Goal: Task Accomplishment & Management: Use online tool/utility

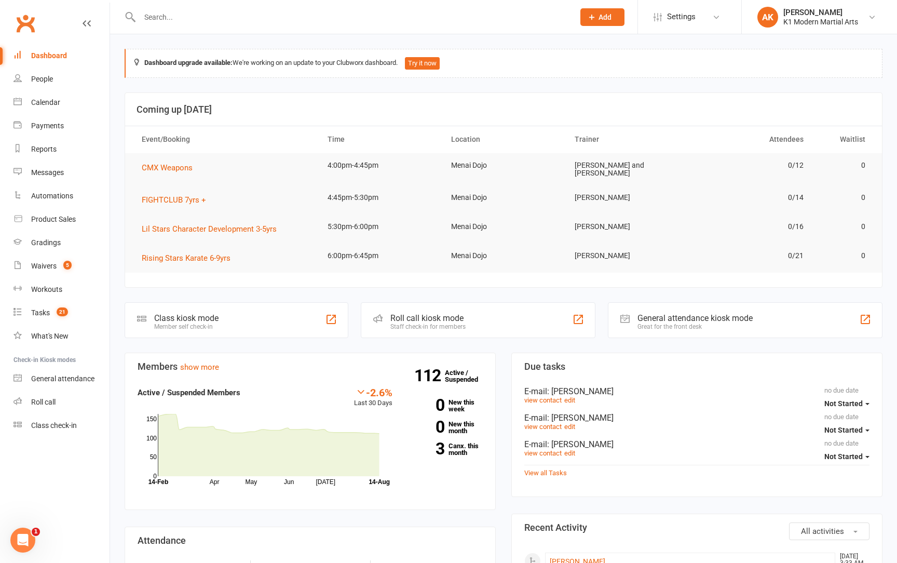
click at [164, 22] on input "text" at bounding box center [351, 17] width 430 height 15
click at [31, 272] on link "Waivers 5" at bounding box center [61, 265] width 96 height 23
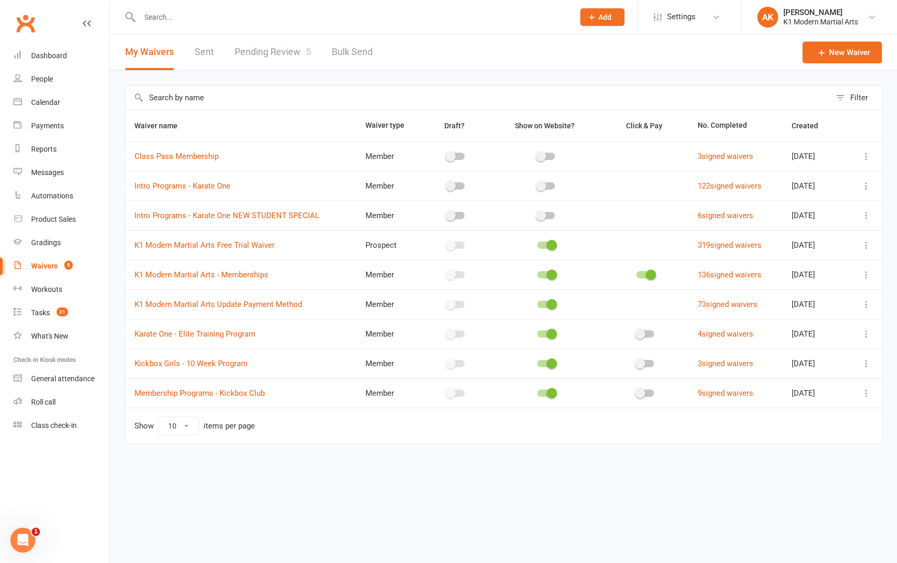
click at [268, 49] on link "Pending Review 5" at bounding box center [273, 52] width 76 height 36
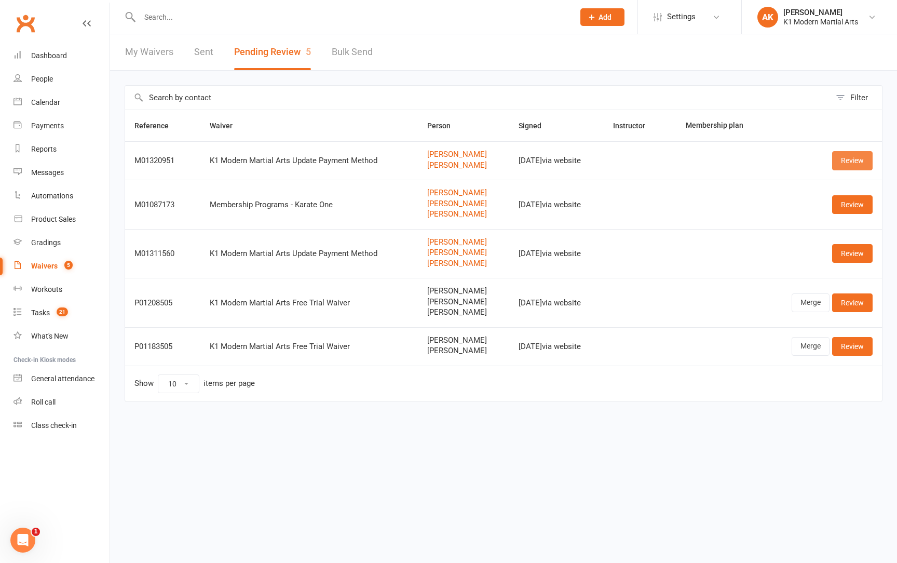
click at [838, 162] on link "Review" at bounding box center [852, 160] width 40 height 19
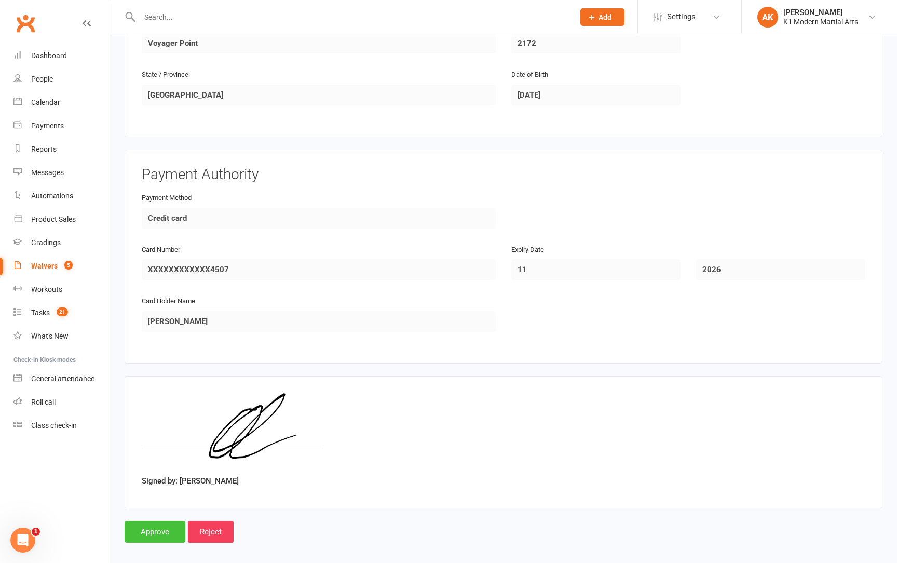
scroll to position [768, 0]
click at [156, 521] on input "Approve" at bounding box center [155, 532] width 61 height 22
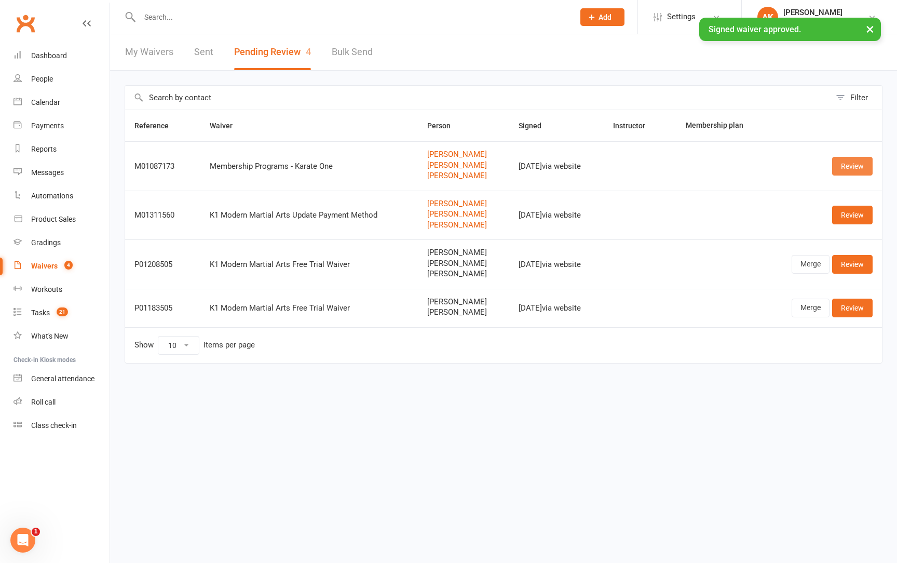
click at [836, 173] on link "Review" at bounding box center [852, 166] width 40 height 19
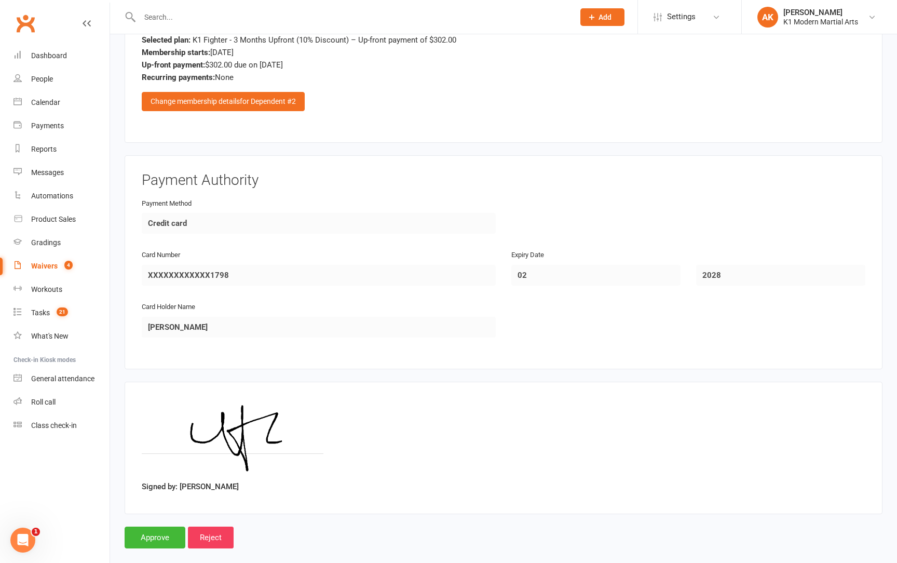
scroll to position [1726, 0]
click at [145, 527] on input "Approve" at bounding box center [155, 538] width 61 height 22
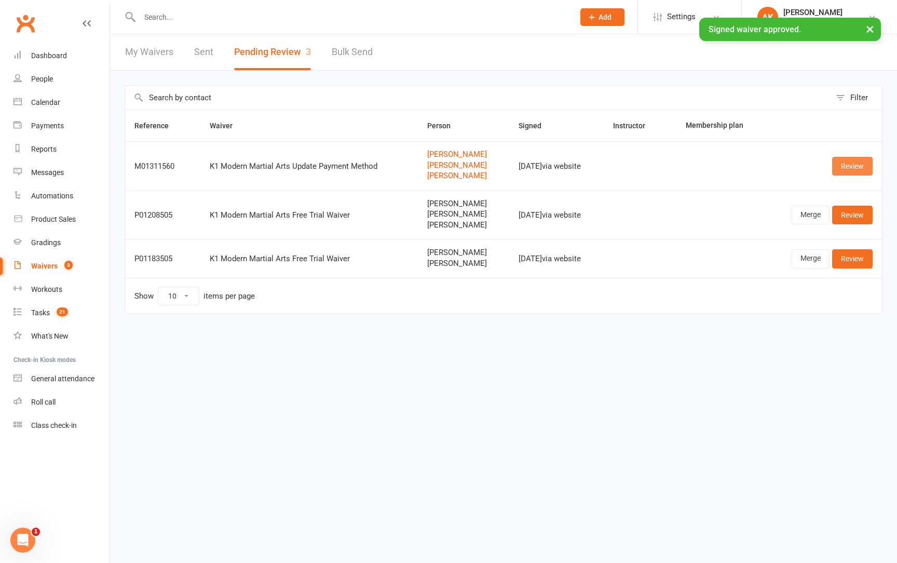
click at [836, 164] on link "Review" at bounding box center [852, 166] width 40 height 19
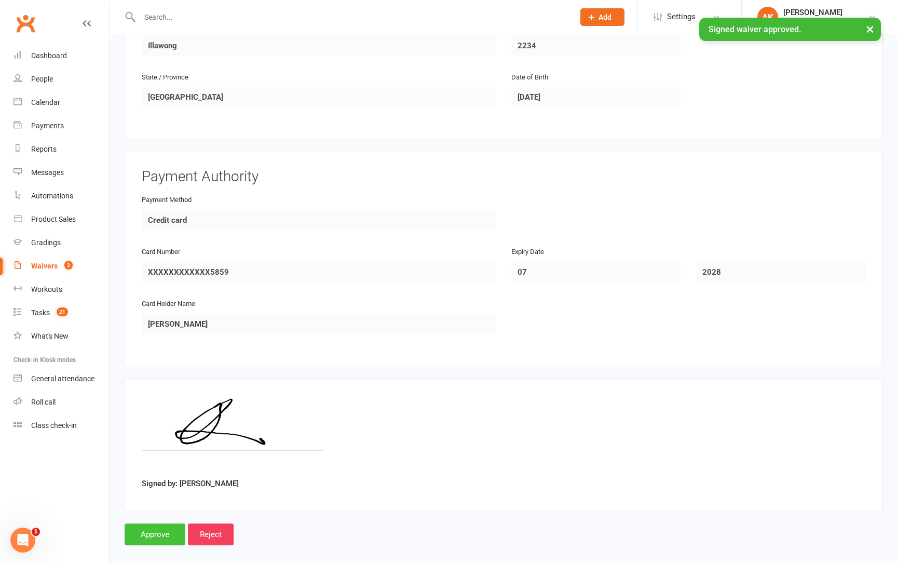
scroll to position [1104, 0]
click at [168, 524] on input "Approve" at bounding box center [155, 535] width 61 height 22
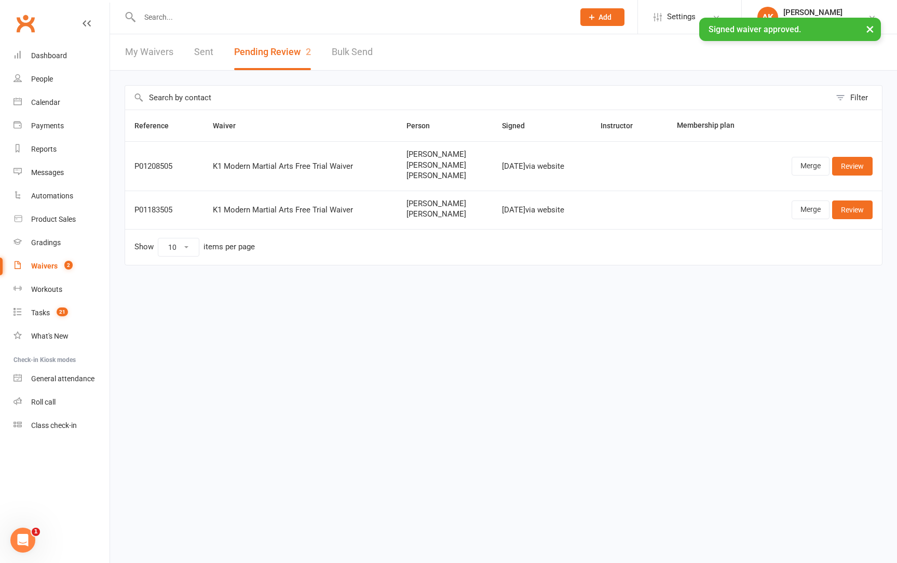
click at [170, 23] on input "text" at bounding box center [351, 17] width 430 height 15
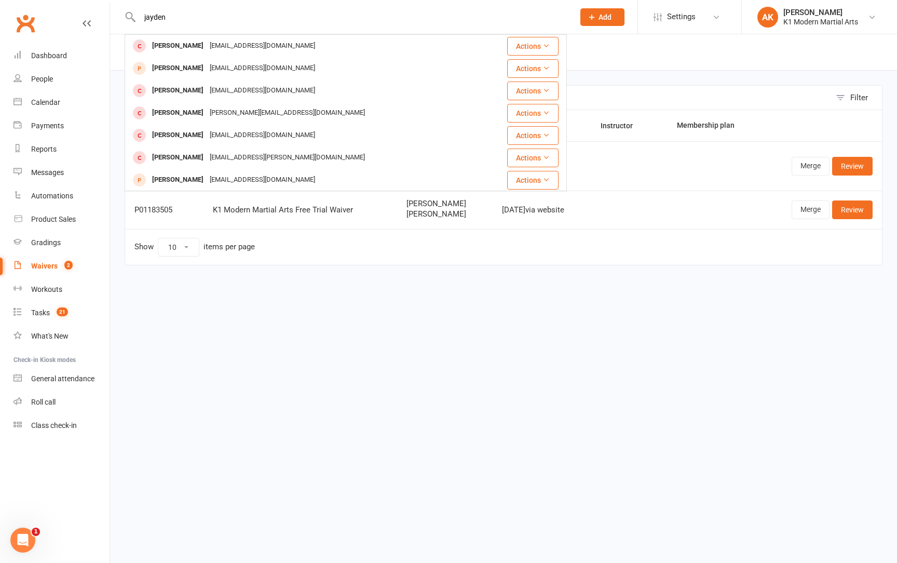
type input "Jayden"
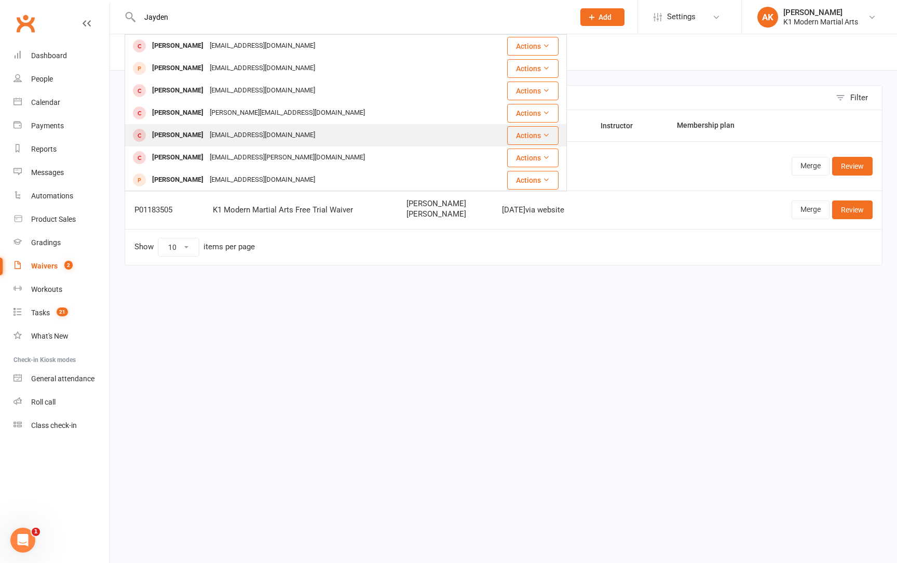
drag, startPoint x: 166, startPoint y: 34, endPoint x: 204, endPoint y: 130, distance: 103.4
click at [207, 130] on div "[EMAIL_ADDRESS][DOMAIN_NAME]" at bounding box center [263, 135] width 112 height 15
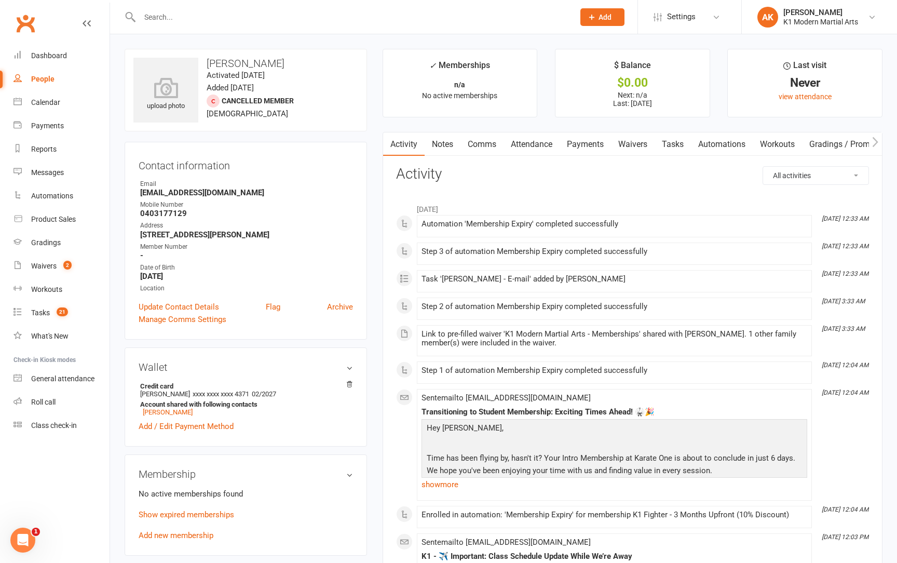
click at [647, 148] on link "Waivers" at bounding box center [633, 144] width 44 height 24
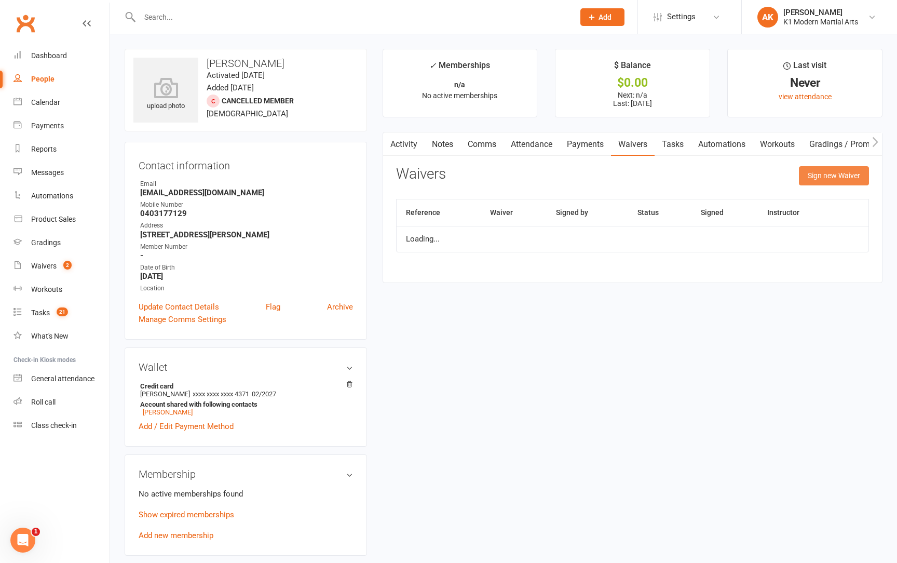
click at [853, 174] on button "Sign new Waiver" at bounding box center [834, 175] width 70 height 19
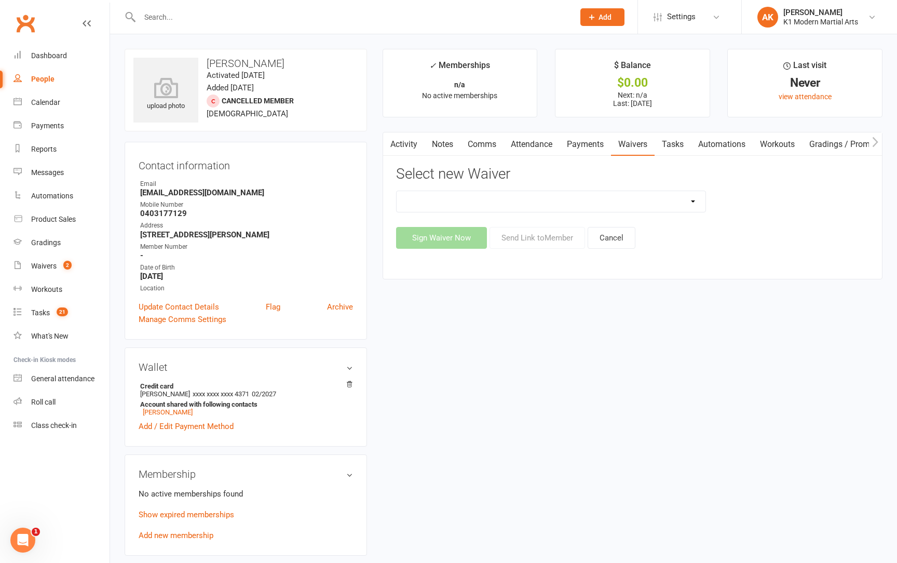
select select "10375"
click at [546, 239] on button "Send Link to Member" at bounding box center [536, 238] width 95 height 22
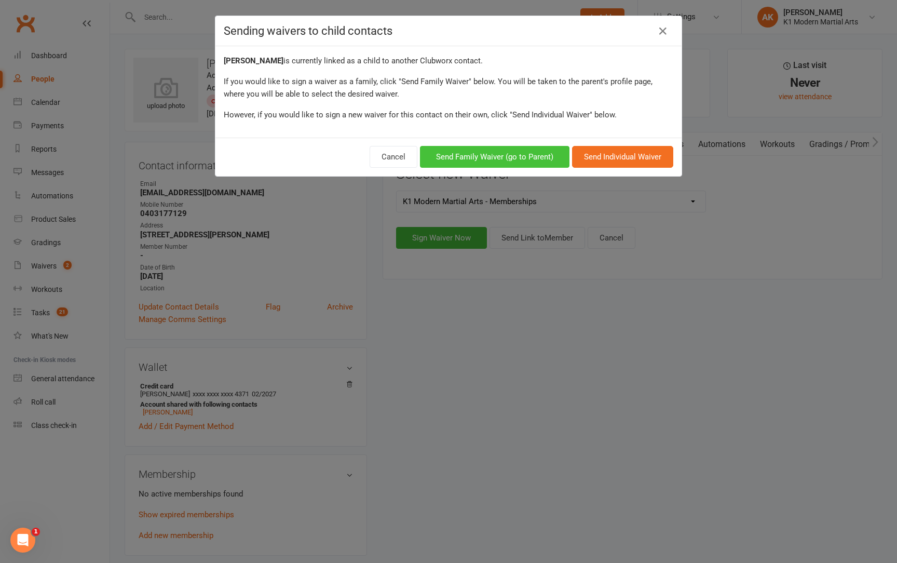
click at [497, 163] on button "Send Family Waiver (go to Parent)" at bounding box center [494, 157] width 149 height 22
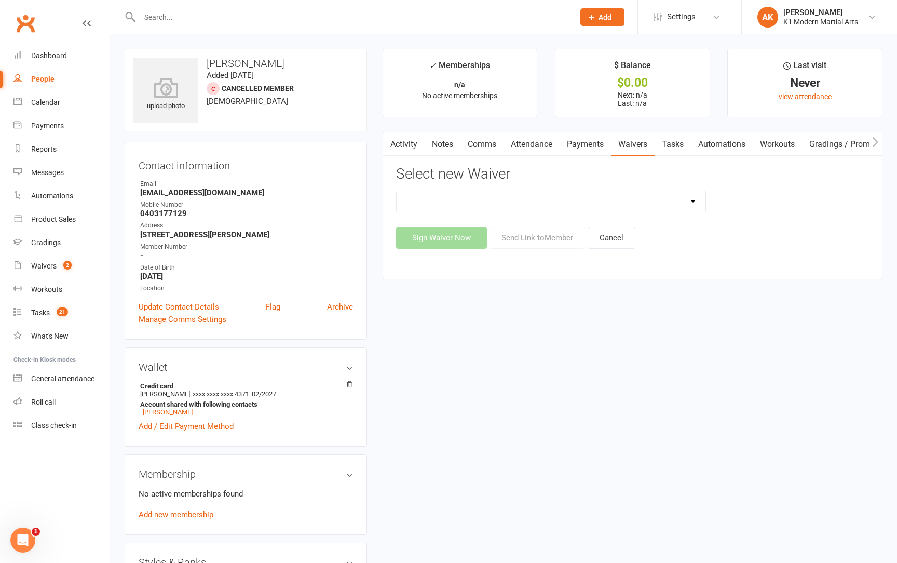
select select "10375"
click at [540, 244] on button "Send Link to Member" at bounding box center [536, 238] width 95 height 22
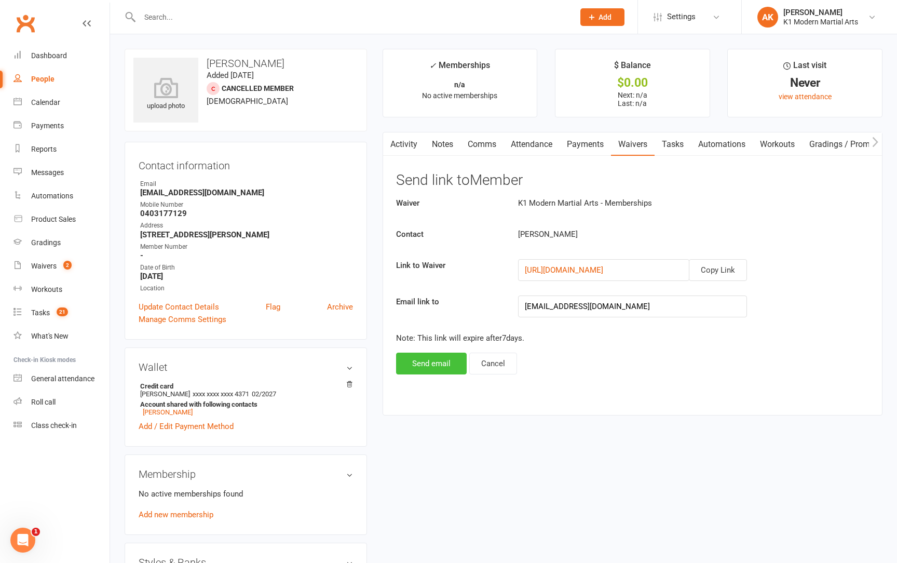
click at [430, 369] on button "Send email" at bounding box center [431, 363] width 71 height 22
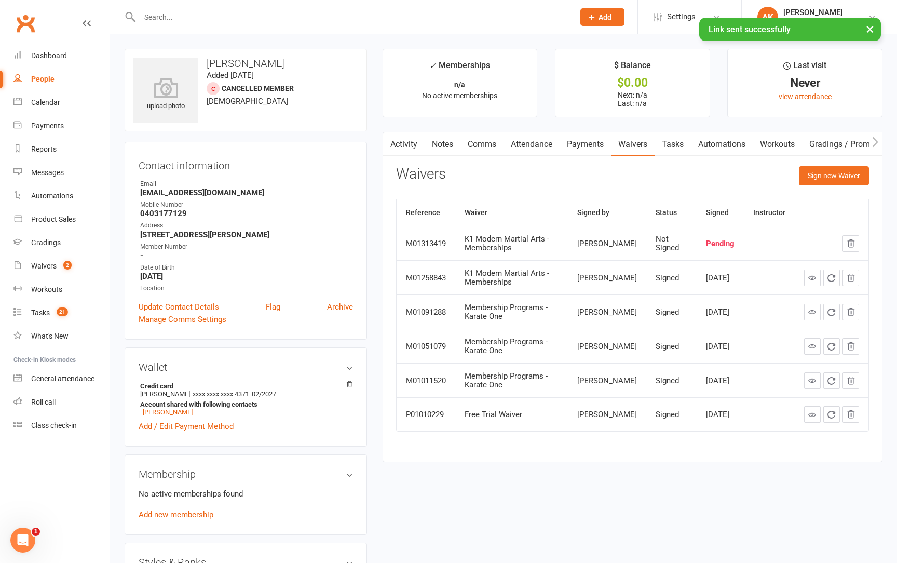
click at [258, 18] on div "× Link sent successfully" at bounding box center [441, 18] width 883 height 0
click at [245, 11] on input "text" at bounding box center [351, 17] width 430 height 15
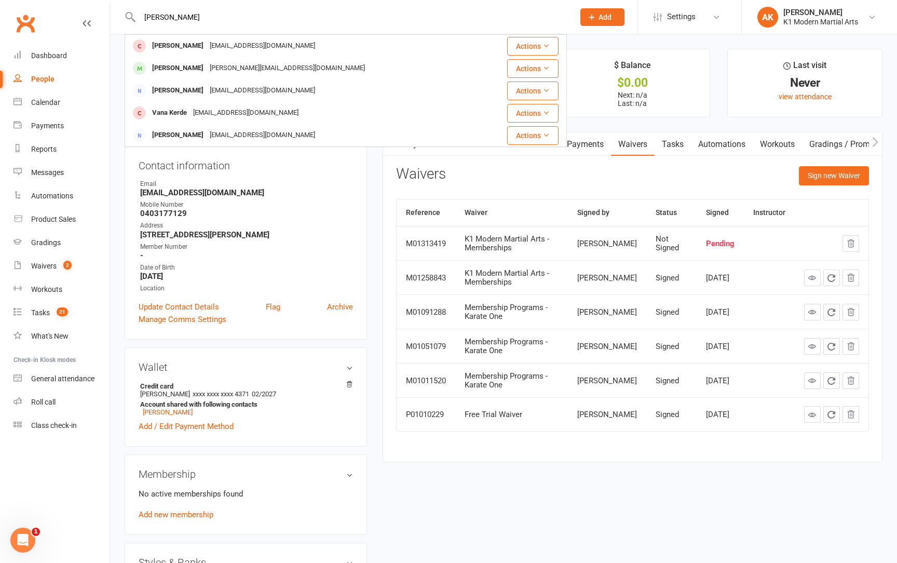
type input "[PERSON_NAME]"
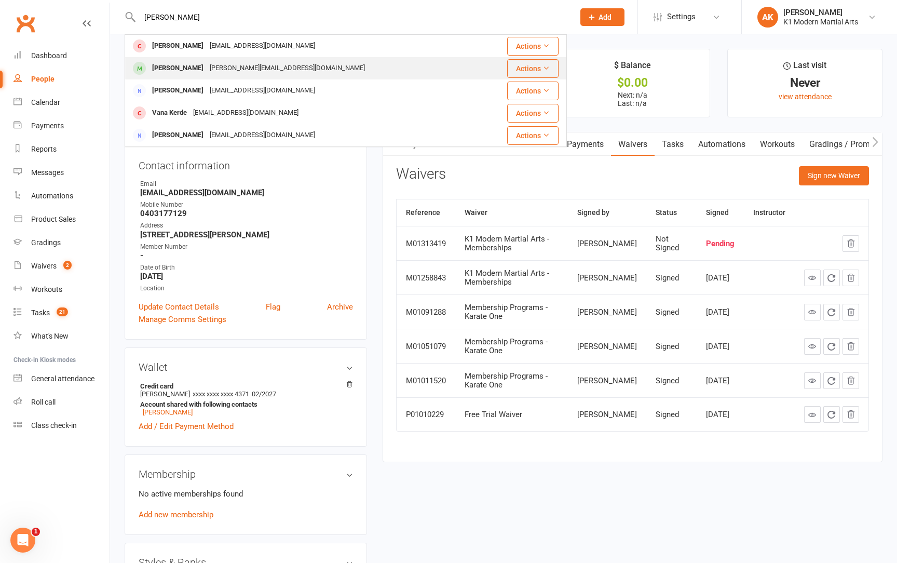
drag, startPoint x: 245, startPoint y: 11, endPoint x: 213, endPoint y: 64, distance: 61.9
click at [213, 64] on div "[PERSON_NAME][EMAIL_ADDRESS][DOMAIN_NAME]" at bounding box center [287, 68] width 161 height 15
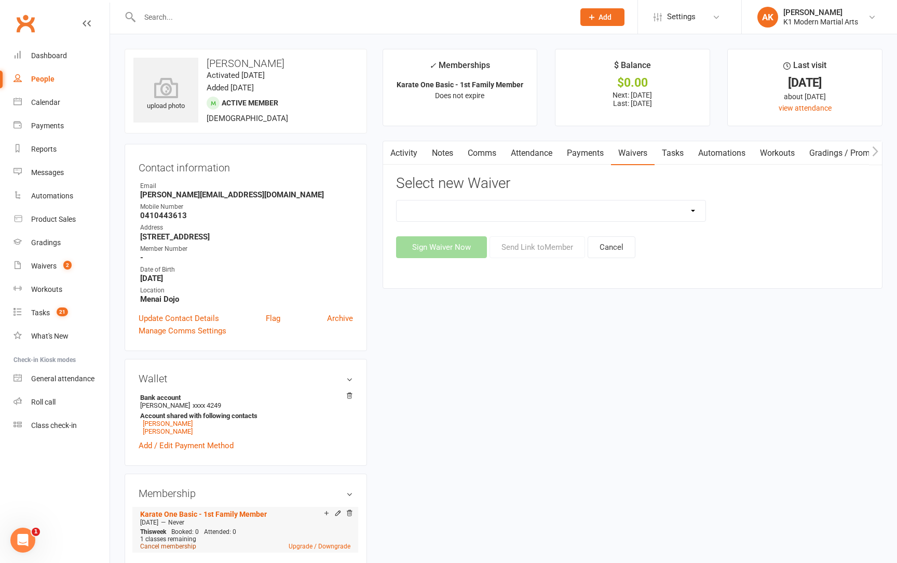
click at [155, 544] on link "Cancel membership" at bounding box center [168, 545] width 56 height 7
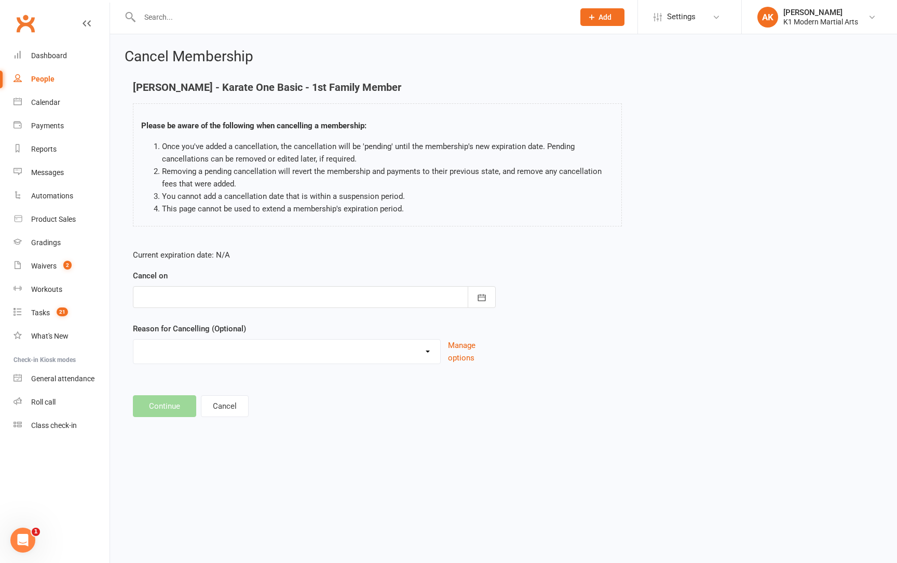
click at [230, 294] on div at bounding box center [314, 297] width 363 height 22
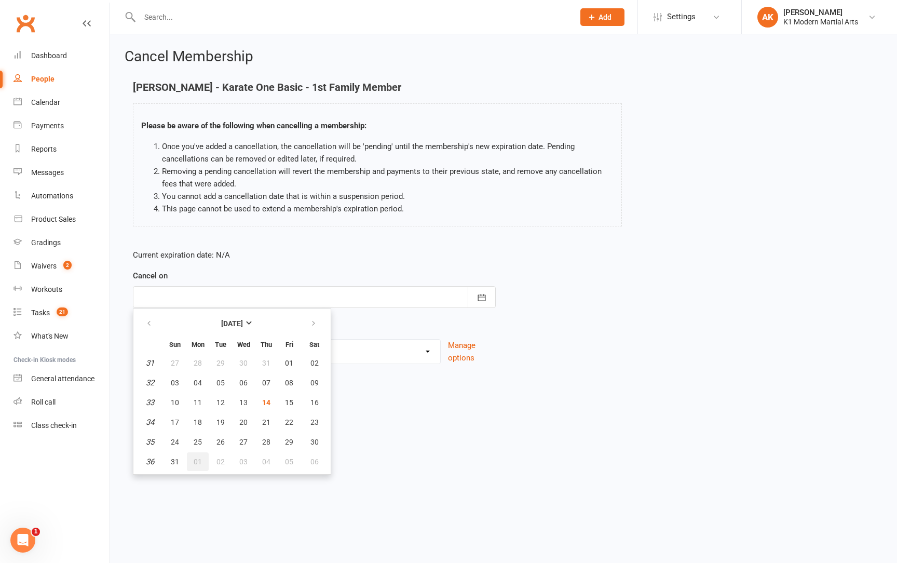
click at [190, 463] on button "01" at bounding box center [198, 461] width 22 height 19
type input "[DATE]"
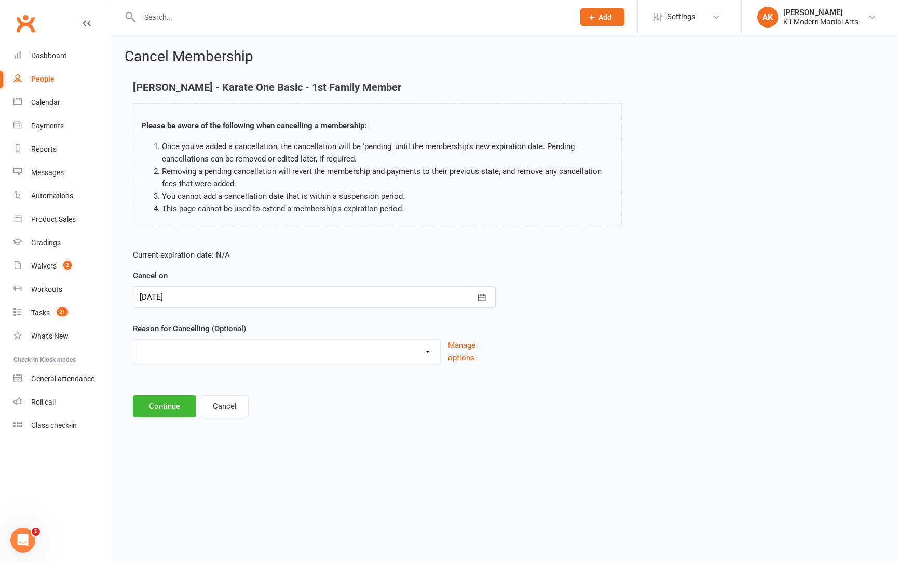
select select "4"
click at [162, 412] on button "Continue" at bounding box center [164, 406] width 63 height 22
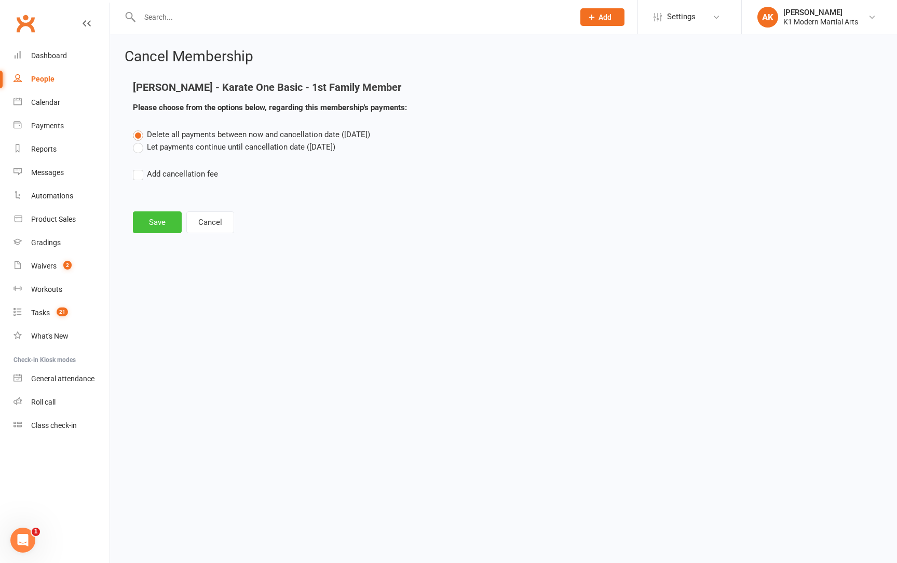
click at [156, 223] on button "Save" at bounding box center [157, 222] width 49 height 22
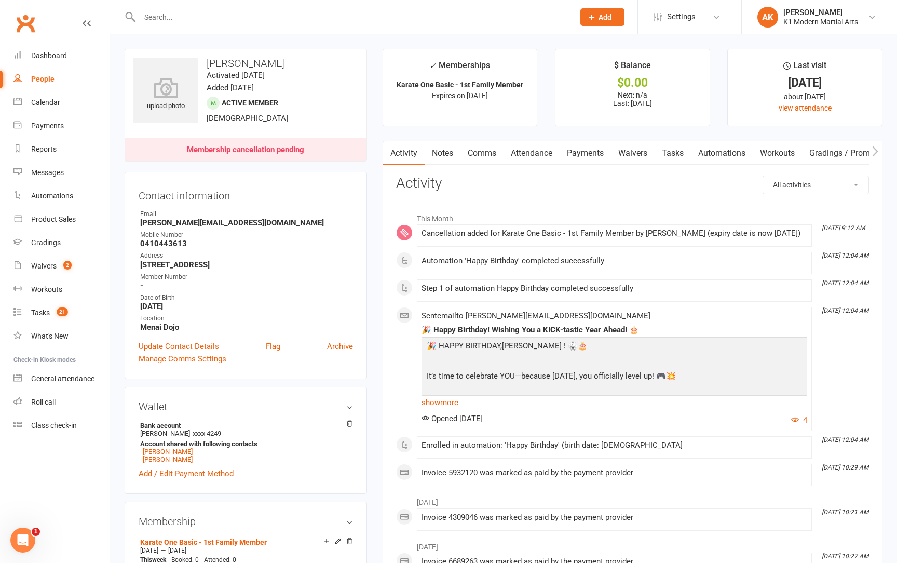
click at [203, 15] on input "text" at bounding box center [351, 17] width 430 height 15
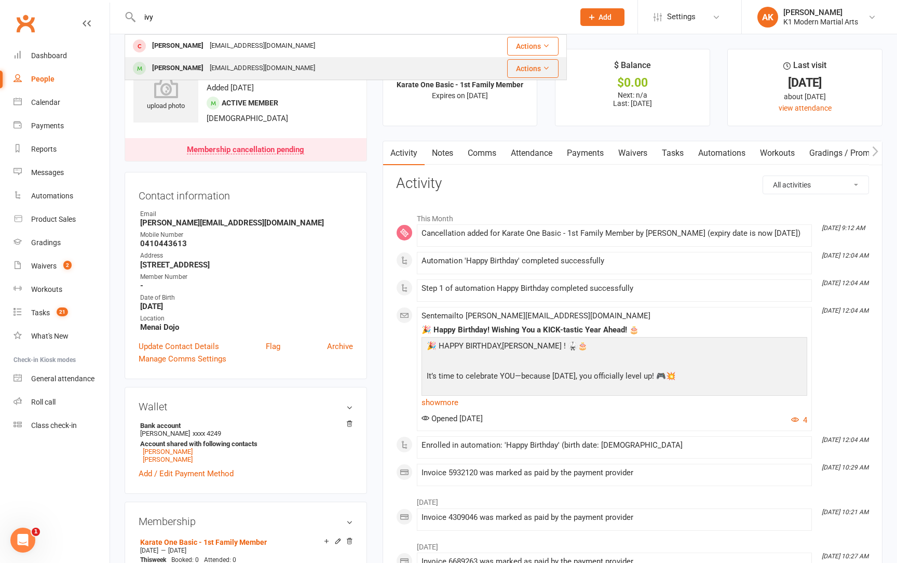
type input "ivy"
click at [188, 71] on div "[PERSON_NAME]" at bounding box center [178, 68] width 58 height 15
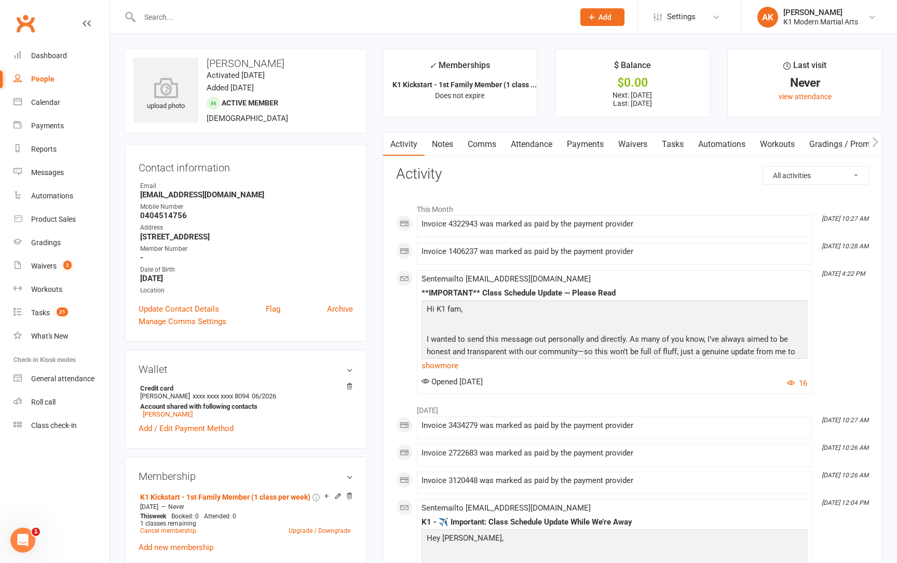
click at [578, 138] on link "Payments" at bounding box center [584, 144] width 51 height 24
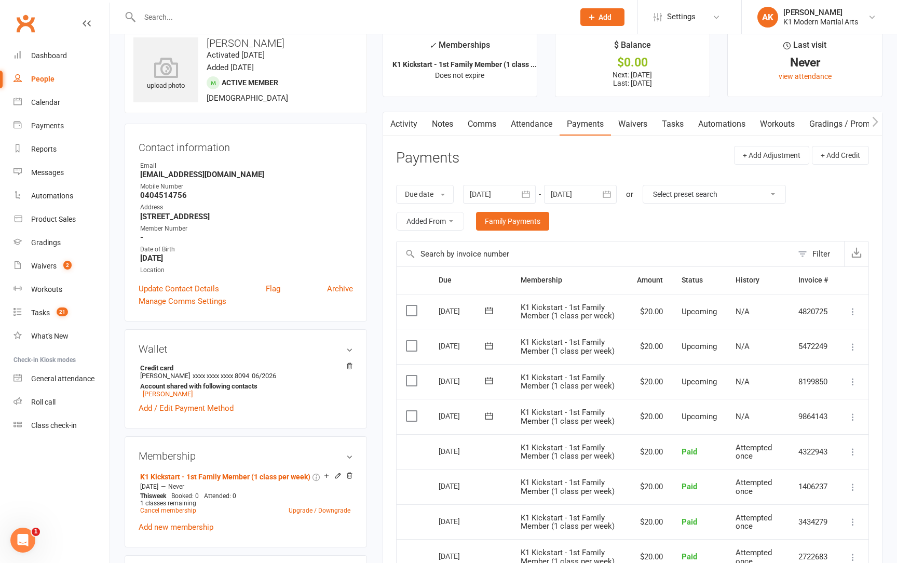
scroll to position [7, 0]
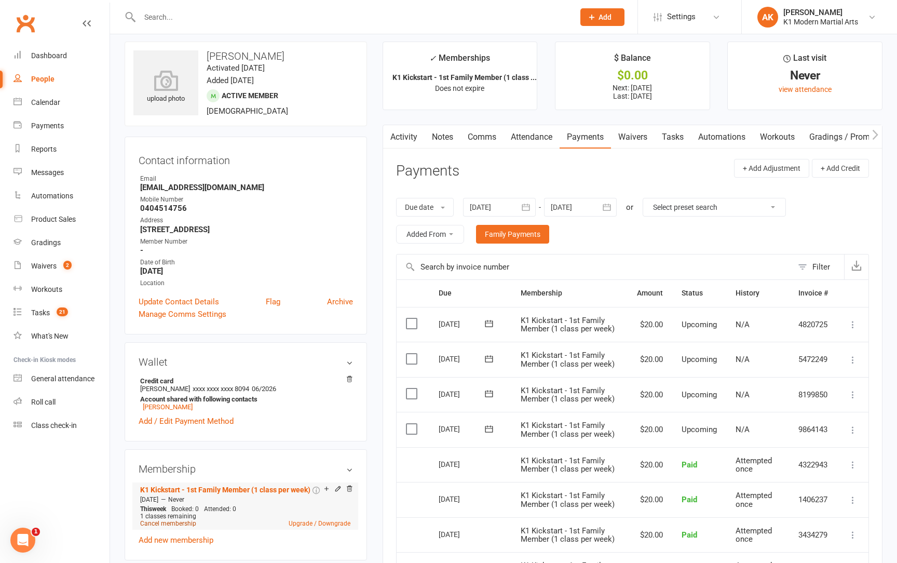
click at [170, 521] on link "Cancel membership" at bounding box center [168, 522] width 56 height 7
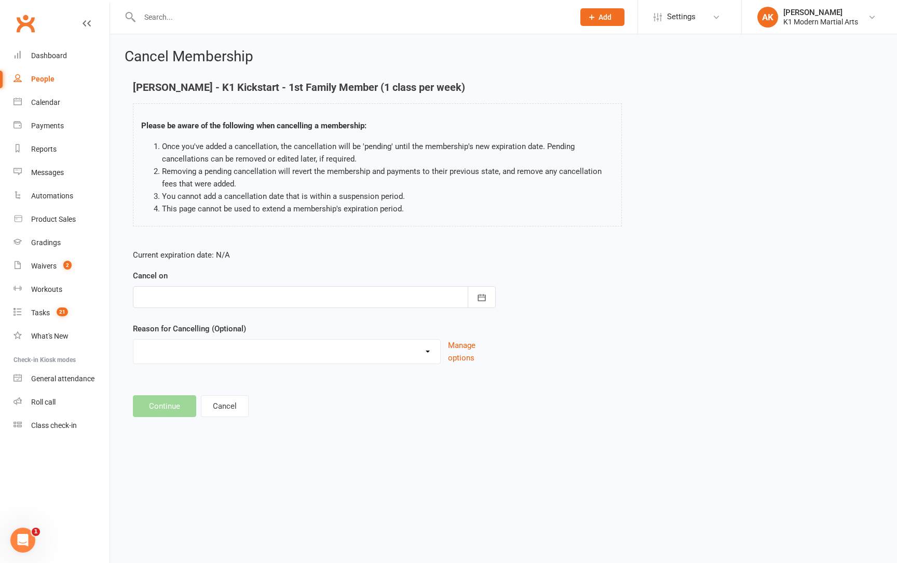
click at [192, 304] on div at bounding box center [314, 297] width 363 height 22
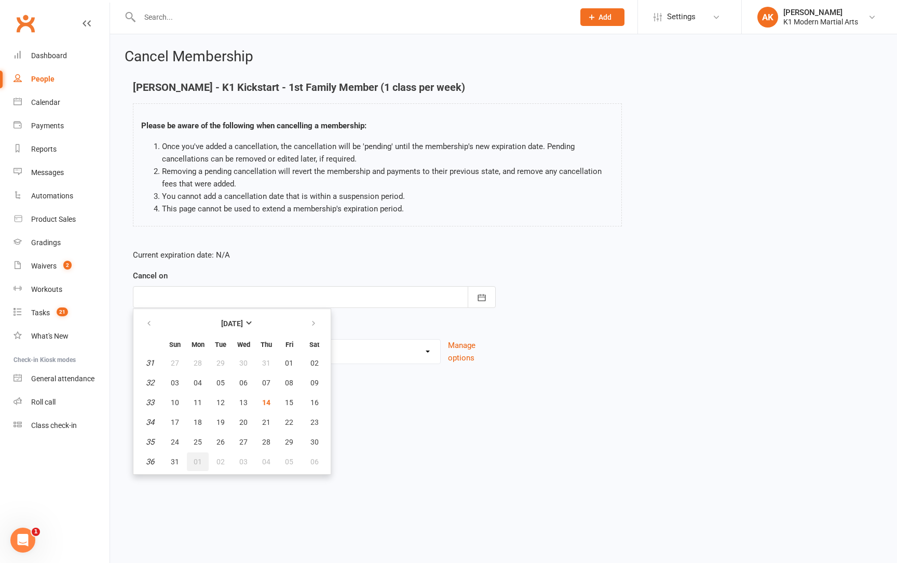
click at [198, 459] on span "01" at bounding box center [198, 461] width 8 height 8
type input "[DATE]"
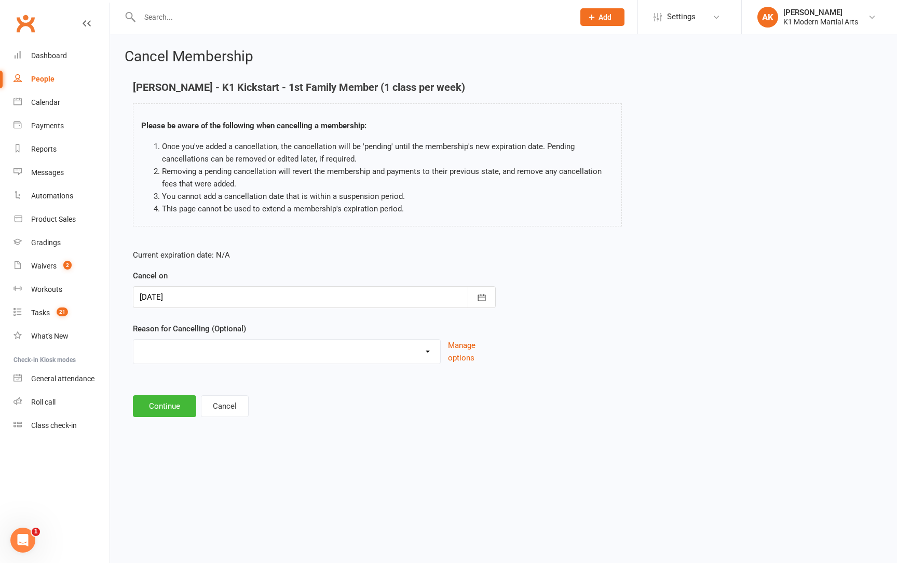
select select "4"
click at [164, 399] on button "Continue" at bounding box center [164, 406] width 63 height 22
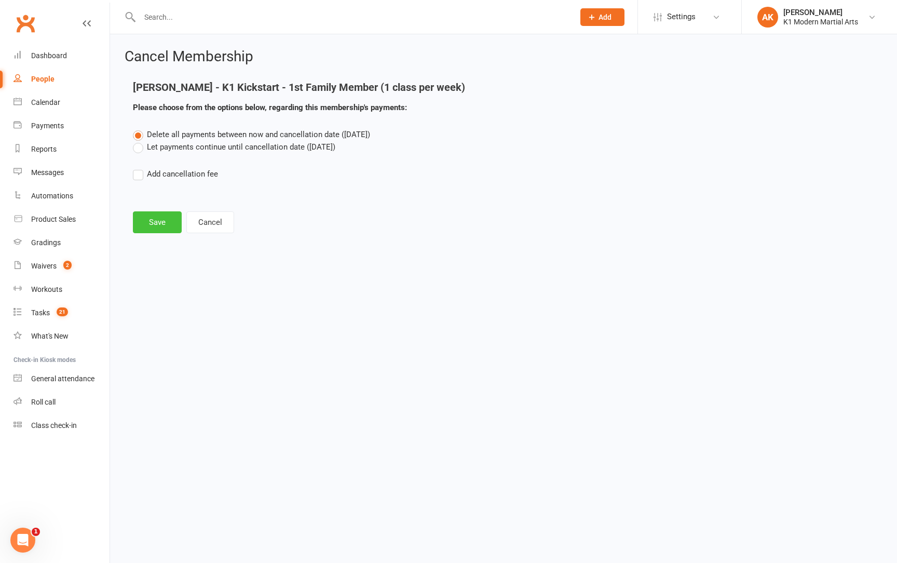
click at [162, 215] on button "Save" at bounding box center [157, 222] width 49 height 22
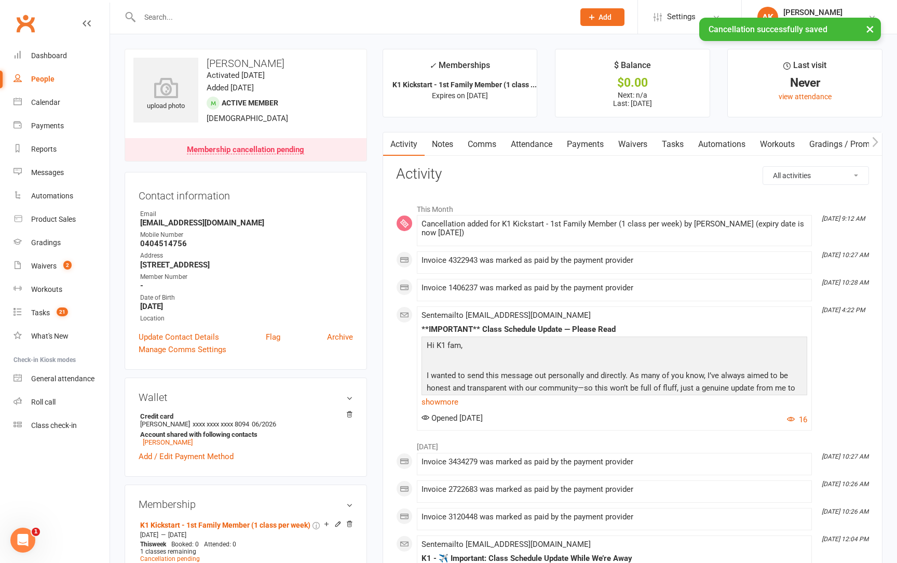
click at [177, 15] on input "text" at bounding box center [351, 17] width 430 height 15
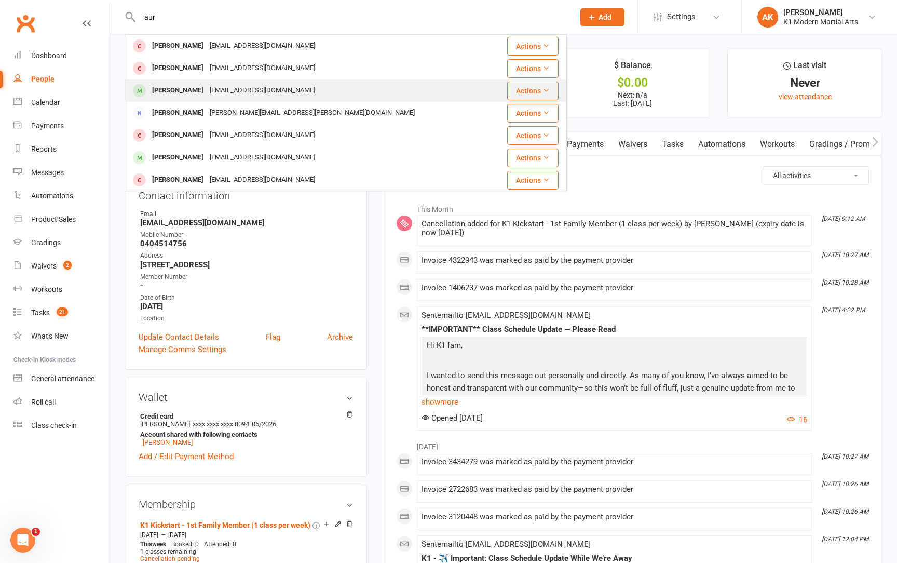
type input "aur"
click at [177, 92] on div "[PERSON_NAME]" at bounding box center [178, 90] width 58 height 15
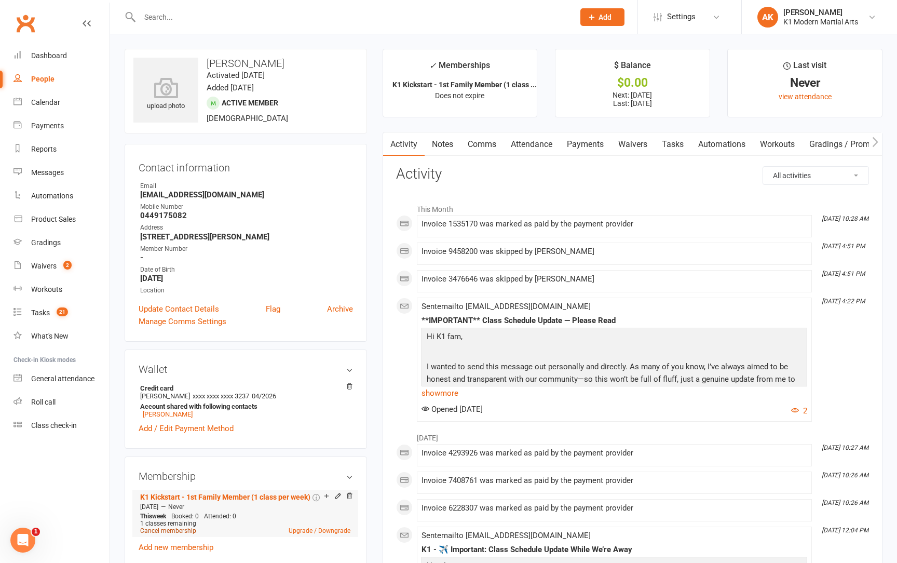
click at [145, 529] on link "Cancel membership" at bounding box center [168, 530] width 56 height 7
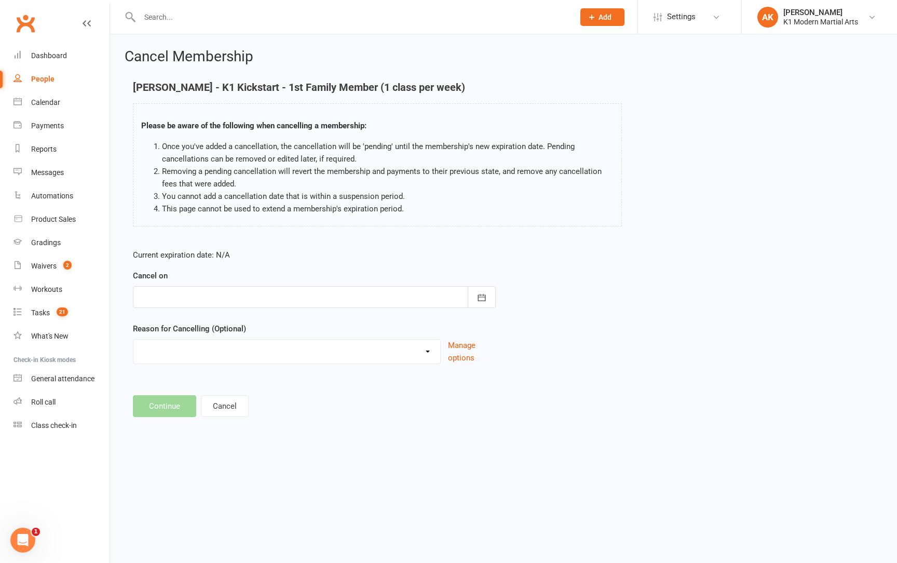
click at [310, 283] on div "Cancel on [DATE] Sun Mon Tue Wed Thu Fri Sat 31 27 28 29 30 31 01 02 32 03 04 0…" at bounding box center [314, 288] width 363 height 38
click at [310, 296] on div at bounding box center [314, 297] width 363 height 22
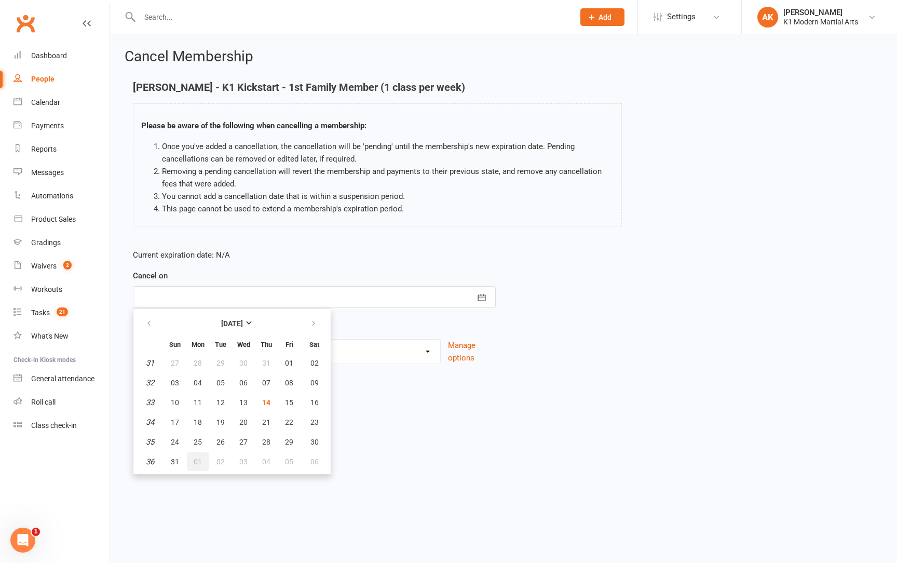
click at [200, 460] on span "01" at bounding box center [198, 461] width 8 height 8
type input "[DATE]"
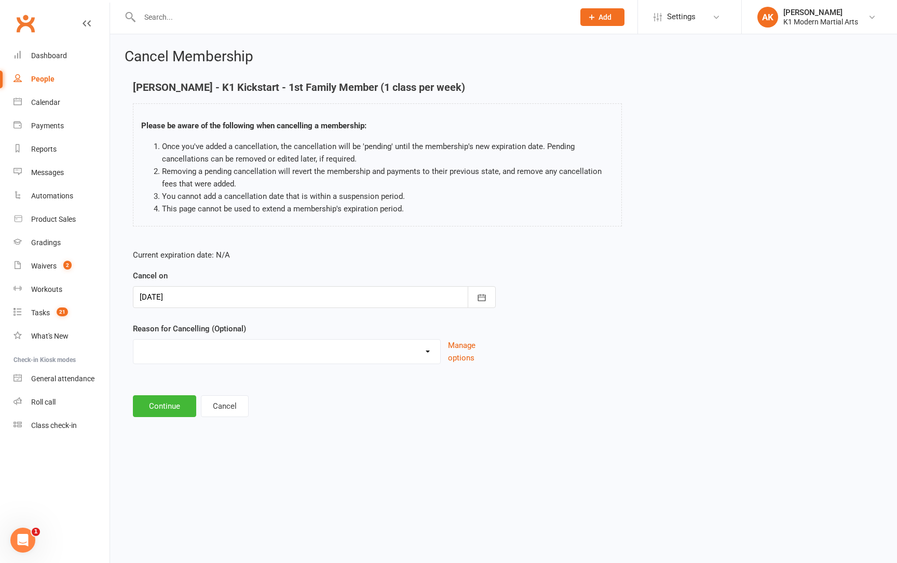
select select "4"
click at [162, 395] on button "Continue" at bounding box center [164, 406] width 63 height 22
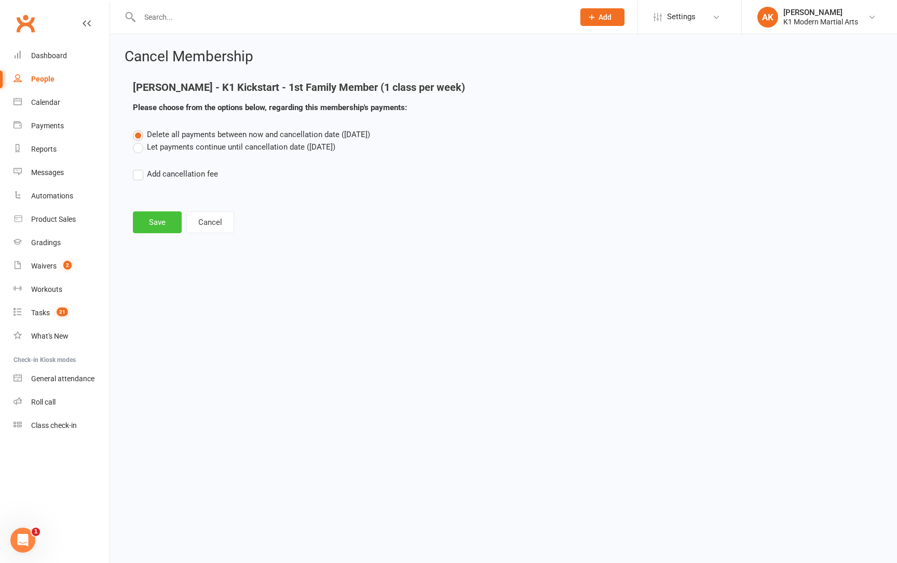
click at [157, 215] on button "Save" at bounding box center [157, 222] width 49 height 22
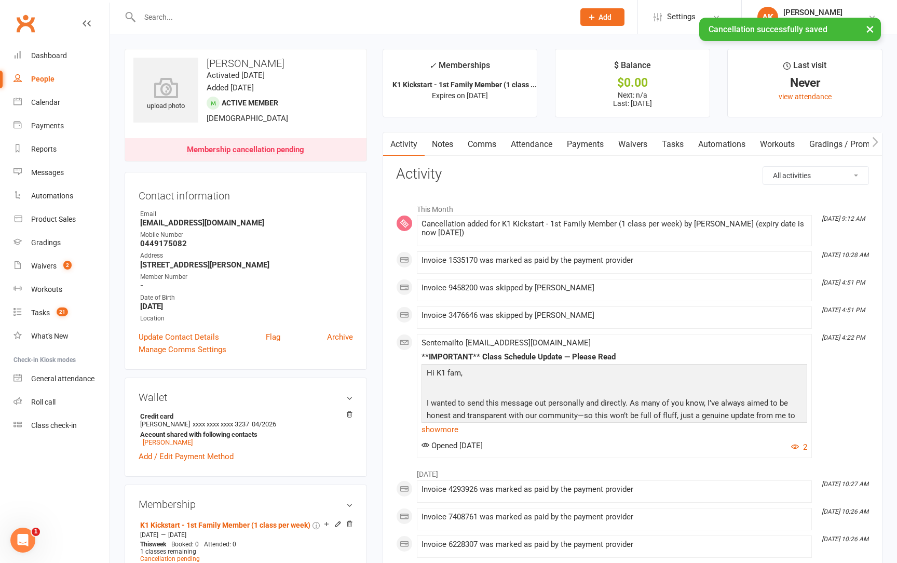
click at [209, 18] on input "text" at bounding box center [351, 17] width 430 height 15
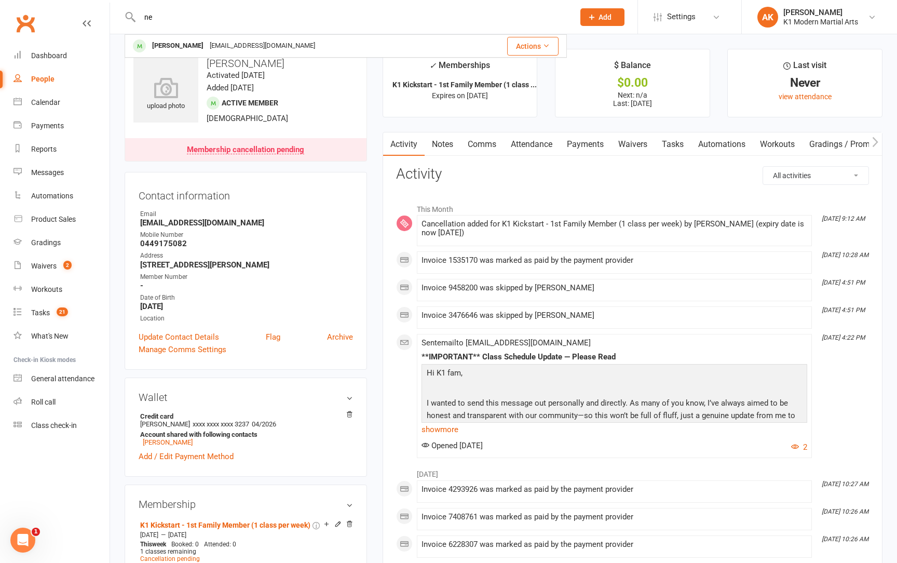
type input "n"
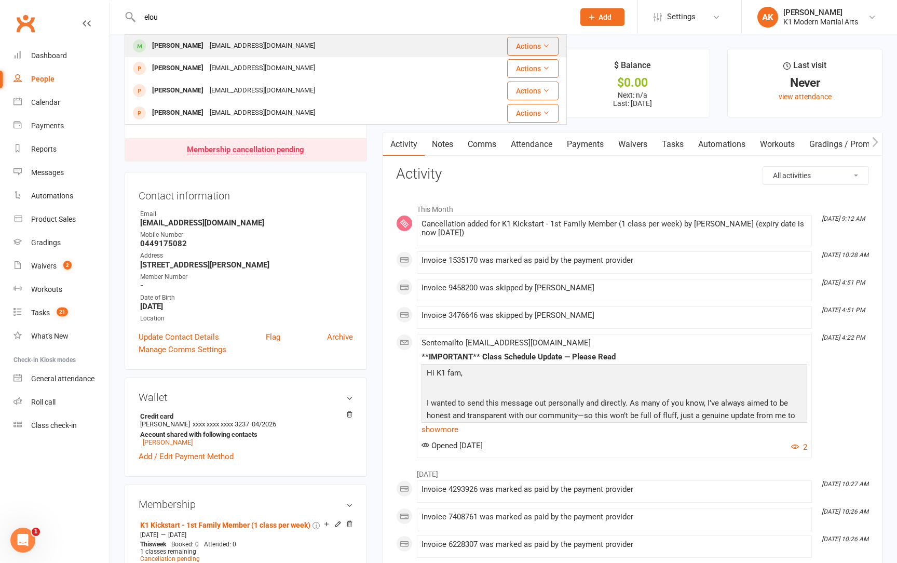
type input "elou"
click at [206, 51] on div "[PERSON_NAME]" at bounding box center [178, 45] width 58 height 15
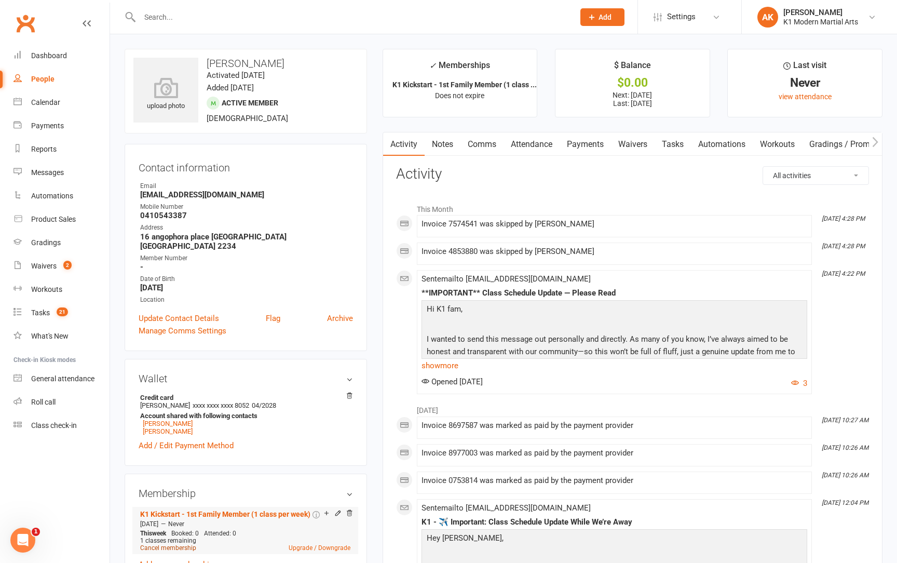
click at [161, 544] on link "Cancel membership" at bounding box center [168, 547] width 56 height 7
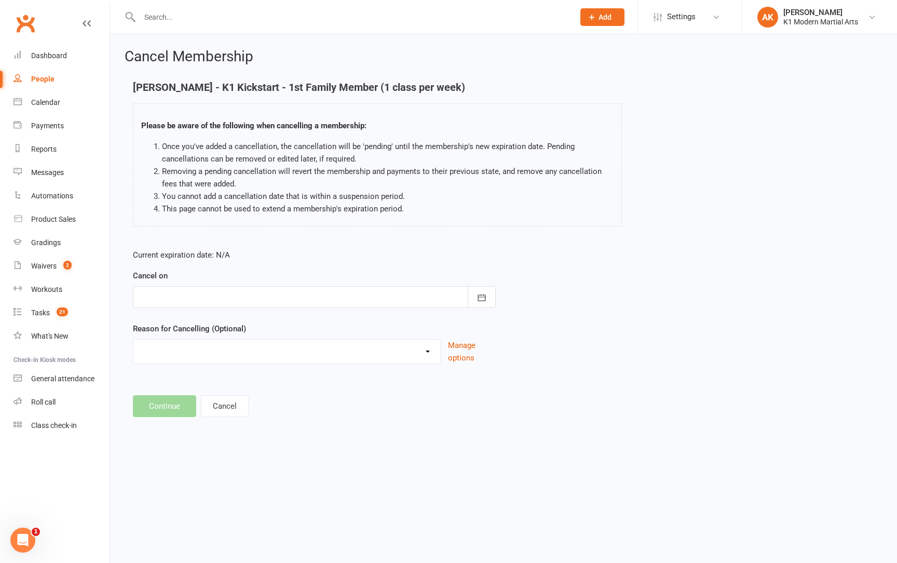
click at [195, 298] on div at bounding box center [314, 297] width 363 height 22
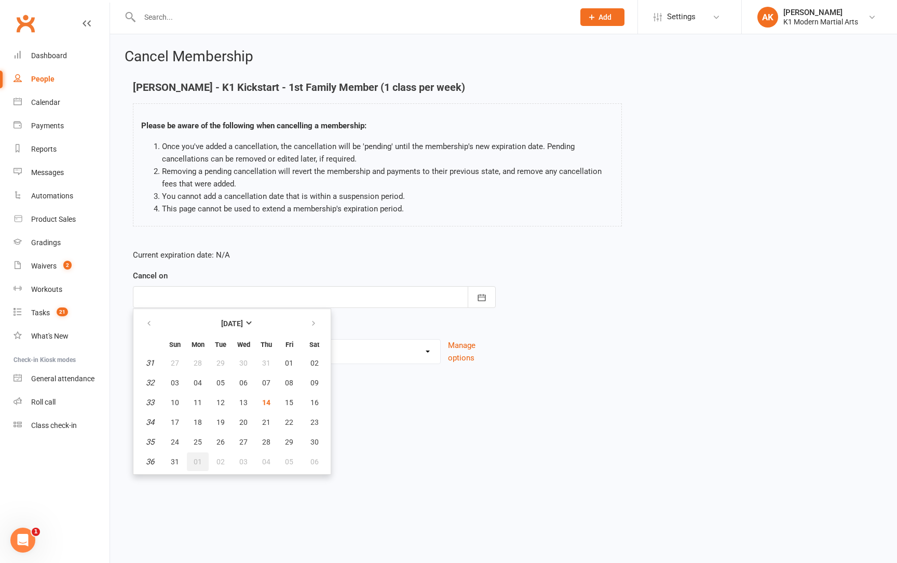
click at [195, 458] on span "01" at bounding box center [198, 461] width 8 height 8
type input "[DATE]"
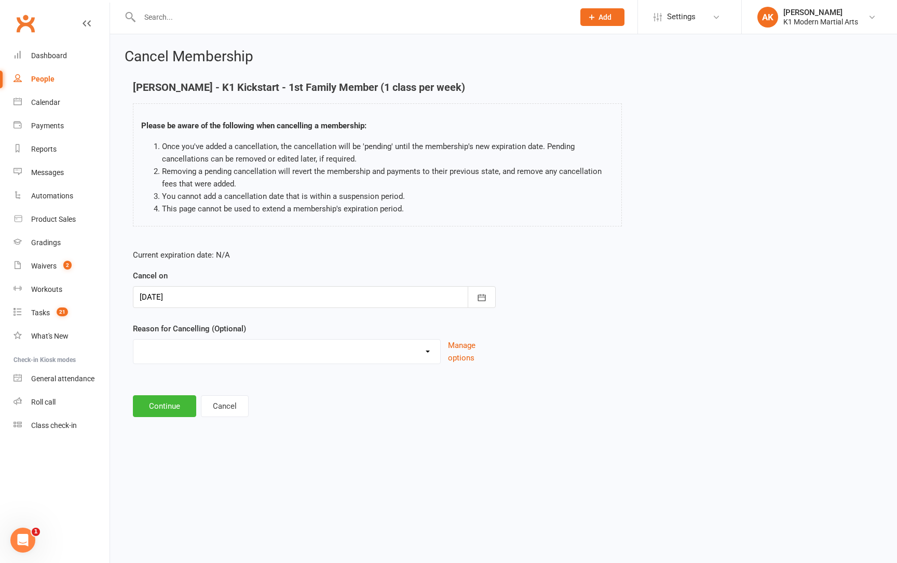
select select "4"
click at [160, 415] on button "Continue" at bounding box center [164, 406] width 63 height 22
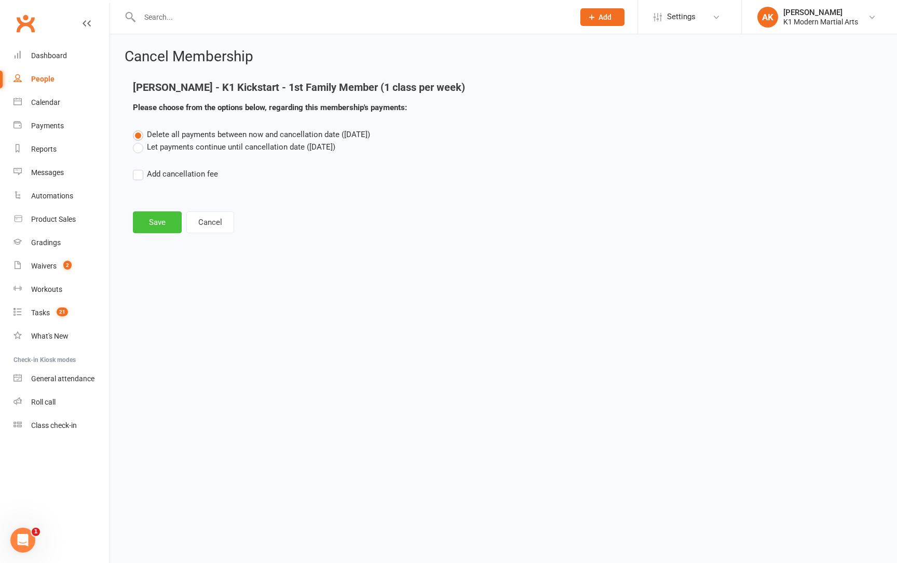
click at [148, 225] on button "Save" at bounding box center [157, 222] width 49 height 22
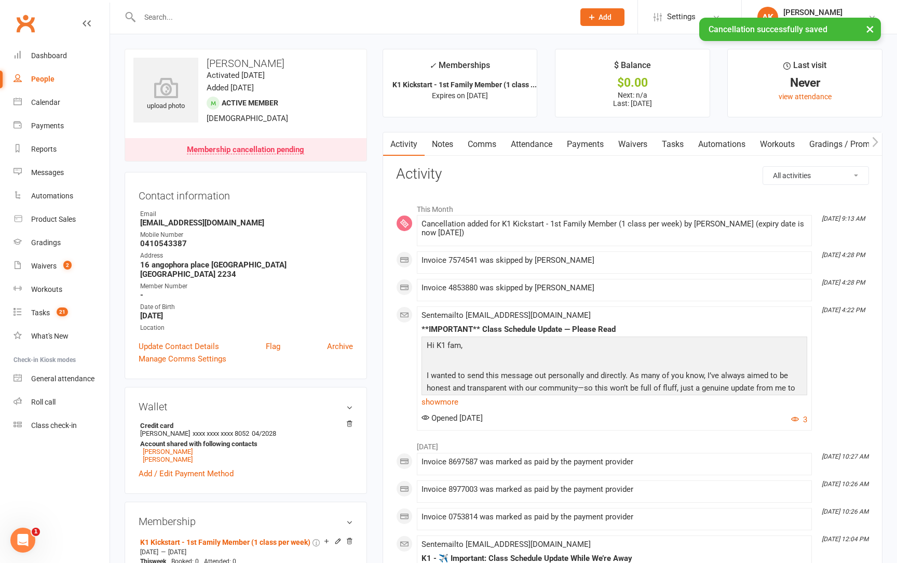
click at [158, 21] on input "text" at bounding box center [351, 17] width 430 height 15
click at [154, 455] on link "[PERSON_NAME]" at bounding box center [168, 459] width 50 height 8
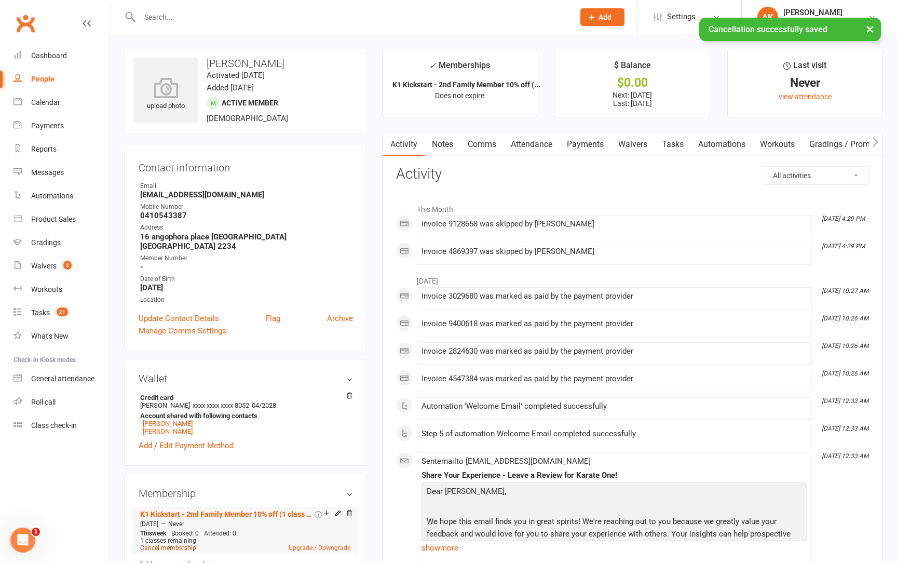
click at [161, 544] on link "Cancel membership" at bounding box center [168, 547] width 56 height 7
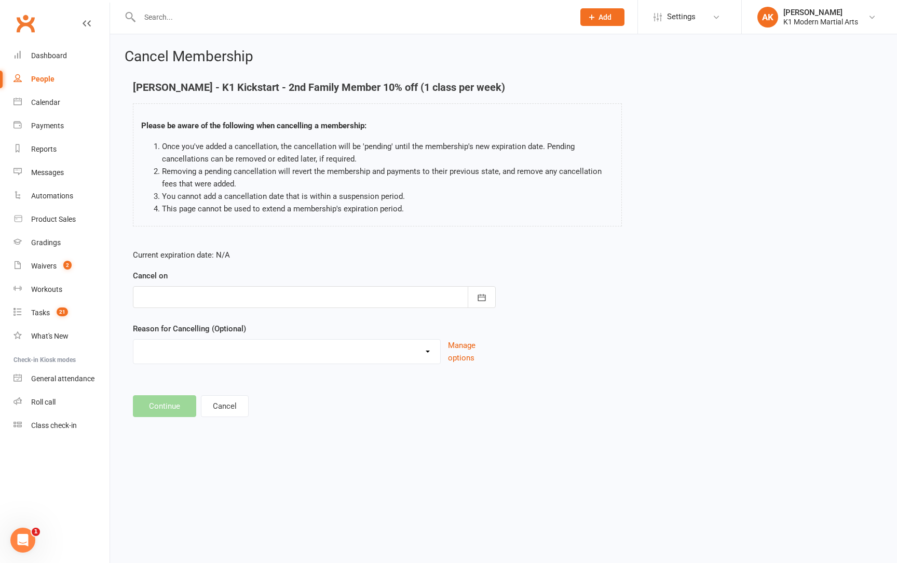
click at [189, 287] on div at bounding box center [314, 297] width 363 height 22
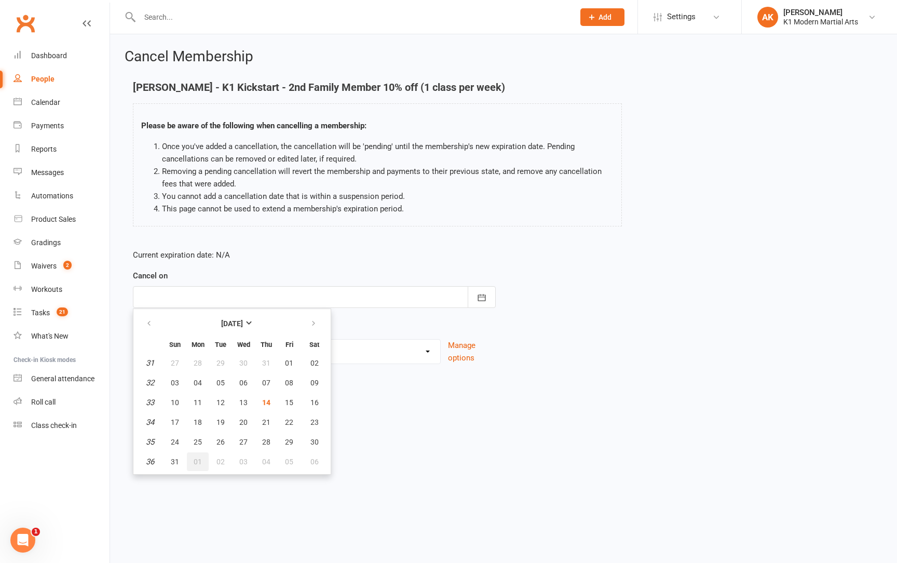
click at [200, 464] on span "01" at bounding box center [198, 461] width 8 height 8
type input "[DATE]"
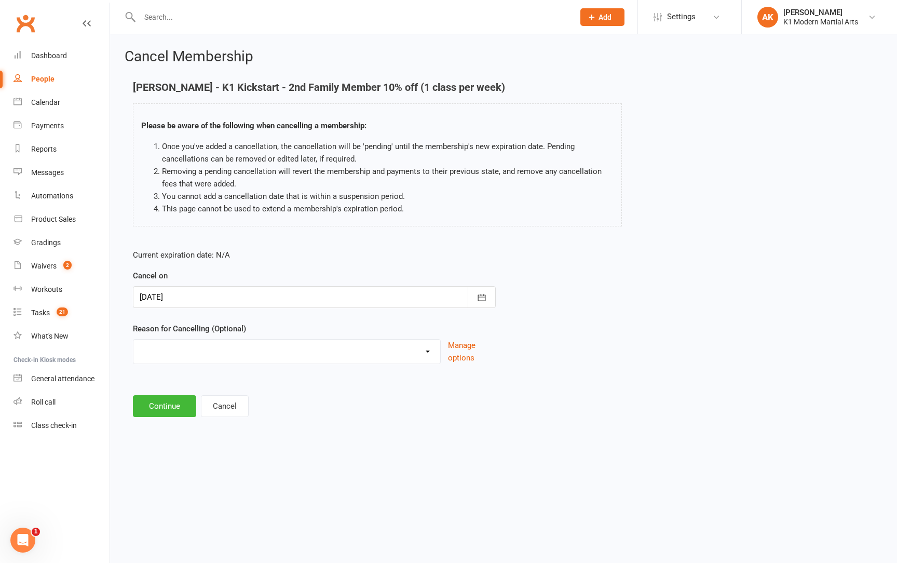
select select "4"
click at [163, 404] on button "Continue" at bounding box center [164, 406] width 63 height 22
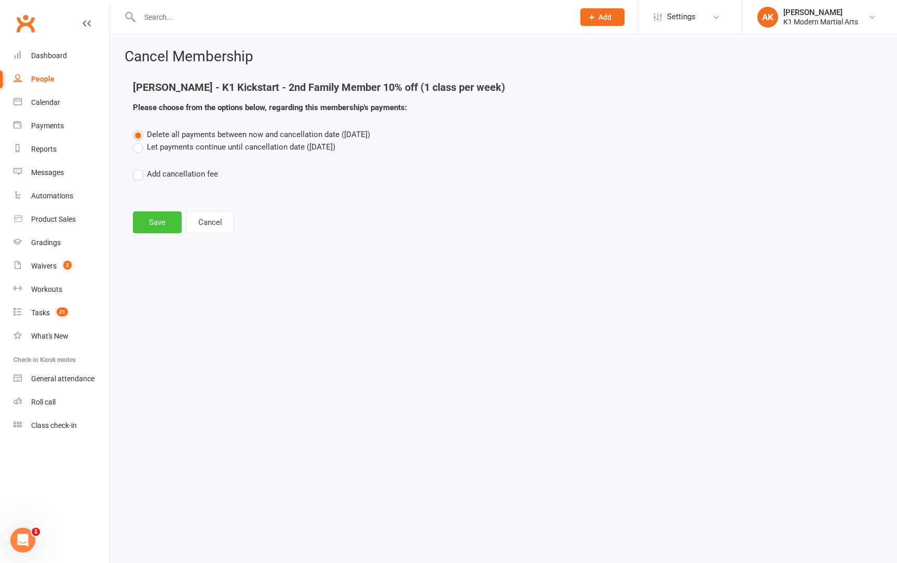
click at [161, 216] on button "Save" at bounding box center [157, 222] width 49 height 22
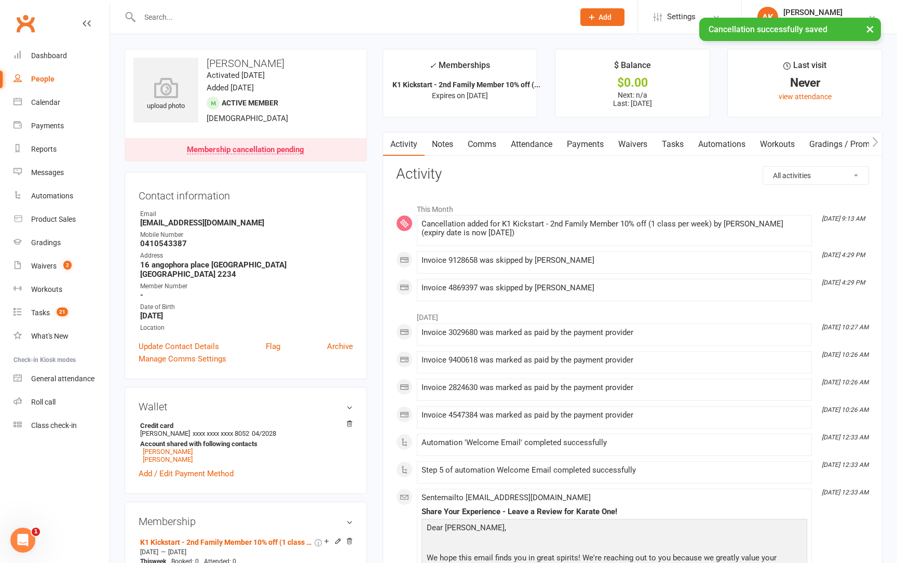
click at [172, 24] on input "text" at bounding box center [351, 17] width 430 height 15
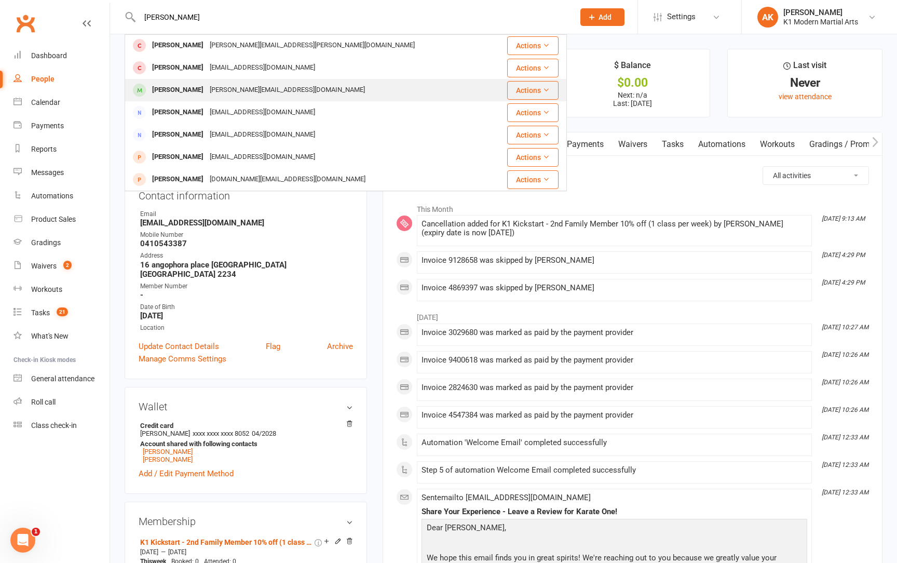
scroll to position [291, 0]
type input "[PERSON_NAME]"
click at [176, 95] on div "[PERSON_NAME]" at bounding box center [178, 90] width 58 height 15
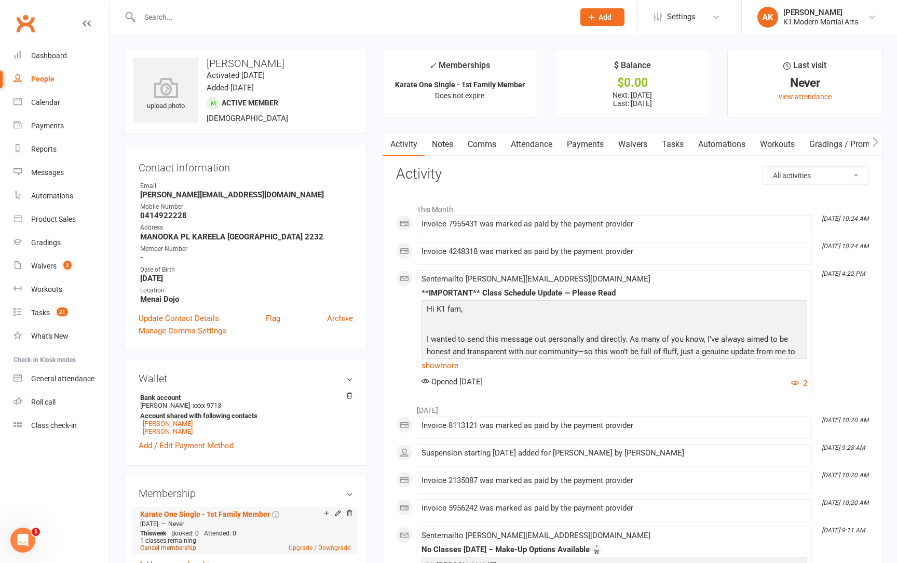
click at [159, 547] on link "Cancel membership" at bounding box center [168, 547] width 56 height 7
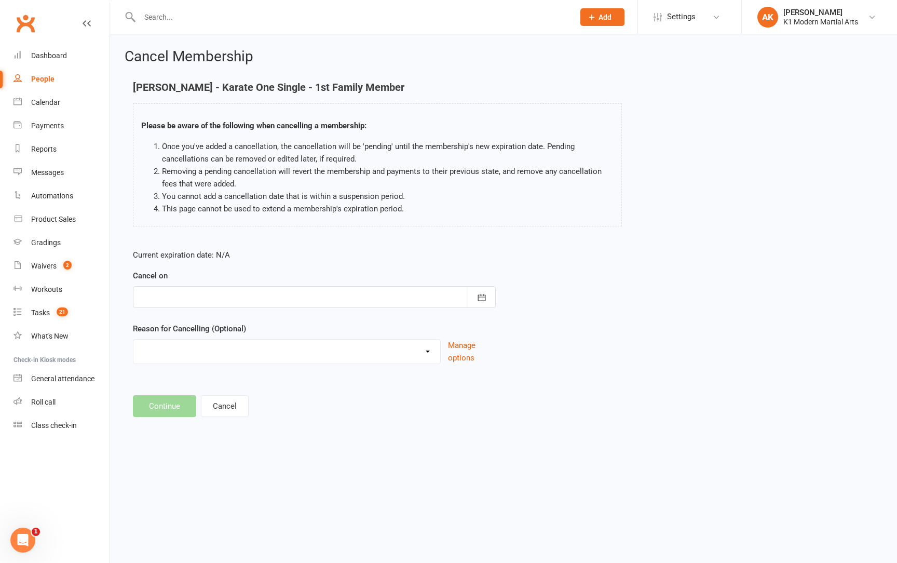
click at [172, 296] on div at bounding box center [314, 297] width 363 height 22
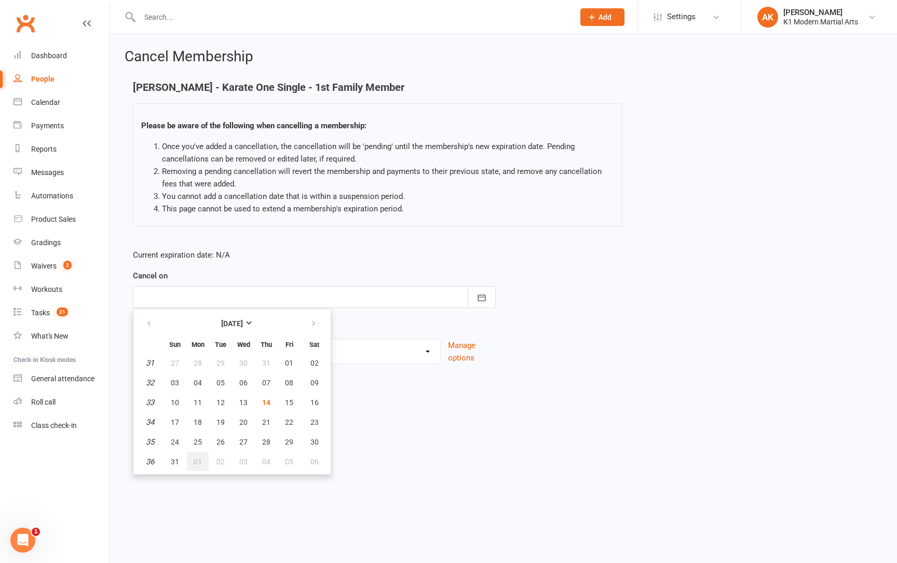
click at [198, 467] on button "01" at bounding box center [198, 461] width 22 height 19
type input "[DATE]"
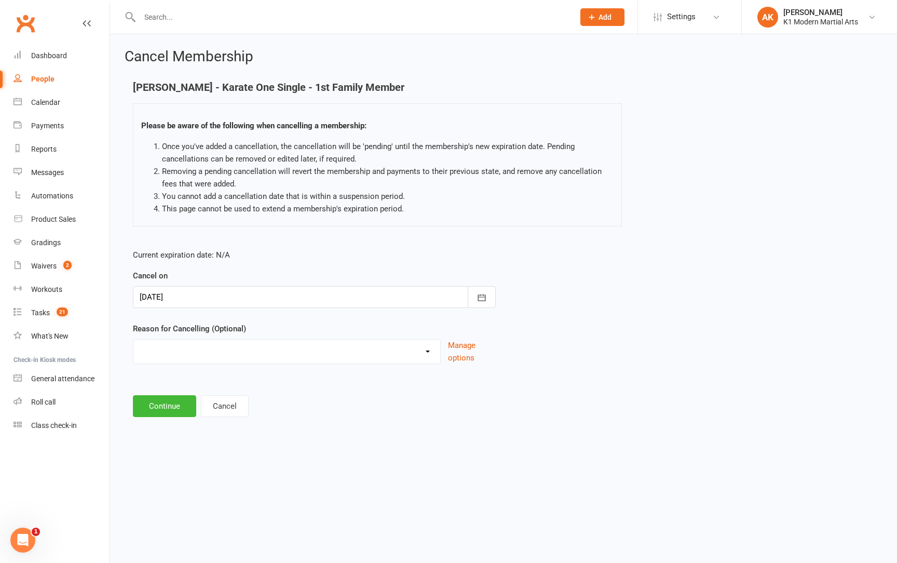
select select "4"
click at [159, 408] on button "Continue" at bounding box center [164, 406] width 63 height 22
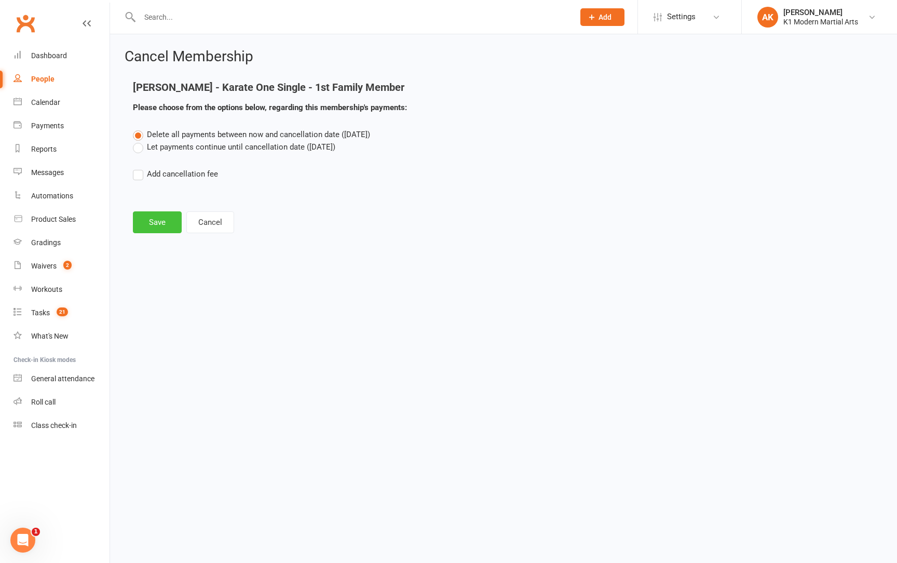
click at [159, 213] on button "Save" at bounding box center [157, 222] width 49 height 22
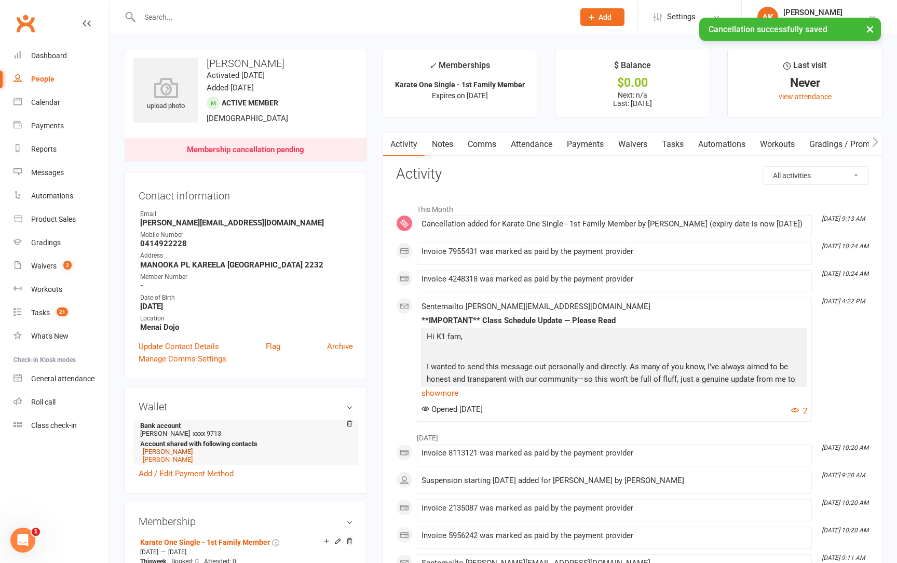
click at [156, 452] on link "[PERSON_NAME]" at bounding box center [168, 451] width 50 height 8
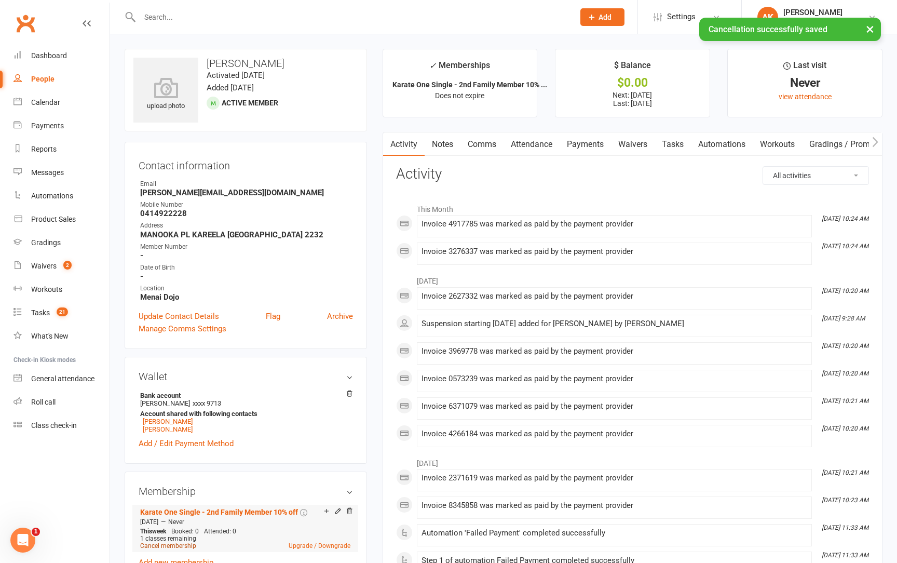
click at [158, 546] on link "Cancel membership" at bounding box center [168, 545] width 56 height 7
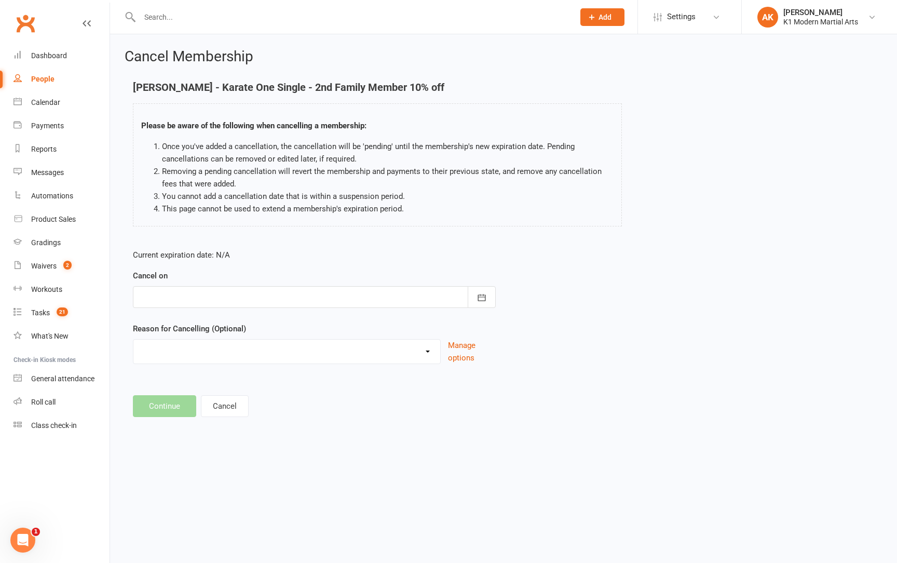
click at [158, 283] on div "Cancel on [DATE] Sun Mon Tue Wed Thu Fri Sat 31 27 28 29 30 31 01 02 32 03 04 0…" at bounding box center [314, 288] width 363 height 38
click at [159, 287] on div at bounding box center [314, 297] width 363 height 22
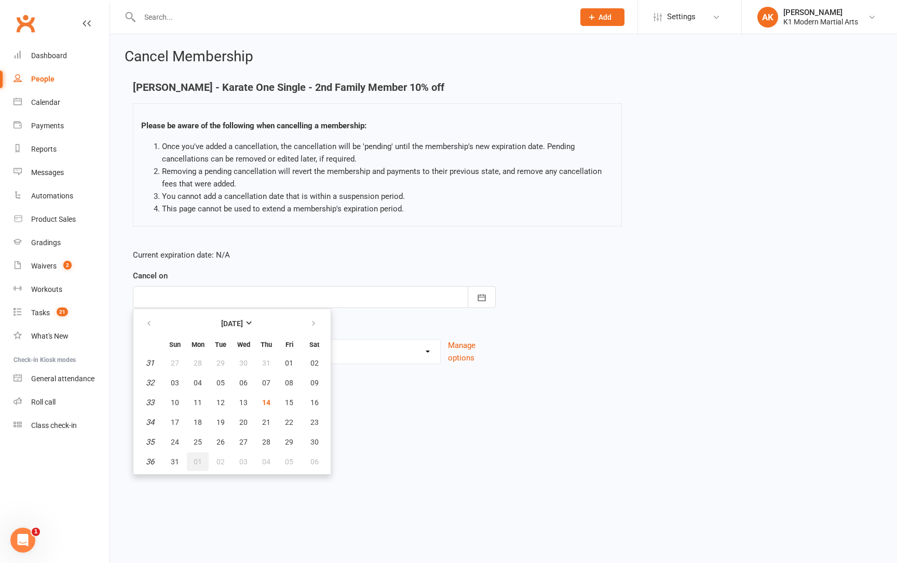
click at [198, 458] on span "01" at bounding box center [198, 461] width 8 height 8
type input "[DATE]"
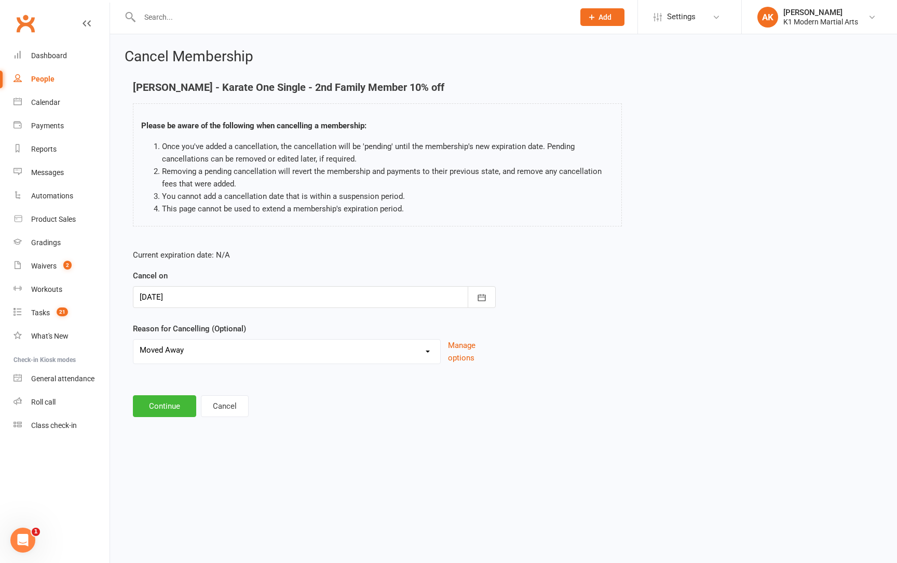
click at [167, 361] on div "Cant Afford It Holiday Injury Moved Away Not Returning Taking A Break Other rea…" at bounding box center [287, 351] width 308 height 25
select select "4"
click at [158, 400] on button "Continue" at bounding box center [164, 406] width 63 height 22
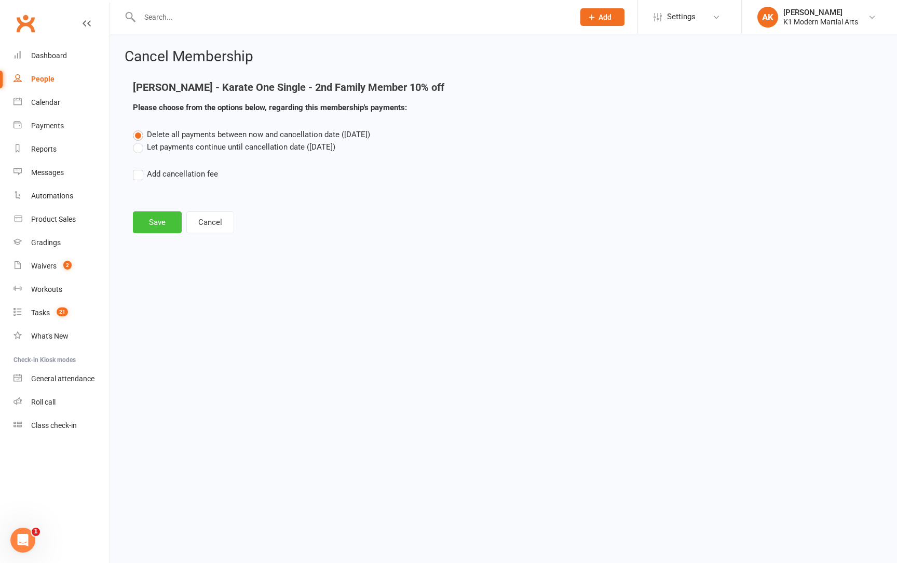
click at [158, 230] on button "Save" at bounding box center [157, 222] width 49 height 22
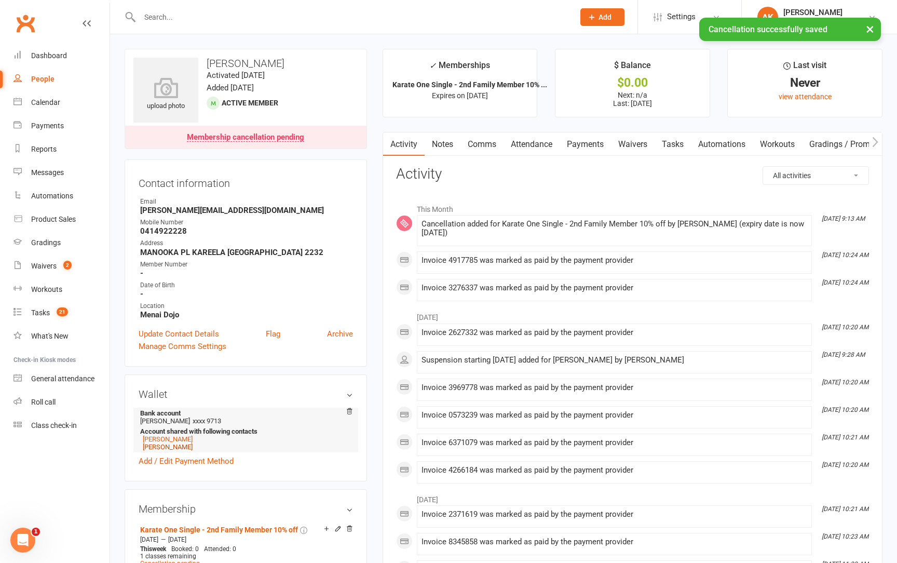
click at [164, 448] on link "[PERSON_NAME]" at bounding box center [168, 447] width 50 height 8
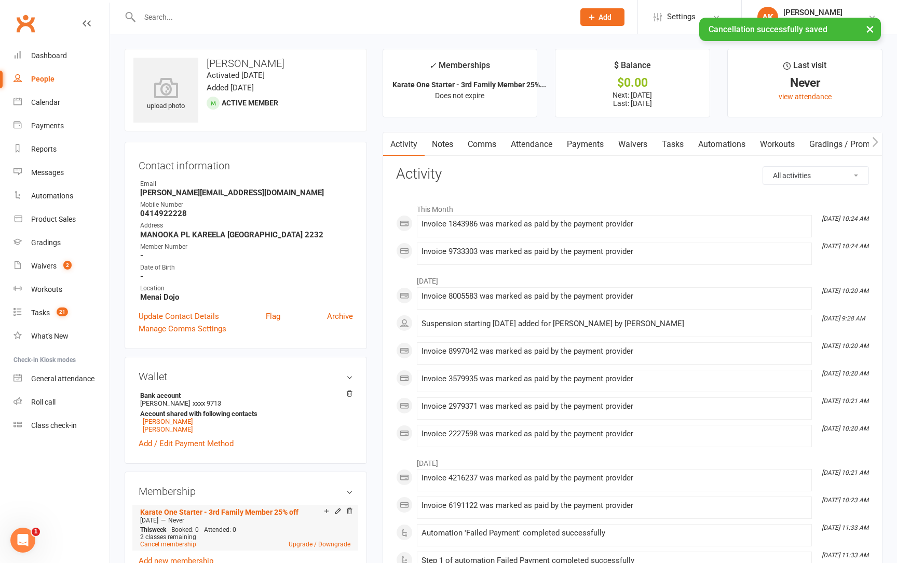
click at [169, 547] on li "Karate One Starter - 3rd Family Member 25% off [DATE] — Never This week Booked:…" at bounding box center [245, 527] width 215 height 46
click at [167, 545] on link "Cancel membership" at bounding box center [168, 543] width 56 height 7
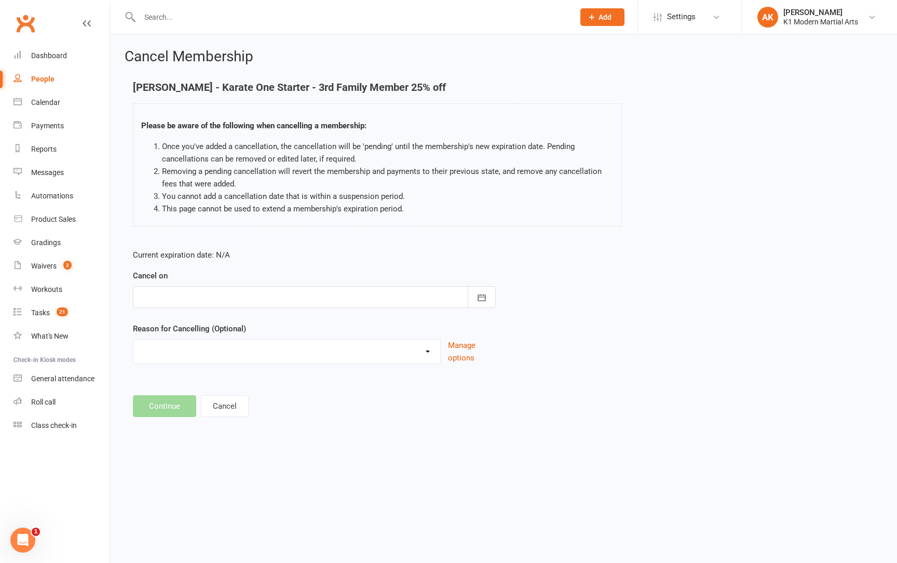
click at [182, 299] on div at bounding box center [314, 297] width 363 height 22
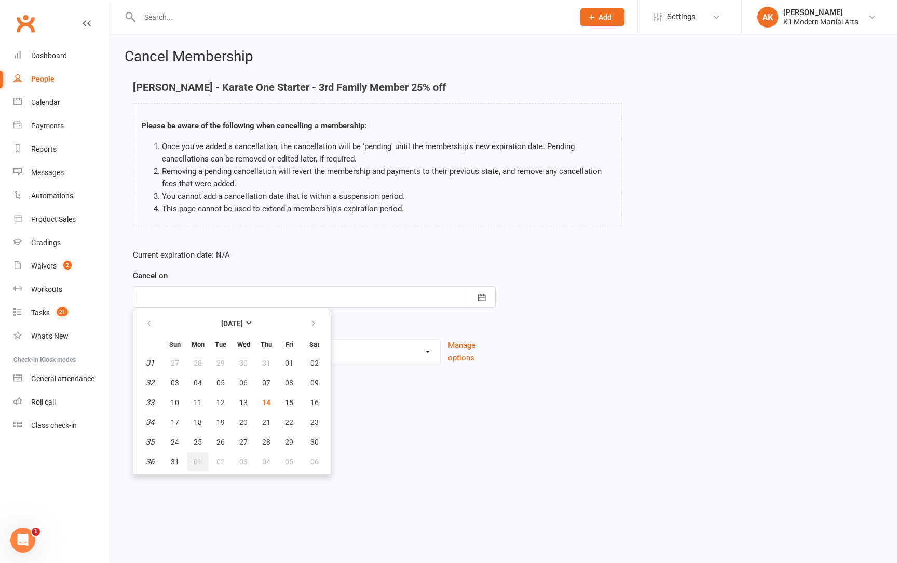
click at [197, 458] on span "01" at bounding box center [198, 461] width 8 height 8
type input "[DATE]"
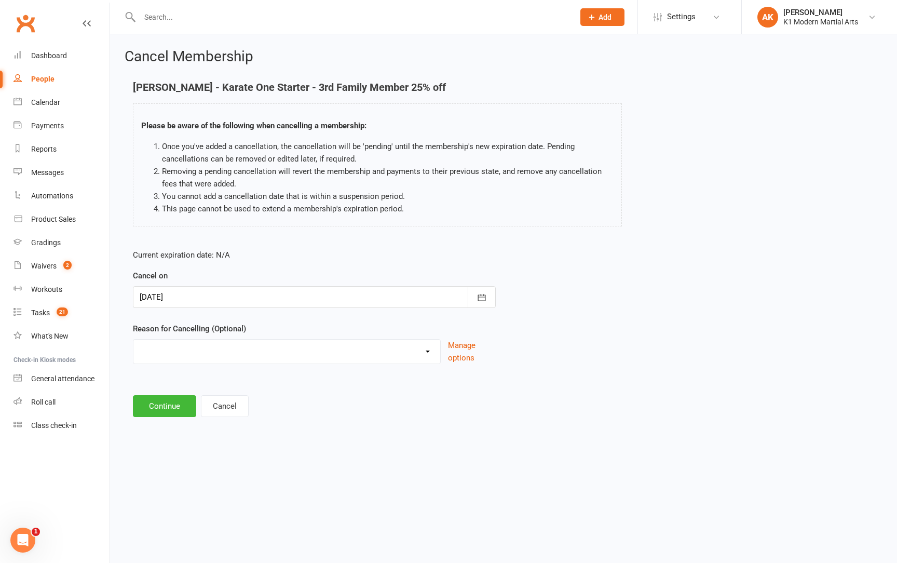
click at [162, 339] on div "Cant Afford It Holiday Injury Moved Away Not Returning Taking A Break Other rea…" at bounding box center [287, 351] width 308 height 25
select select "4"
click at [164, 404] on button "Continue" at bounding box center [164, 406] width 63 height 22
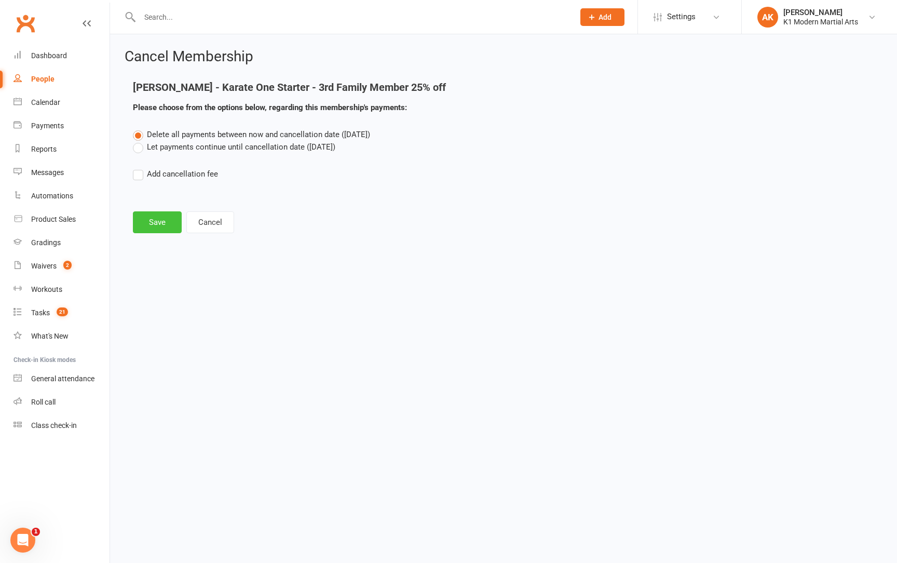
click at [159, 227] on button "Save" at bounding box center [157, 222] width 49 height 22
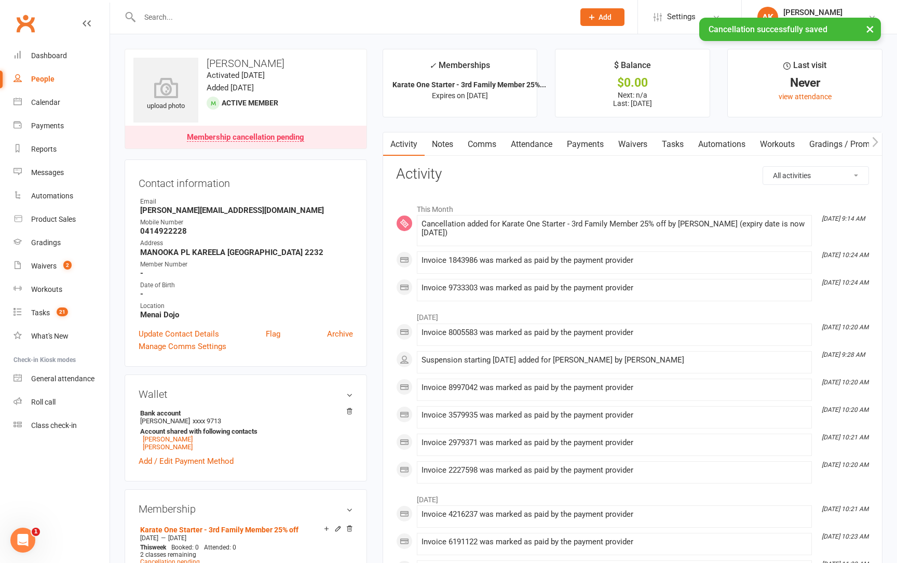
click at [176, 20] on input "text" at bounding box center [351, 17] width 430 height 15
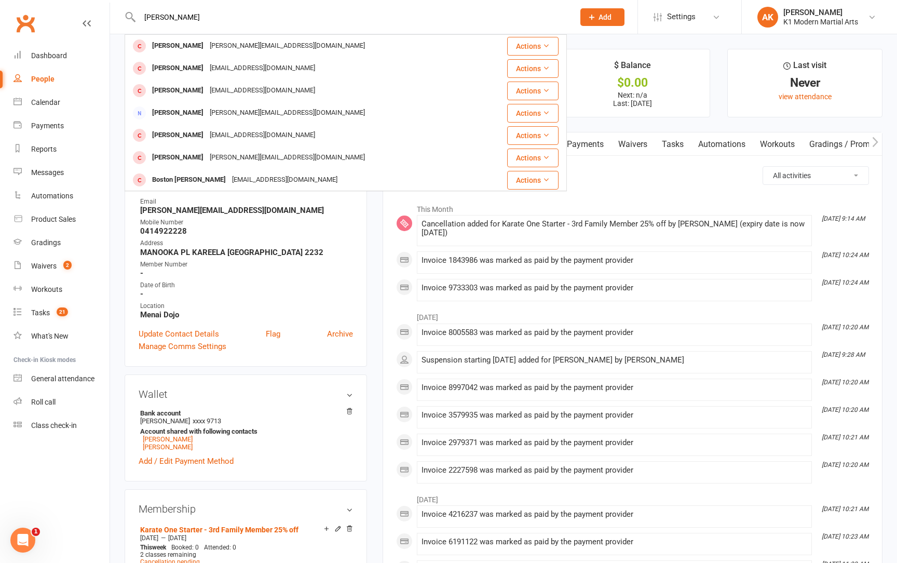
type input "[PERSON_NAME]"
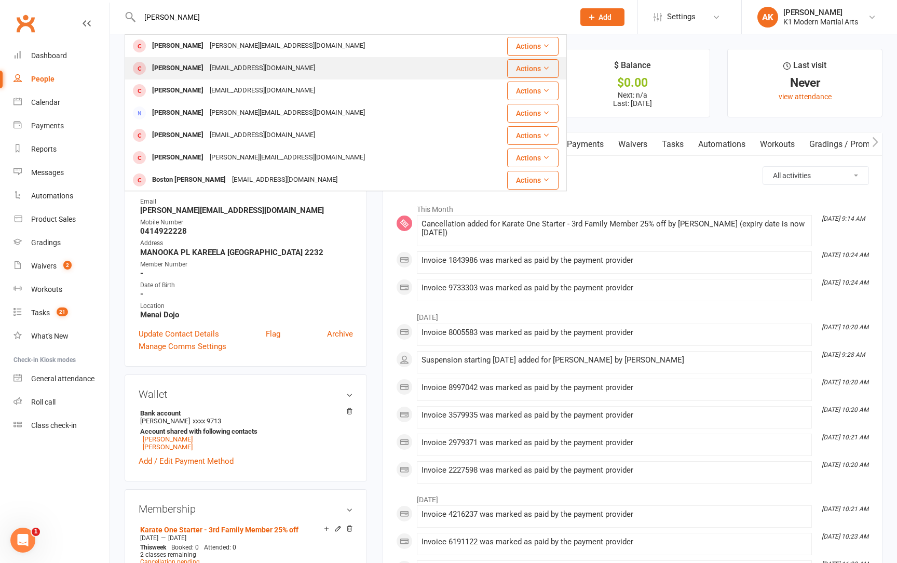
drag, startPoint x: 176, startPoint y: 20, endPoint x: 184, endPoint y: 62, distance: 42.8
click at [184, 62] on div "[PERSON_NAME]" at bounding box center [178, 68] width 58 height 15
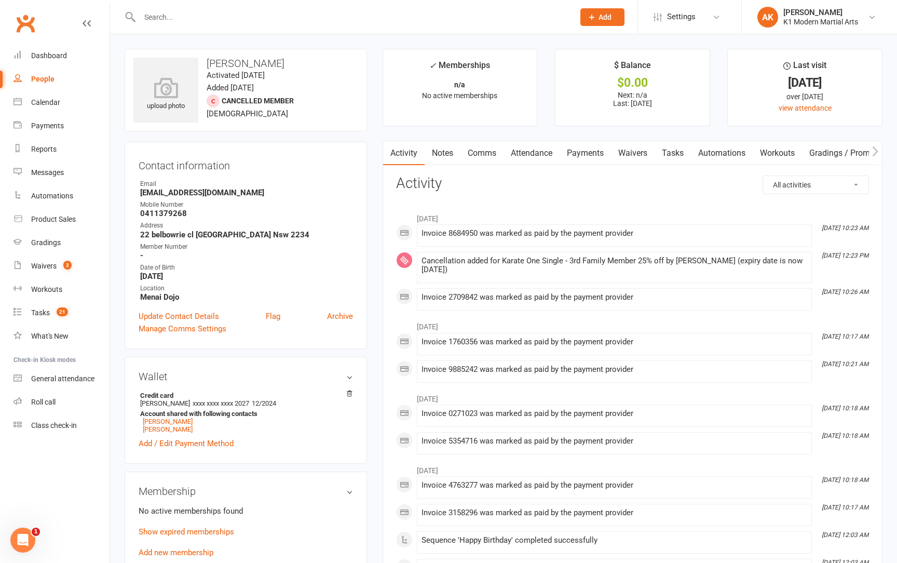
click at [640, 149] on link "Waivers" at bounding box center [633, 153] width 44 height 24
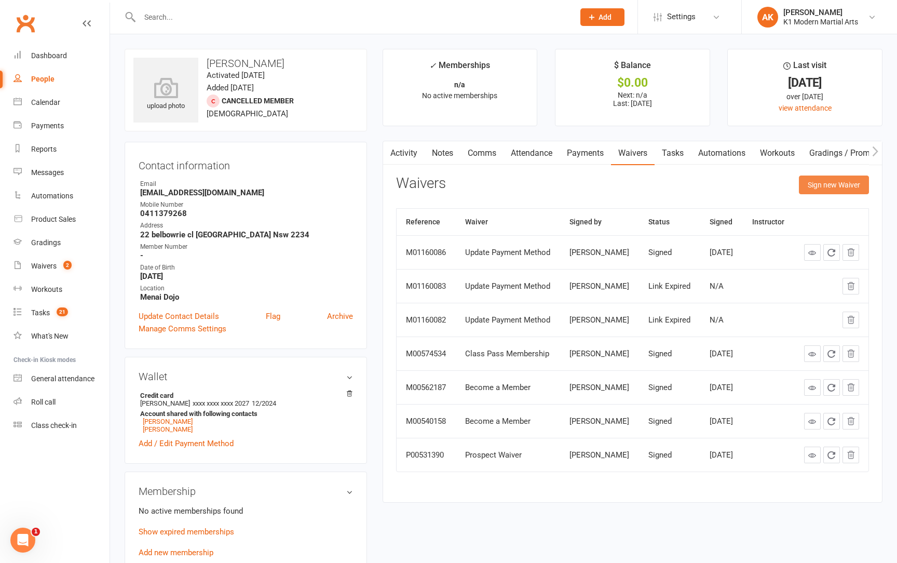
click at [821, 183] on button "Sign new Waiver" at bounding box center [834, 184] width 70 height 19
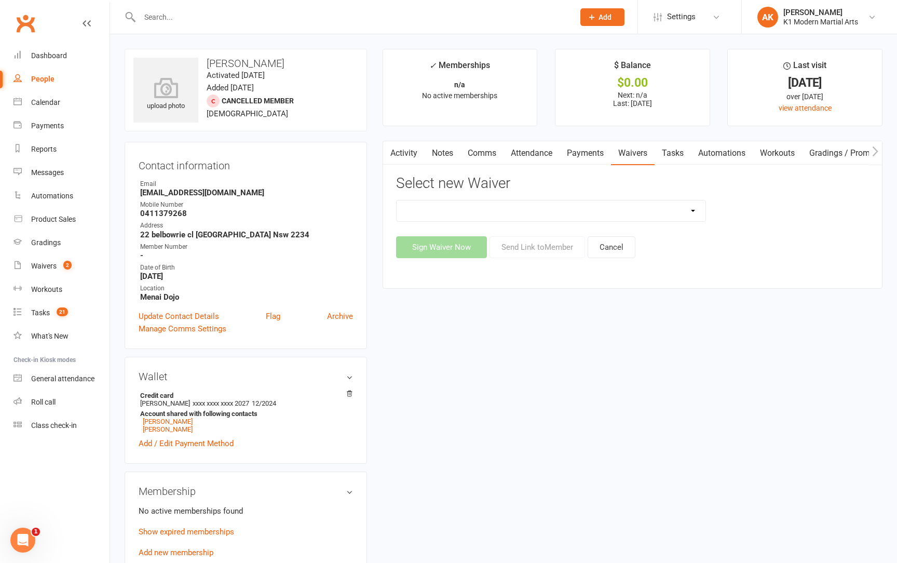
select select "10375"
click at [548, 248] on button "Send Link to Member" at bounding box center [536, 247] width 95 height 22
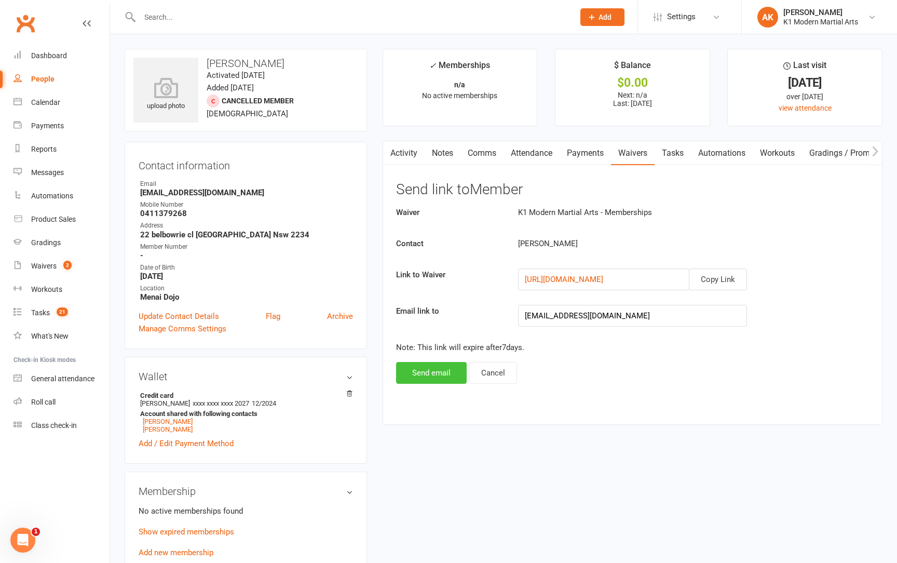
click at [421, 376] on button "Send email" at bounding box center [431, 373] width 71 height 22
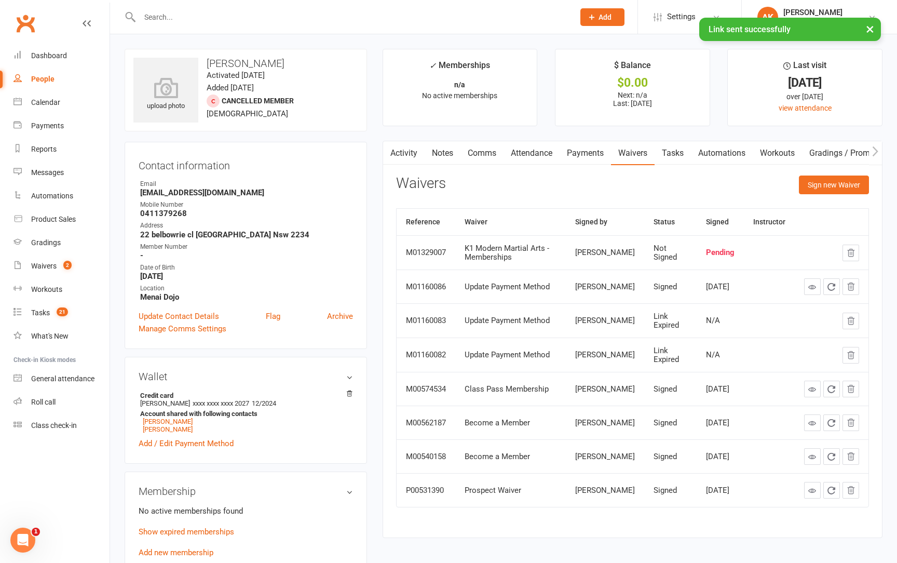
click at [167, 18] on div "× Link sent successfully" at bounding box center [441, 18] width 883 height 0
click at [153, 13] on input "text" at bounding box center [351, 17] width 430 height 15
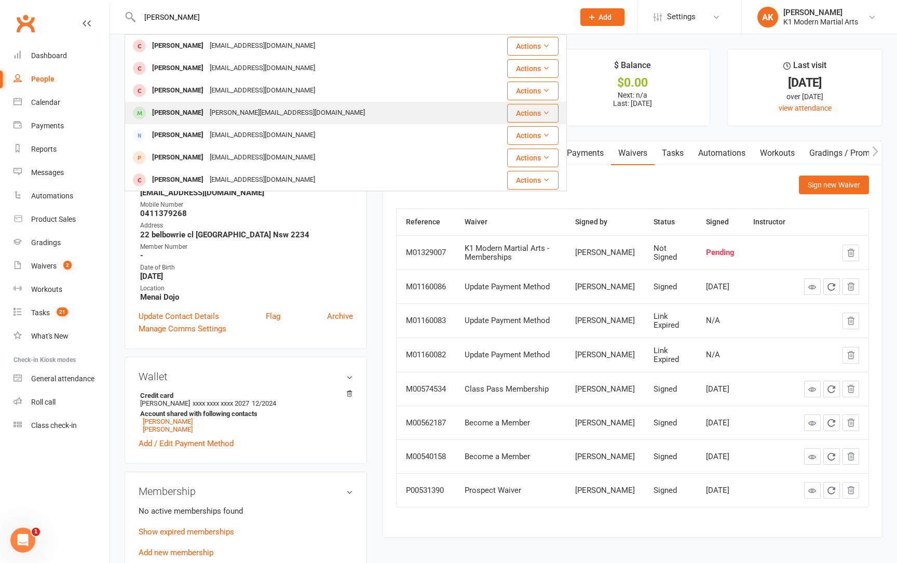
type input "[PERSON_NAME]"
click at [192, 113] on div "[PERSON_NAME]" at bounding box center [178, 112] width 58 height 15
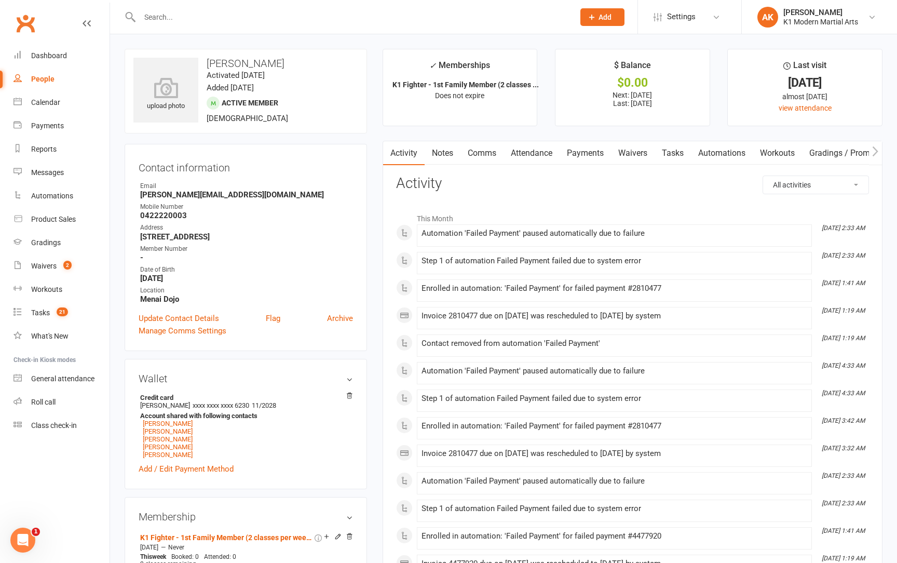
click at [629, 155] on link "Waivers" at bounding box center [633, 153] width 44 height 24
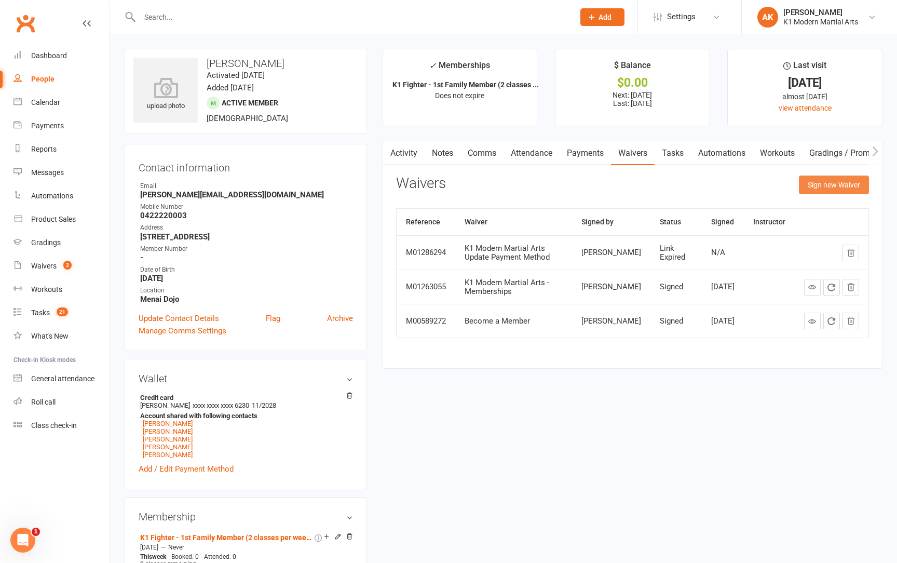
click at [825, 187] on button "Sign new Waiver" at bounding box center [834, 184] width 70 height 19
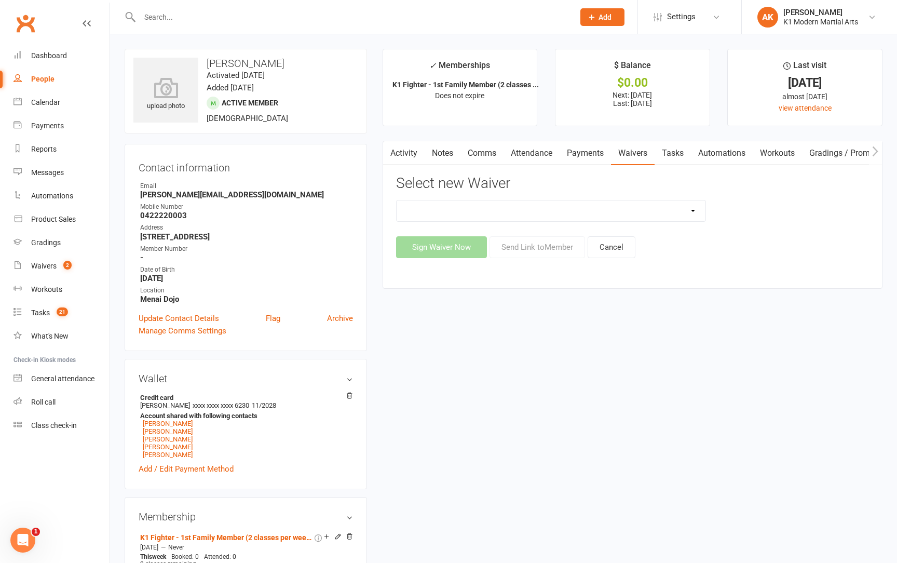
click at [513, 221] on div "Class Pass Membership Intro Programs - Karate One Intro Programs - Karate One N…" at bounding box center [632, 229] width 473 height 58
select select "7705"
click at [529, 251] on button "Send Link to Member" at bounding box center [536, 247] width 95 height 22
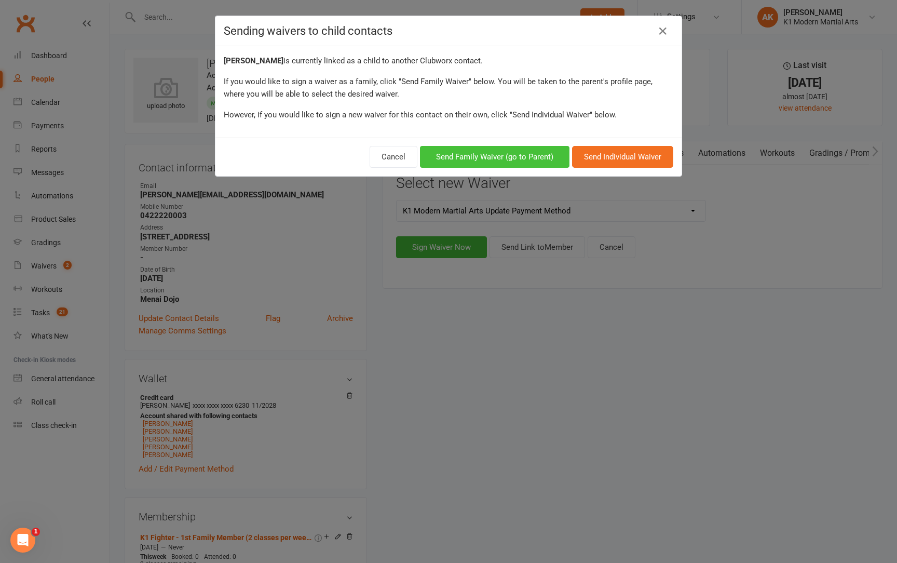
click at [502, 147] on button "Send Family Waiver (go to Parent)" at bounding box center [494, 157] width 149 height 22
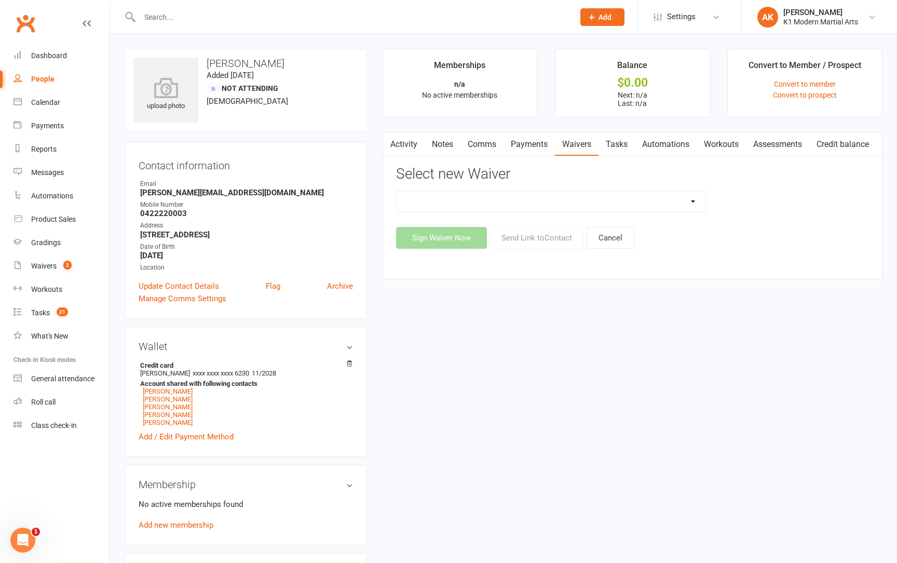
select select "7705"
click at [530, 237] on button "Send Link to Contact" at bounding box center [536, 238] width 94 height 22
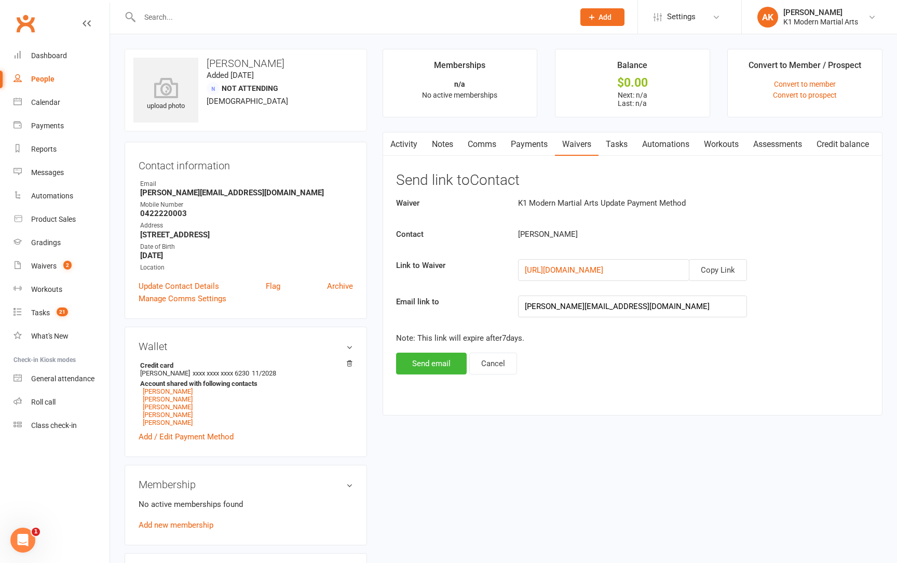
click at [417, 375] on div "Activity Notes Comms Payments Waivers Tasks Automations Workouts Assessments Cr…" at bounding box center [632, 273] width 500 height 283
click at [417, 367] on button "Send email" at bounding box center [431, 363] width 71 height 22
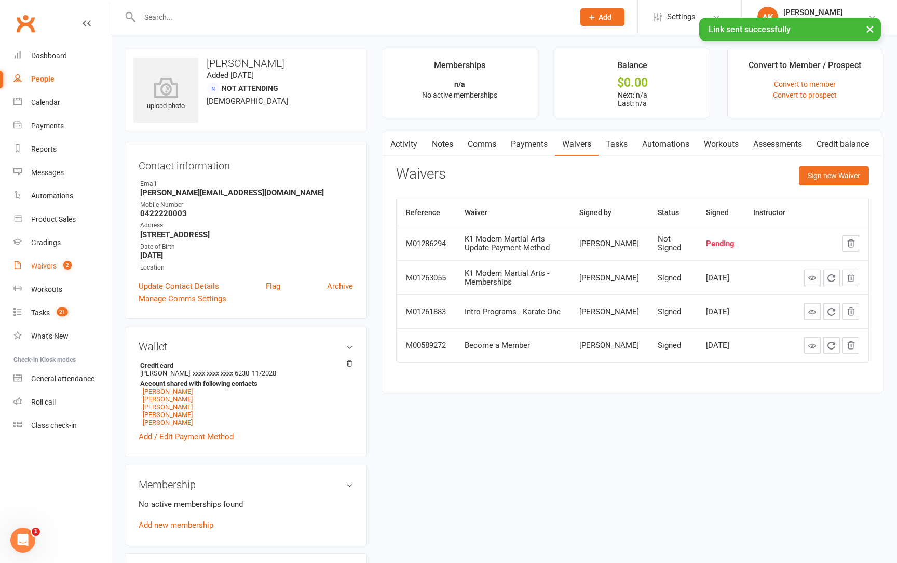
click at [43, 262] on div "Waivers" at bounding box center [43, 266] width 25 height 8
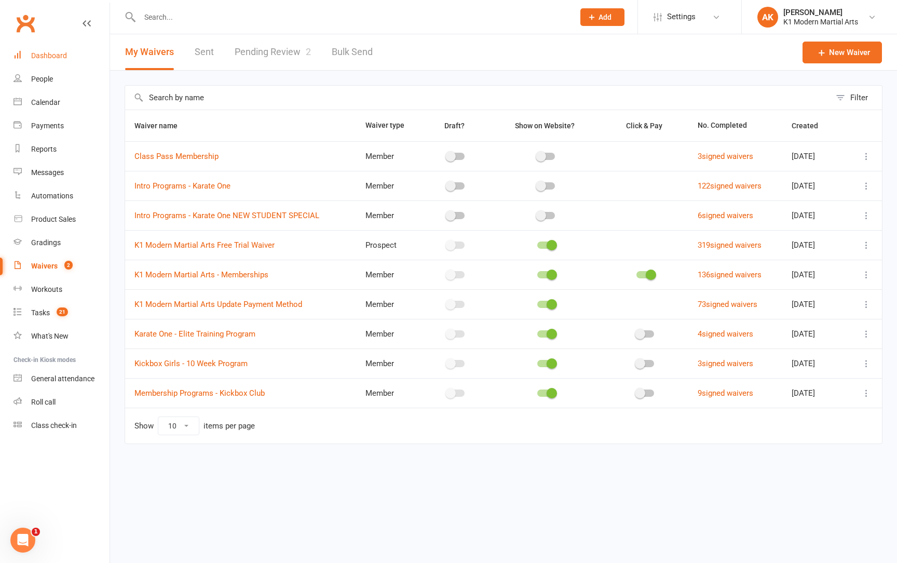
click at [44, 55] on div "Dashboard" at bounding box center [49, 55] width 36 height 8
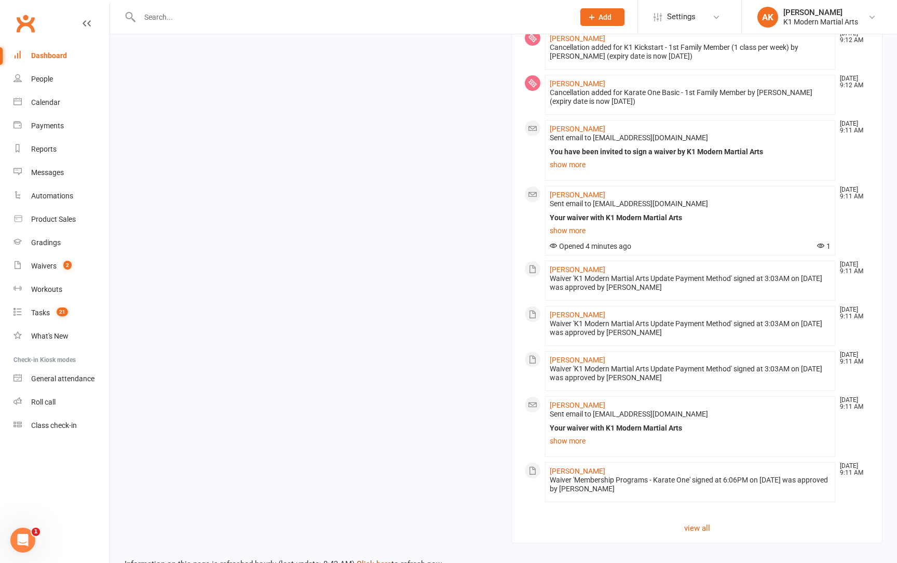
scroll to position [1086, 0]
click at [372, 560] on link "Click here" at bounding box center [373, 564] width 35 height 9
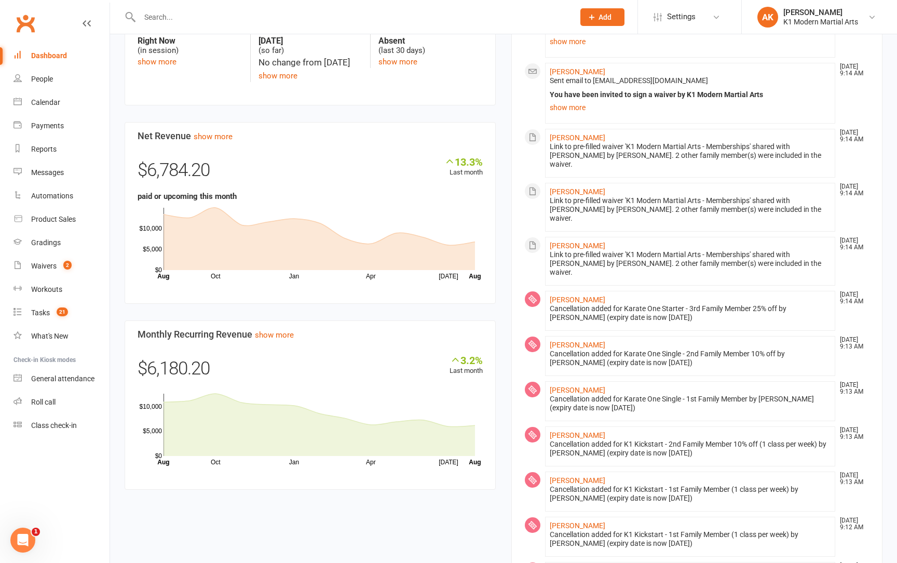
scroll to position [292, 0]
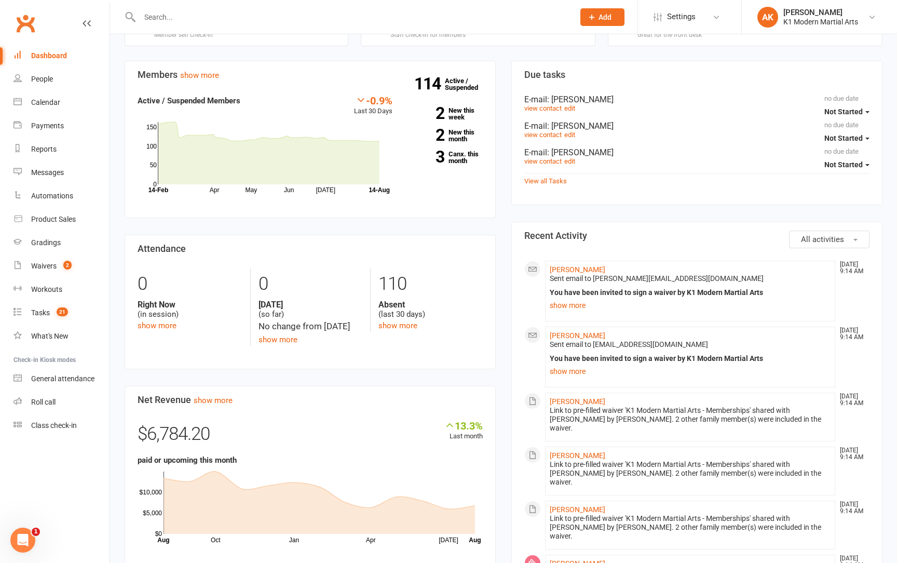
click at [461, 163] on div "114 Active / Suspended 2 New this week 2 New this month 3 Canx. this month" at bounding box center [445, 133] width 90 height 78
click at [456, 153] on link "3 Canx. this month" at bounding box center [445, 156] width 75 height 13
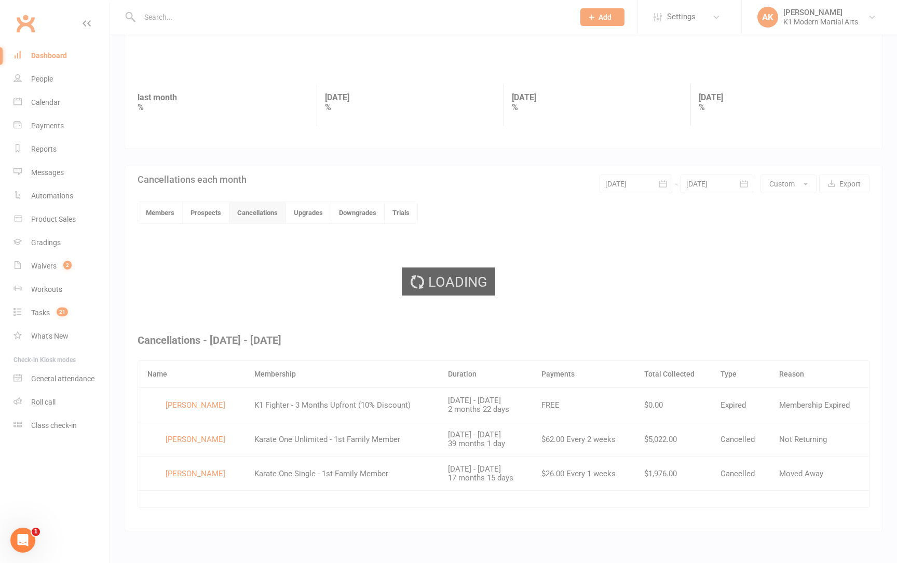
scroll to position [107, 0]
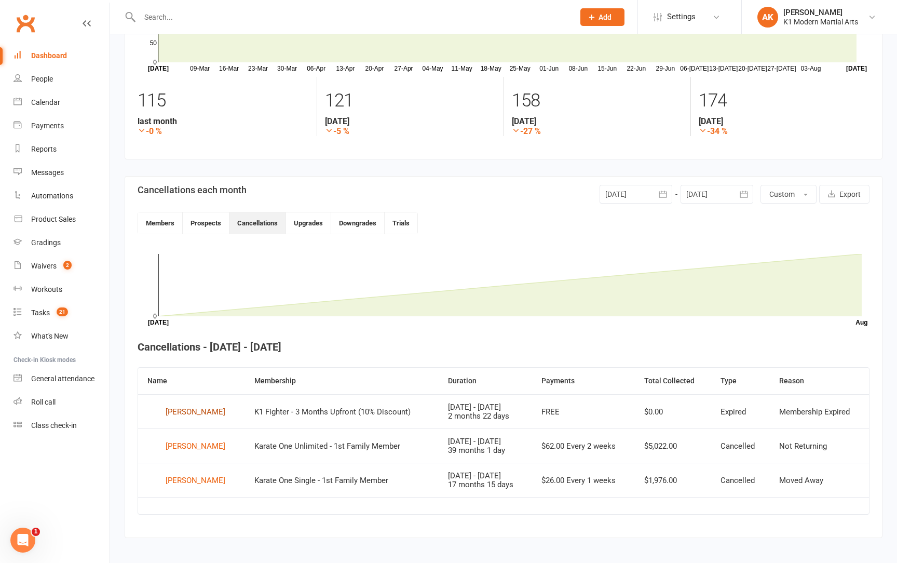
click at [201, 408] on div "[PERSON_NAME]" at bounding box center [196, 412] width 60 height 16
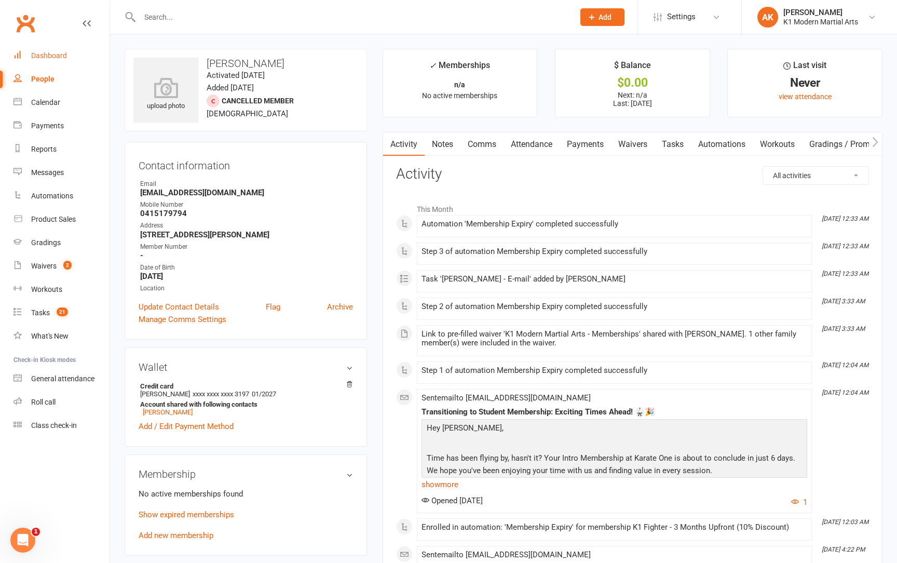
click at [39, 47] on link "Dashboard" at bounding box center [61, 55] width 96 height 23
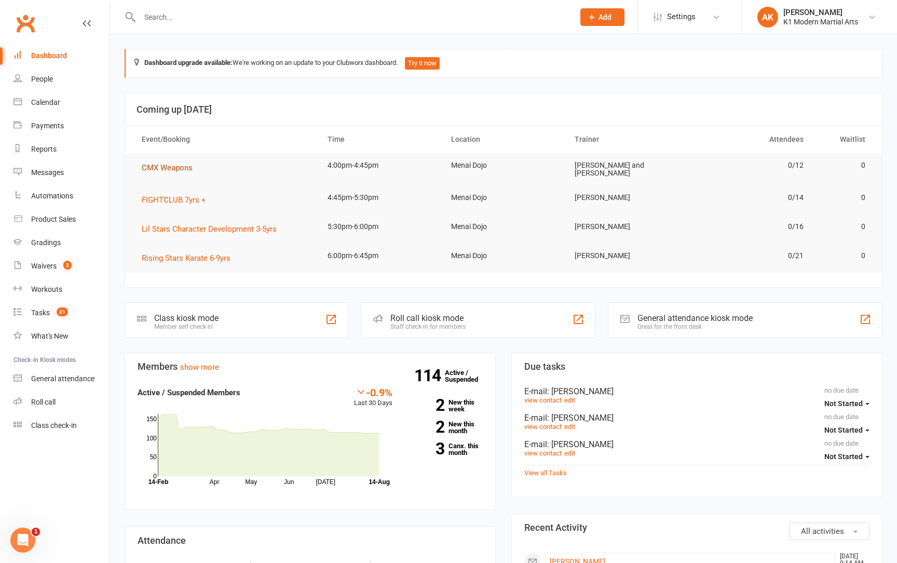
click at [162, 163] on span "CMX Weapons" at bounding box center [167, 167] width 51 height 9
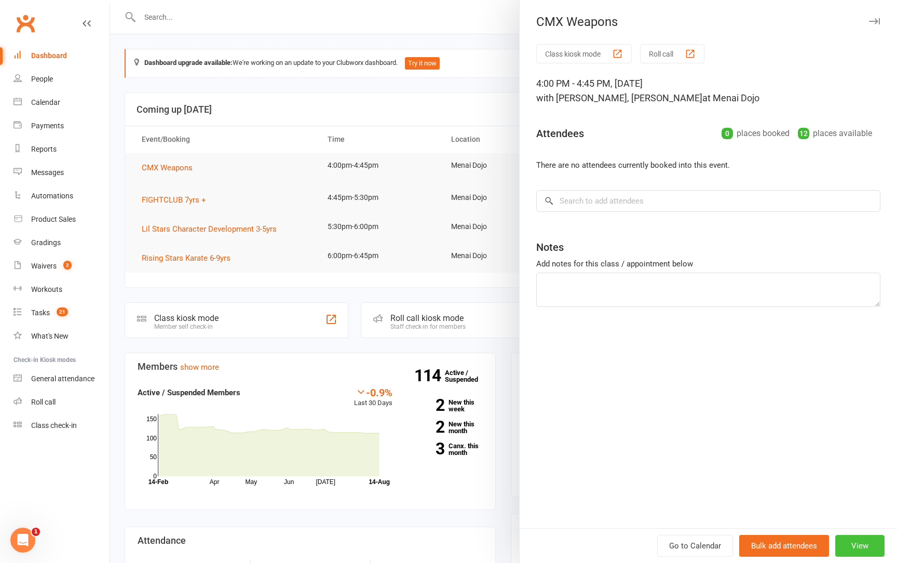
click at [854, 544] on button "View" at bounding box center [859, 545] width 49 height 22
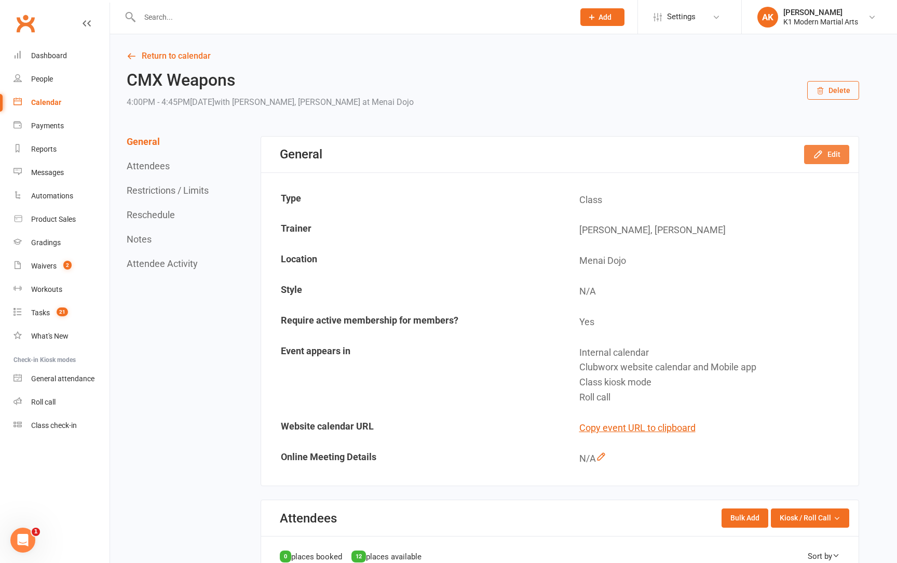
click at [847, 148] on button "Edit" at bounding box center [826, 154] width 45 height 19
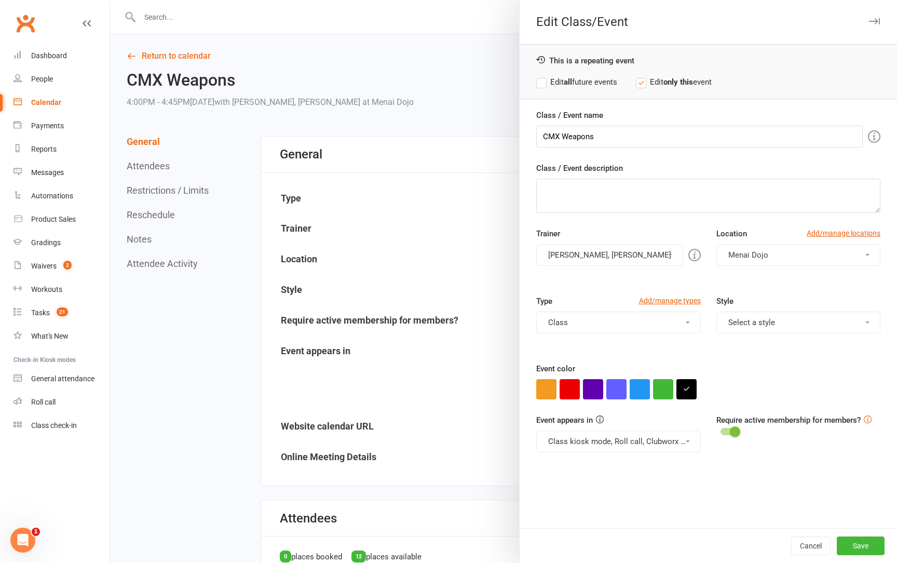
click at [592, 259] on button "[PERSON_NAME], [PERSON_NAME]" at bounding box center [609, 255] width 147 height 22
click at [561, 305] on link "[PERSON_NAME]" at bounding box center [610, 300] width 146 height 21
click at [846, 545] on button "Save" at bounding box center [860, 545] width 48 height 19
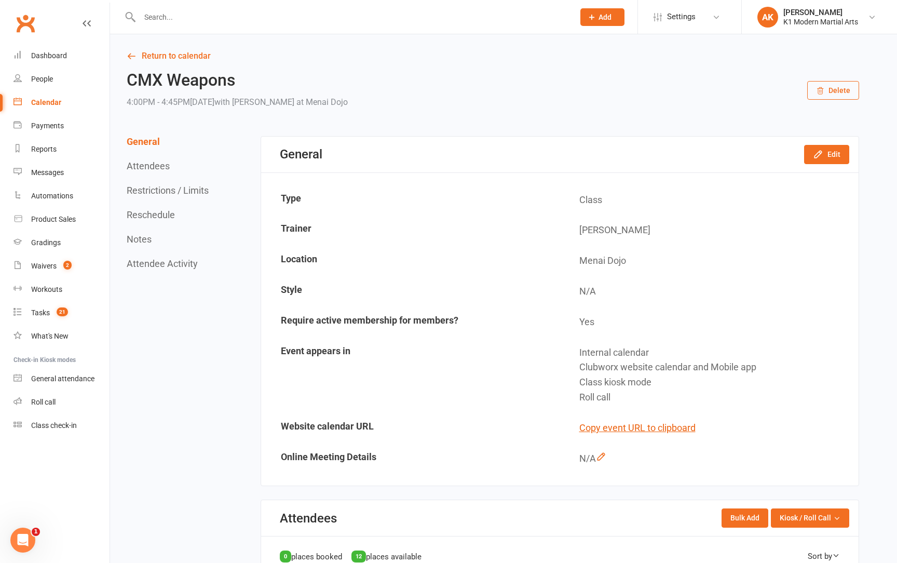
click at [34, 109] on link "Calendar" at bounding box center [61, 102] width 96 height 23
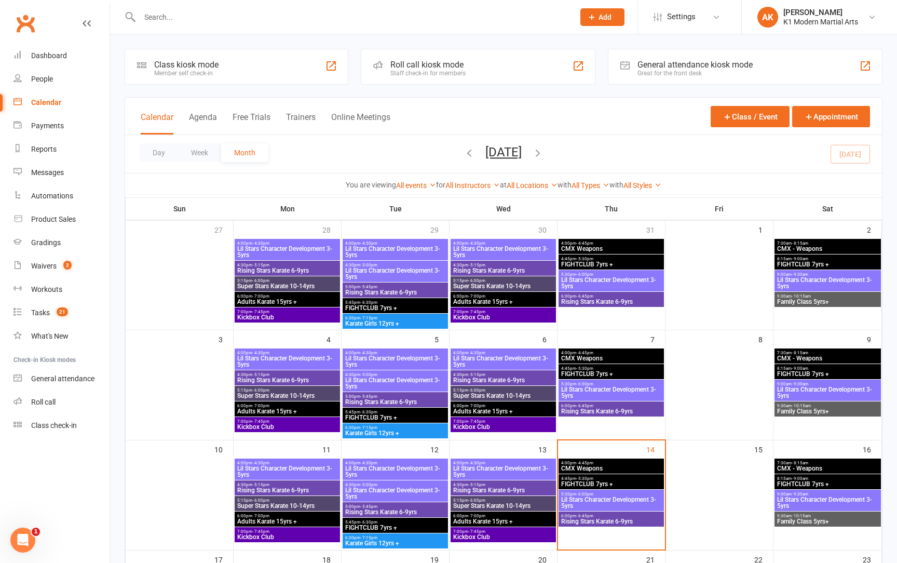
click at [603, 248] on span "CMX Weapons" at bounding box center [610, 248] width 101 height 6
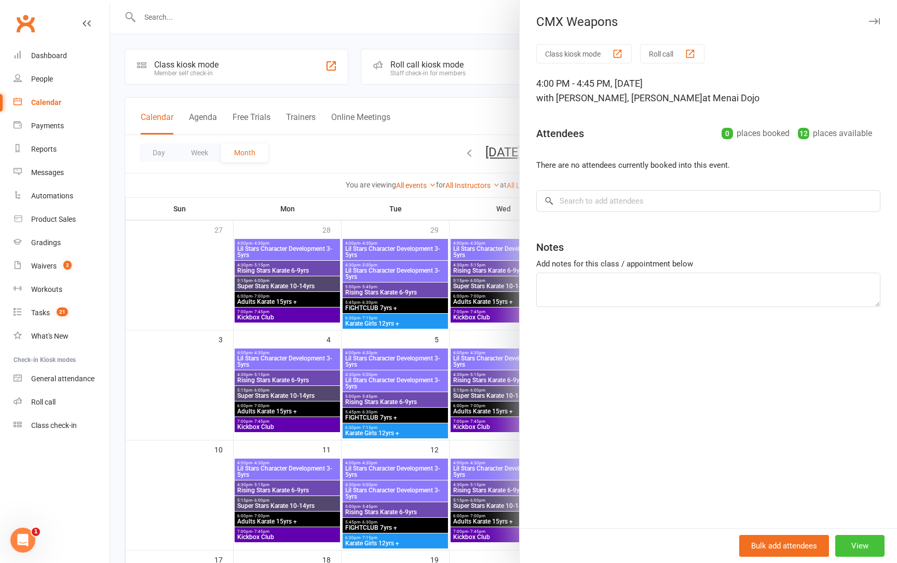
click at [855, 540] on button "View" at bounding box center [859, 545] width 49 height 22
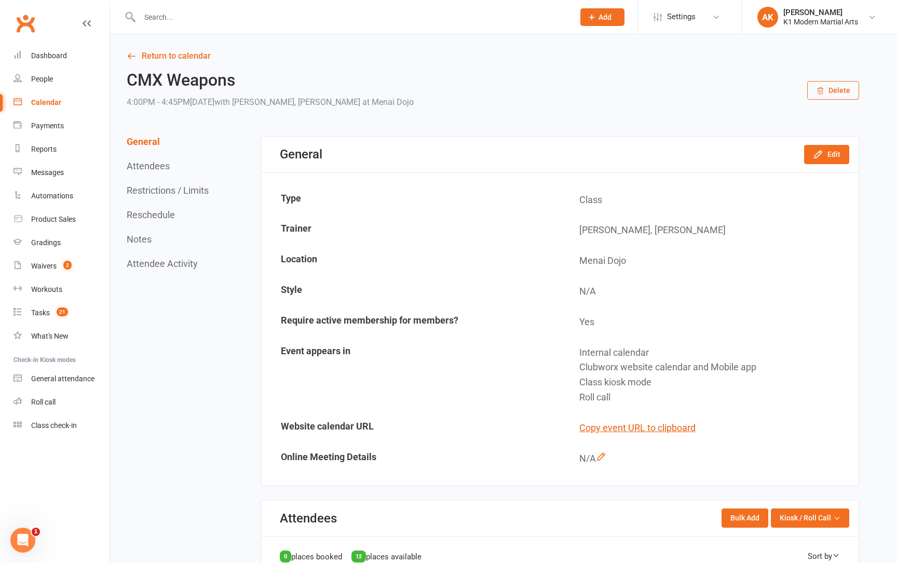
click at [826, 87] on button "Delete" at bounding box center [833, 90] width 52 height 19
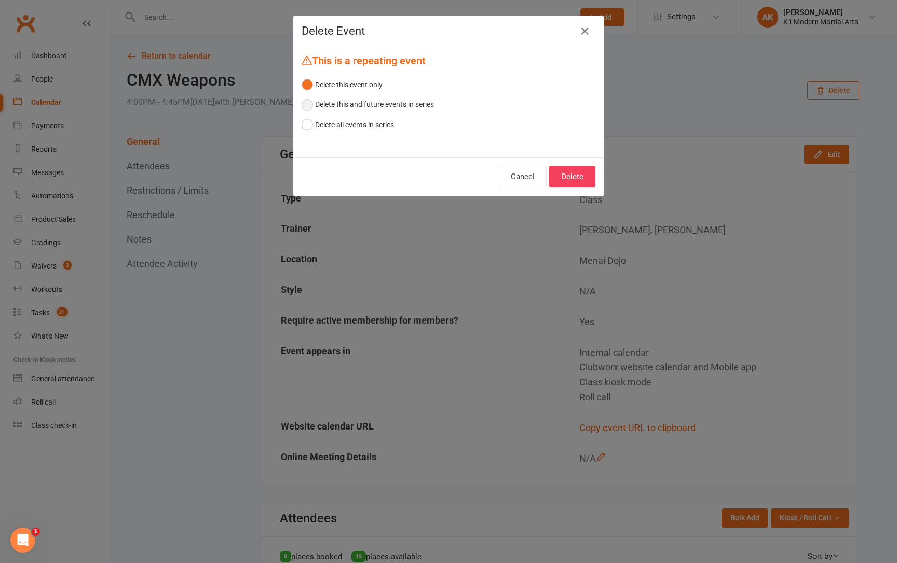
click at [318, 108] on button "Delete this and future events in series" at bounding box center [367, 104] width 132 height 20
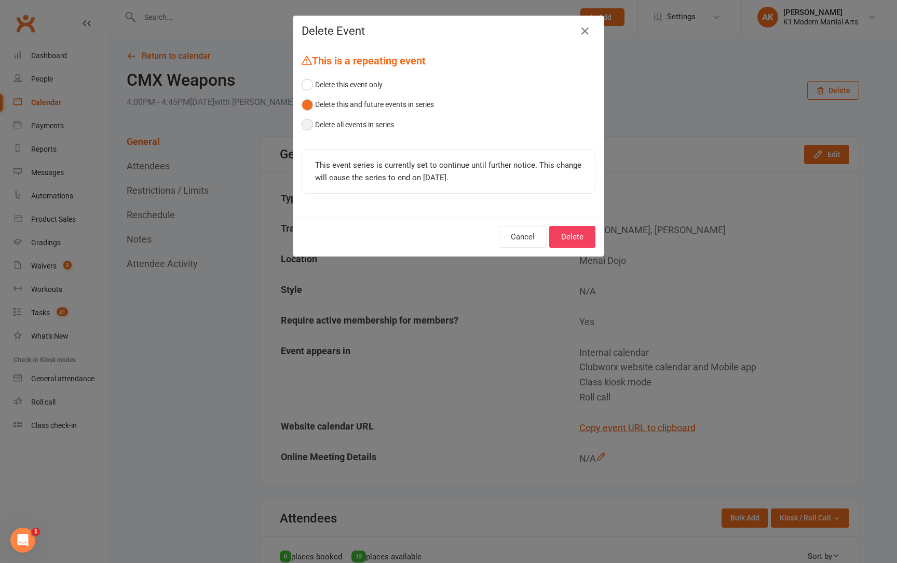
click at [332, 129] on button "Delete all events in series" at bounding box center [347, 125] width 92 height 20
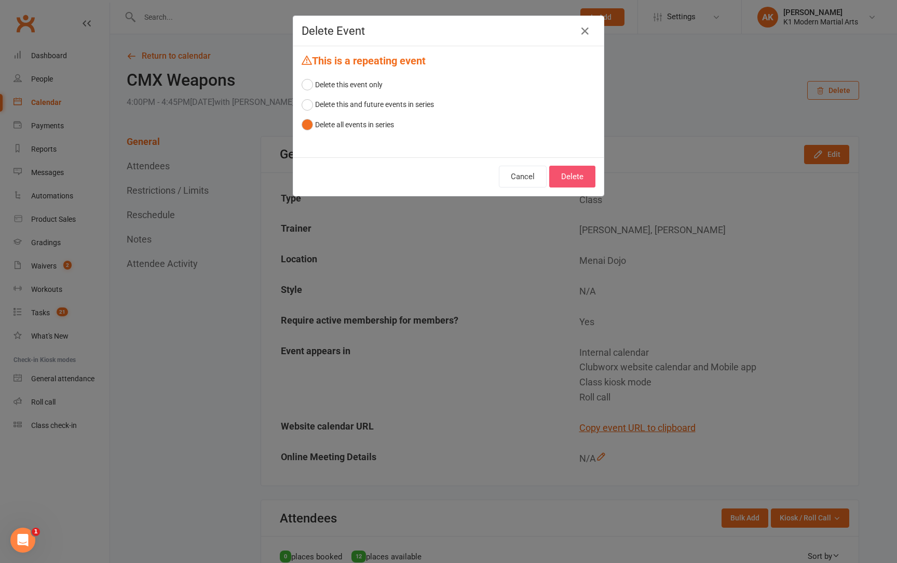
click at [579, 181] on button "Delete" at bounding box center [572, 177] width 46 height 22
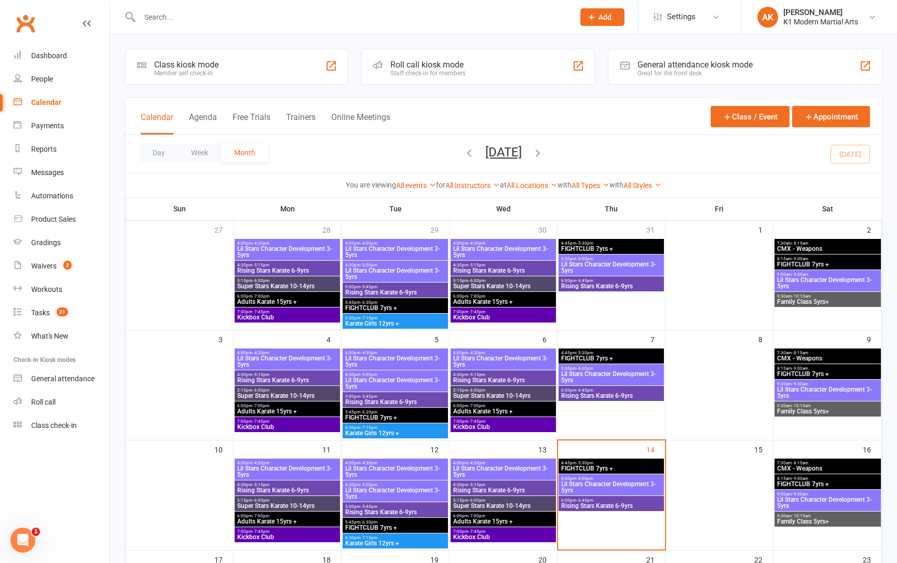
click at [579, 243] on span "- 5:30pm" at bounding box center [584, 243] width 17 height 5
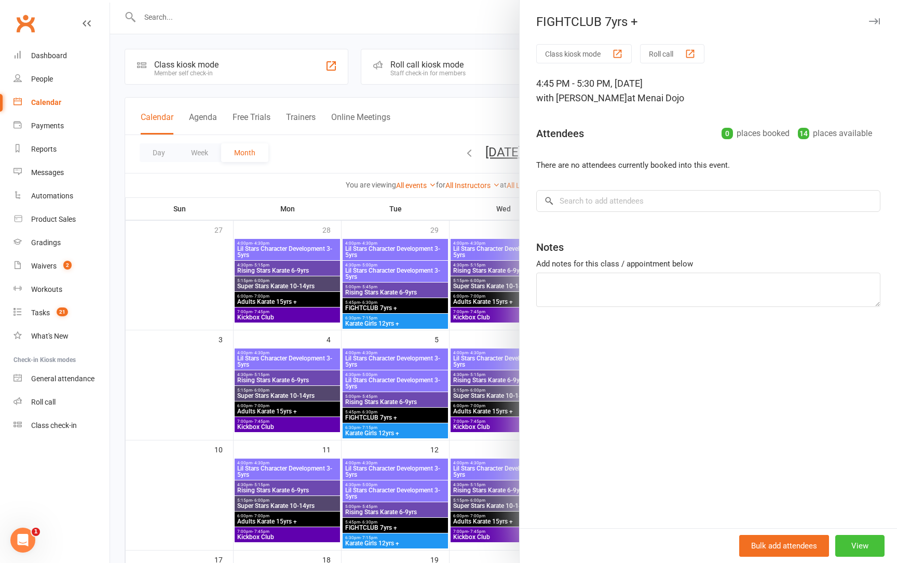
click at [849, 550] on button "View" at bounding box center [859, 545] width 49 height 22
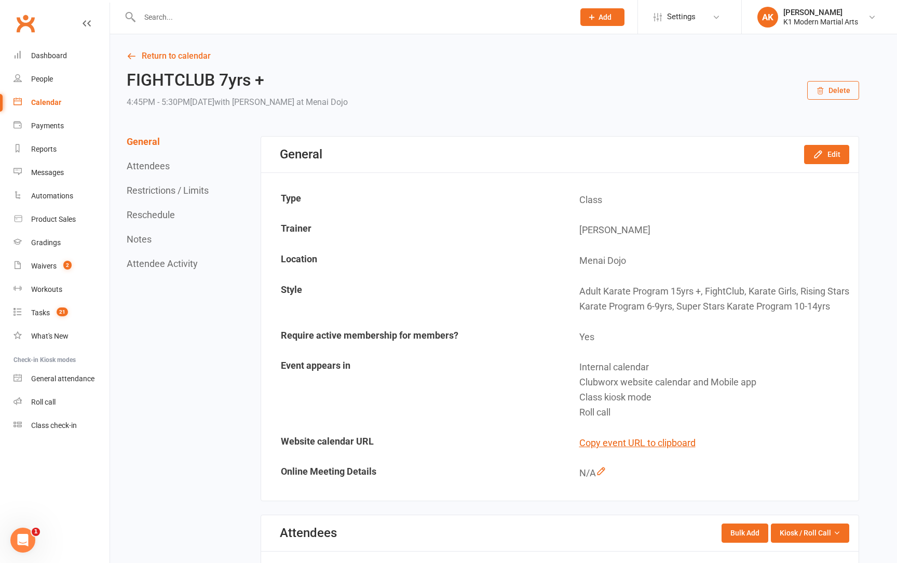
click at [818, 94] on icon "button" at bounding box center [820, 91] width 8 height 8
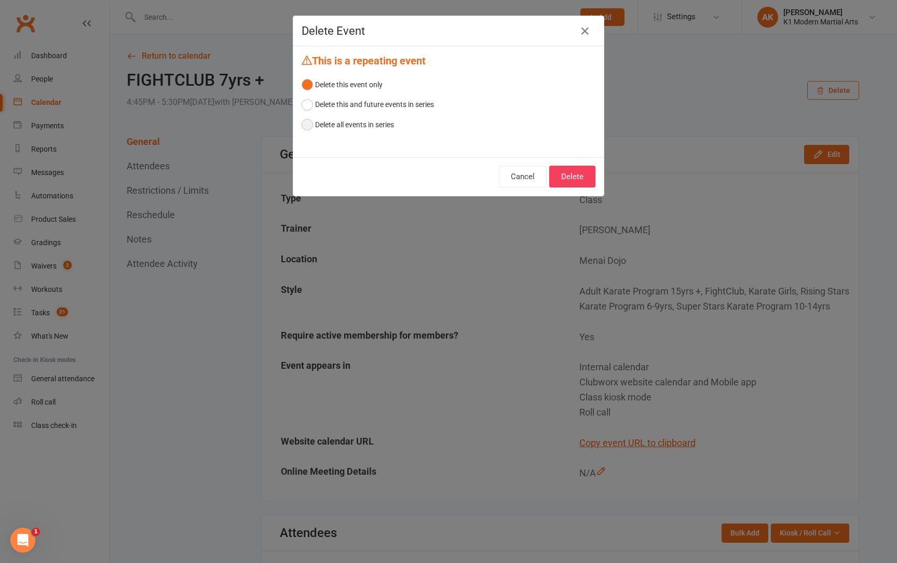
click at [382, 122] on button "Delete all events in series" at bounding box center [347, 125] width 92 height 20
click at [563, 175] on button "Delete" at bounding box center [572, 177] width 46 height 22
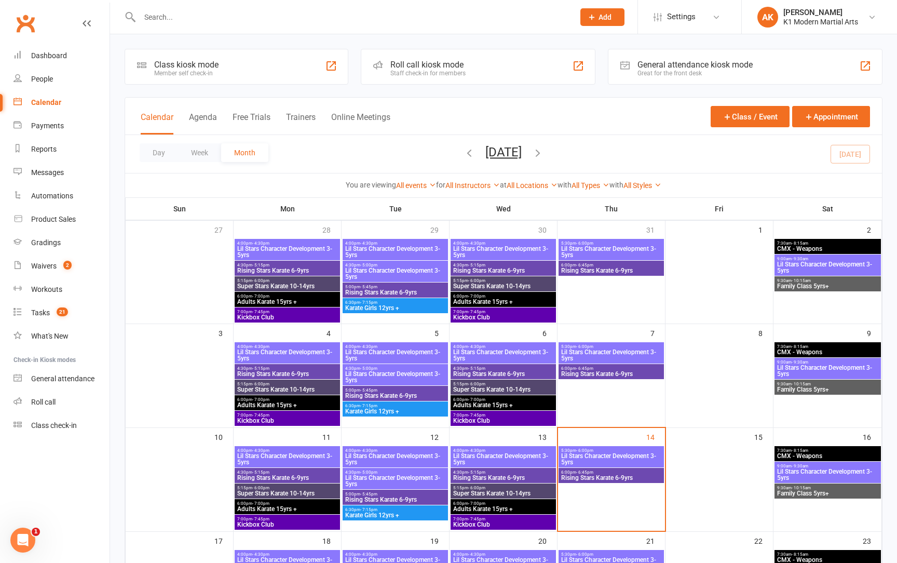
click at [586, 253] on span "Lil Stars Character Development 3-5yrs" at bounding box center [610, 251] width 101 height 12
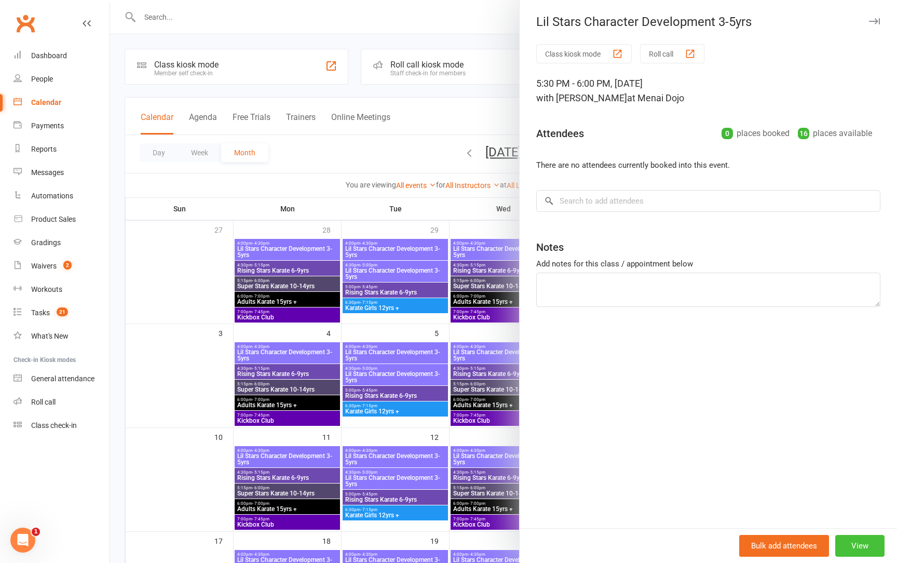
click at [861, 549] on button "View" at bounding box center [859, 545] width 49 height 22
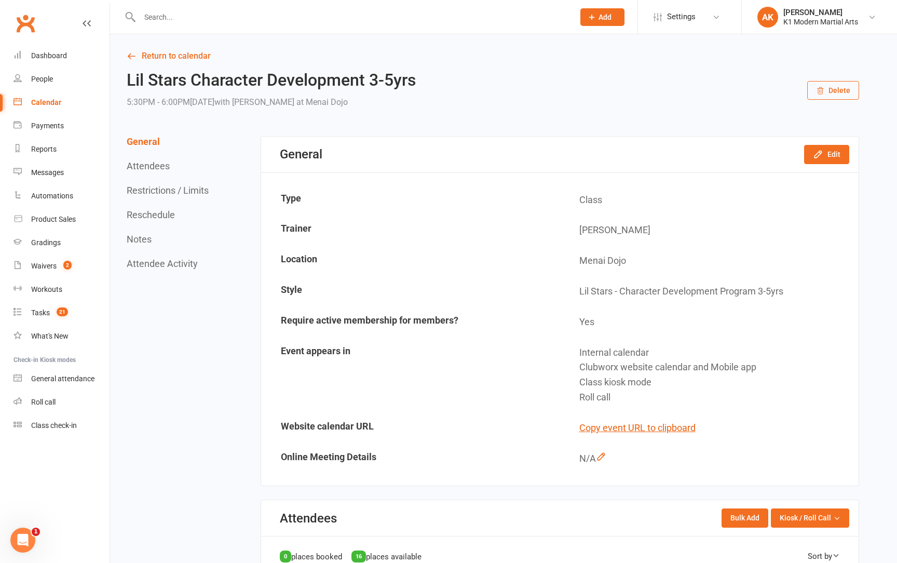
click at [844, 91] on button "Delete" at bounding box center [833, 90] width 52 height 19
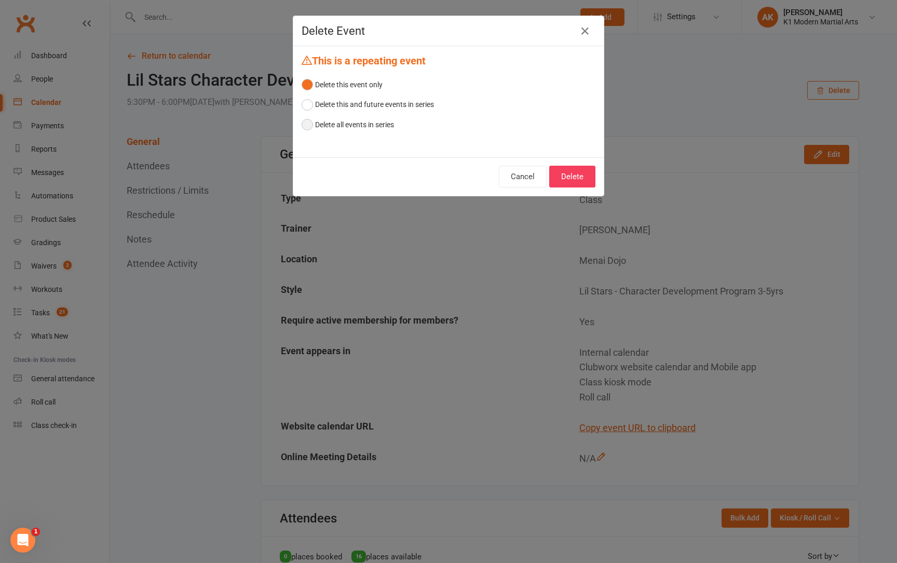
click at [387, 127] on button "Delete all events in series" at bounding box center [347, 125] width 92 height 20
click at [564, 168] on button "Delete" at bounding box center [572, 177] width 46 height 22
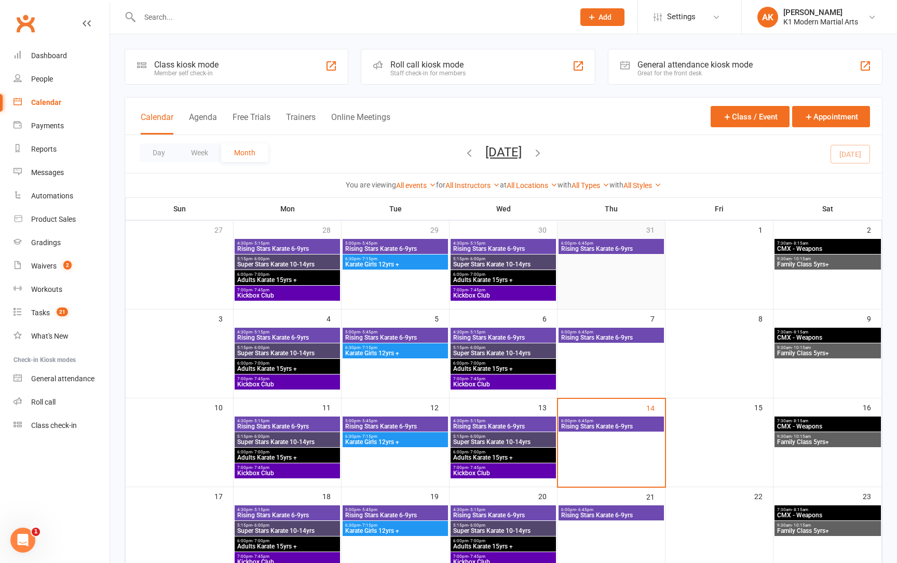
click at [597, 230] on div "31" at bounding box center [610, 261] width 107 height 81
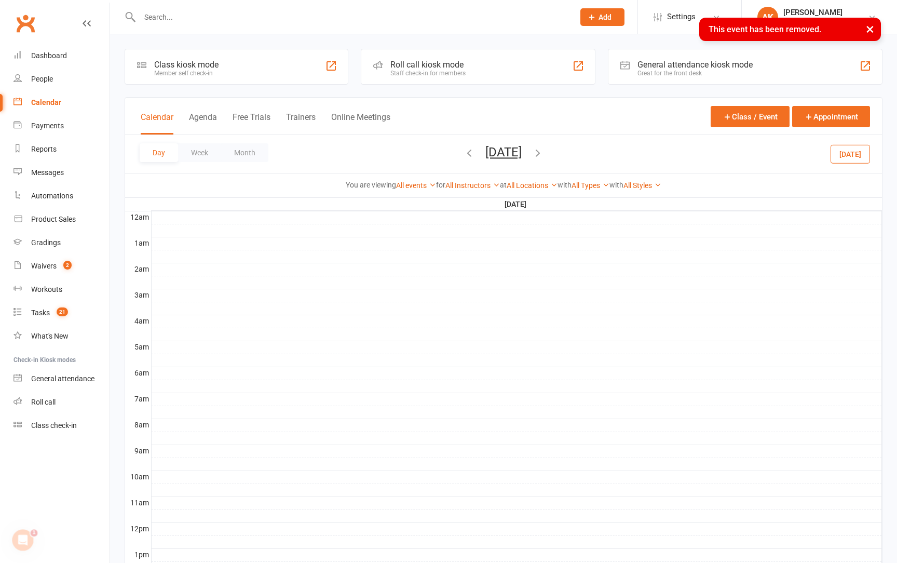
click at [55, 103] on div "Calendar" at bounding box center [46, 102] width 30 height 8
click at [45, 107] on link "Calendar" at bounding box center [61, 102] width 96 height 23
click at [258, 161] on button "Month" at bounding box center [244, 152] width 47 height 19
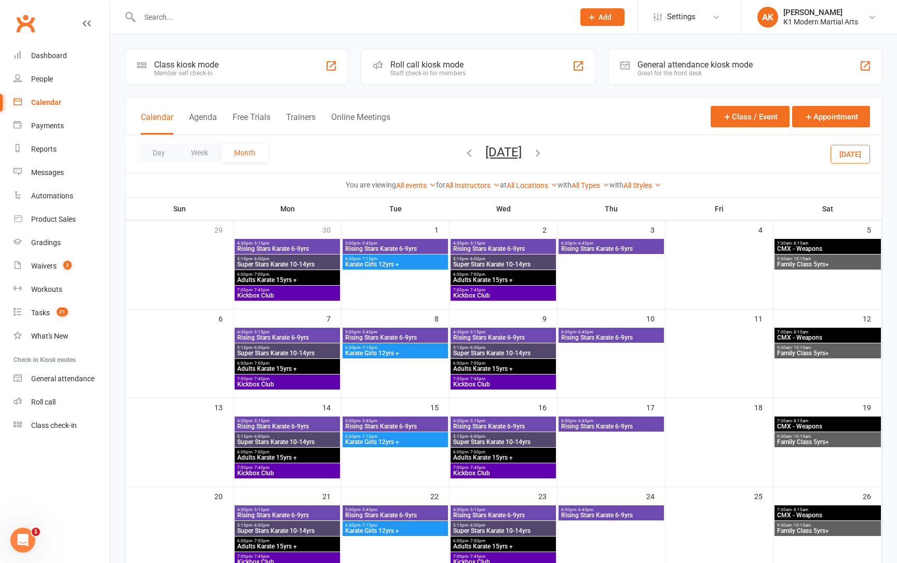
click at [620, 249] on span "Rising Stars Karate 6-9yrs" at bounding box center [610, 248] width 101 height 6
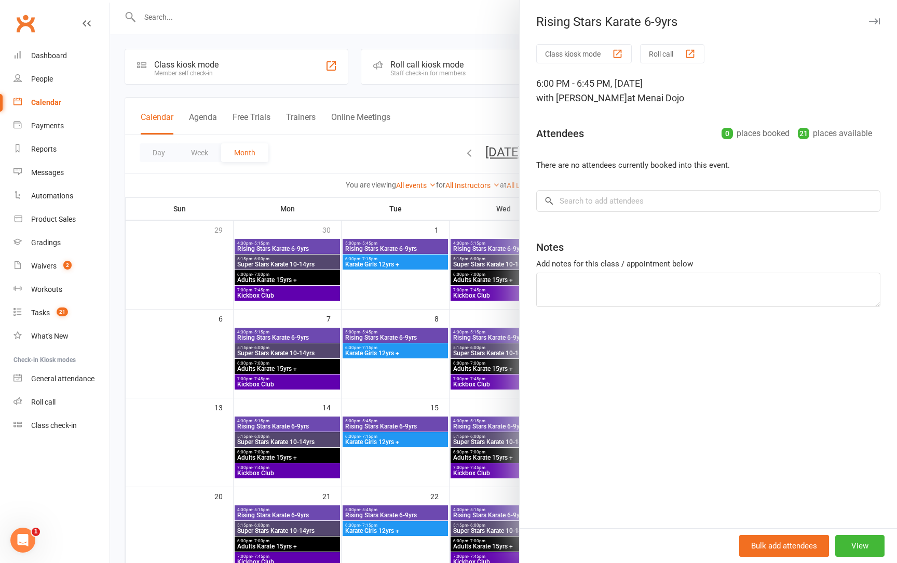
click at [860, 531] on div "Bulk add attendees View" at bounding box center [707, 545] width 377 height 35
click at [860, 543] on button "View" at bounding box center [859, 545] width 49 height 22
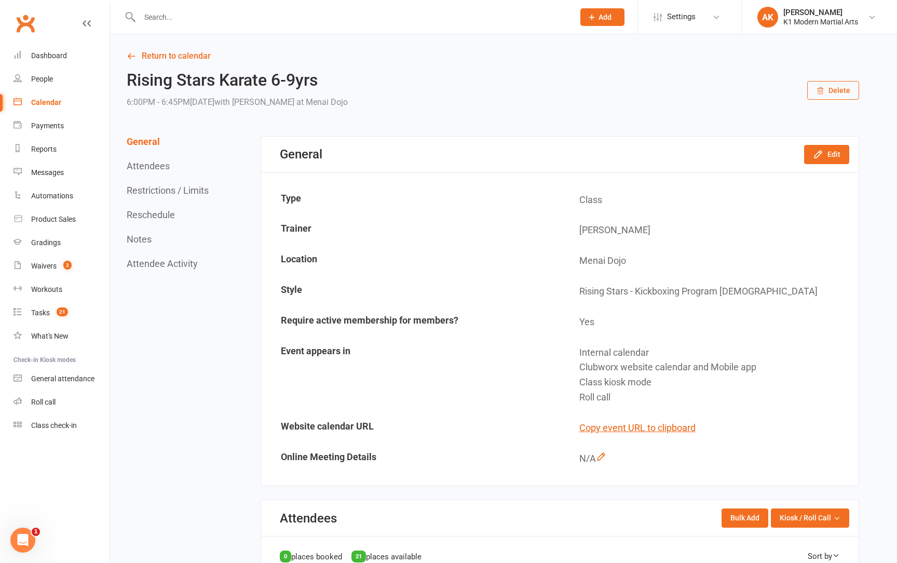
click at [818, 95] on button "Delete" at bounding box center [833, 90] width 52 height 19
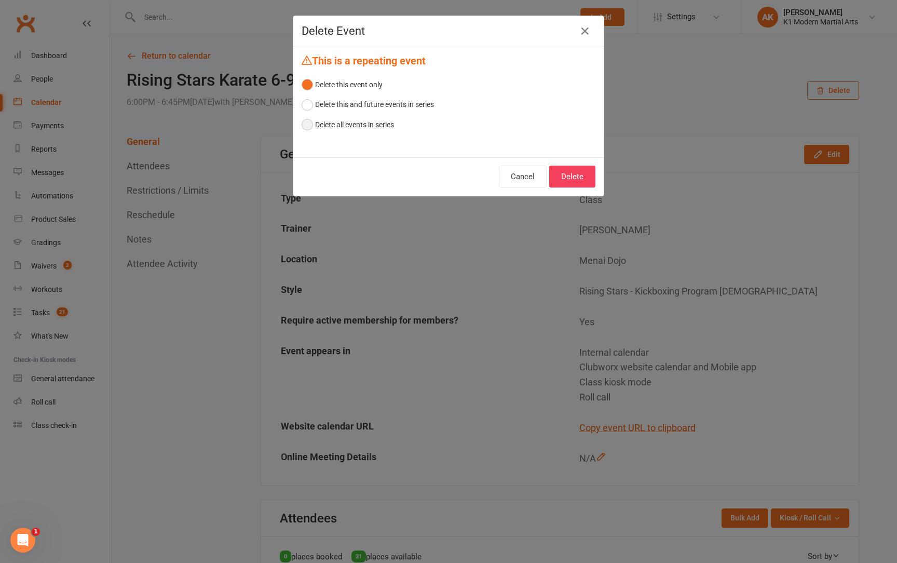
click at [365, 121] on button "Delete all events in series" at bounding box center [347, 125] width 92 height 20
click at [563, 169] on button "Delete" at bounding box center [572, 177] width 46 height 22
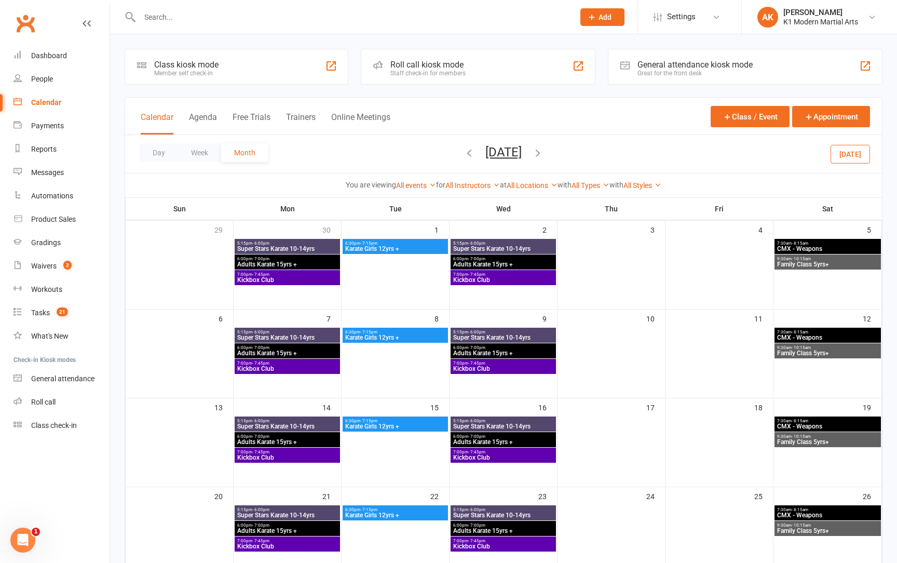
click at [805, 248] on span "CMX - Weapons" at bounding box center [827, 248] width 102 height 6
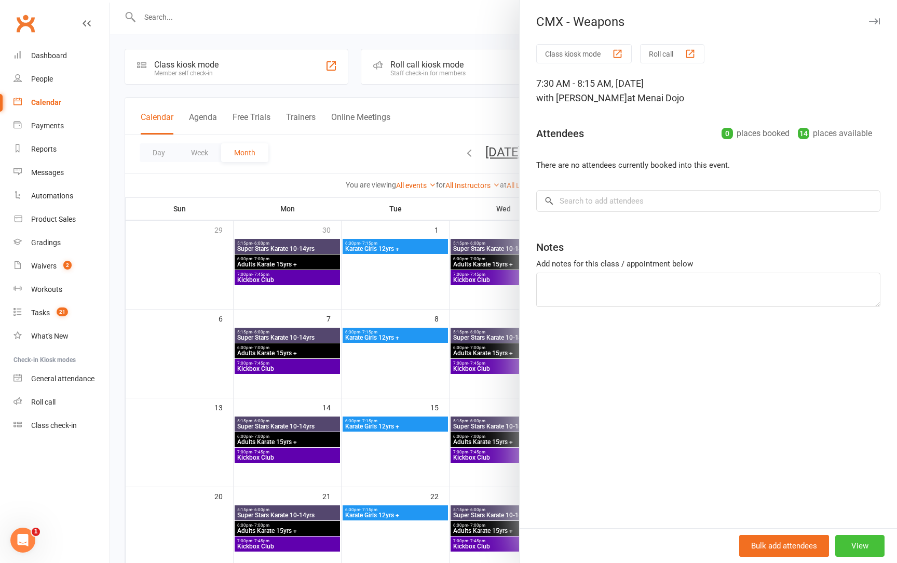
click at [868, 544] on button "View" at bounding box center [859, 545] width 49 height 22
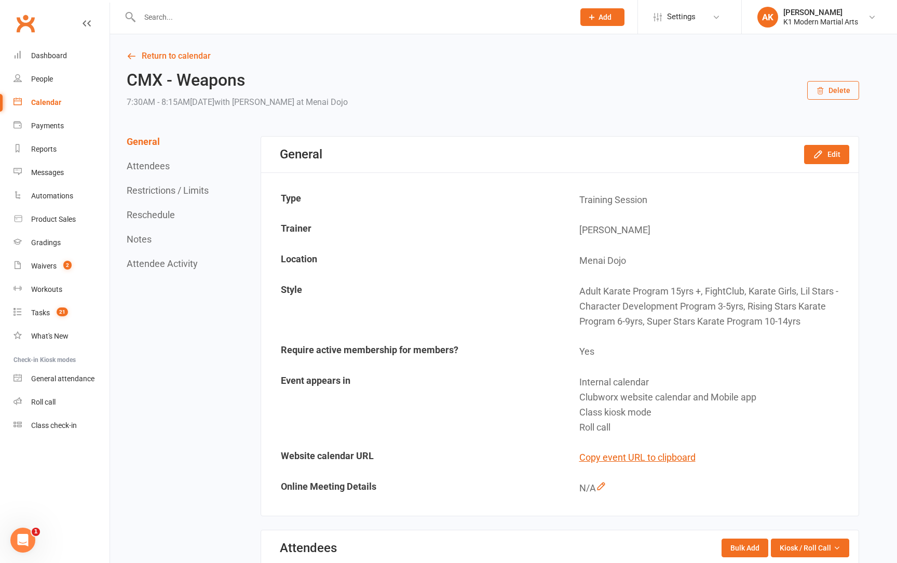
click at [831, 89] on button "Delete" at bounding box center [833, 90] width 52 height 19
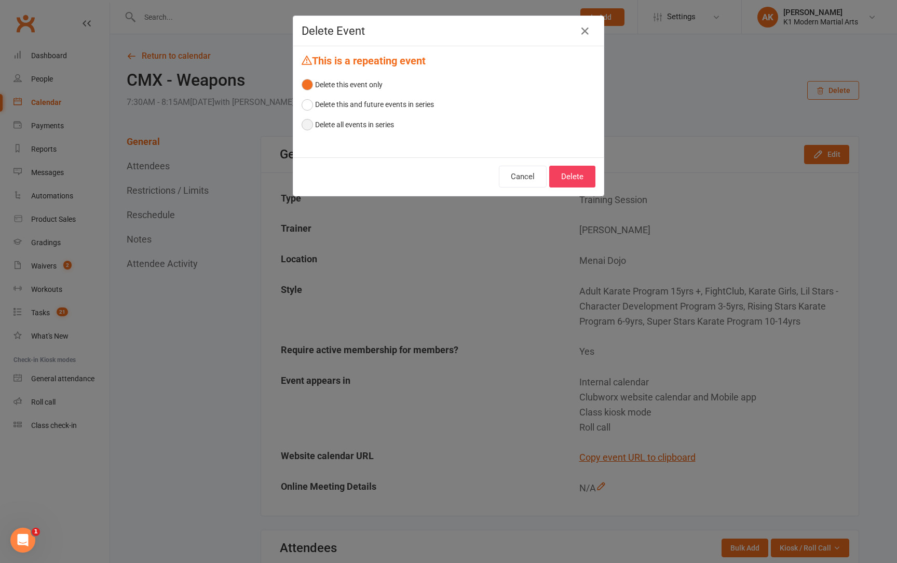
click at [393, 127] on button "Delete all events in series" at bounding box center [347, 125] width 92 height 20
click at [577, 182] on button "Delete" at bounding box center [572, 177] width 46 height 22
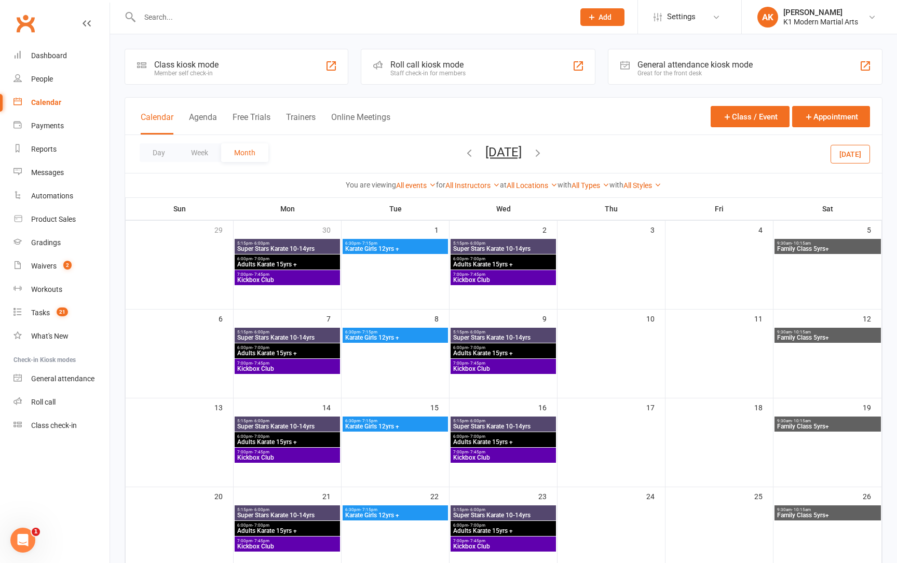
click at [826, 251] on span "Family Class 5yrs+" at bounding box center [827, 248] width 102 height 6
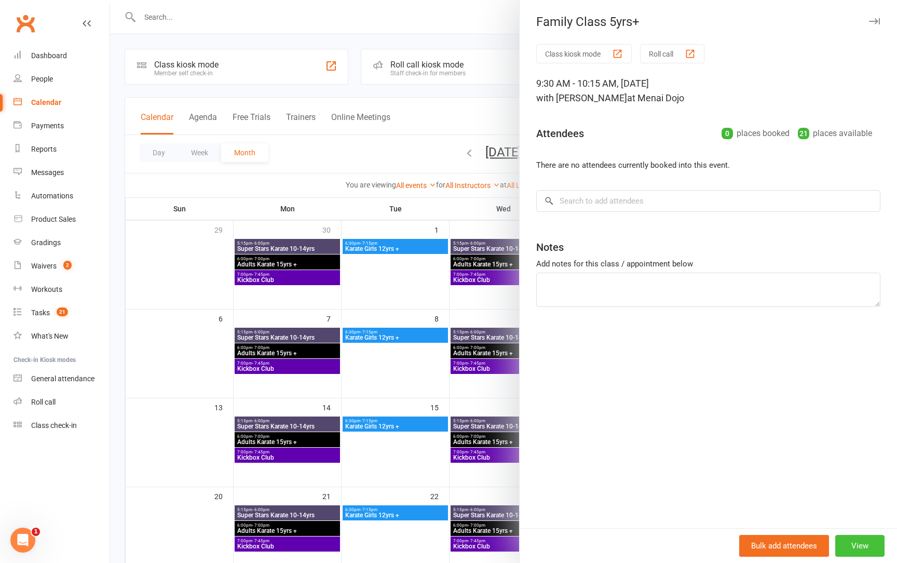
click at [854, 545] on button "View" at bounding box center [859, 545] width 49 height 22
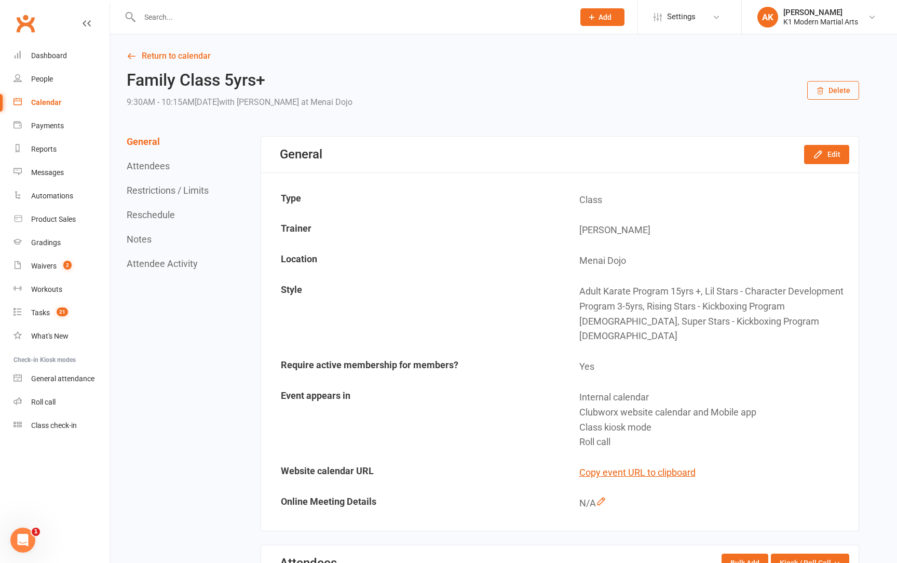
click at [845, 86] on button "Delete" at bounding box center [833, 90] width 52 height 19
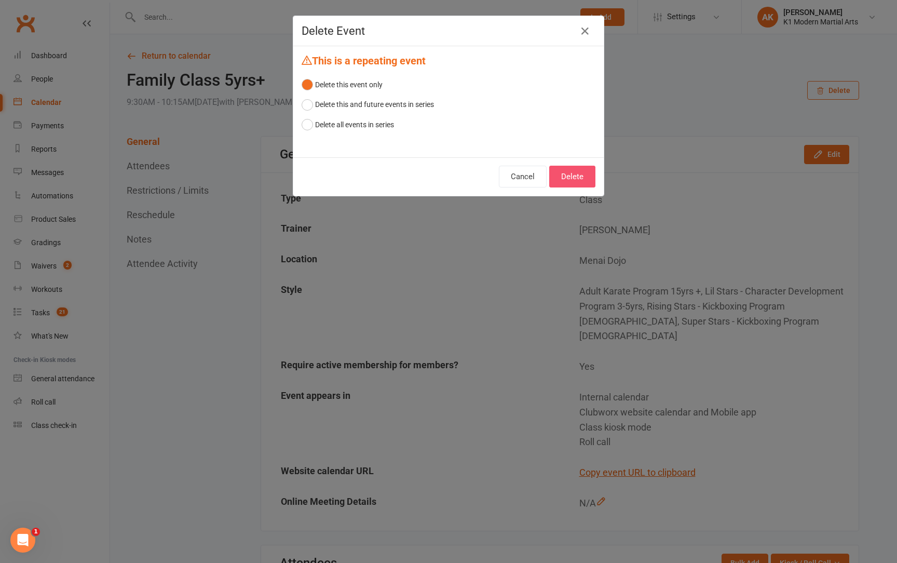
click at [567, 180] on button "Delete" at bounding box center [572, 177] width 46 height 22
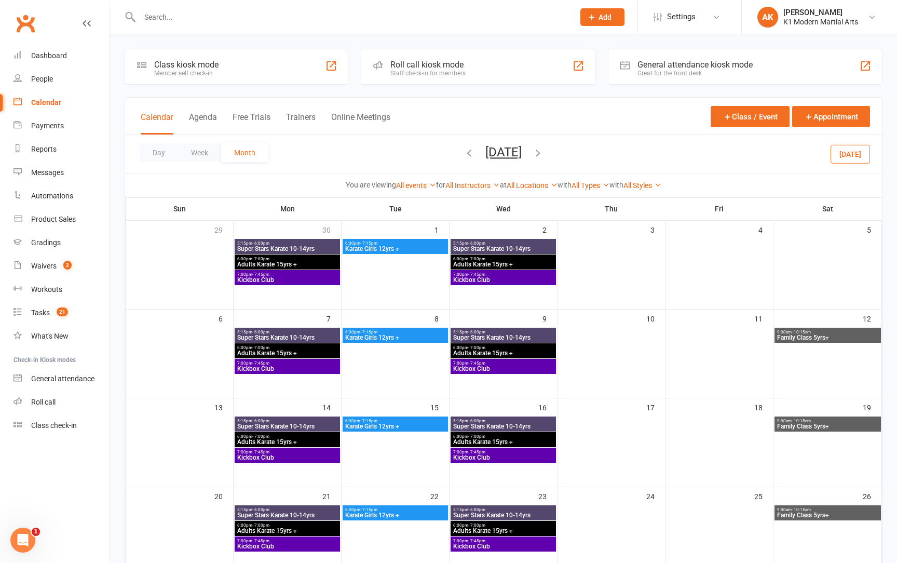
click at [798, 341] on div "9:30am - 10:15am Family Class 5yrs+" at bounding box center [827, 334] width 106 height 15
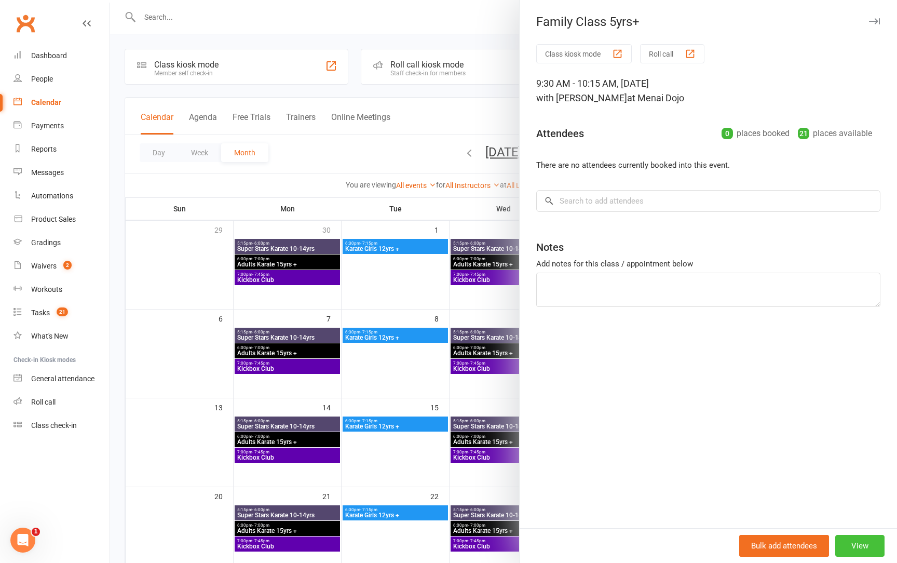
click at [850, 544] on button "View" at bounding box center [859, 545] width 49 height 22
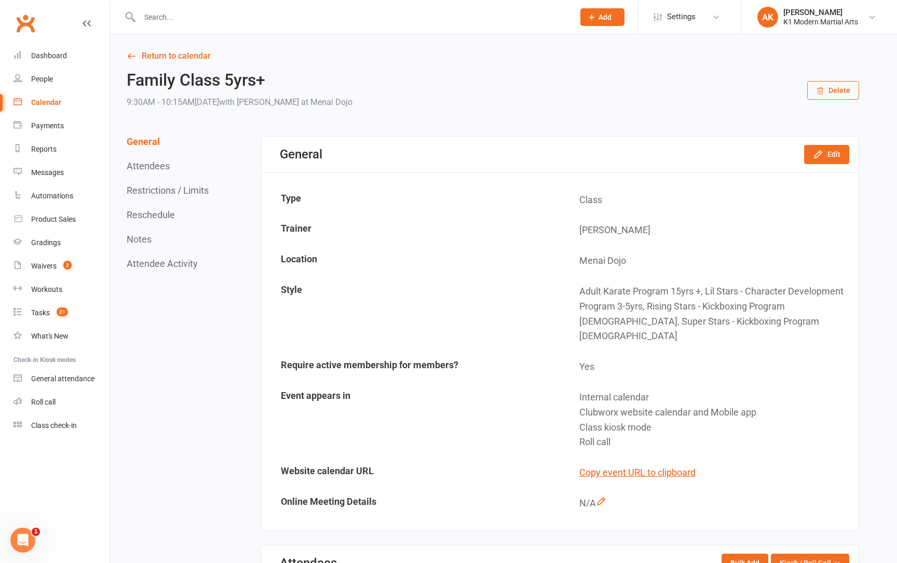
click at [838, 83] on button "Delete" at bounding box center [833, 90] width 52 height 19
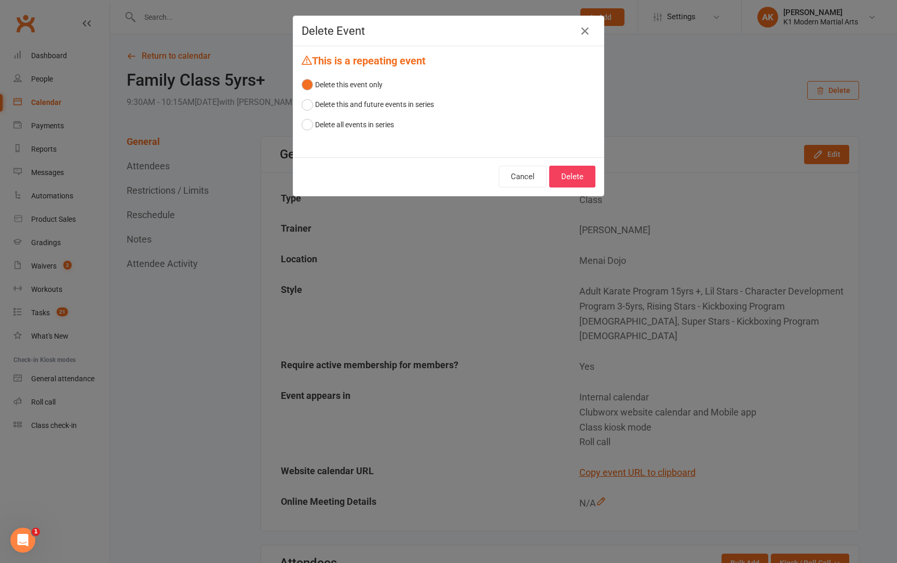
click at [347, 138] on div "This is a repeating event Delete this event only Delete this and future events …" at bounding box center [448, 101] width 310 height 111
click at [347, 132] on button "Delete all events in series" at bounding box center [347, 125] width 92 height 20
click at [566, 173] on button "Delete" at bounding box center [572, 177] width 46 height 22
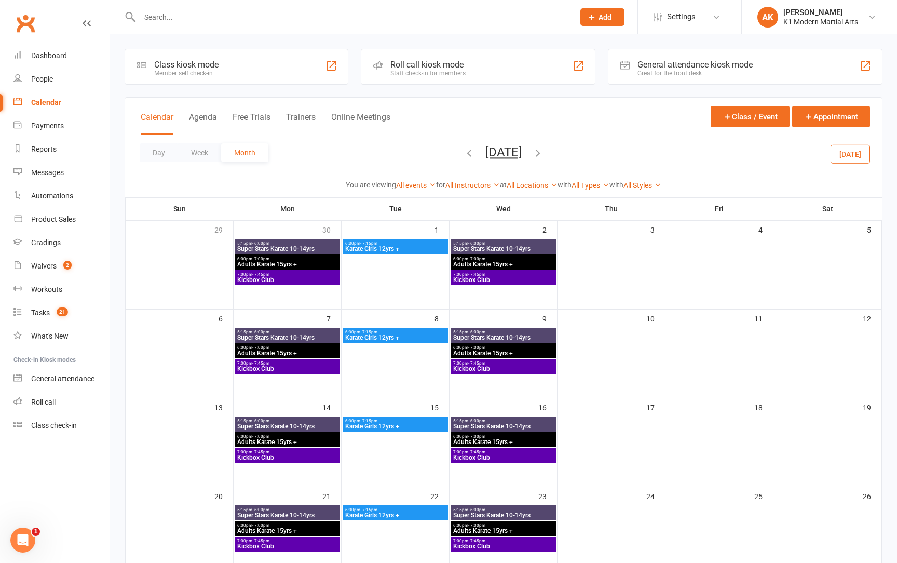
click at [258, 263] on span "Adults Karate 15yrs +" at bounding box center [287, 264] width 101 height 6
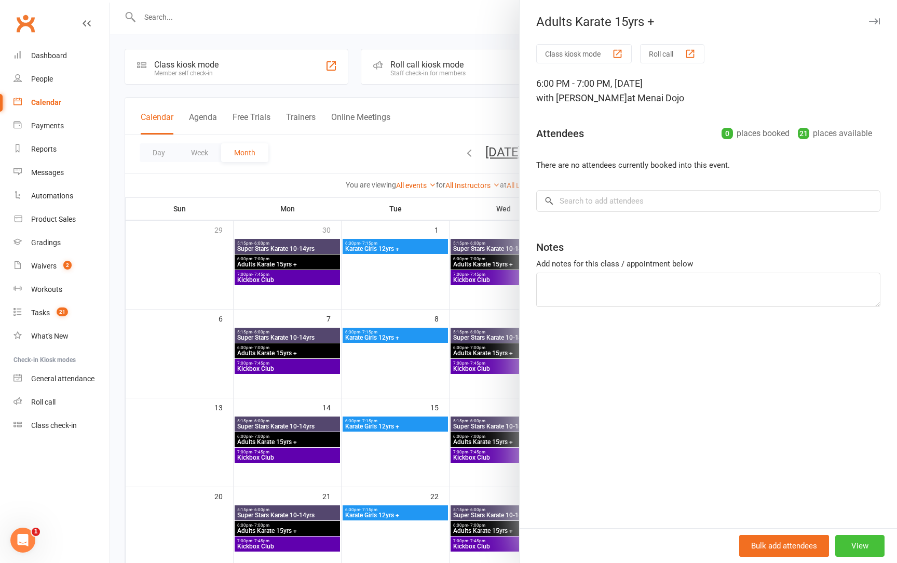
click at [852, 549] on button "View" at bounding box center [859, 545] width 49 height 22
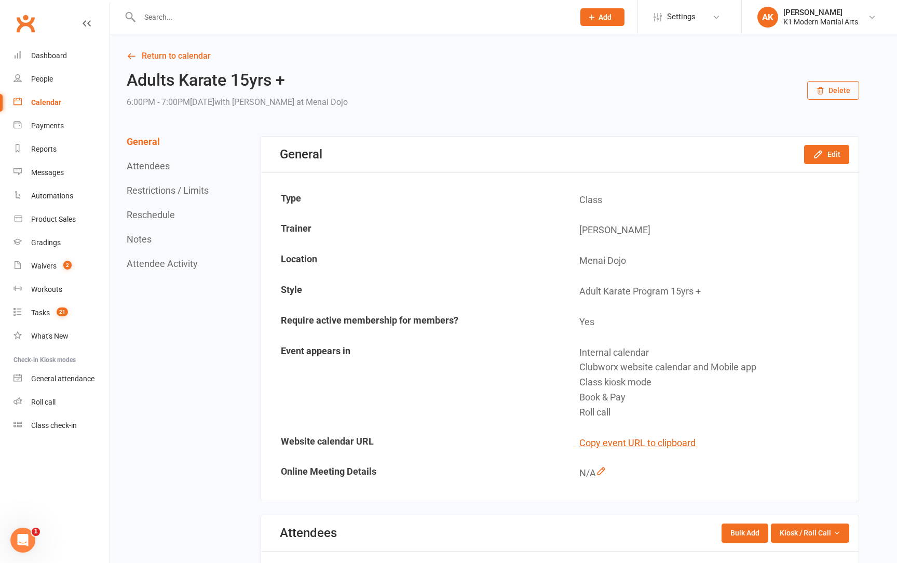
click at [846, 90] on button "Delete" at bounding box center [833, 90] width 52 height 19
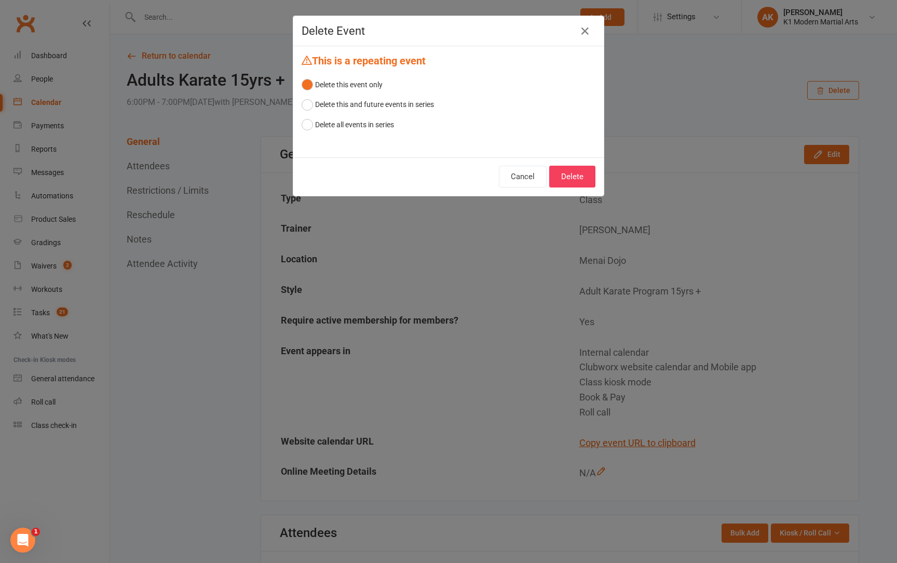
click at [358, 134] on div "This is a repeating event Delete this event only Delete this and future events …" at bounding box center [448, 101] width 310 height 111
click at [355, 132] on button "Delete all events in series" at bounding box center [347, 125] width 92 height 20
click at [586, 174] on button "Delete" at bounding box center [572, 177] width 46 height 22
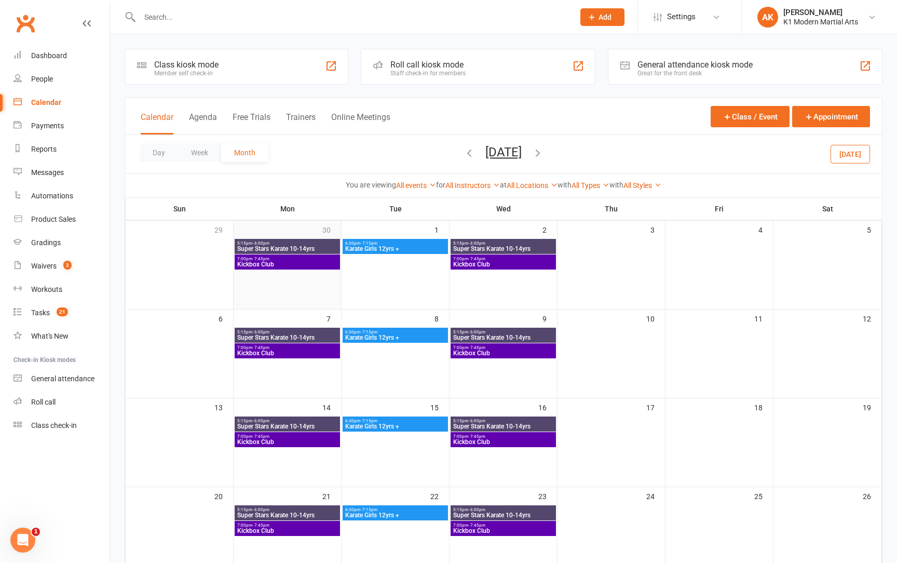
click at [287, 295] on td "30" at bounding box center [288, 265] width 108 height 89
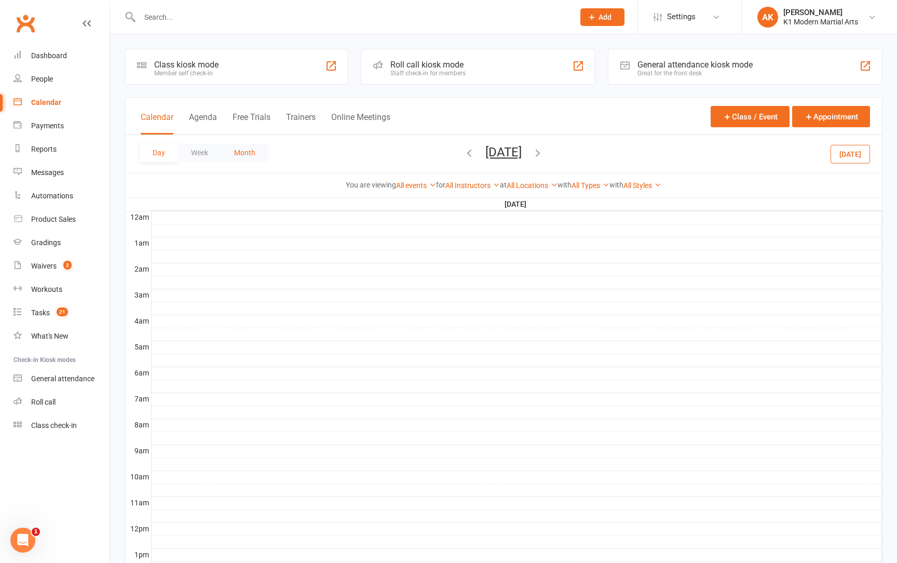
click at [235, 156] on button "Month" at bounding box center [244, 152] width 47 height 19
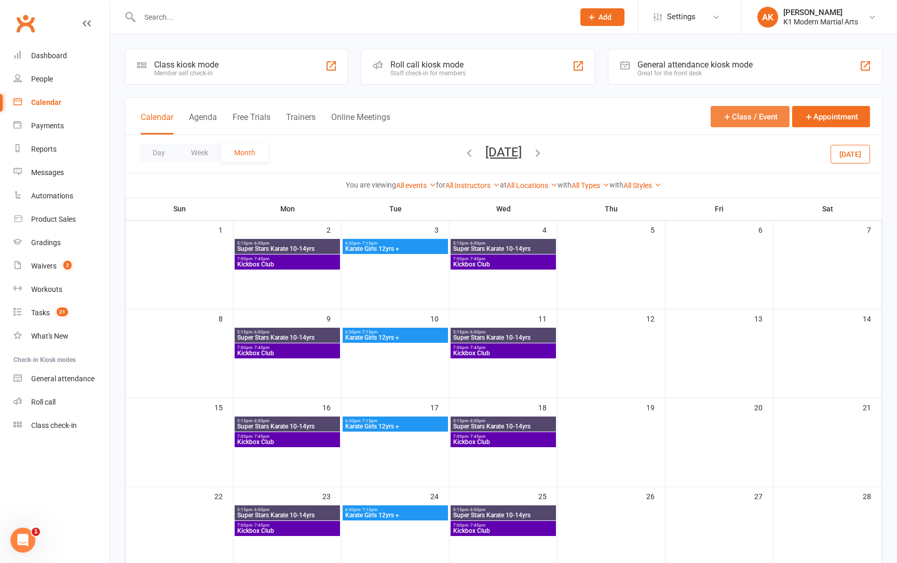
click at [767, 114] on button "Class / Event" at bounding box center [749, 116] width 79 height 21
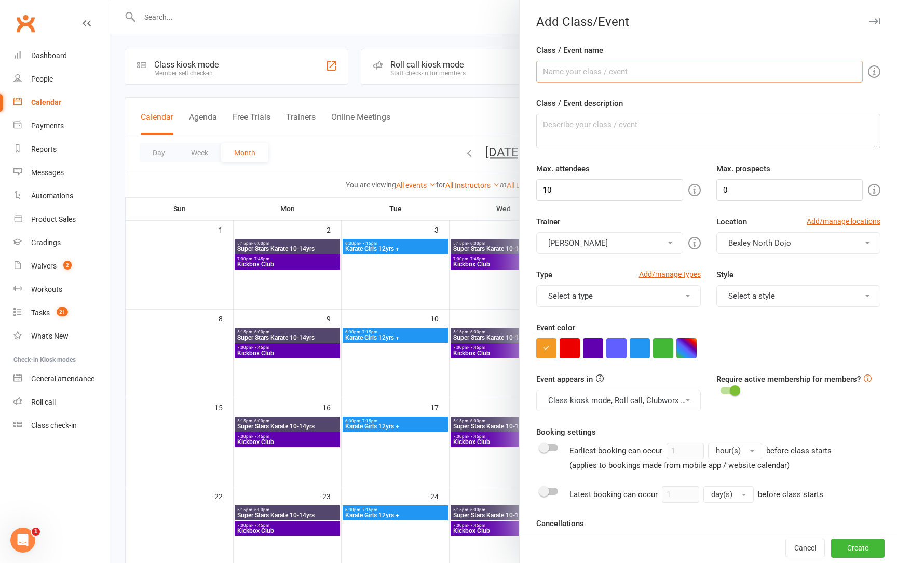
click at [564, 71] on input "Class / Event name" at bounding box center [699, 72] width 326 height 22
type input "Lil Stars 3-6yrs"
click at [572, 194] on input "10" at bounding box center [609, 190] width 146 height 22
type input "12"
click at [754, 209] on form "Class / Event name Lil Stars 3-6yrs Class / Event description Max. attendees 12…" at bounding box center [708, 399] width 344 height 711
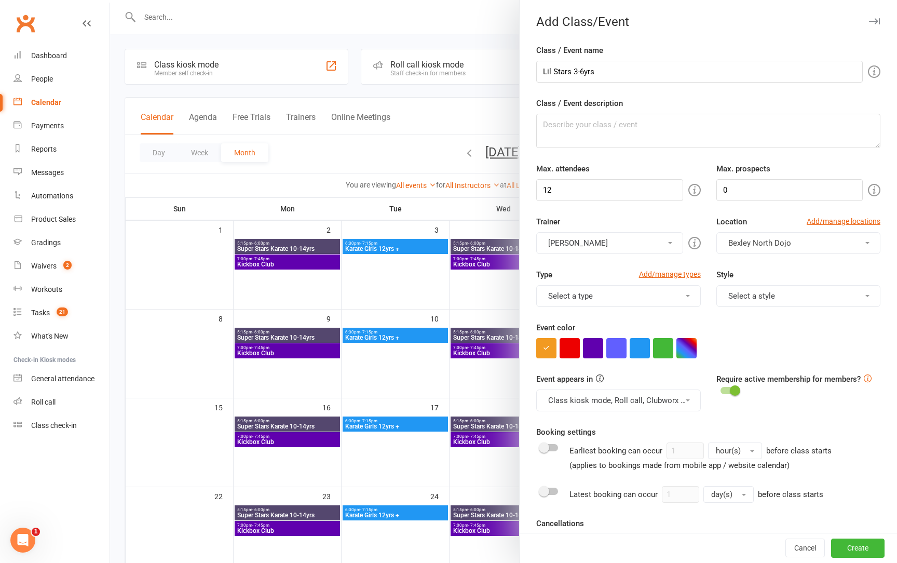
click at [752, 208] on form "Class / Event name Lil Stars 3-6yrs Class / Event description Max. attendees 12…" at bounding box center [708, 399] width 344 height 711
click at [749, 193] on input "0" at bounding box center [789, 190] width 146 height 22
type input "4"
click at [756, 238] on span "Bexley North Dojo" at bounding box center [759, 242] width 63 height 9
click at [757, 285] on span "Menai Dojo" at bounding box center [745, 288] width 40 height 9
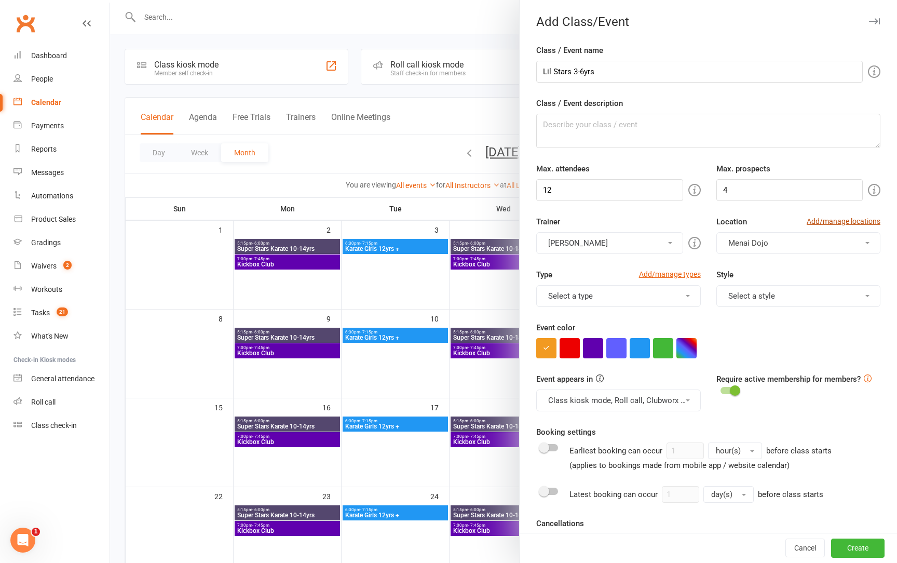
click at [820, 221] on link "Add/manage locations" at bounding box center [843, 220] width 74 height 11
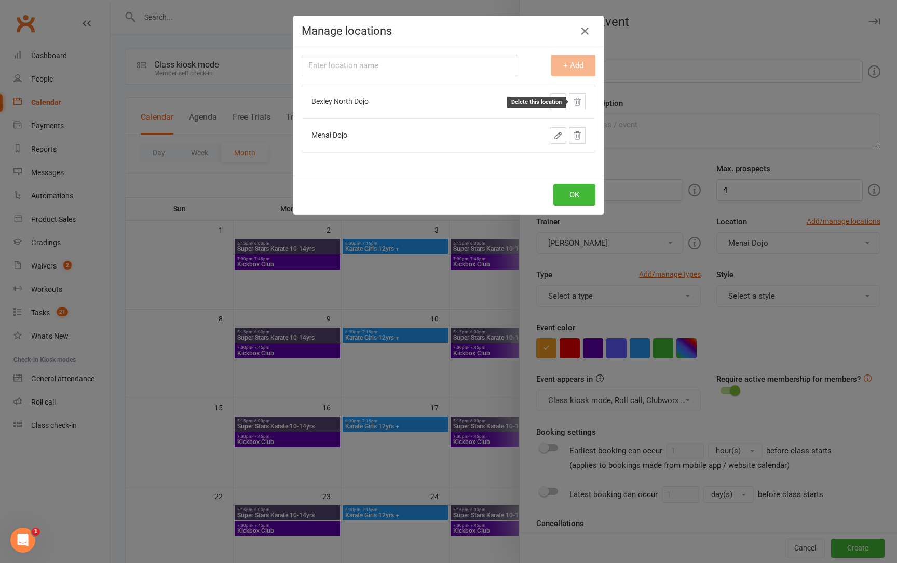
click at [580, 101] on icon at bounding box center [577, 101] width 7 height 7
click at [554, 109] on button "button" at bounding box center [558, 101] width 17 height 17
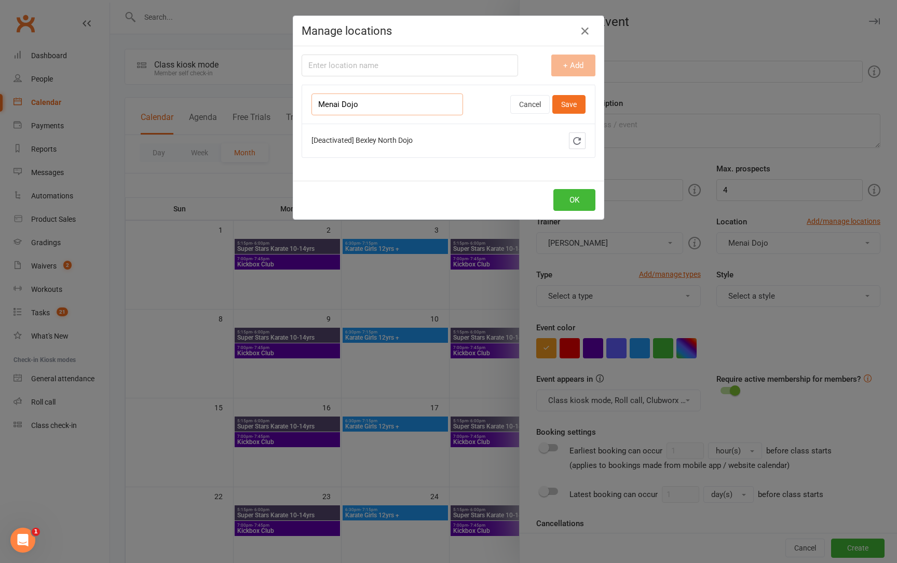
drag, startPoint x: 339, startPoint y: 104, endPoint x: 285, endPoint y: 102, distance: 54.5
click at [285, 102] on div "Manage locations Location name + Add Menai Dojo Cancel Save [Deactivated] Bexle…" at bounding box center [448, 281] width 897 height 563
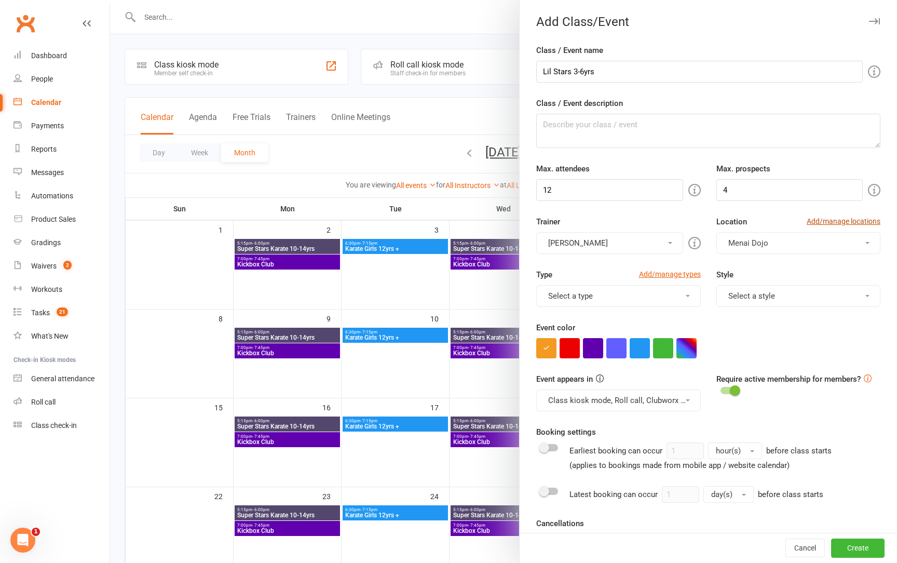
click at [845, 224] on link "Add/manage locations" at bounding box center [843, 220] width 74 height 11
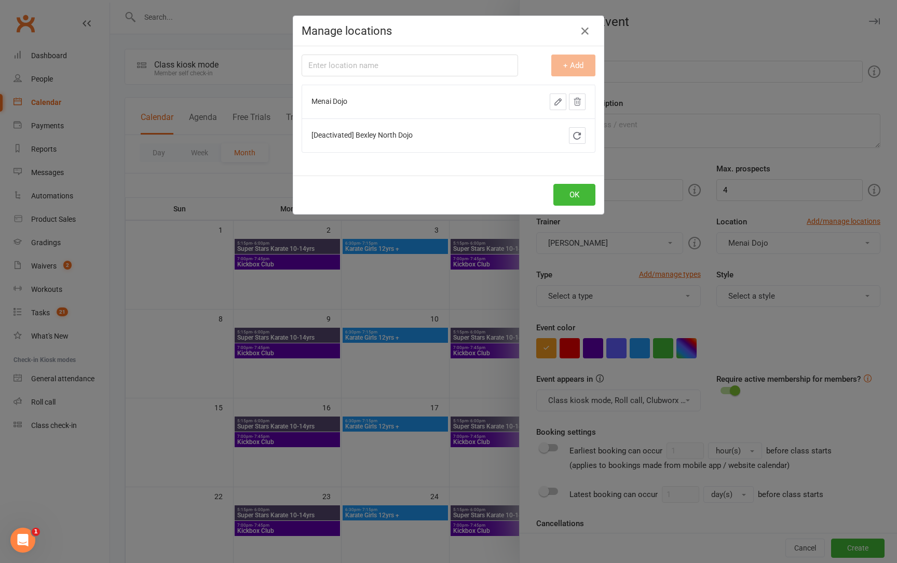
click at [332, 101] on span "Menai Dojo" at bounding box center [329, 101] width 36 height 8
click at [330, 102] on span "Menai Dojo" at bounding box center [329, 101] width 36 height 8
click at [553, 109] on button "button" at bounding box center [558, 101] width 17 height 17
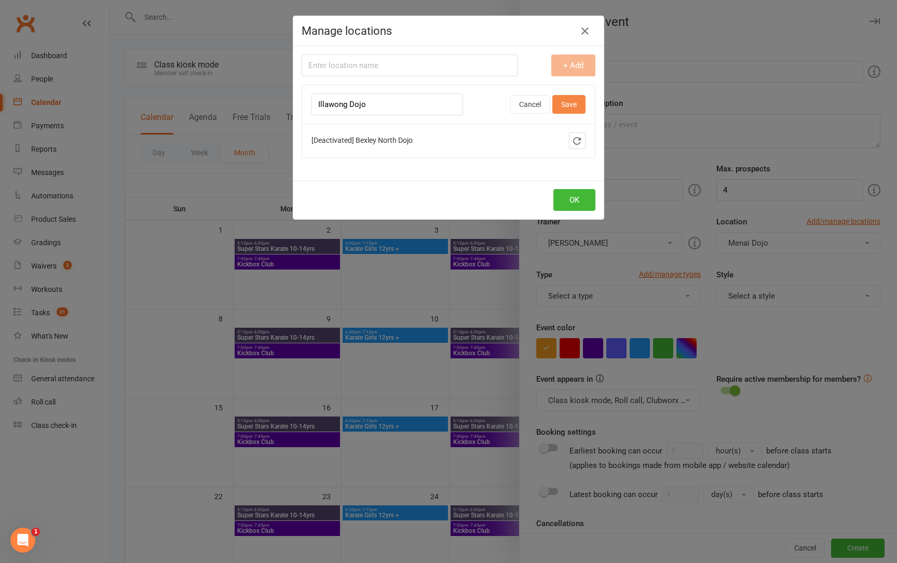
type input "Illawong Dojo"
click at [570, 102] on button "Save" at bounding box center [568, 104] width 33 height 19
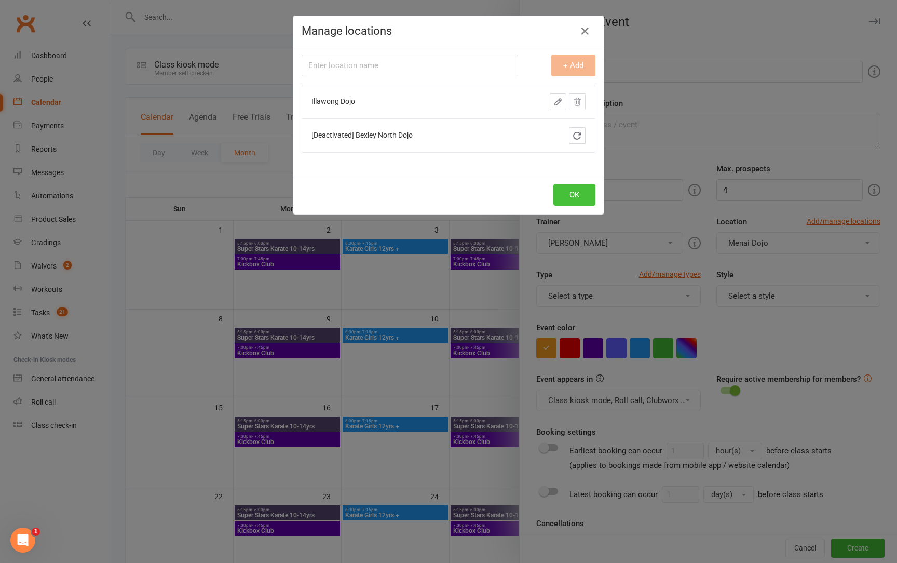
click at [578, 190] on button "OK" at bounding box center [574, 195] width 42 height 22
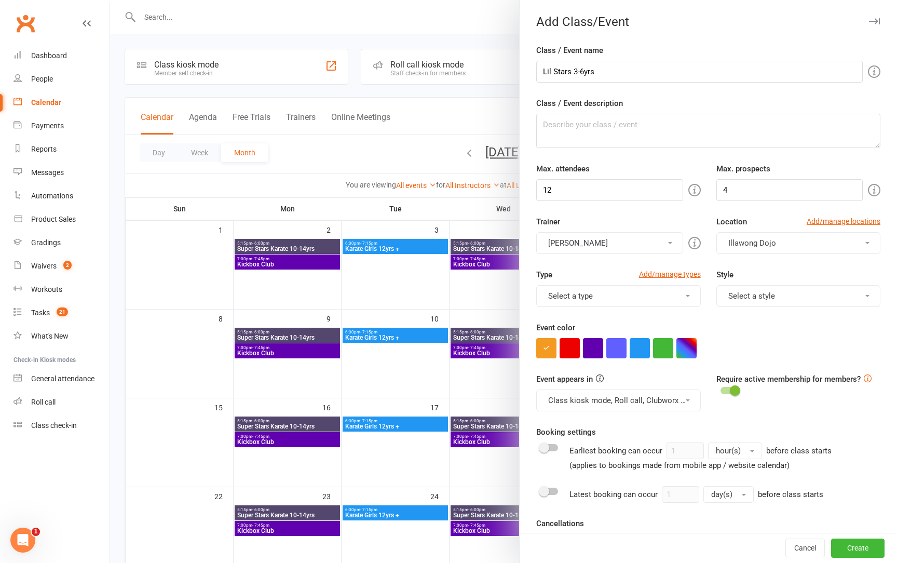
click at [663, 300] on button "Select a type" at bounding box center [618, 296] width 164 height 22
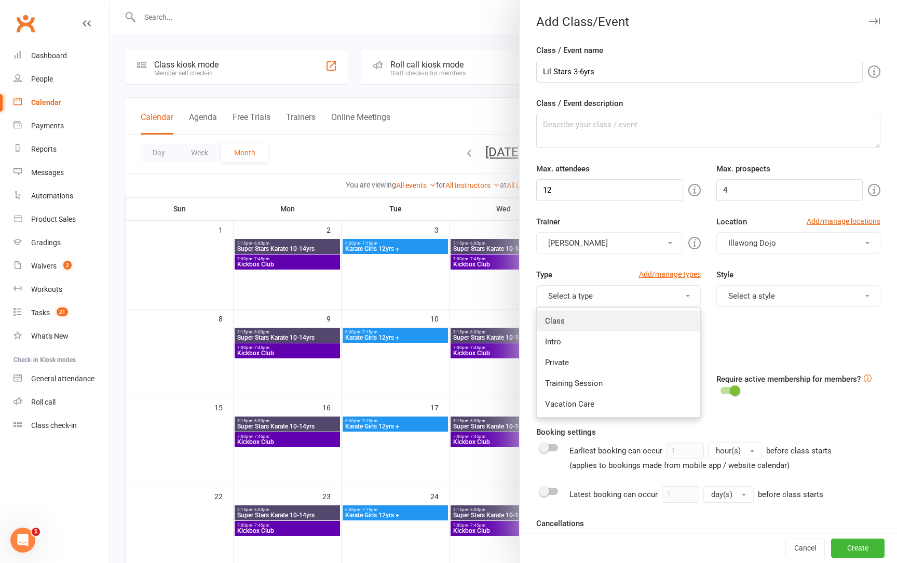
click at [591, 324] on link "Class" at bounding box center [618, 320] width 163 height 21
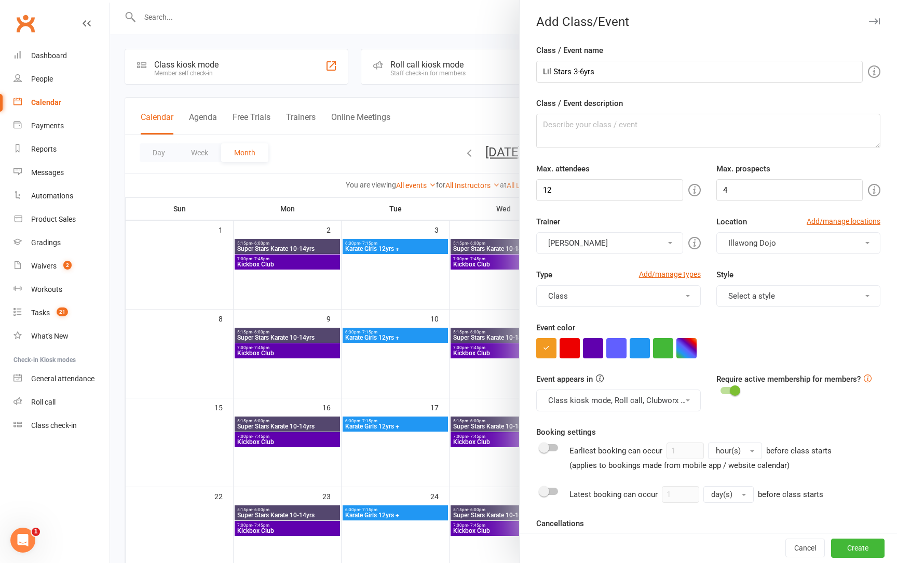
click at [806, 291] on button "Select a style" at bounding box center [798, 296] width 164 height 22
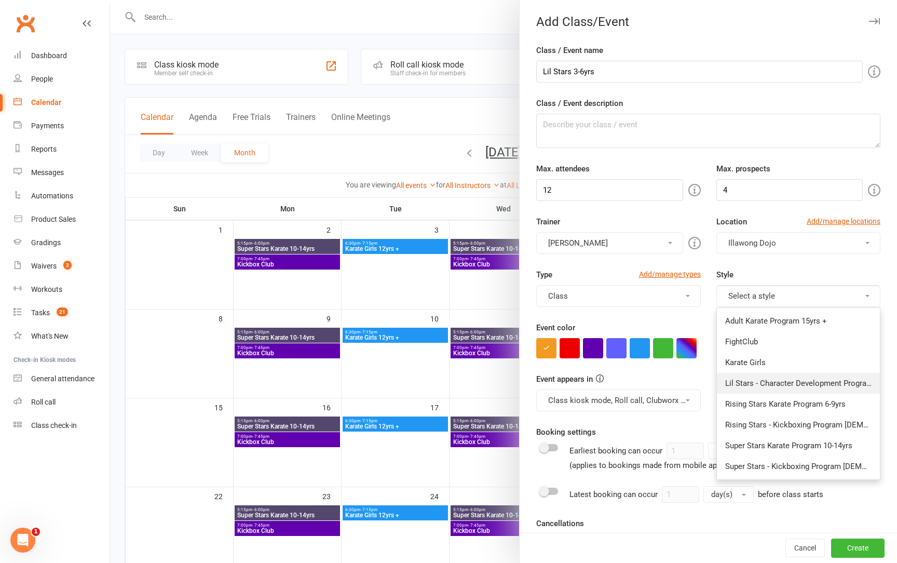
click at [788, 380] on link "Lil Stars - Character Development Program 3-5yrs" at bounding box center [798, 383] width 163 height 21
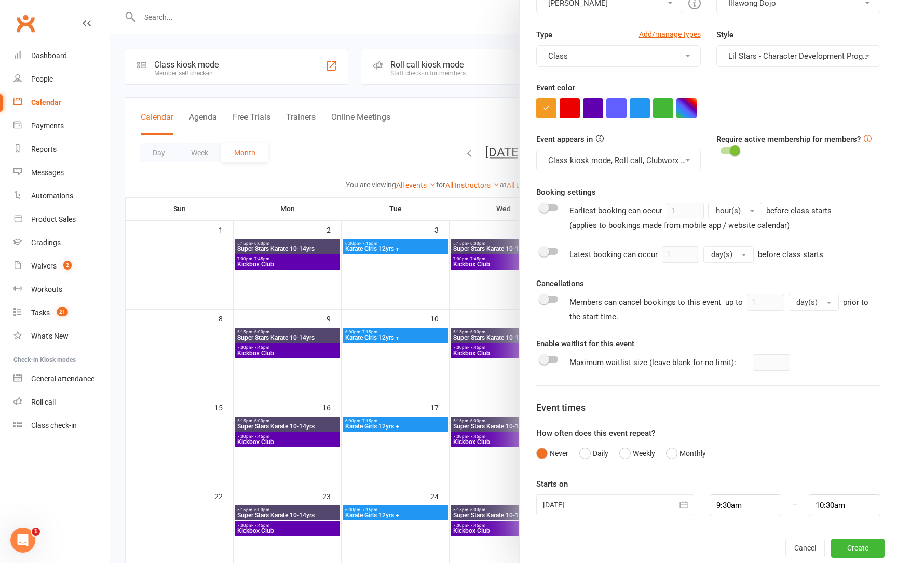
scroll to position [239, 0]
click at [587, 452] on button "Daily" at bounding box center [593, 454] width 29 height 20
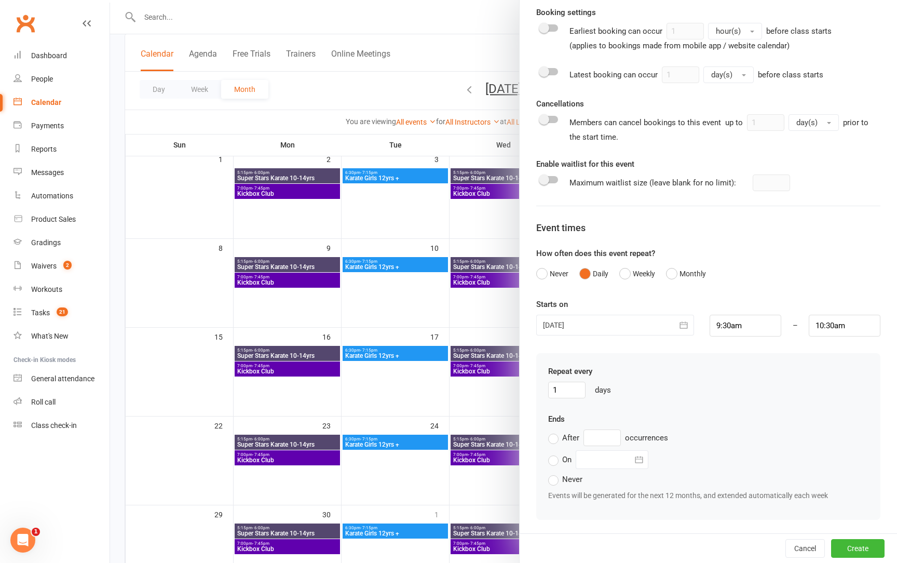
scroll to position [71, 0]
click at [719, 323] on input "9:30am" at bounding box center [745, 325] width 72 height 22
type input "4:30am"
type input "5:30am"
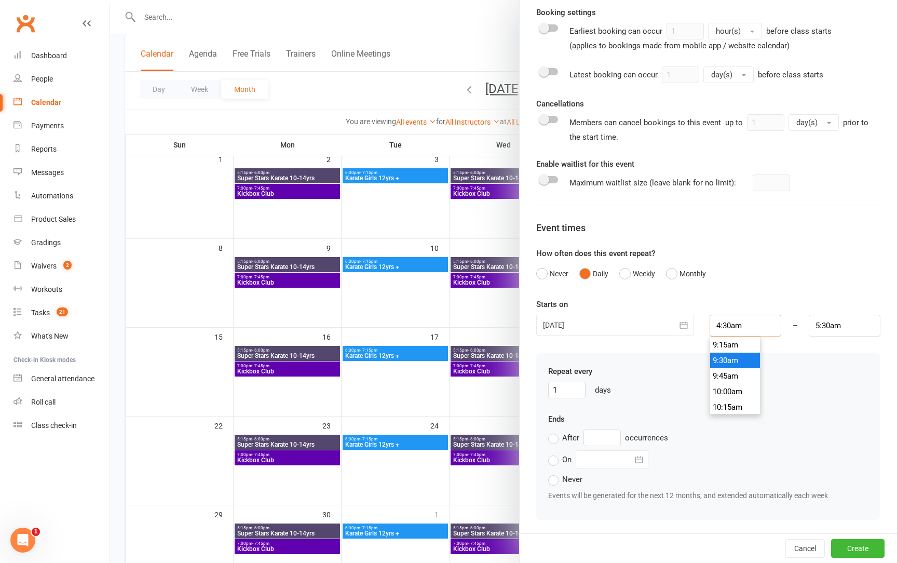
scroll to position [265, 0]
type input "4:00am"
type input "5:00am"
type input "4:00am"
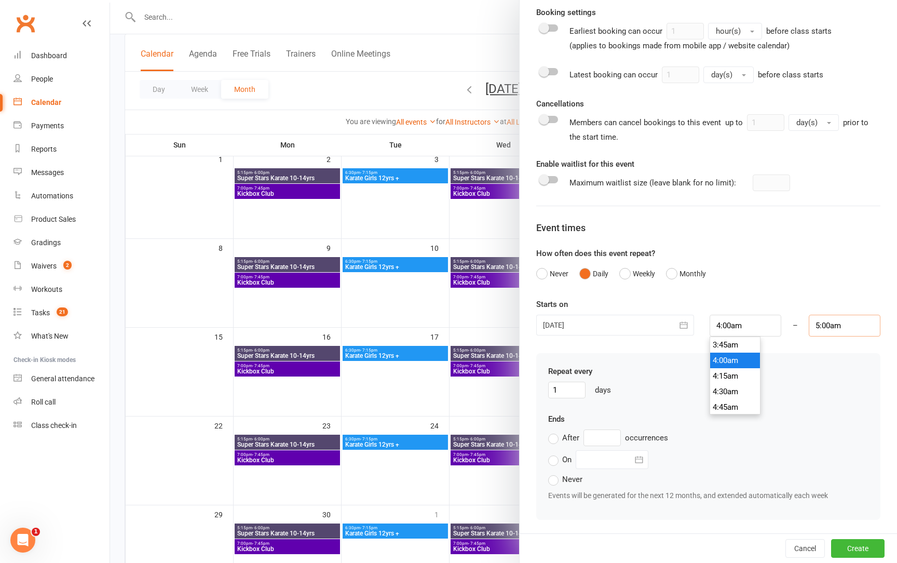
click at [818, 325] on input "5:00am" at bounding box center [844, 325] width 72 height 22
type input "4:30am"
click at [819, 346] on li "4:30am" at bounding box center [834, 344] width 50 height 16
click at [742, 326] on input "4:00am" at bounding box center [745, 325] width 72 height 22
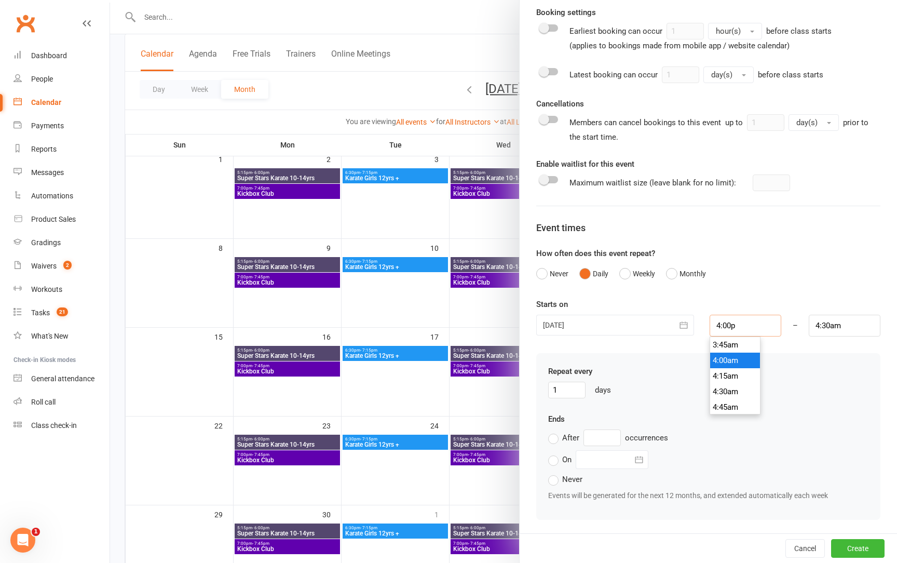
scroll to position [981, 0]
type input "4:00pm"
click at [856, 324] on input "4:30am" at bounding box center [844, 325] width 72 height 22
type input "4:30pm"
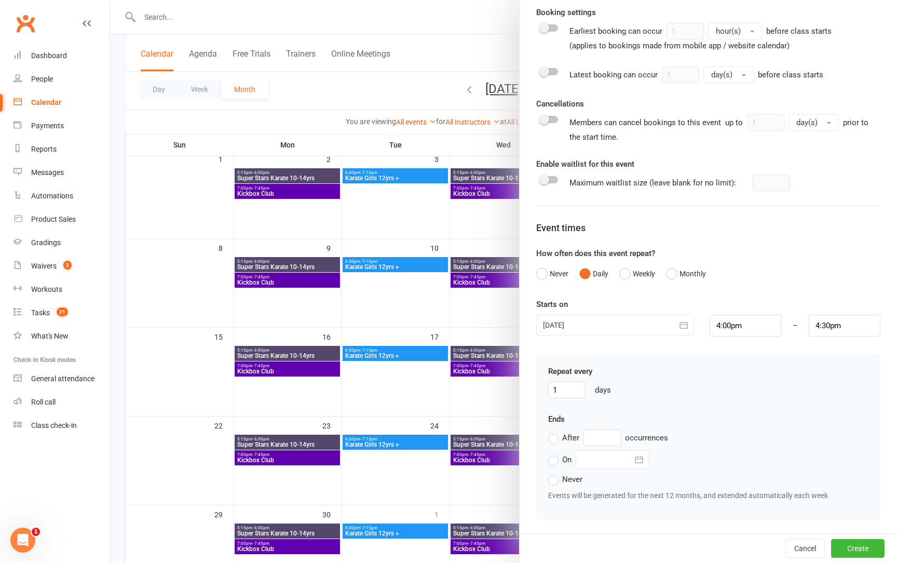
click at [703, 368] on div "Repeat every 1 days" at bounding box center [708, 381] width 320 height 33
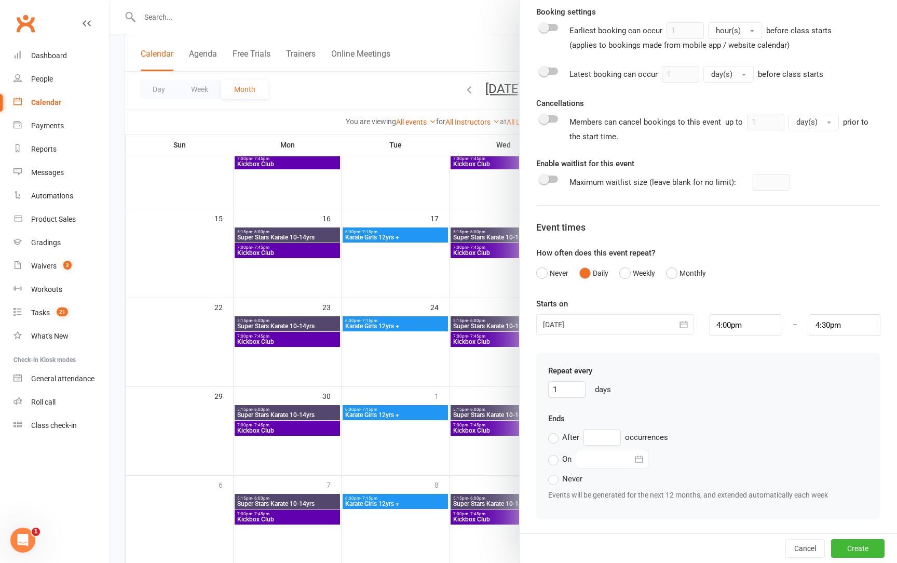
scroll to position [419, 0]
click at [548, 282] on button "Never" at bounding box center [552, 274] width 32 height 20
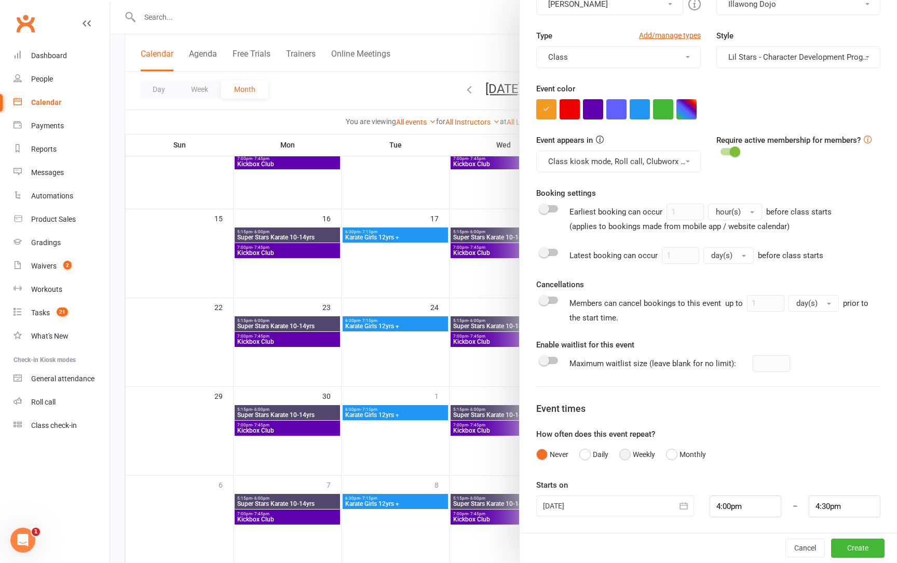
click at [626, 453] on button "Weekly" at bounding box center [637, 454] width 36 height 20
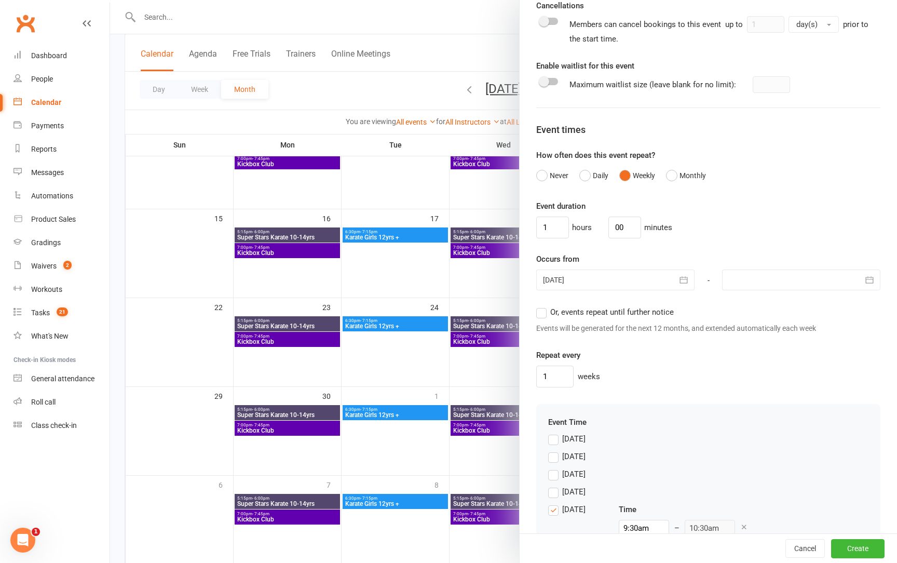
scroll to position [603, 0]
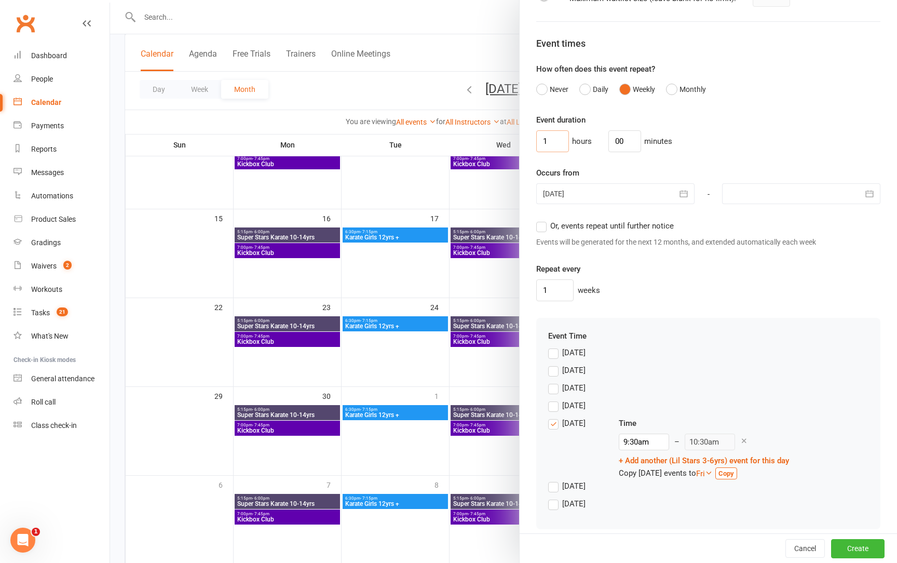
click at [547, 141] on input "1" at bounding box center [552, 141] width 33 height 22
click at [626, 142] on input "00" at bounding box center [624, 141] width 33 height 22
type input "30"
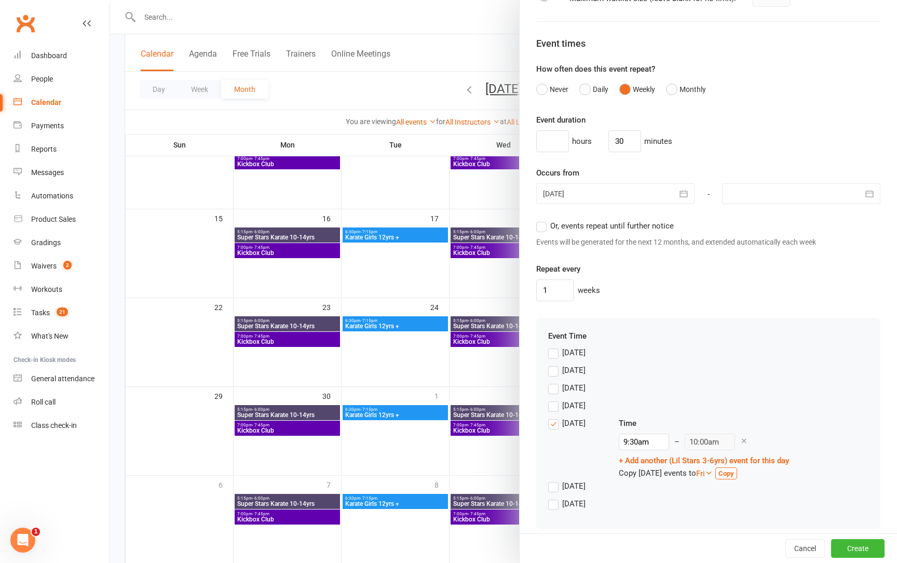
click at [620, 164] on div "Event duration hours 30 minutes Occurs from 14 Aug 2025 August 2025 Sun Mon Tue…" at bounding box center [708, 207] width 344 height 187
click at [612, 193] on div at bounding box center [615, 193] width 158 height 21
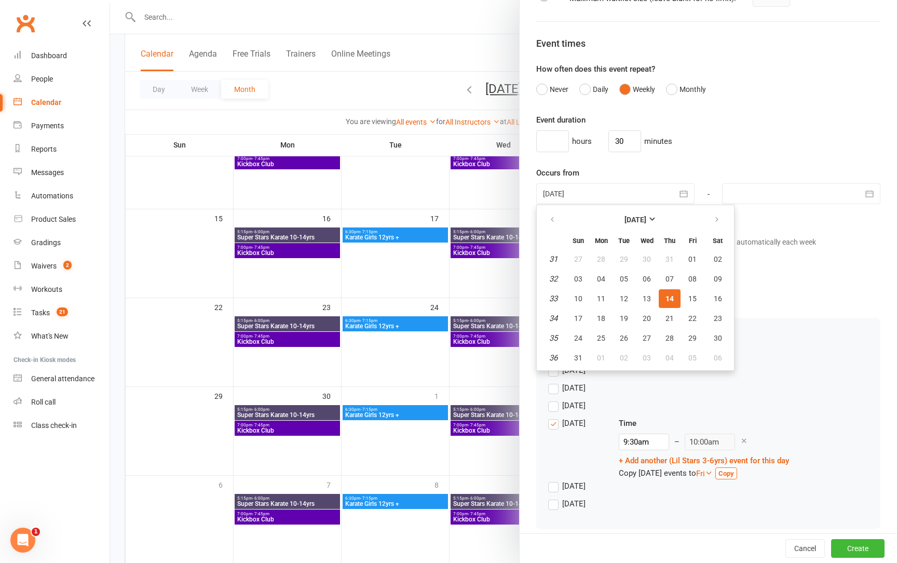
click at [772, 273] on div "Repeat every 1 weeks" at bounding box center [708, 282] width 344 height 38
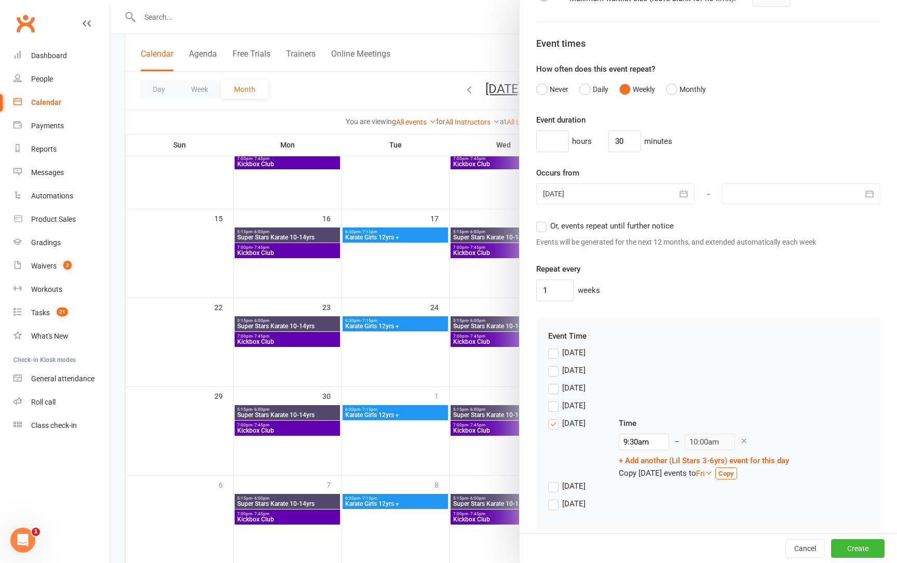
click at [542, 226] on label "Or, events repeat until further notice" at bounding box center [605, 226] width 138 height 12
click at [542, 220] on input "Or, events repeat until further notice" at bounding box center [539, 220] width 7 height 0
click at [554, 374] on label "Monday" at bounding box center [566, 370] width 37 height 12
click at [554, 364] on input "Monday" at bounding box center [551, 364] width 7 height 0
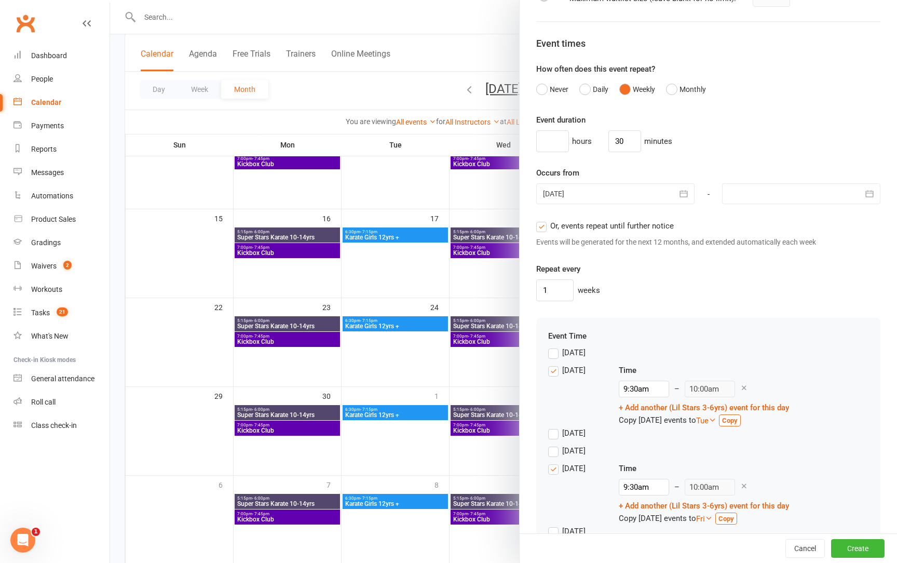
click at [551, 437] on label "Tuesday" at bounding box center [566, 433] width 37 height 12
click at [551, 427] on input "Tuesday" at bounding box center [551, 427] width 7 height 0
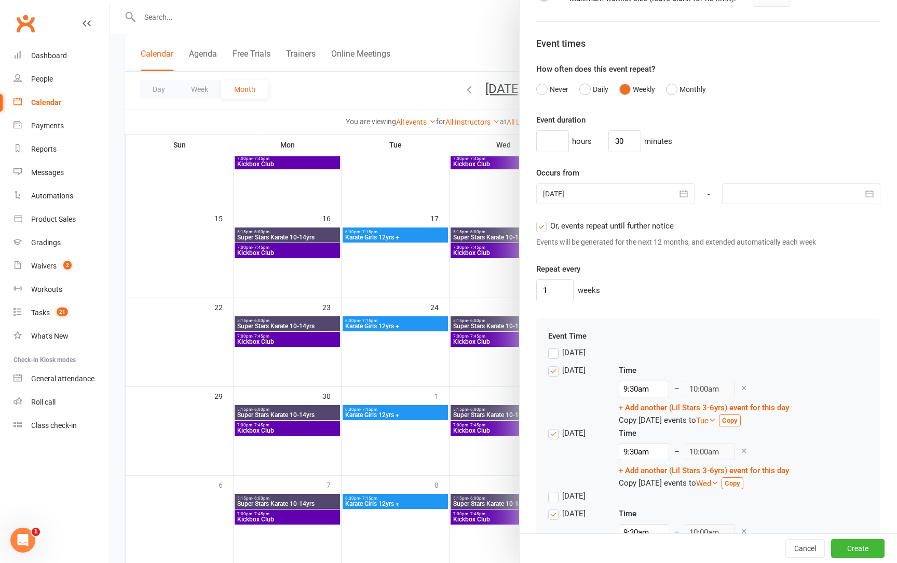
click at [555, 496] on label "Wednesday" at bounding box center [566, 495] width 37 height 12
click at [555, 489] on input "Wednesday" at bounding box center [551, 489] width 7 height 0
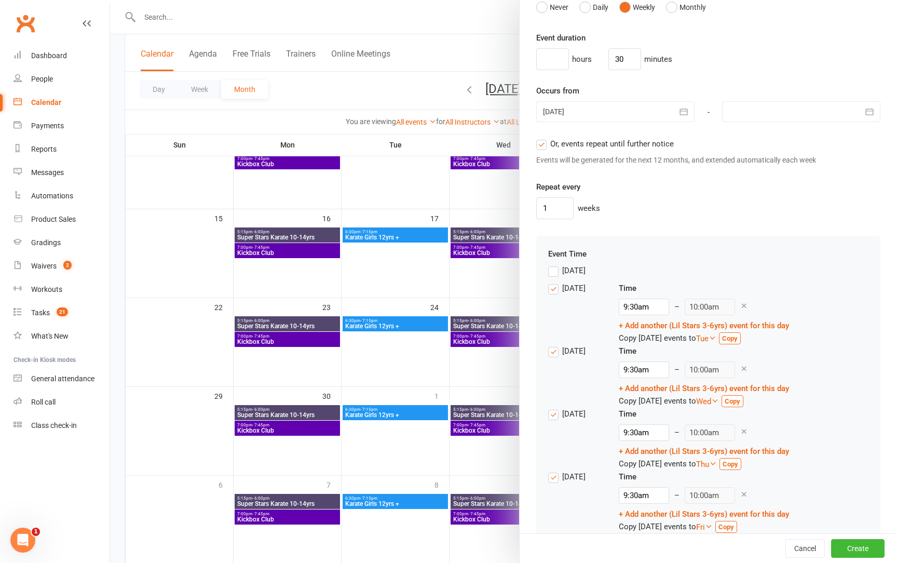
scroll to position [690, 0]
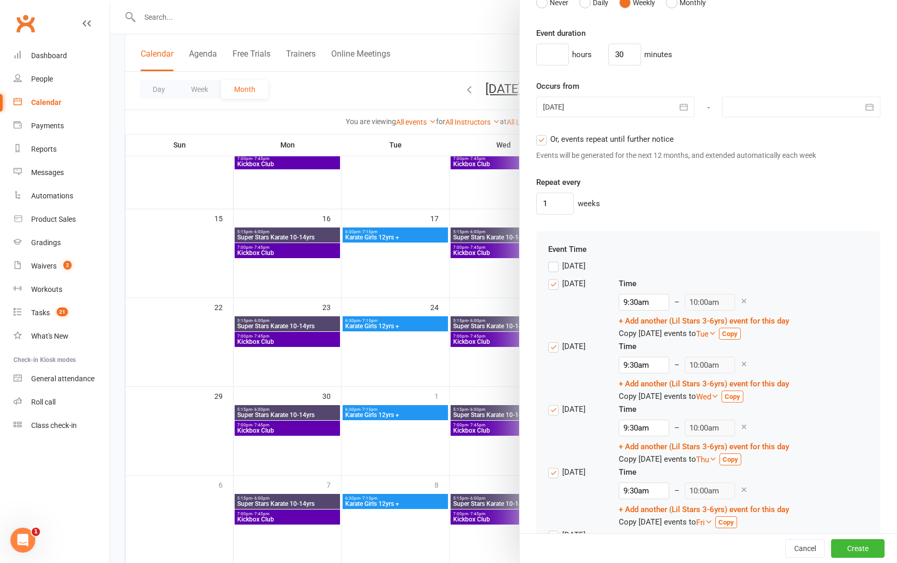
click at [551, 473] on label "Thursday" at bounding box center [566, 471] width 37 height 12
click at [551, 465] on input "Thursday" at bounding box center [551, 465] width 7 height 0
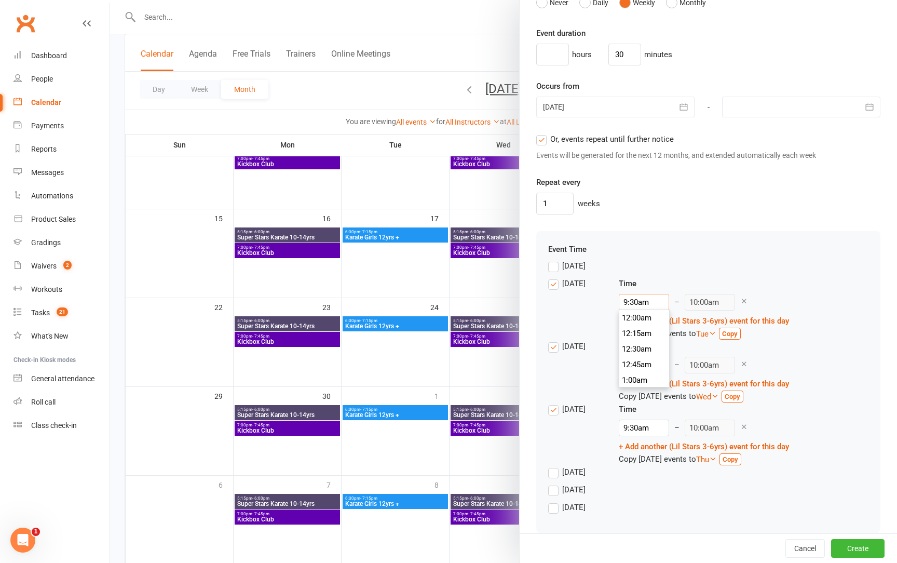
click at [623, 307] on input "9:30am" at bounding box center [644, 302] width 50 height 17
click at [623, 304] on input "9:30am" at bounding box center [644, 302] width 50 height 17
type input ":30am"
type input "4:30pm"
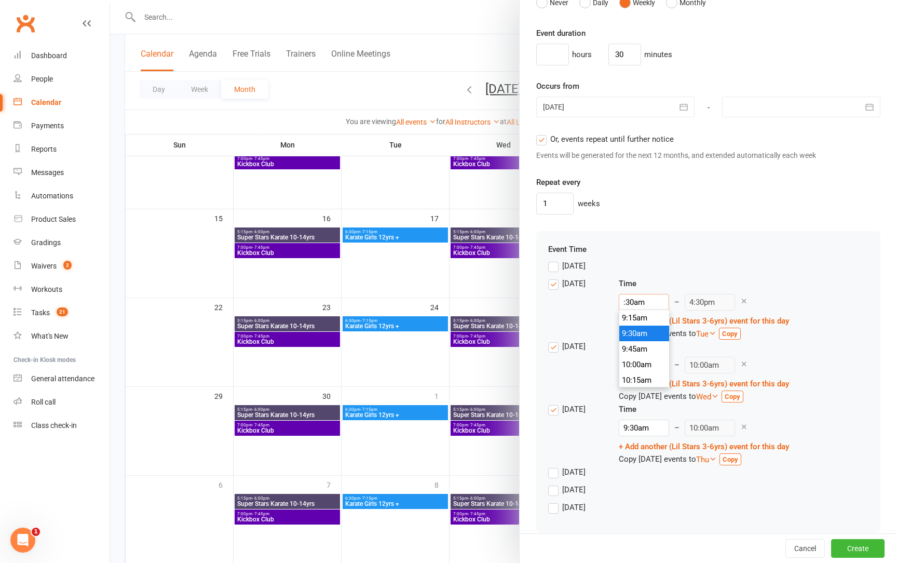
type input "4:30am"
type input "5:00am"
type input "4:0am"
type input "4:30pm"
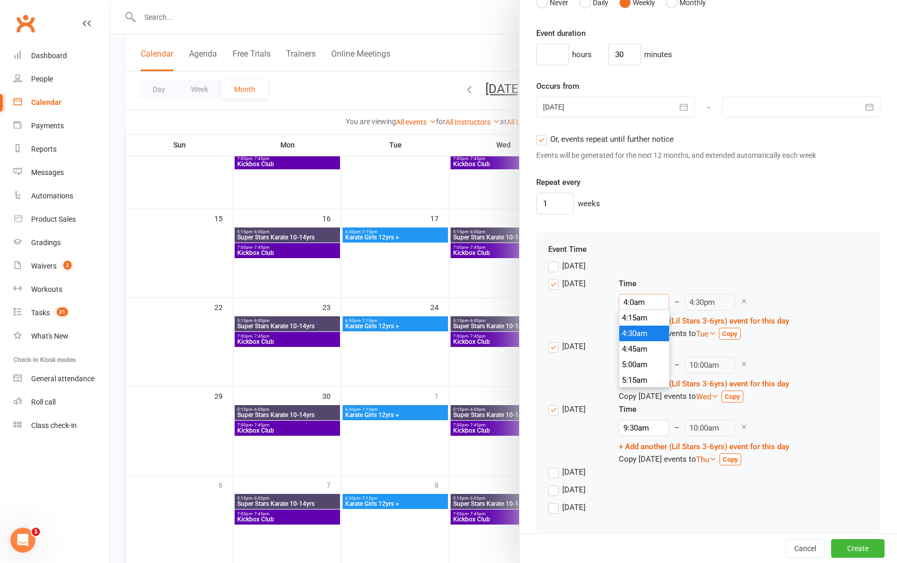
type input "4:00am"
type input "4:30am"
type input "4:00p"
type input "4:30pm"
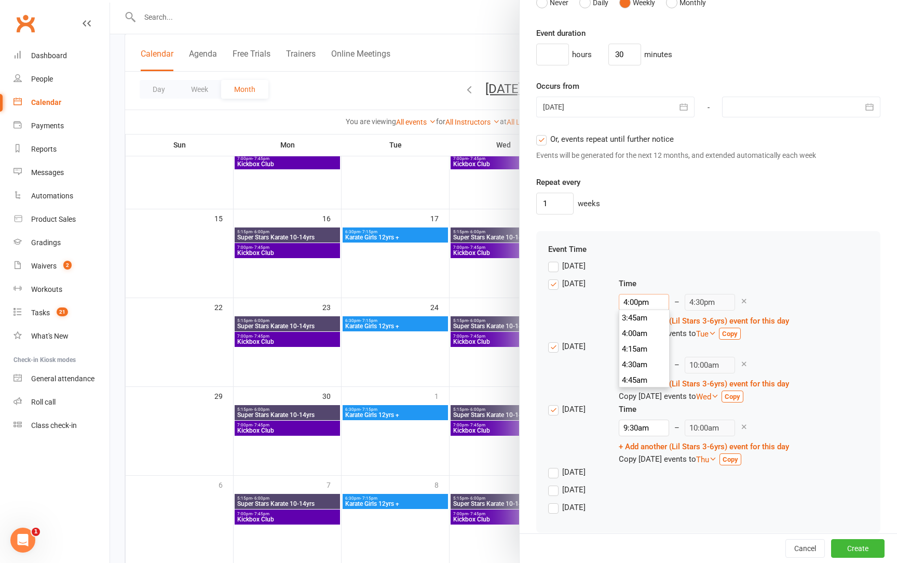
scroll to position [981, 0]
type input "4:00pm"
click at [669, 263] on div "Sunday" at bounding box center [708, 268] width 320 height 18
click at [550, 347] on label "Tuesday" at bounding box center [566, 346] width 37 height 12
click at [550, 340] on input "Tuesday" at bounding box center [551, 340] width 7 height 0
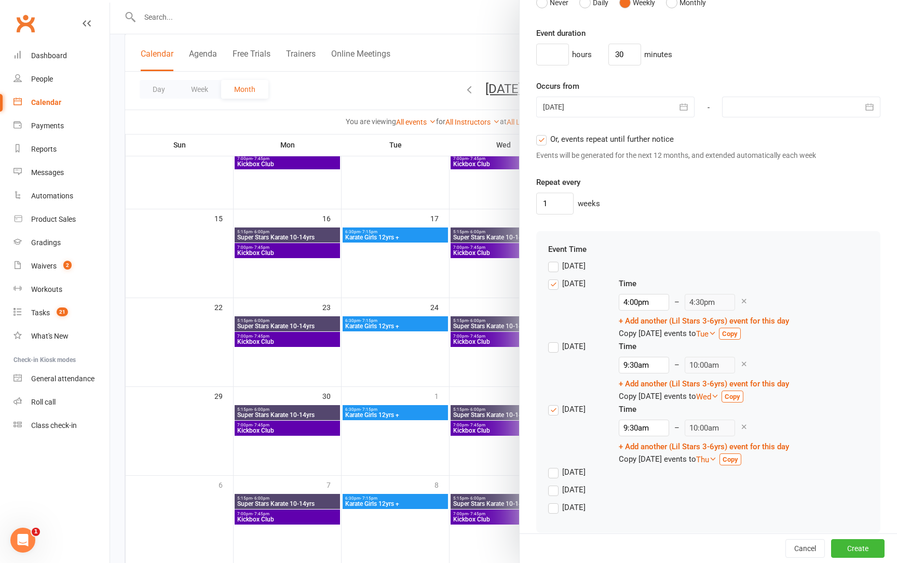
scroll to position [658, 0]
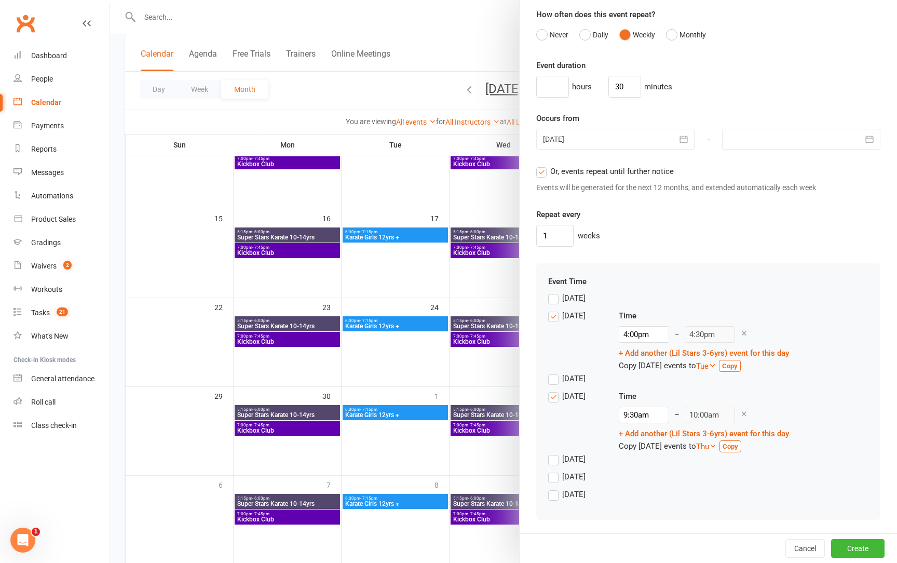
click at [550, 347] on div "Monday" at bounding box center [575, 338] width 54 height 58
click at [554, 376] on label "Tuesday" at bounding box center [566, 378] width 37 height 12
click at [554, 372] on input "Tuesday" at bounding box center [551, 372] width 7 height 0
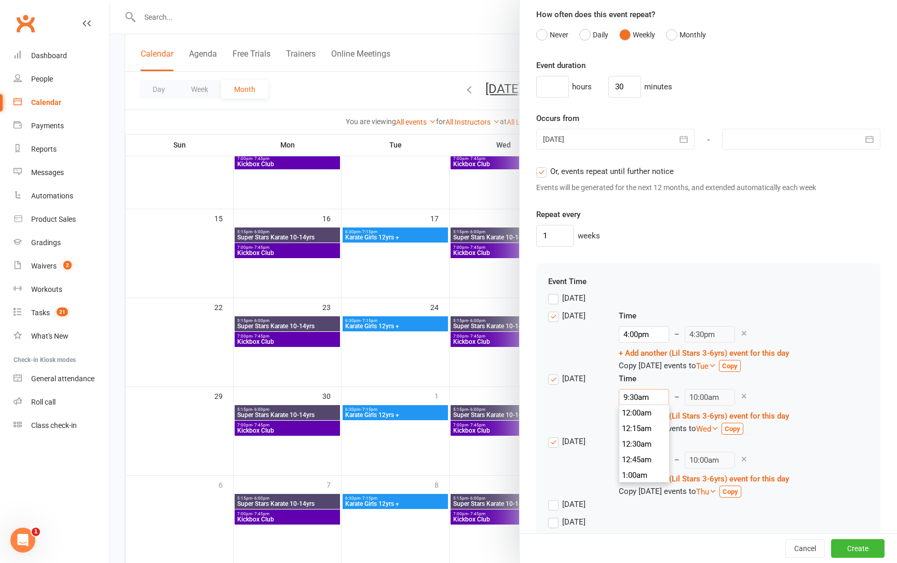
click at [626, 396] on input "9:30am" at bounding box center [644, 397] width 50 height 17
type input ":30am"
type input "4:30pm"
type input "4:30am"
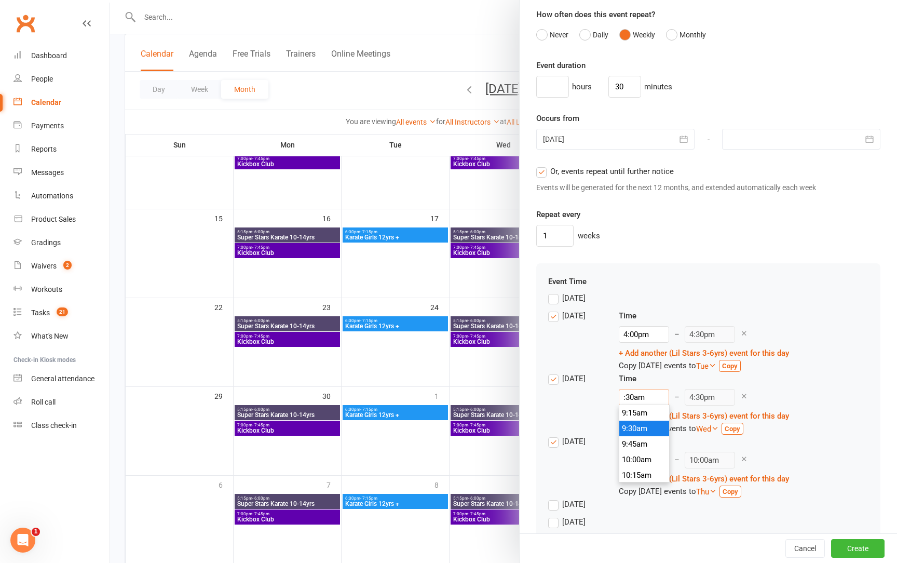
type input "5:00am"
type input "4:0am"
type input "4:30pm"
type input "4:00am"
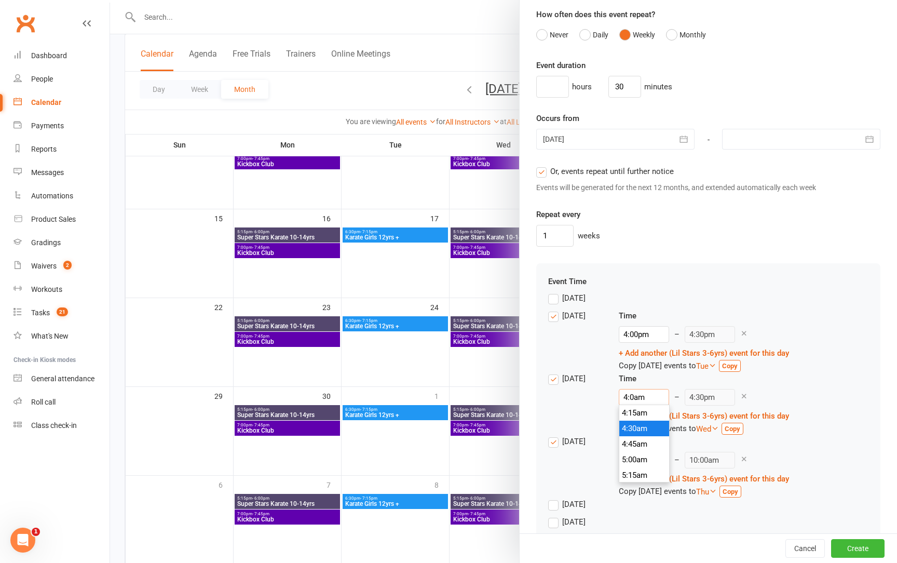
type input "4:30am"
click at [649, 397] on input "4:00am" at bounding box center [644, 397] width 50 height 17
type input "4:00p"
type input "4:30pm"
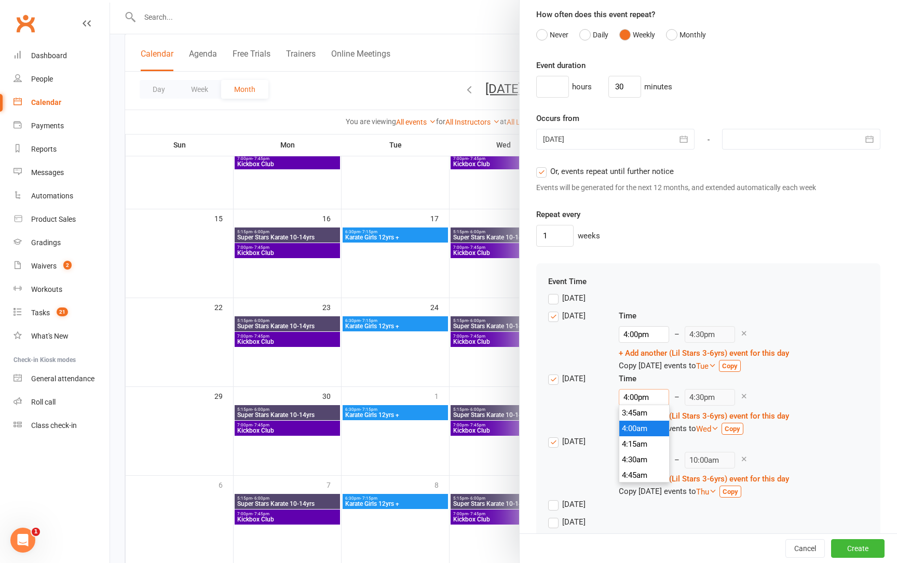
scroll to position [981, 0]
type input "4:00pm"
click at [674, 382] on div "Time" at bounding box center [704, 378] width 170 height 12
click at [627, 458] on input "9:30am" at bounding box center [644, 459] width 50 height 17
type input ":30am"
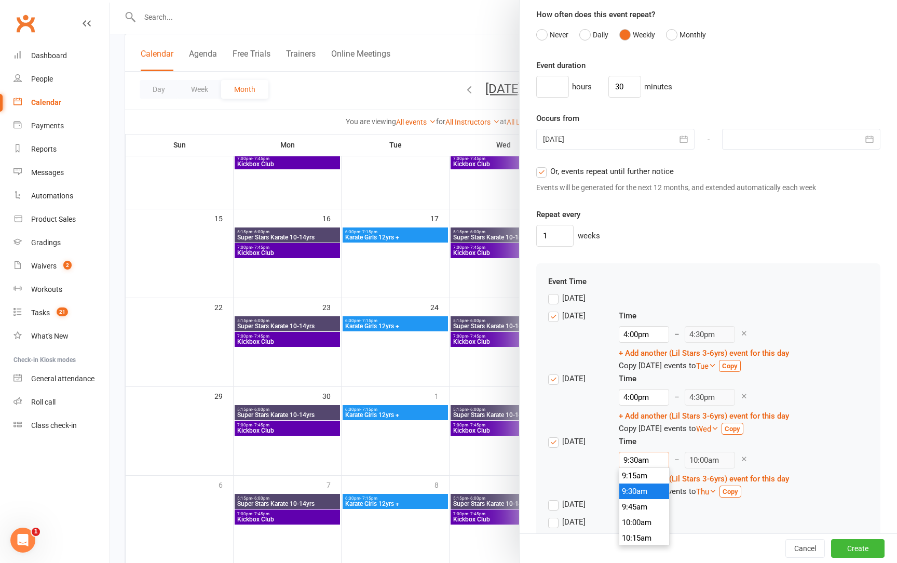
type input "4:30pm"
type input "4:30am"
type input "5:00am"
type input "4:0am"
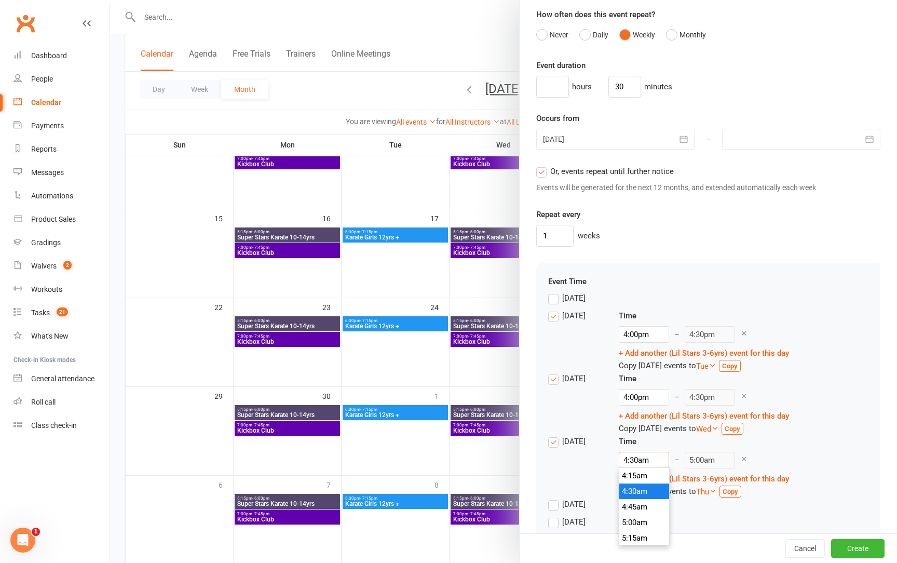
type input "4:30pm"
type input "4:00am"
type input "4:30am"
type input "4:00p"
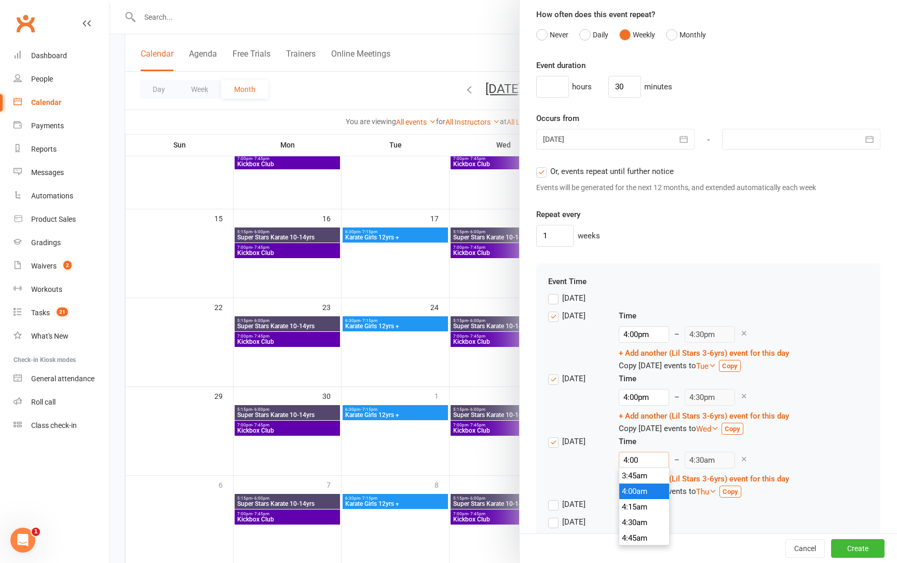
type input "4:30pm"
type input "4:00pm"
click at [595, 454] on div "Wednesday" at bounding box center [575, 464] width 54 height 58
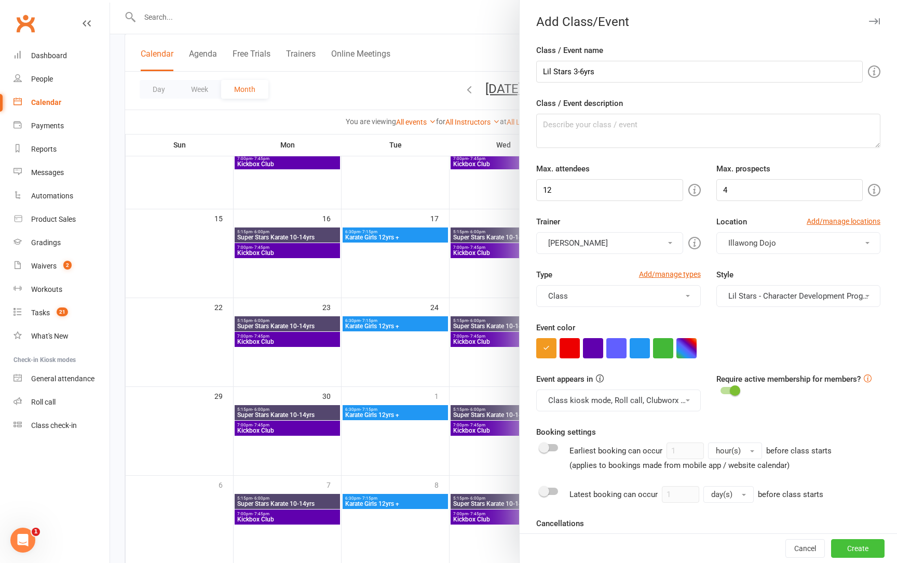
scroll to position [0, 0]
click at [842, 543] on button "Create" at bounding box center [857, 548] width 53 height 19
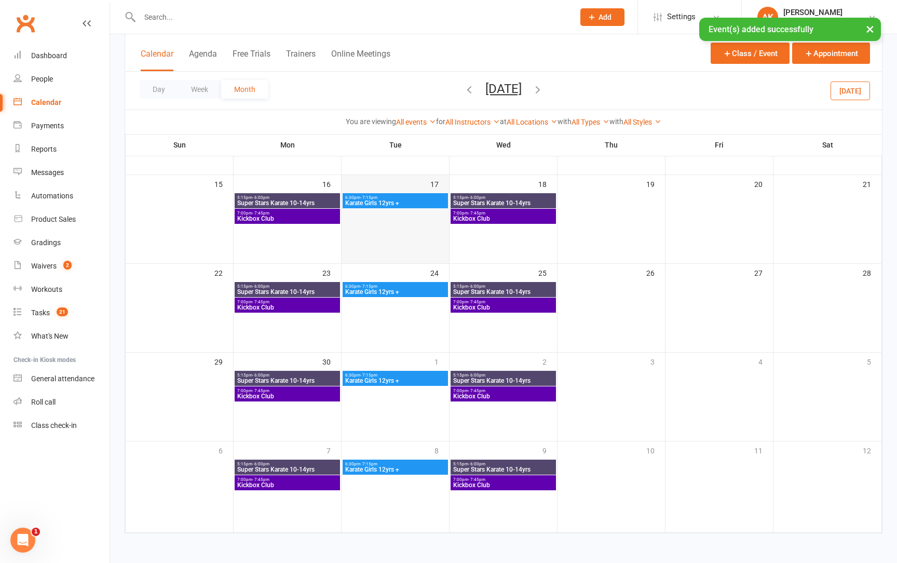
scroll to position [232, 0]
click at [543, 87] on icon "button" at bounding box center [537, 89] width 11 height 11
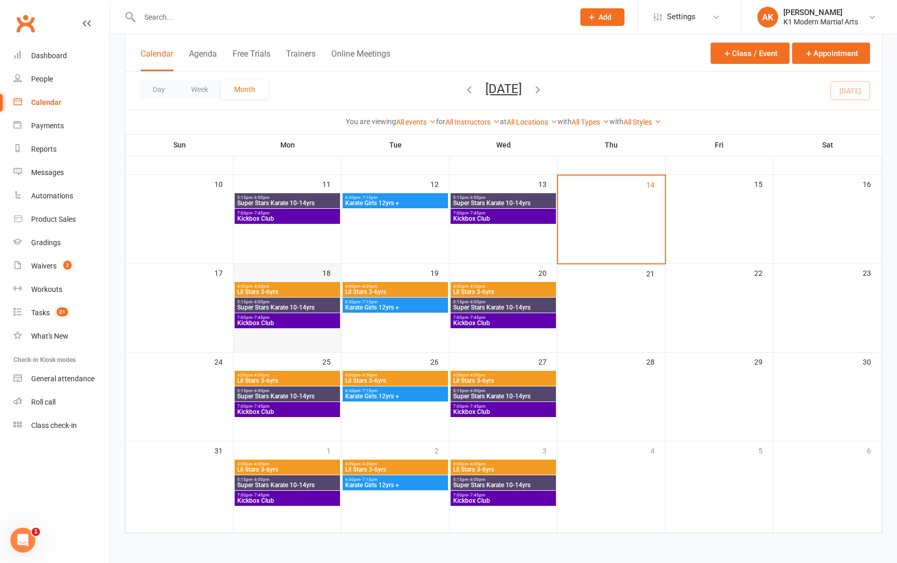
click at [260, 334] on td "18" at bounding box center [288, 308] width 108 height 89
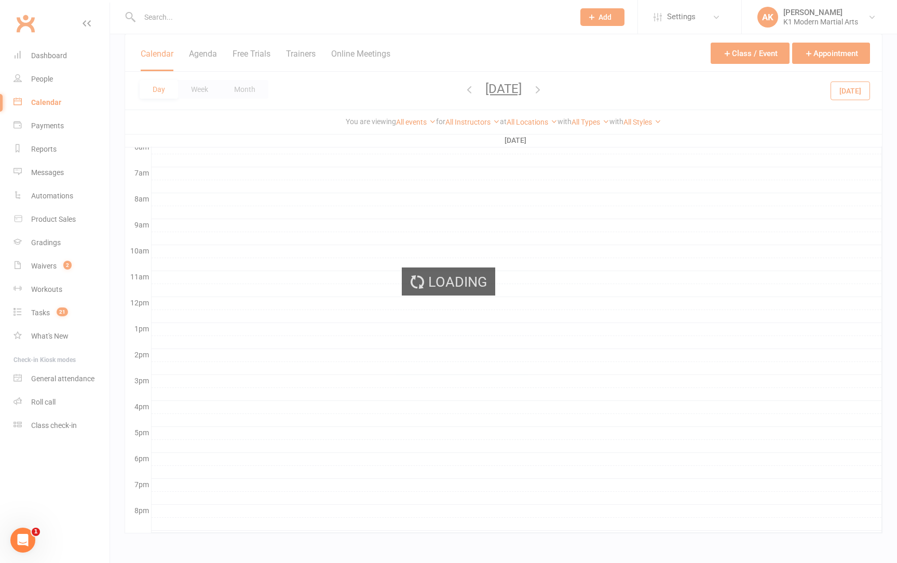
scroll to position [0, 0]
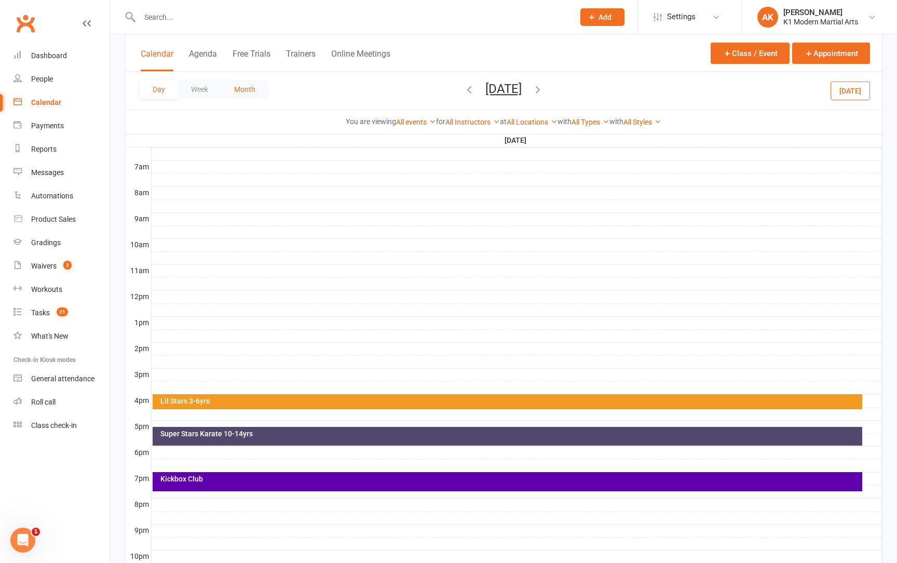
click at [252, 87] on button "Month" at bounding box center [244, 89] width 47 height 19
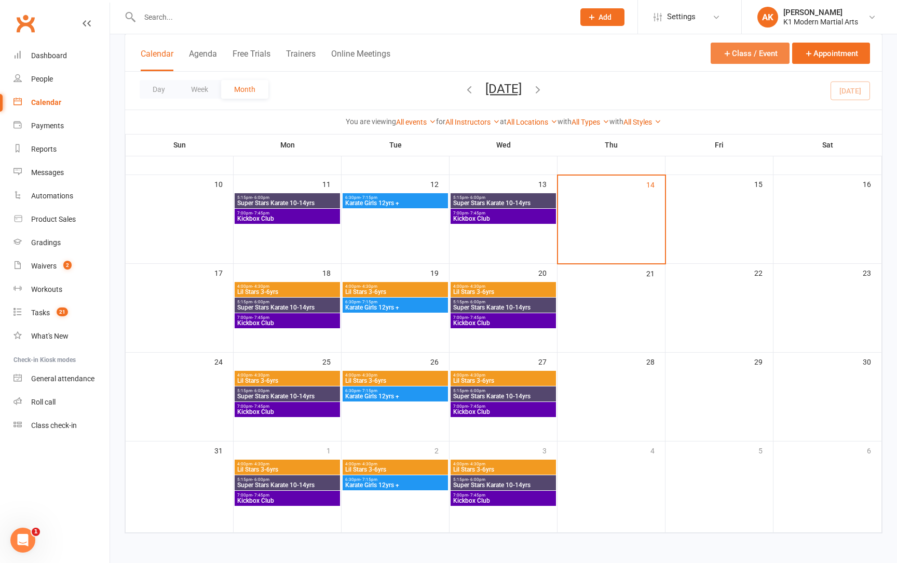
click at [752, 57] on button "Class / Event" at bounding box center [749, 53] width 79 height 21
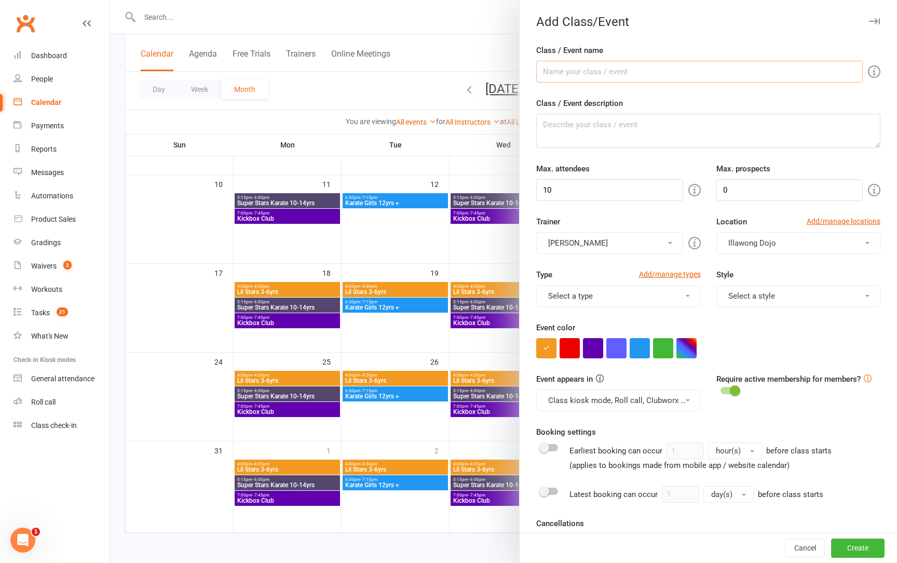
click at [597, 77] on input "Class / Event name" at bounding box center [699, 72] width 326 height 22
type input "Rising Stars 6-9yrs"
click at [564, 184] on input "10" at bounding box center [609, 190] width 146 height 22
type input "21"
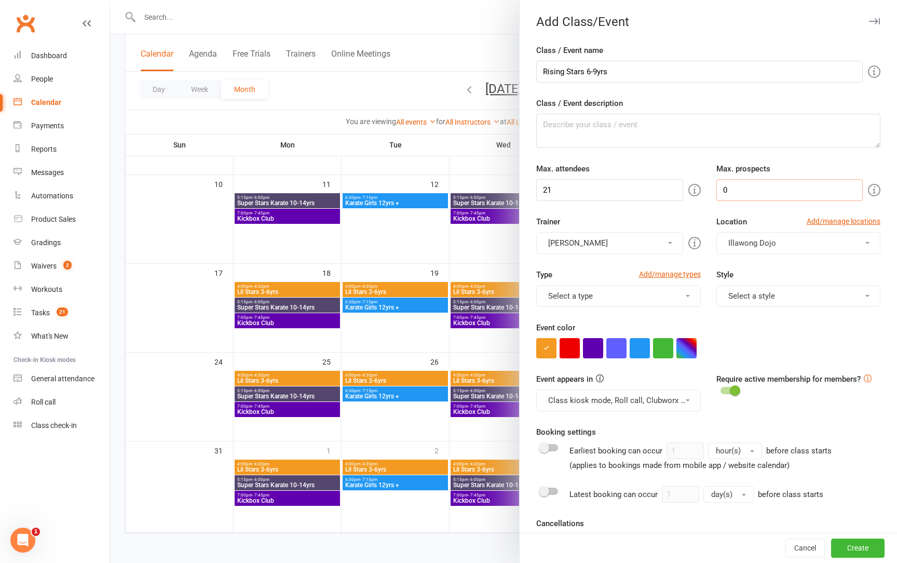
click at [760, 193] on input "0" at bounding box center [789, 190] width 146 height 22
type input "4"
click at [606, 298] on button "Select a type" at bounding box center [618, 296] width 164 height 22
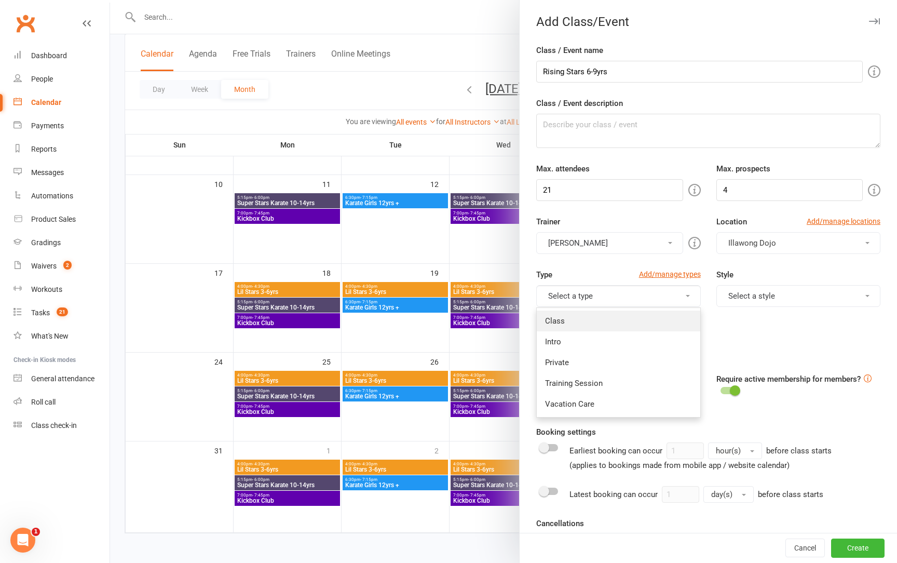
click at [589, 327] on link "Class" at bounding box center [618, 320] width 163 height 21
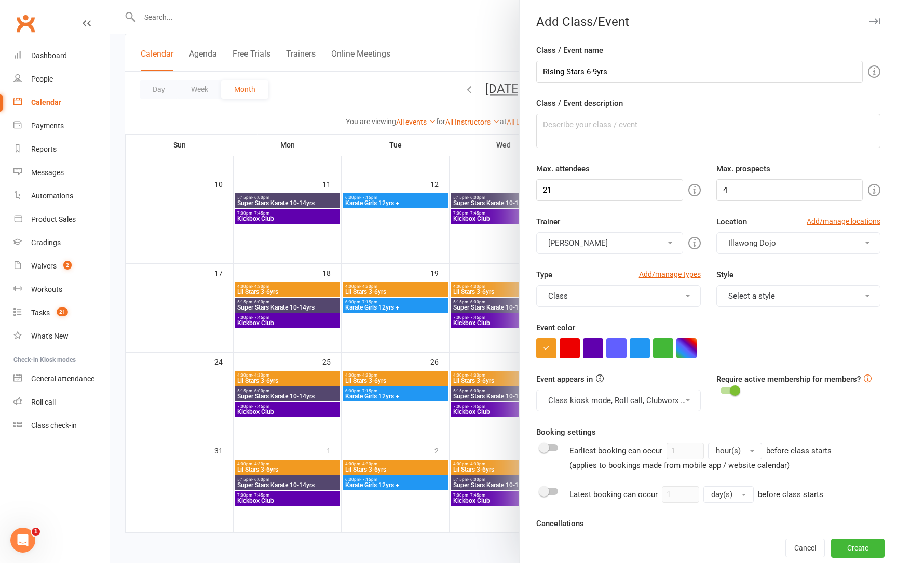
click at [765, 299] on button "Select a style" at bounding box center [798, 296] width 164 height 22
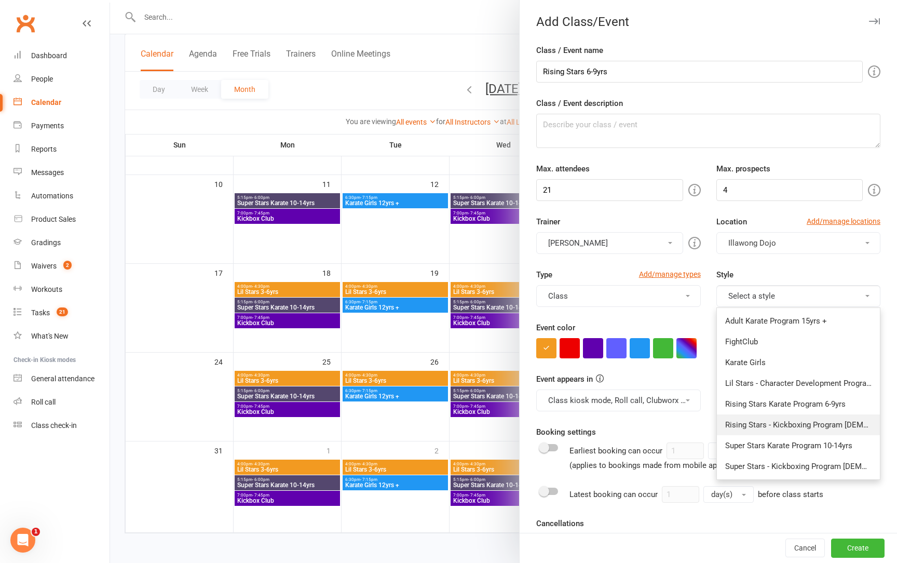
click at [759, 429] on link "Rising Stars - Kickboxing Program [DEMOGRAPHIC_DATA]" at bounding box center [798, 424] width 163 height 21
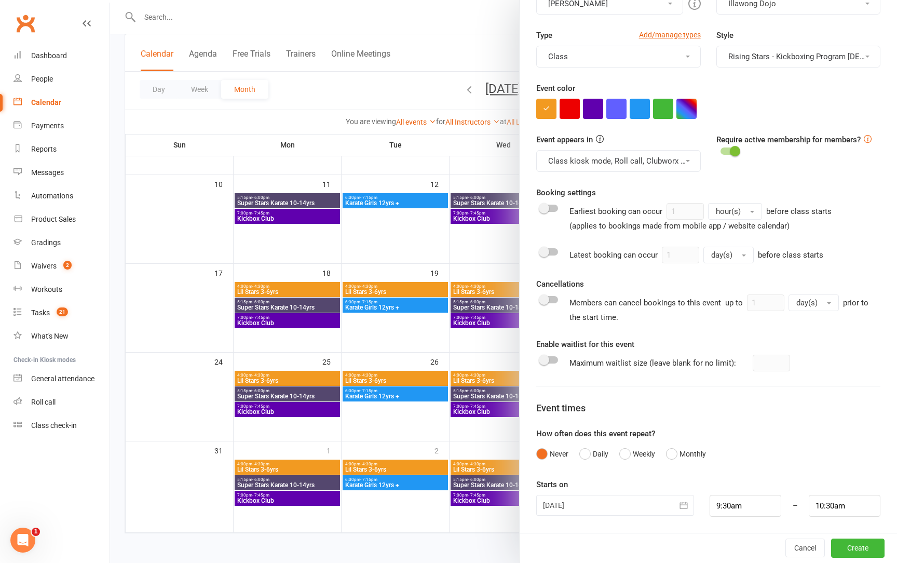
scroll to position [239, 0]
click at [619, 455] on div "Never Daily Weekly Monthly" at bounding box center [708, 454] width 344 height 20
click at [627, 453] on button "Weekly" at bounding box center [637, 454] width 36 height 20
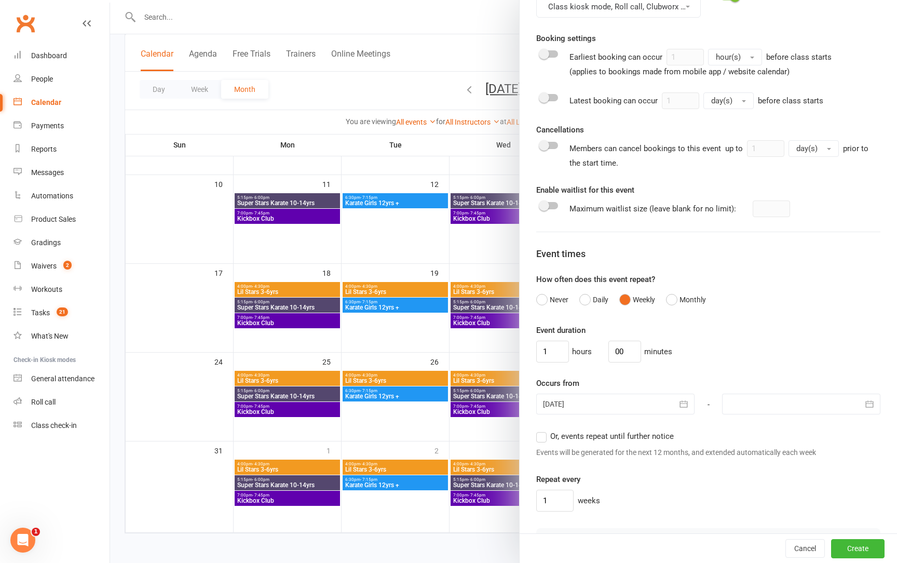
scroll to position [397, 0]
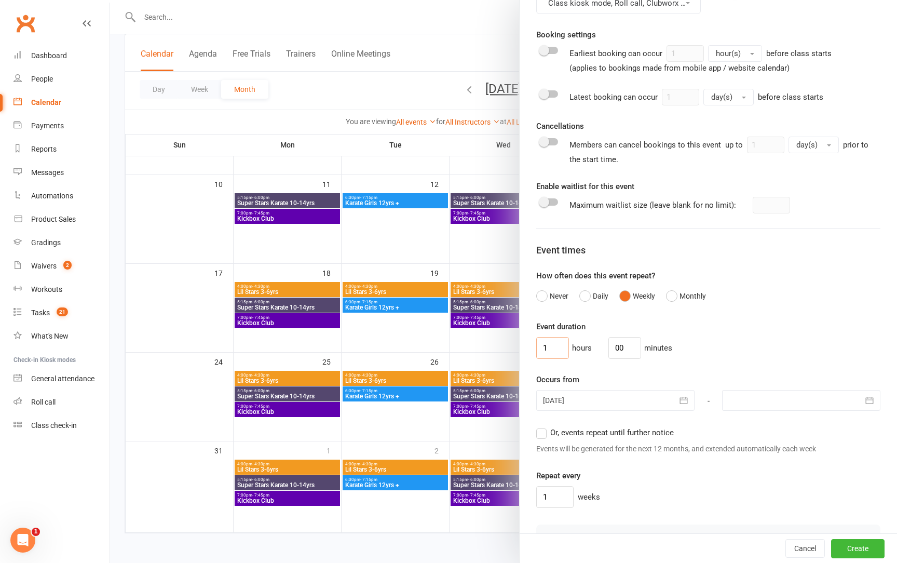
click at [557, 344] on input "1" at bounding box center [552, 348] width 33 height 22
type input "0"
click at [624, 339] on input "00" at bounding box center [624, 348] width 33 height 22
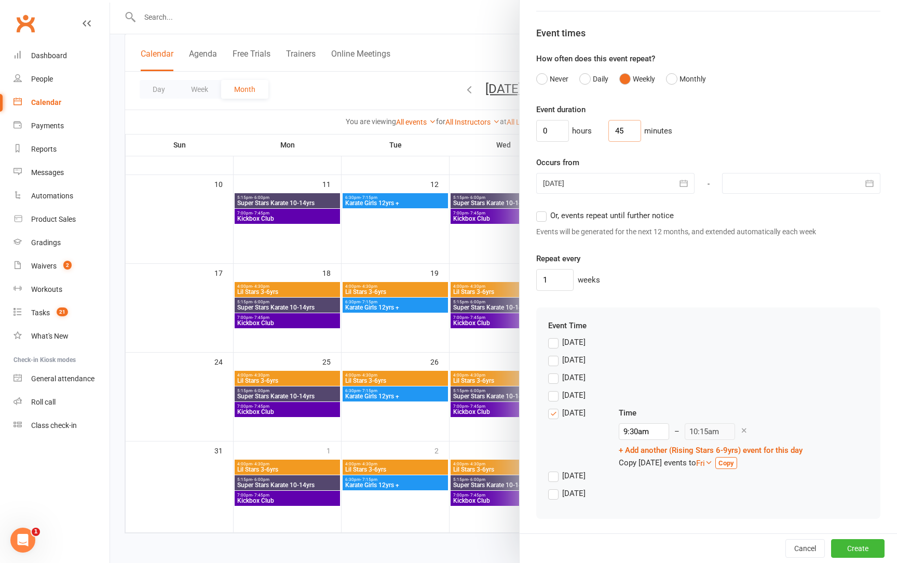
scroll to position [613, 0]
type input "45"
click at [556, 418] on label "Thursday" at bounding box center [566, 413] width 37 height 12
click at [555, 407] on input "Thursday" at bounding box center [551, 407] width 7 height 0
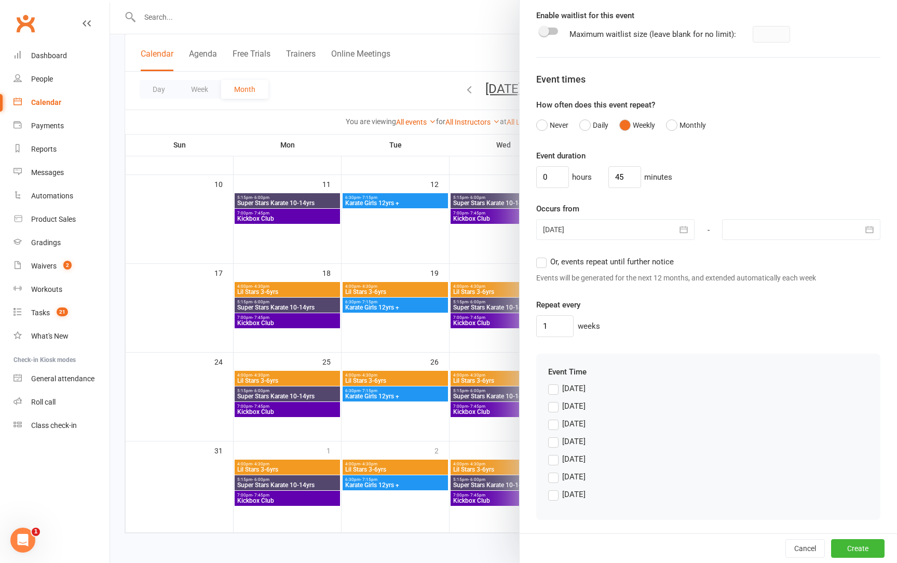
click at [555, 410] on label "Monday" at bounding box center [566, 406] width 37 height 12
click at [555, 400] on input "Monday" at bounding box center [551, 400] width 7 height 0
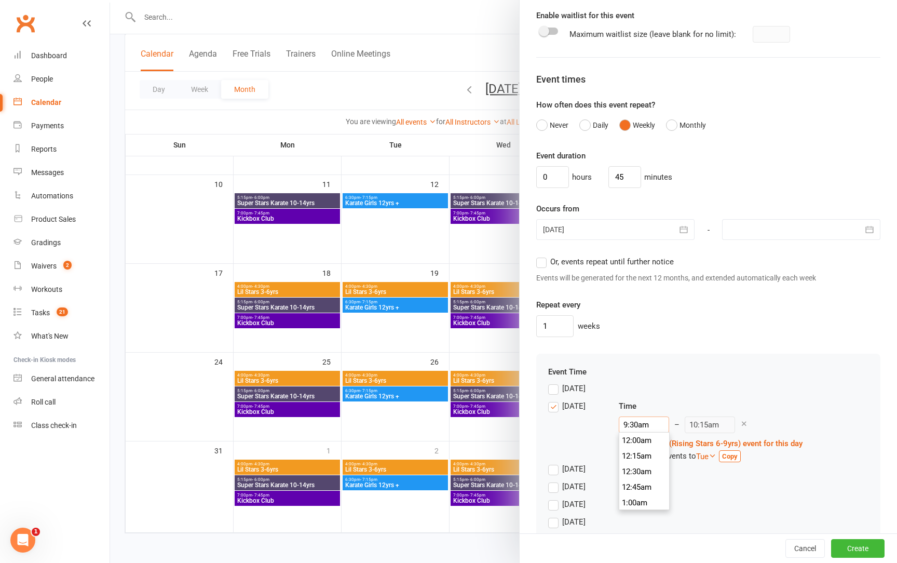
click at [625, 423] on input "9:30am" at bounding box center [644, 424] width 50 height 17
click at [627, 424] on input "9:30am" at bounding box center [644, 424] width 50 height 17
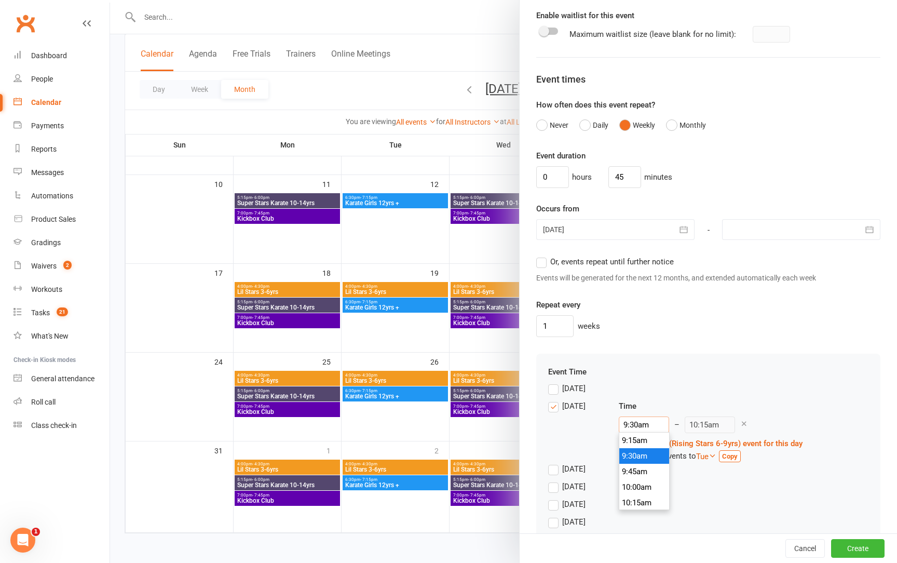
type input "4"
type input "4:45am"
type input "4:3"
type input "10:15am"
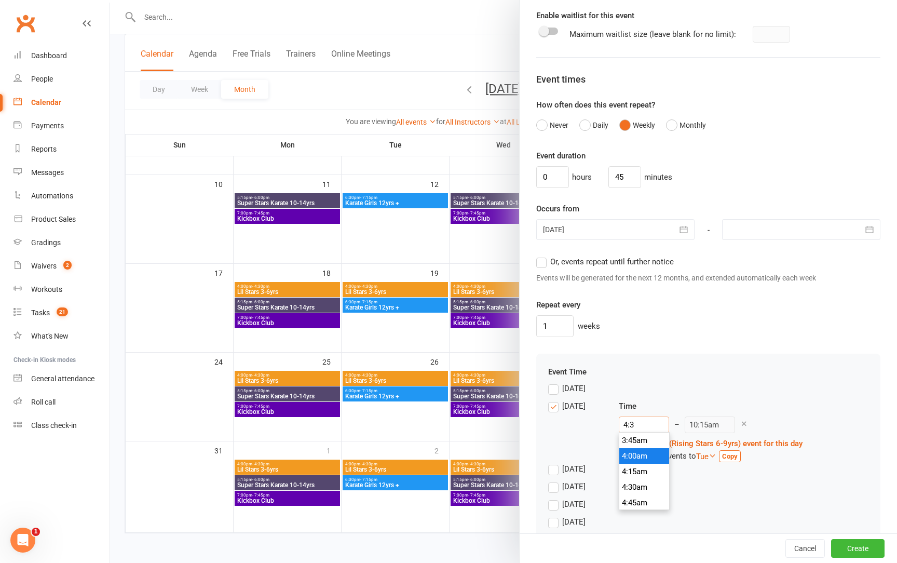
type input "4:30"
type input "5:15am"
type input "4:30p"
type input "5:15pm"
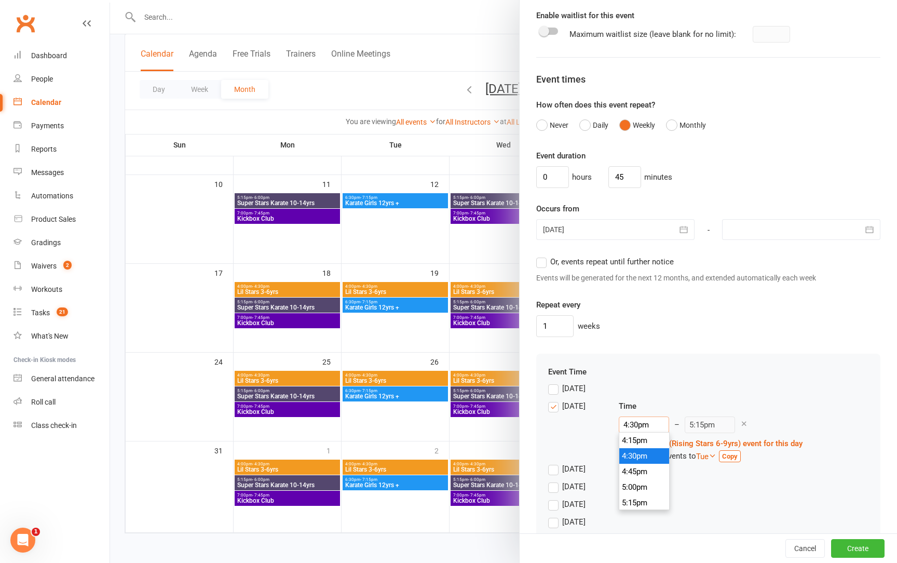
type input "4:30pm"
click at [634, 393] on div "Sunday" at bounding box center [708, 391] width 320 height 18
click at [553, 467] on label "Tuesday" at bounding box center [566, 468] width 37 height 12
click at [553, 462] on input "Tuesday" at bounding box center [551, 462] width 7 height 0
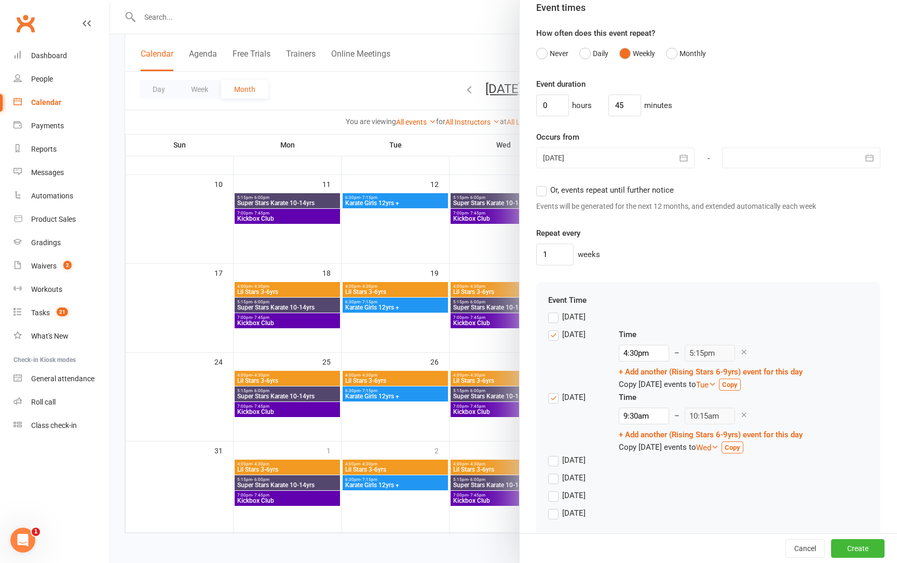
scroll to position [657, 0]
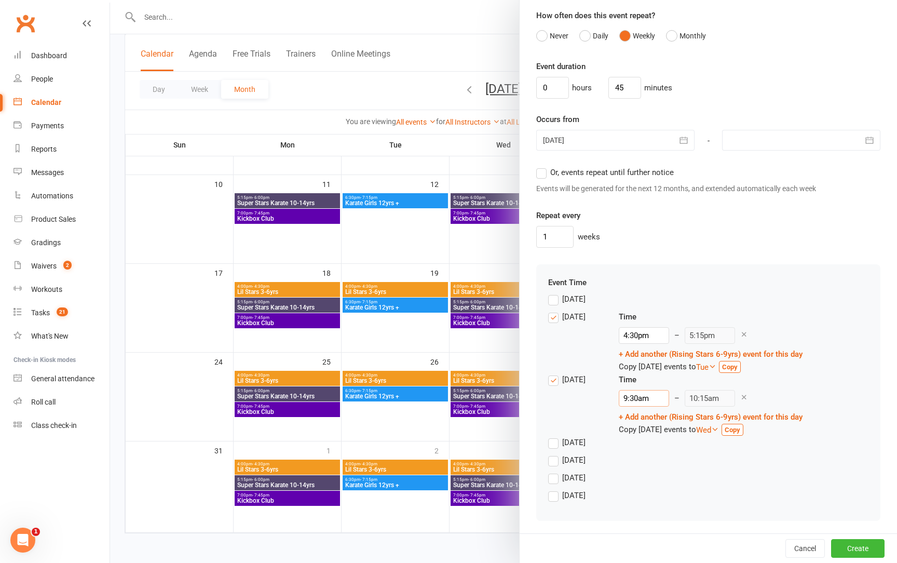
click at [625, 396] on input "9:30am" at bounding box center [644, 398] width 50 height 17
type input "4"
type input "4:45am"
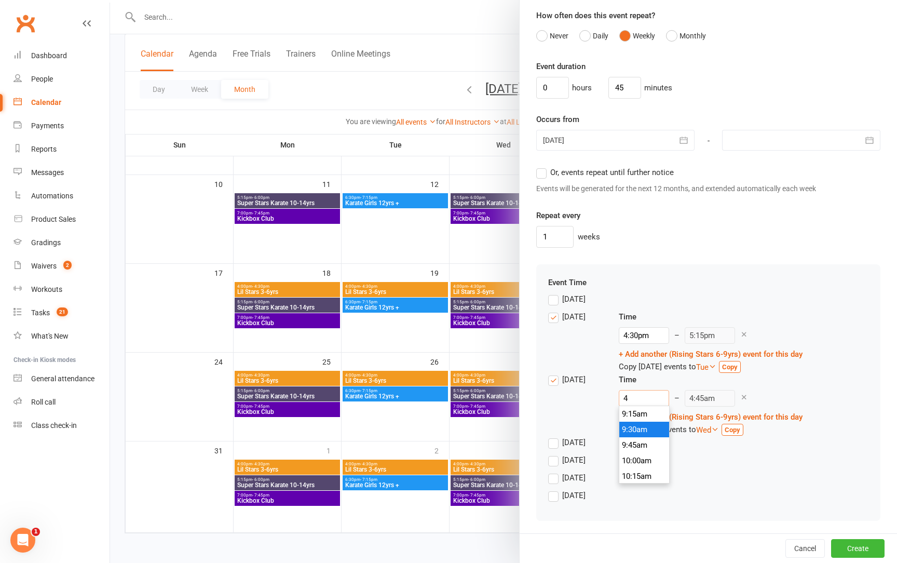
scroll to position [234, 0]
type input "4:3"
type input "10:15am"
type input "4:30"
type input "5:15am"
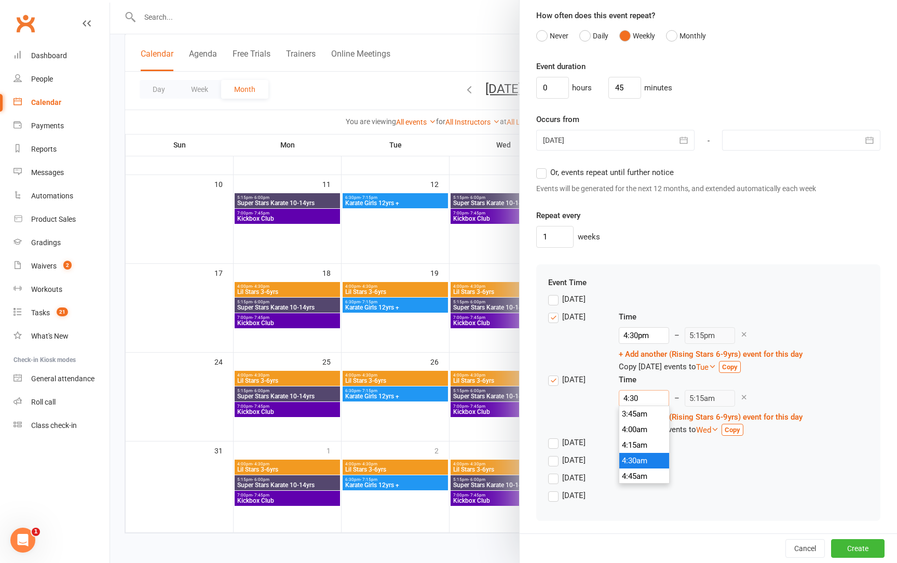
type input "4:30p"
type input "5:15pm"
type input "4:30pm"
click at [553, 444] on label "Wednesday" at bounding box center [566, 442] width 37 height 12
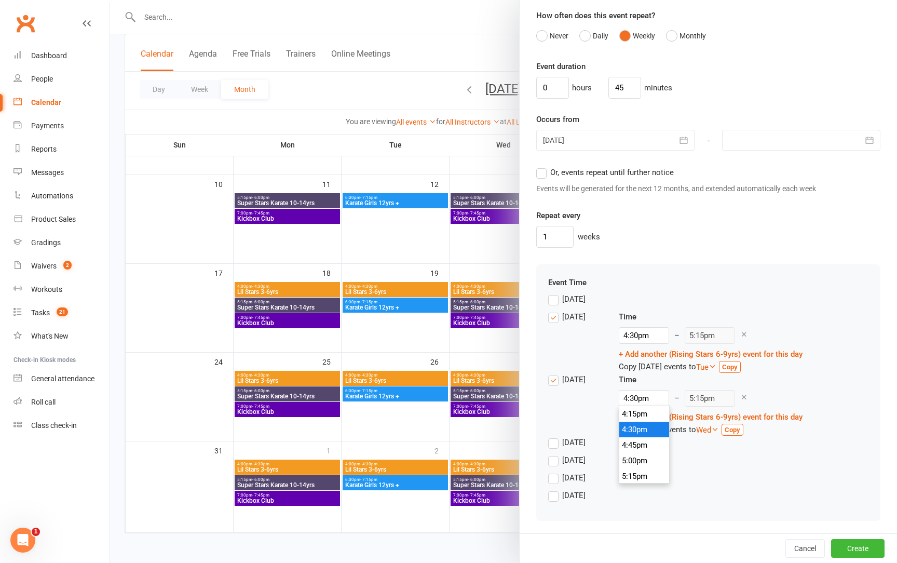
click at [553, 436] on input "Wednesday" at bounding box center [551, 436] width 7 height 0
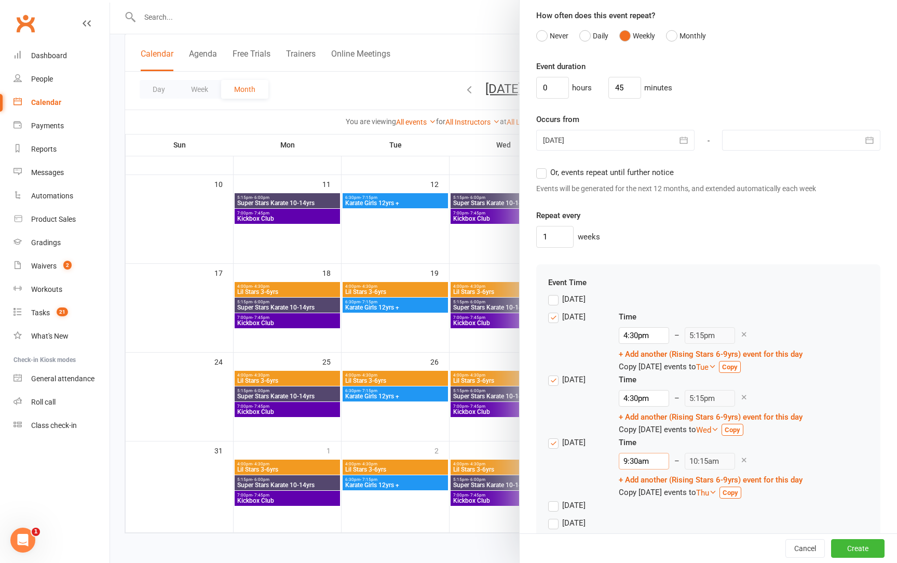
click at [629, 459] on input "9:30am" at bounding box center [644, 460] width 50 height 17
type input "4"
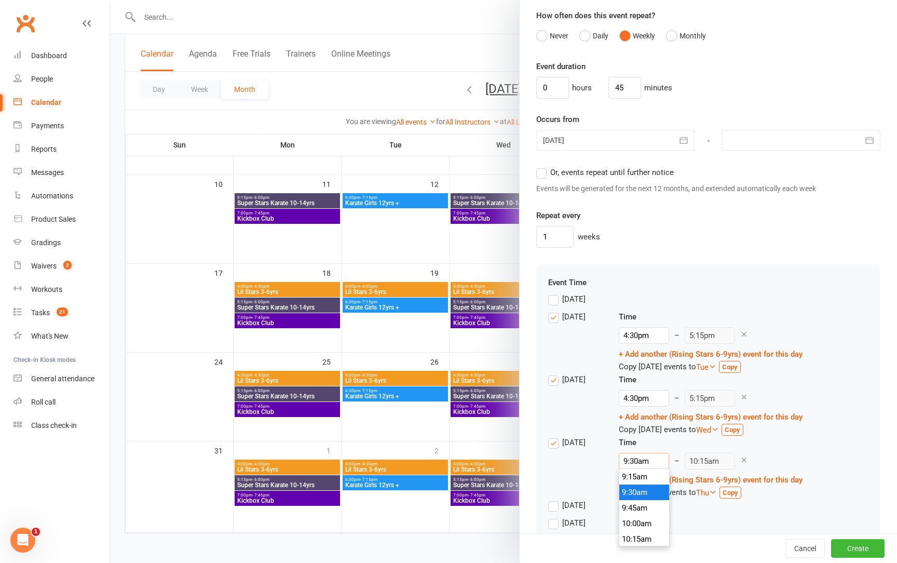
type input "4:45am"
type input "4:3"
type input "10:15am"
type input "4:30"
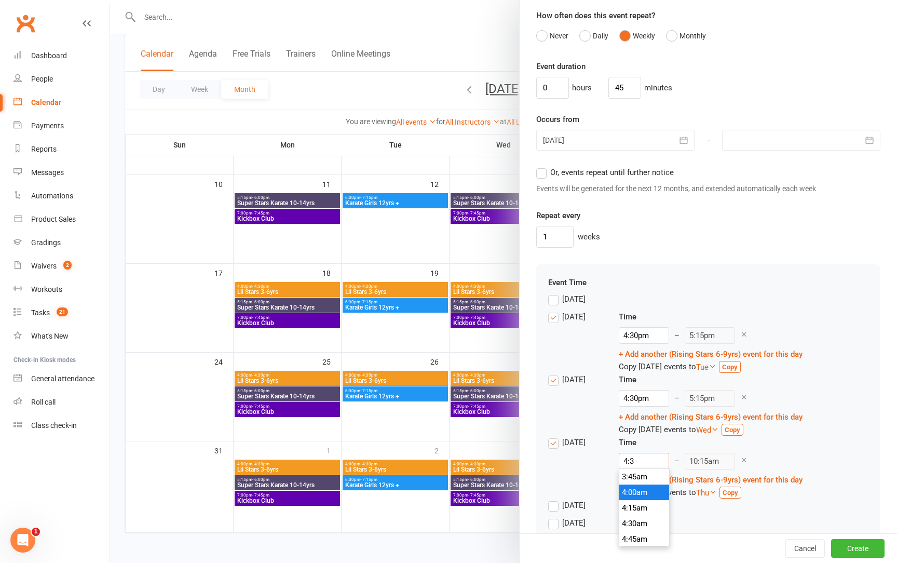
type input "5:15am"
type input "4:30p"
type input "5:15pm"
type input "4:30pm"
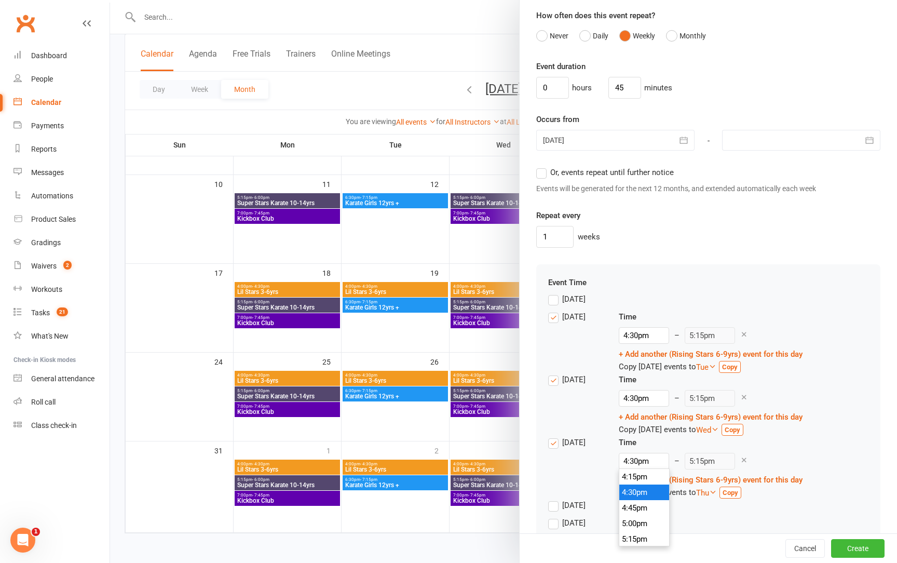
click at [587, 467] on div "Wednesday" at bounding box center [575, 465] width 54 height 58
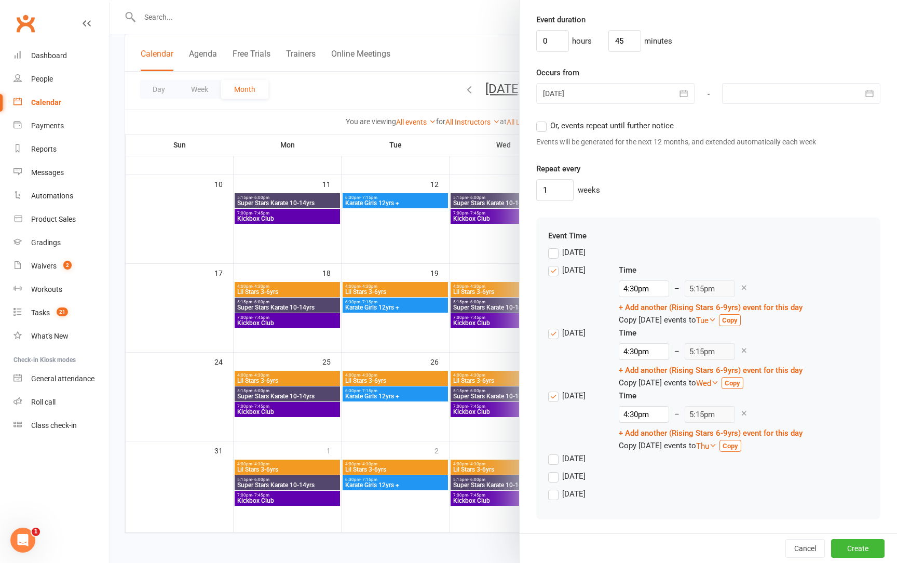
scroll to position [703, 0]
click at [543, 127] on label "Or, events repeat until further notice" at bounding box center [605, 126] width 138 height 12
click at [543, 120] on input "Or, events repeat until further notice" at bounding box center [539, 120] width 7 height 0
click at [862, 552] on button "Create" at bounding box center [857, 548] width 53 height 19
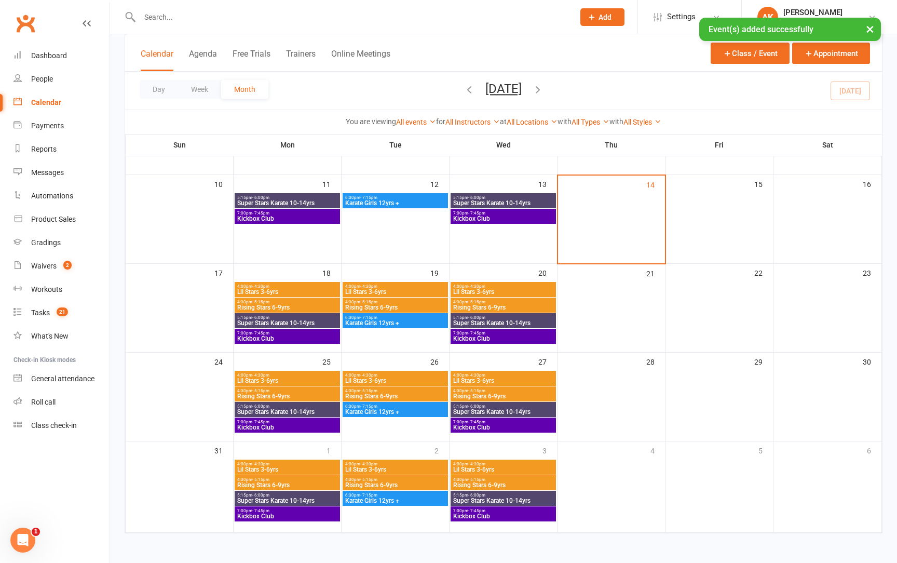
click at [244, 299] on span "4:30pm - 5:15pm" at bounding box center [287, 301] width 101 height 5
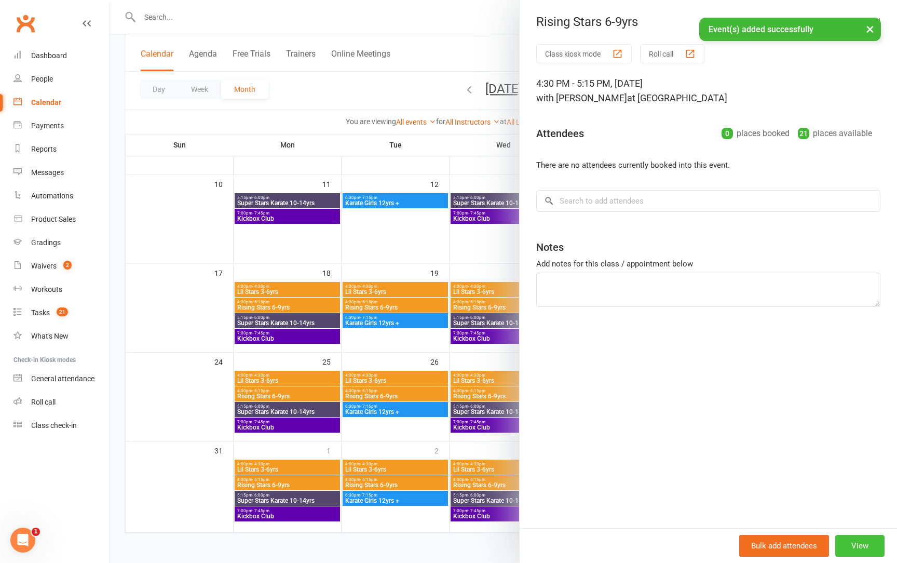
click at [849, 537] on button "View" at bounding box center [859, 545] width 49 height 22
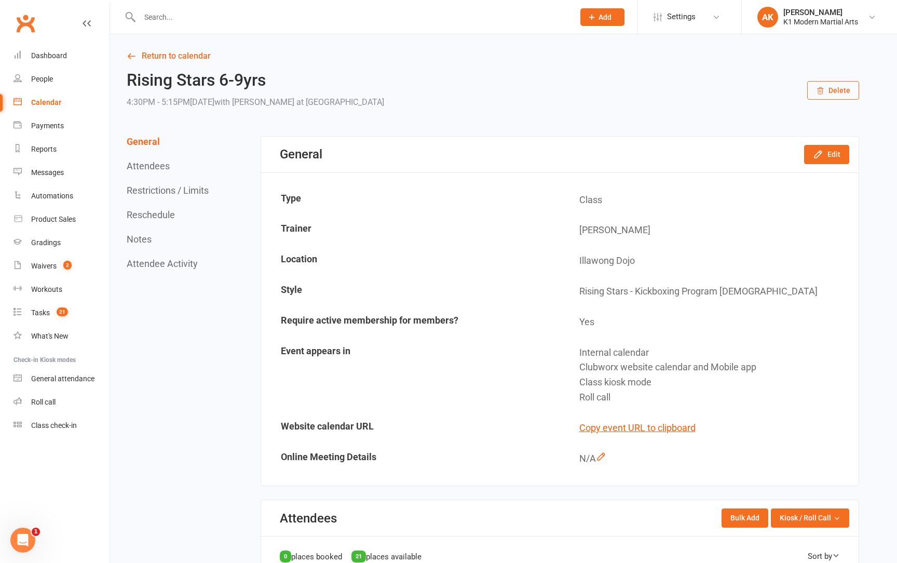
click at [836, 169] on div "General Edit" at bounding box center [559, 154] width 597 height 36
click at [835, 163] on div "General Edit" at bounding box center [559, 154] width 597 height 36
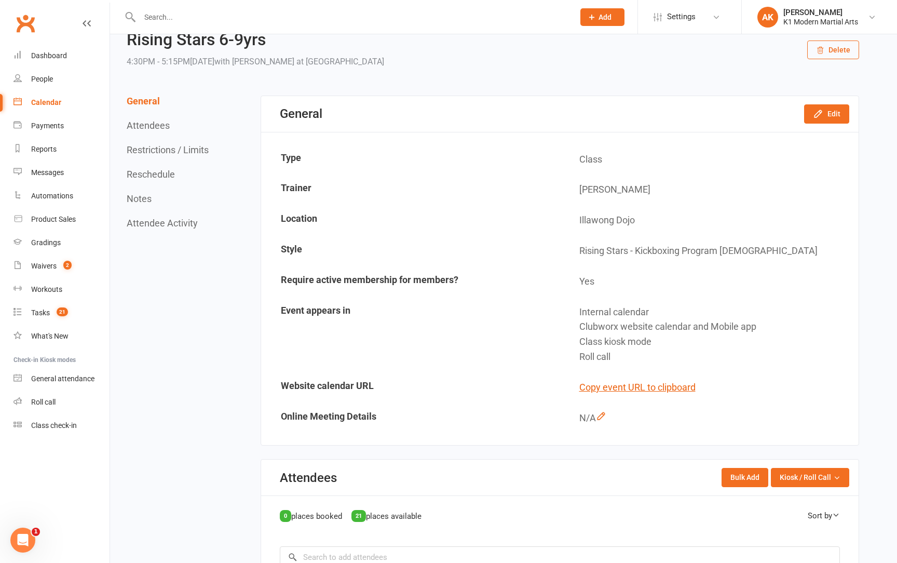
scroll to position [40, 0]
click at [831, 113] on button "Edit" at bounding box center [826, 113] width 45 height 19
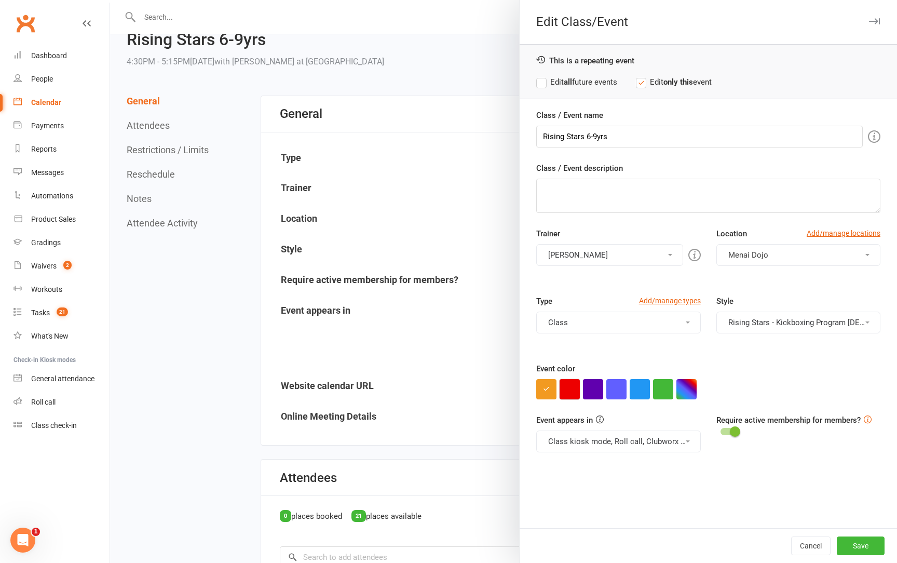
click at [571, 385] on button "button" at bounding box center [569, 389] width 20 height 20
click at [851, 539] on button "Save" at bounding box center [860, 545] width 48 height 19
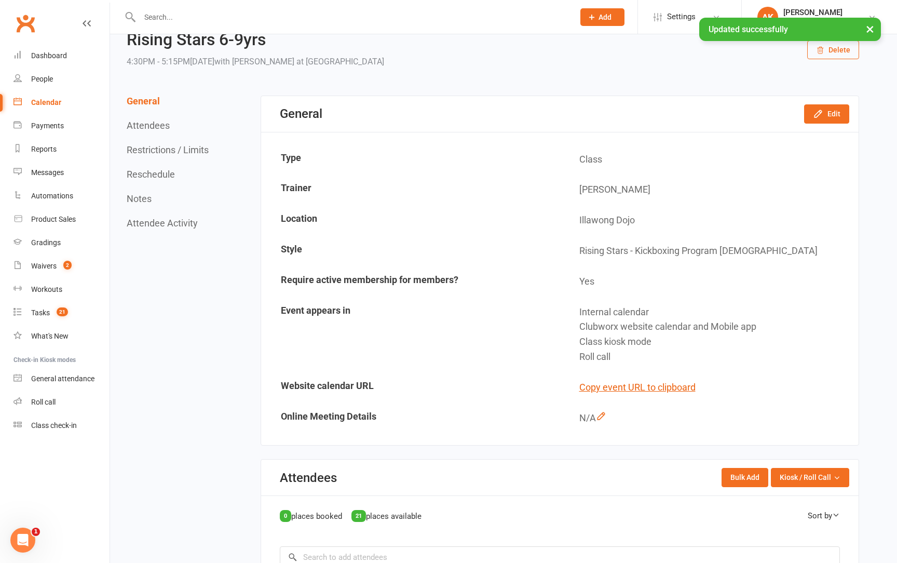
click at [57, 95] on link "Calendar" at bounding box center [61, 102] width 96 height 23
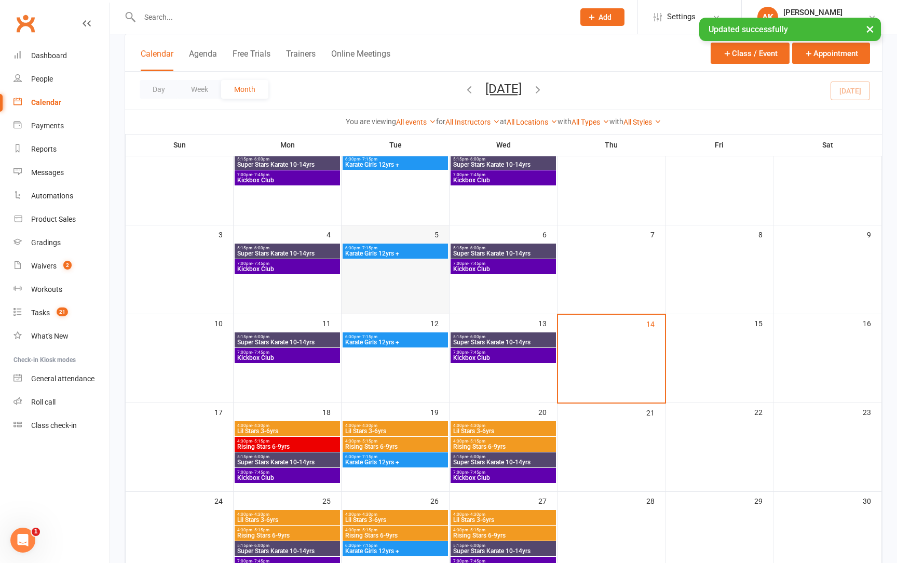
scroll to position [85, 0]
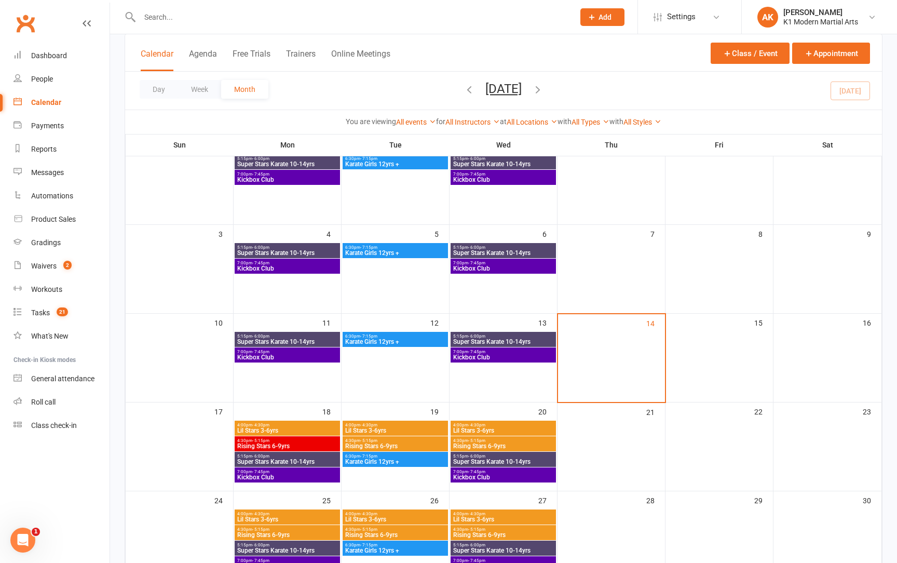
click at [292, 443] on span "Rising Stars 6-9yrs" at bounding box center [287, 446] width 101 height 6
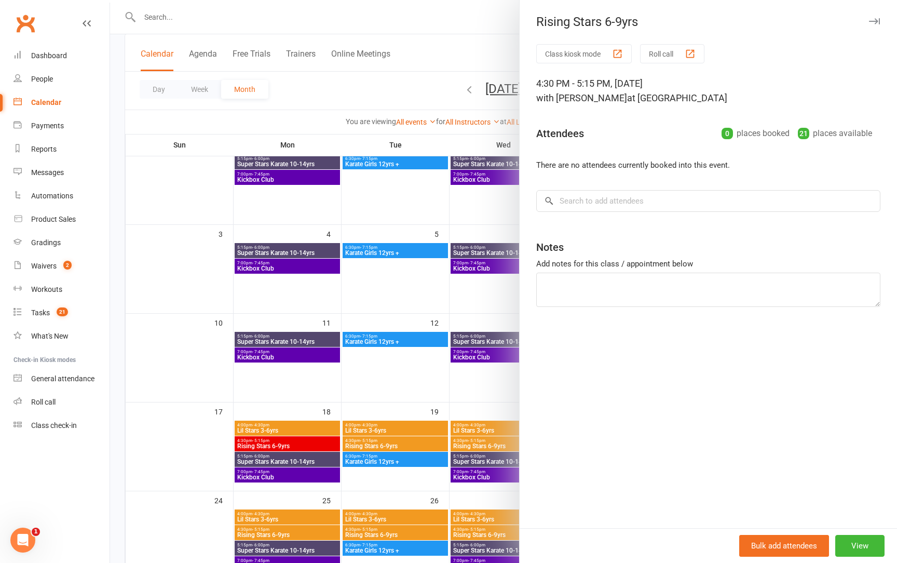
click at [890, 543] on div "Bulk add attendees View" at bounding box center [707, 545] width 377 height 35
click at [867, 542] on button "View" at bounding box center [859, 545] width 49 height 22
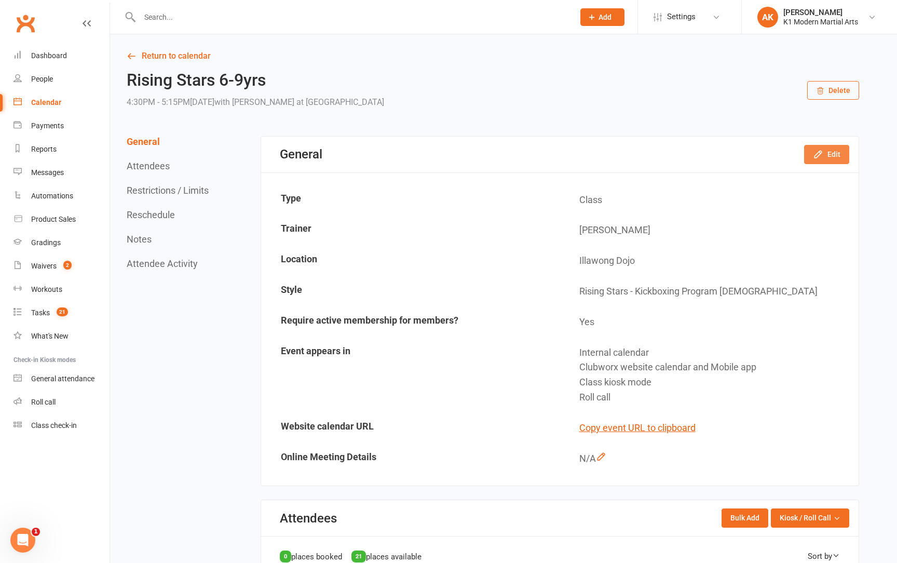
click at [840, 147] on button "Edit" at bounding box center [826, 154] width 45 height 19
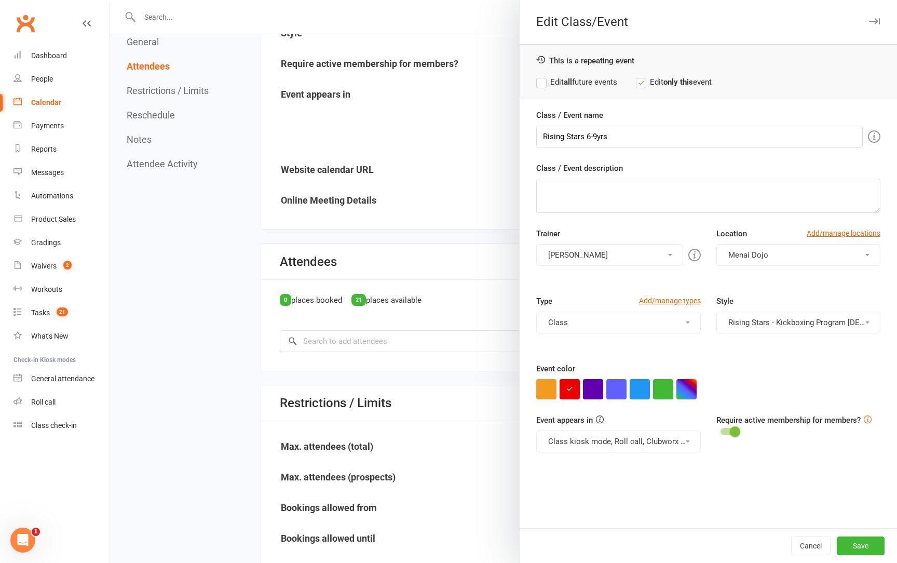
scroll to position [242, 0]
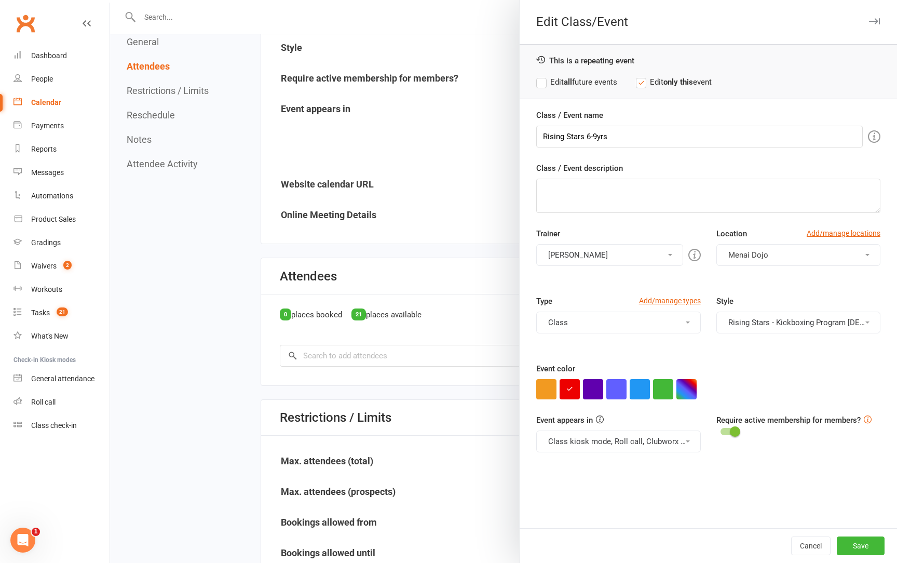
click at [543, 84] on label "Edit all future events" at bounding box center [576, 82] width 81 height 12
click at [858, 547] on button "Save" at bounding box center [860, 545] width 48 height 19
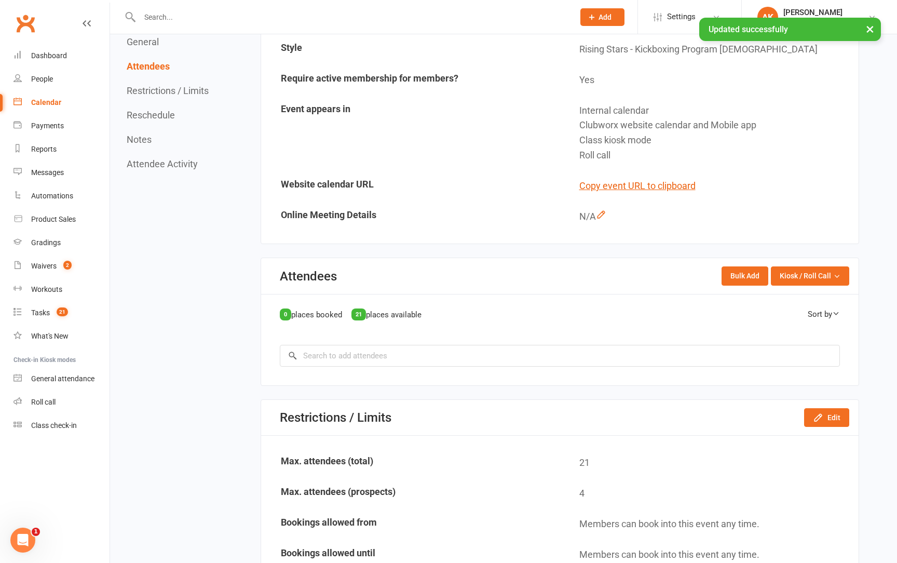
click at [56, 104] on div "Calendar" at bounding box center [46, 102] width 30 height 8
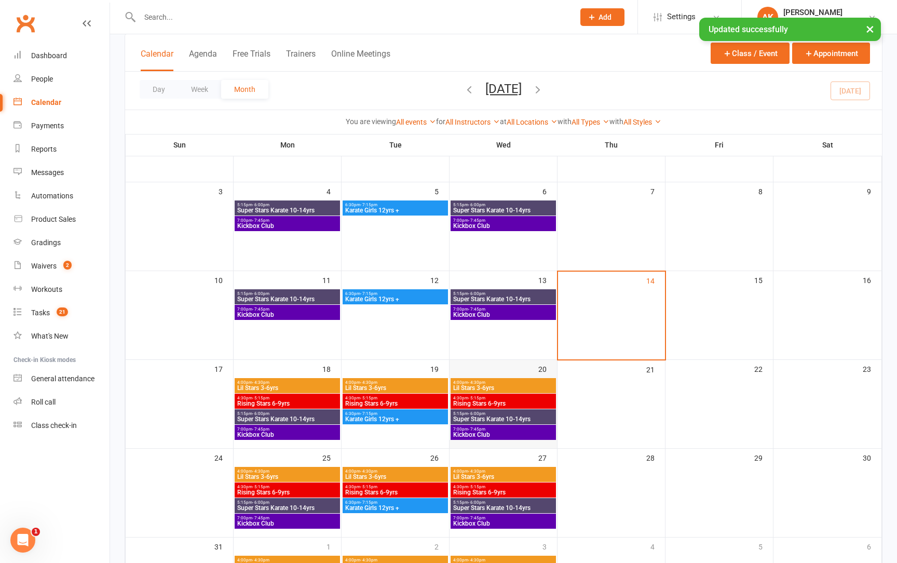
scroll to position [127, 0]
click at [286, 416] on span "Super Stars Karate 10-14yrs" at bounding box center [287, 419] width 101 height 6
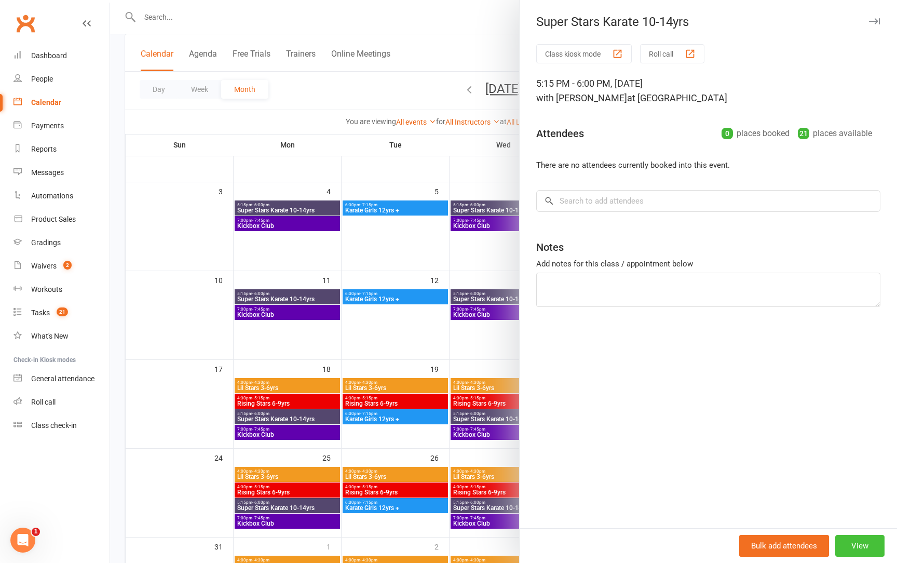
click at [863, 554] on button "View" at bounding box center [859, 545] width 49 height 22
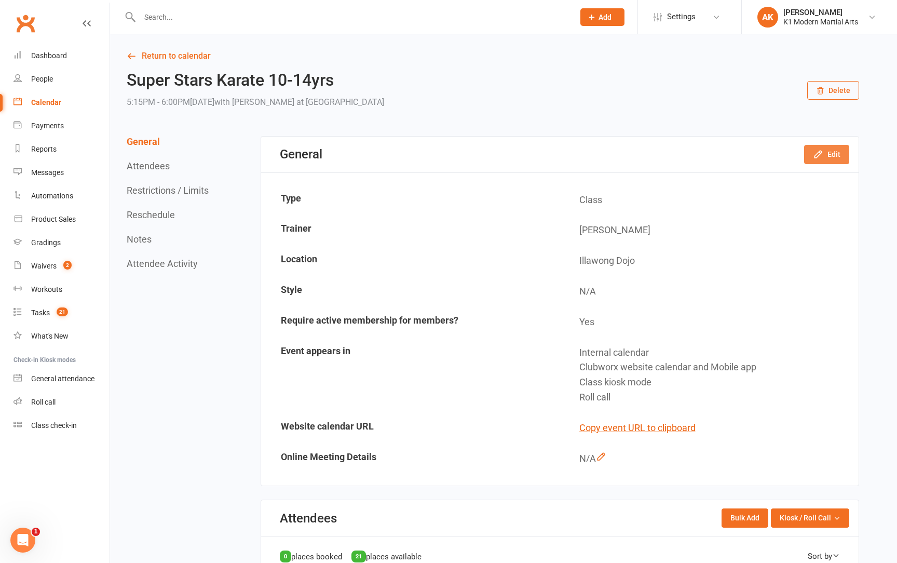
click at [835, 154] on button "Edit" at bounding box center [826, 154] width 45 height 19
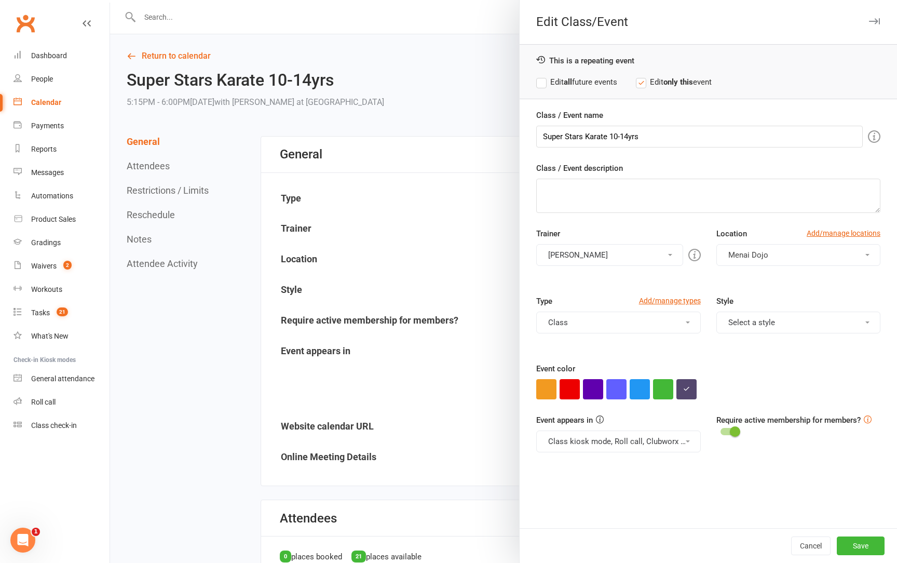
click at [576, 88] on div "This is a repeating event Edit all future events Edit only this event" at bounding box center [707, 71] width 377 height 55
click at [573, 86] on label "Edit all future events" at bounding box center [576, 82] width 81 height 12
click at [736, 262] on button "Menai Dojo" at bounding box center [798, 255] width 164 height 22
click at [743, 298] on span "Menai Dojo" at bounding box center [745, 300] width 40 height 9
click at [821, 236] on link "Add/manage locations" at bounding box center [843, 232] width 74 height 11
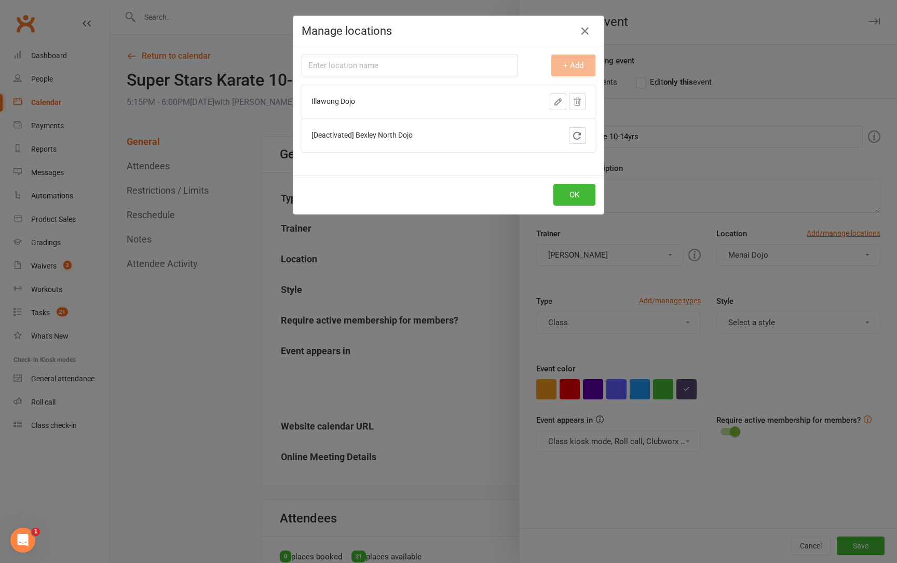
click at [390, 104] on td "Illawong Dojo" at bounding box center [402, 102] width 201 height 34
click at [494, 99] on td "Illawong Dojo" at bounding box center [402, 102] width 201 height 34
click at [323, 100] on span "Illawong Dojo" at bounding box center [333, 101] width 44 height 8
click at [566, 191] on button "OK" at bounding box center [574, 195] width 42 height 22
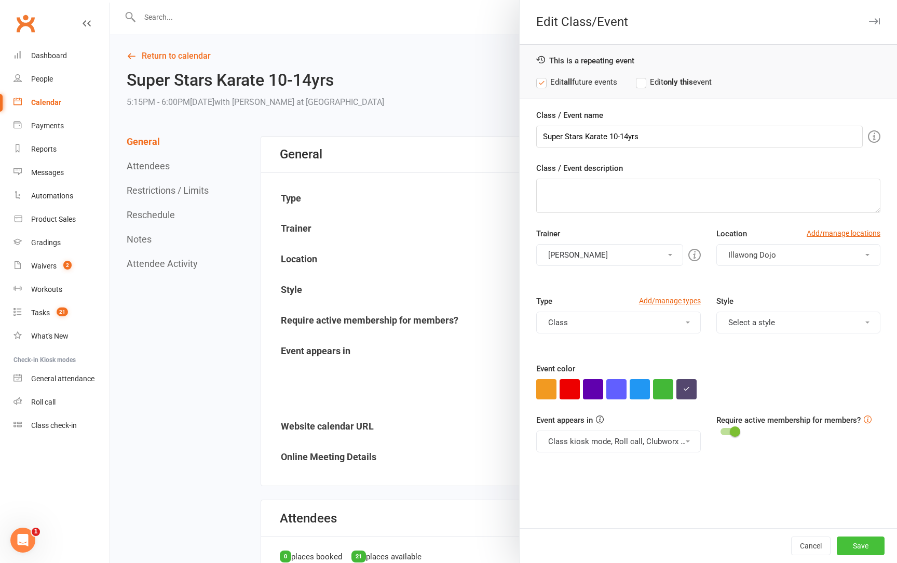
click at [856, 538] on button "Save" at bounding box center [860, 545] width 48 height 19
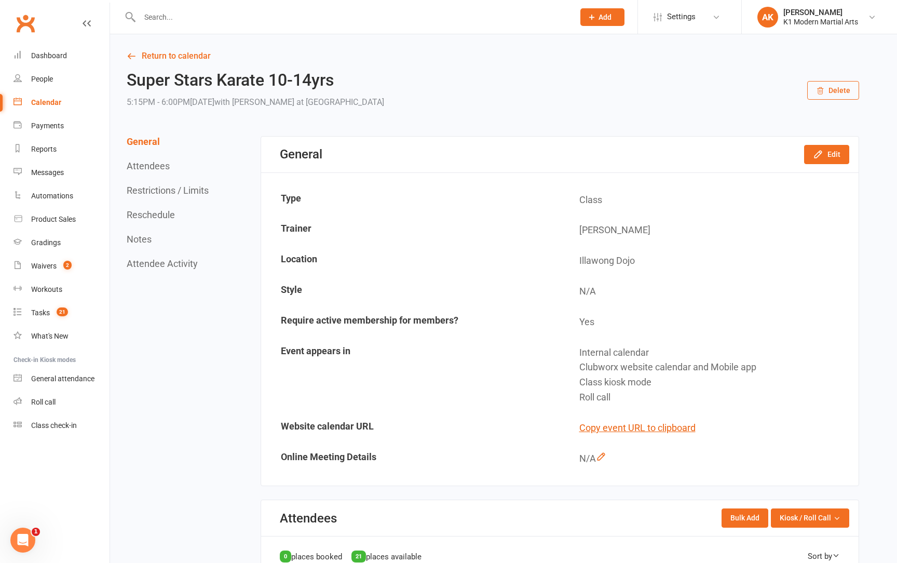
click at [46, 105] on div "Calendar" at bounding box center [46, 102] width 30 height 8
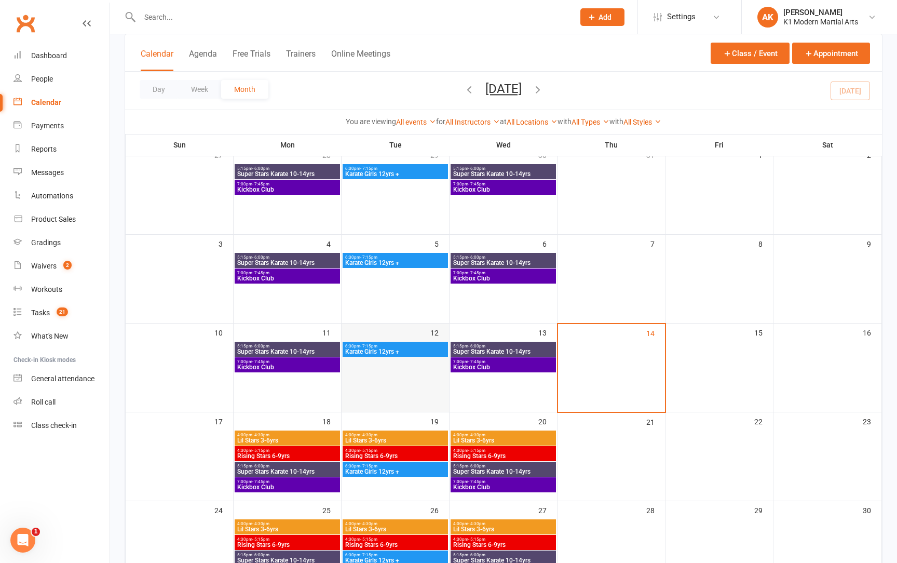
scroll to position [75, 0]
click at [296, 484] on span "Kickbox Club" at bounding box center [287, 487] width 101 height 6
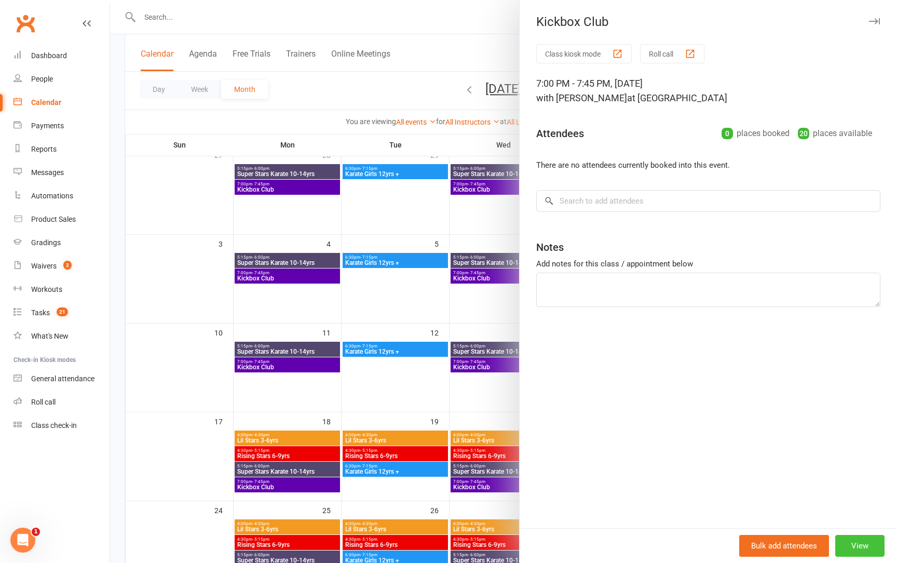
click at [861, 554] on button "View" at bounding box center [859, 545] width 49 height 22
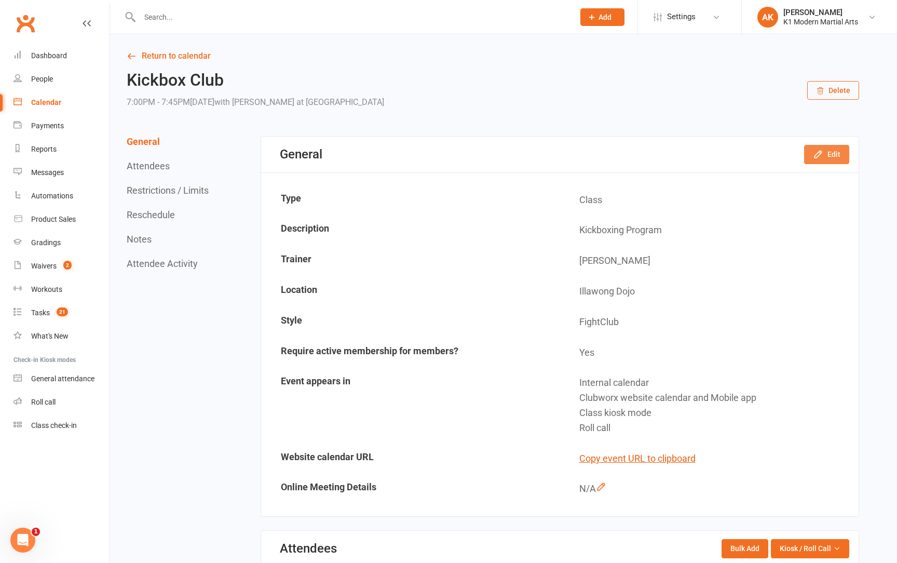
click at [834, 158] on button "Edit" at bounding box center [826, 154] width 45 height 19
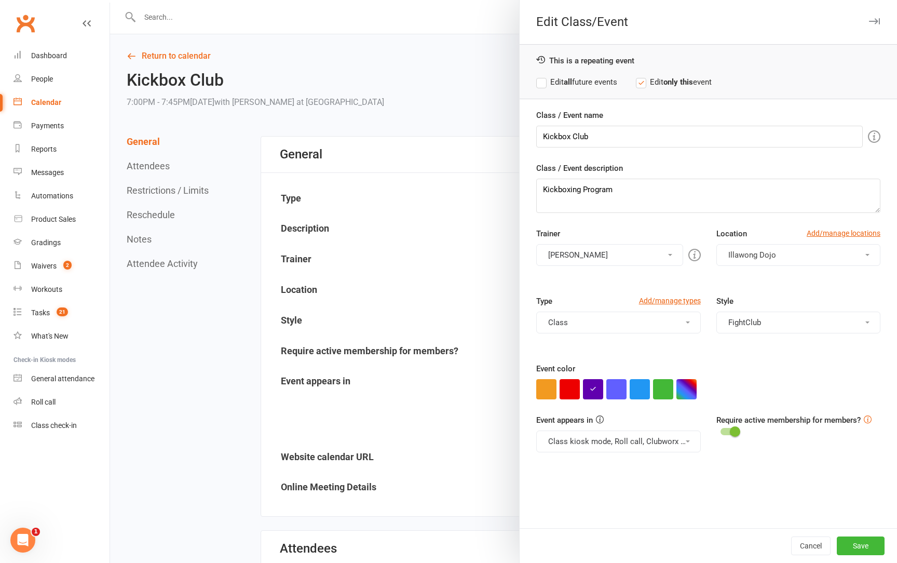
click at [546, 81] on label "Edit all future events" at bounding box center [576, 82] width 81 height 12
click at [593, 135] on input "Kickbox Club" at bounding box center [699, 137] width 326 height 22
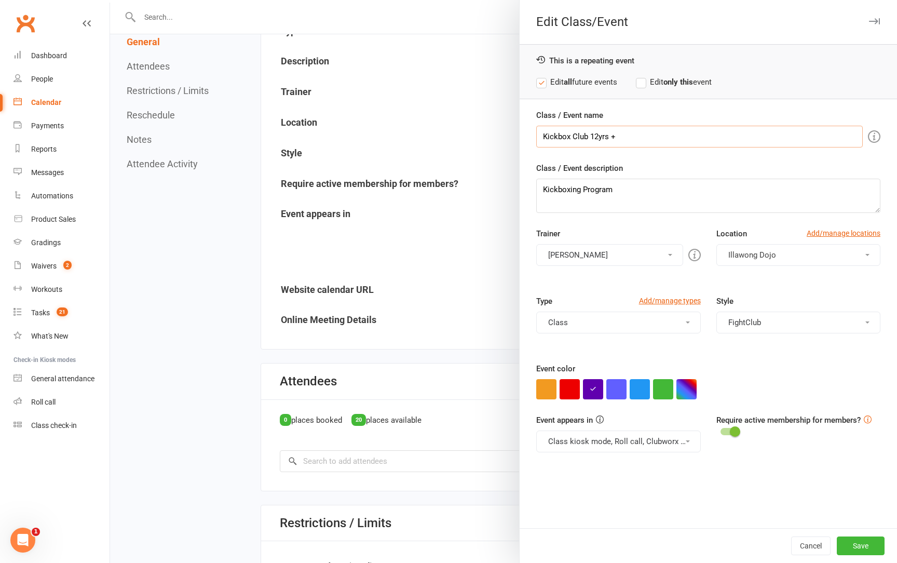
scroll to position [167, 0]
type input "Kickbox Club 12yrs +"
click at [856, 547] on button "Save" at bounding box center [860, 545] width 48 height 19
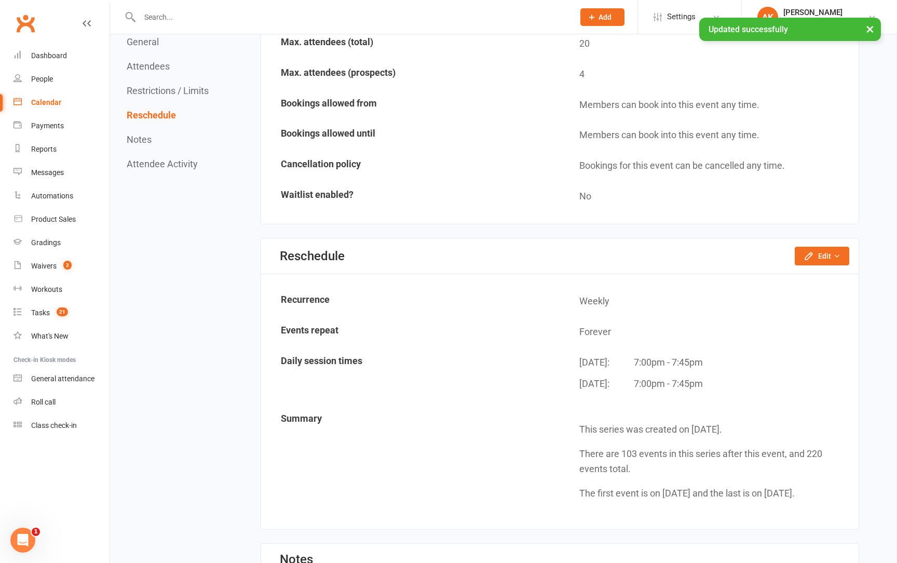
scroll to position [694, 0]
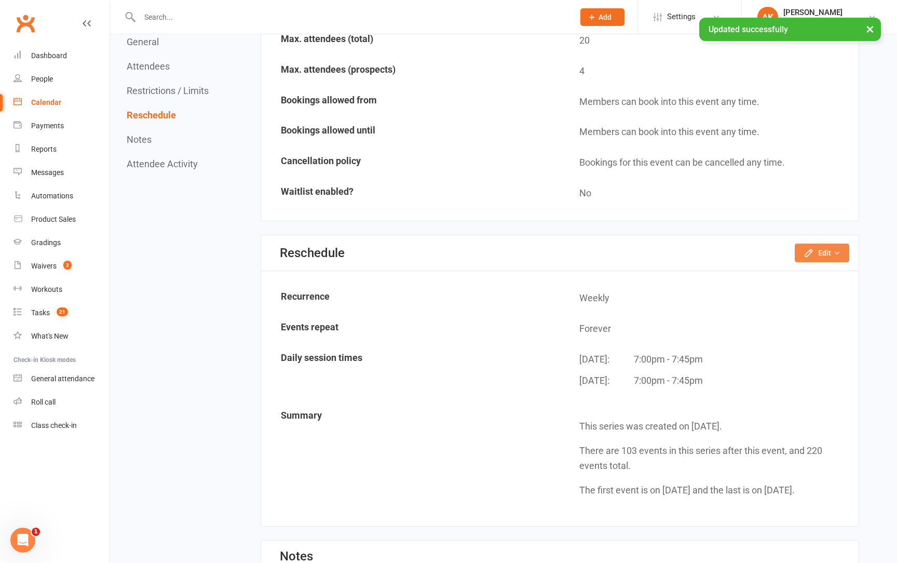
click at [814, 248] on icon "button" at bounding box center [808, 253] width 10 height 10
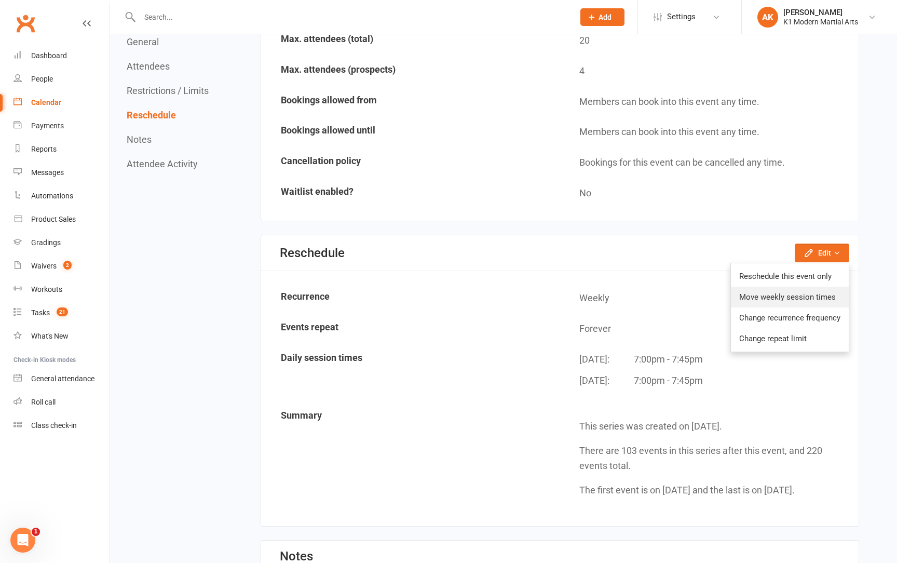
click at [780, 291] on link "Move weekly session times" at bounding box center [790, 296] width 118 height 21
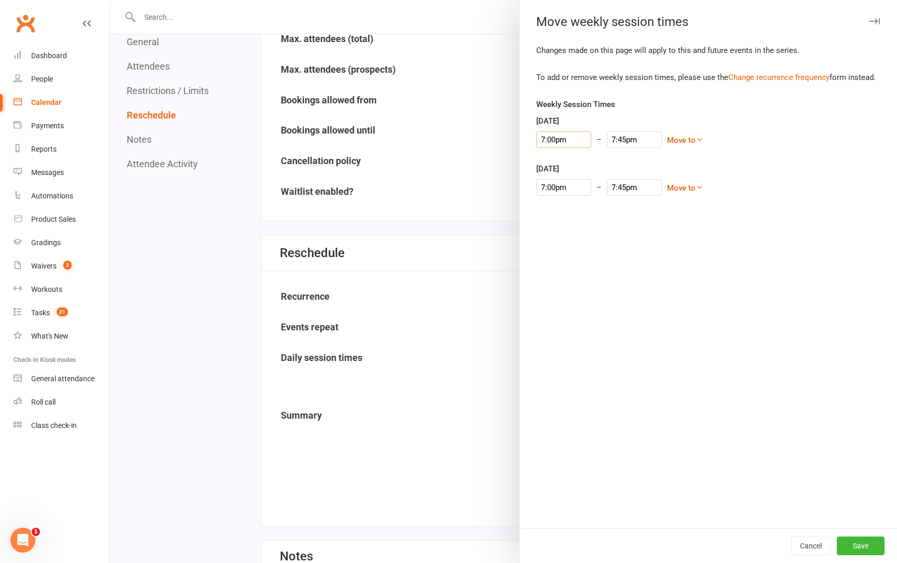
click at [544, 139] on input "7:00pm" at bounding box center [563, 139] width 55 height 17
type input "5:00pm"
type input "5:45pm"
type input ":00pm"
type input "7:45pm"
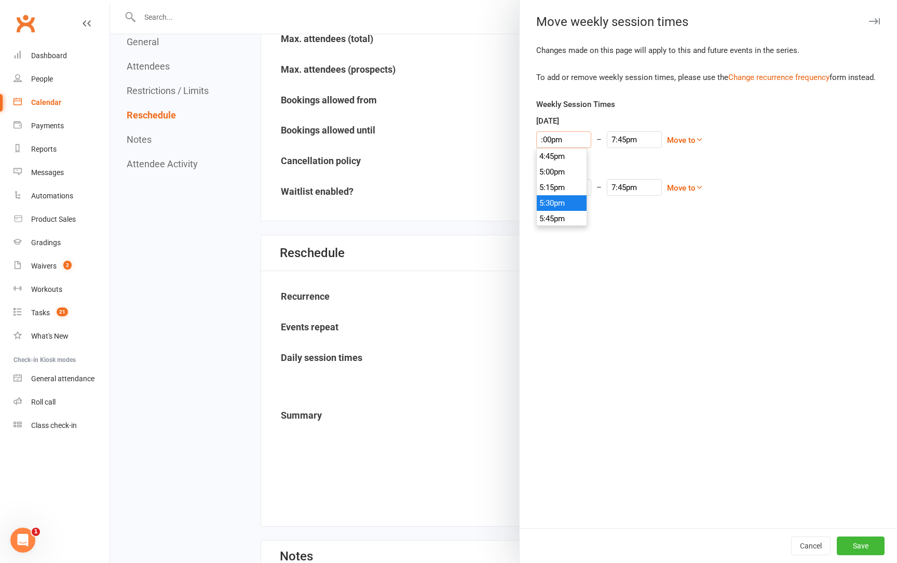
type input "6:00pm"
type input "6:45pm"
type input "6:00pm"
click at [611, 140] on input "6:45pm" at bounding box center [634, 139] width 55 height 17
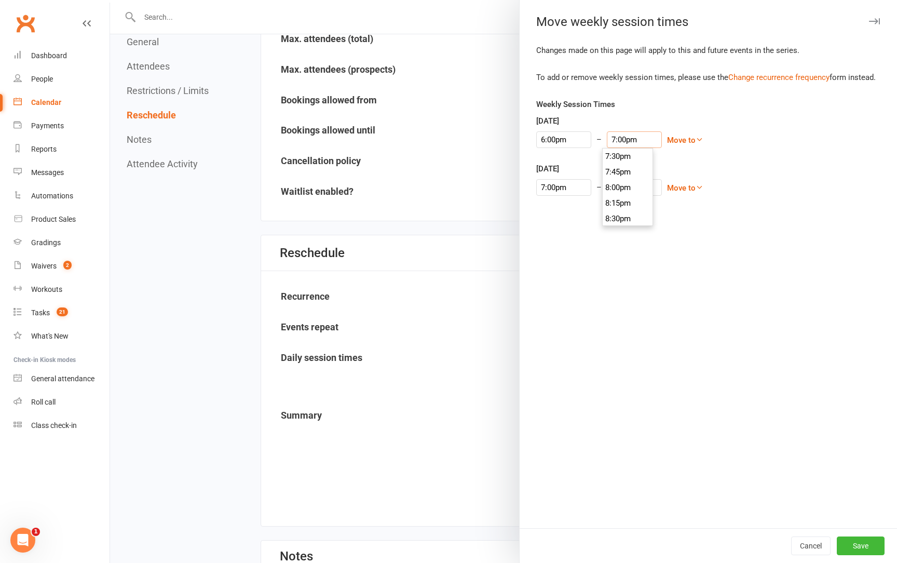
scroll to position [1168, 0]
type input "7:00pm"
type input "6"
type input "6:45am"
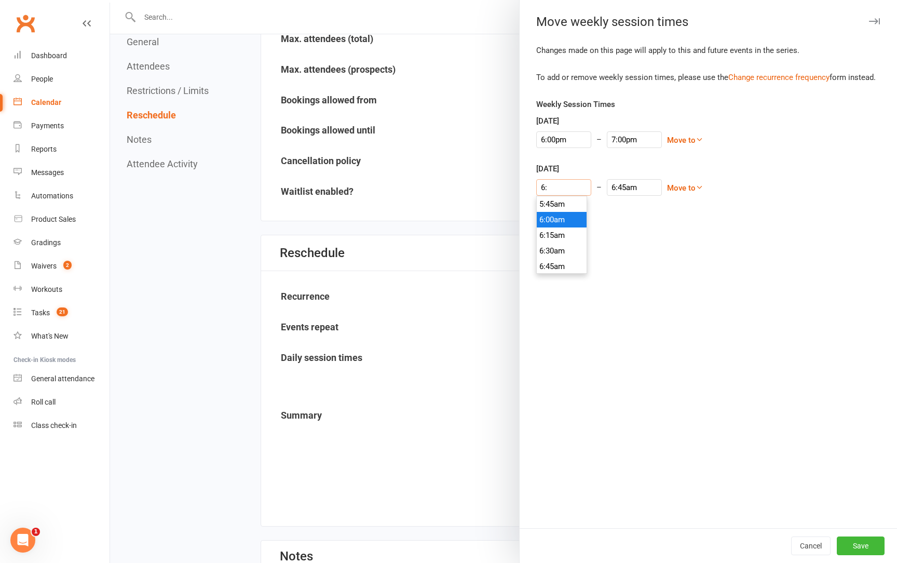
type input "6:0"
type input "7:45pm"
type input "6:00"
type input "6:45am"
type input "6:00p"
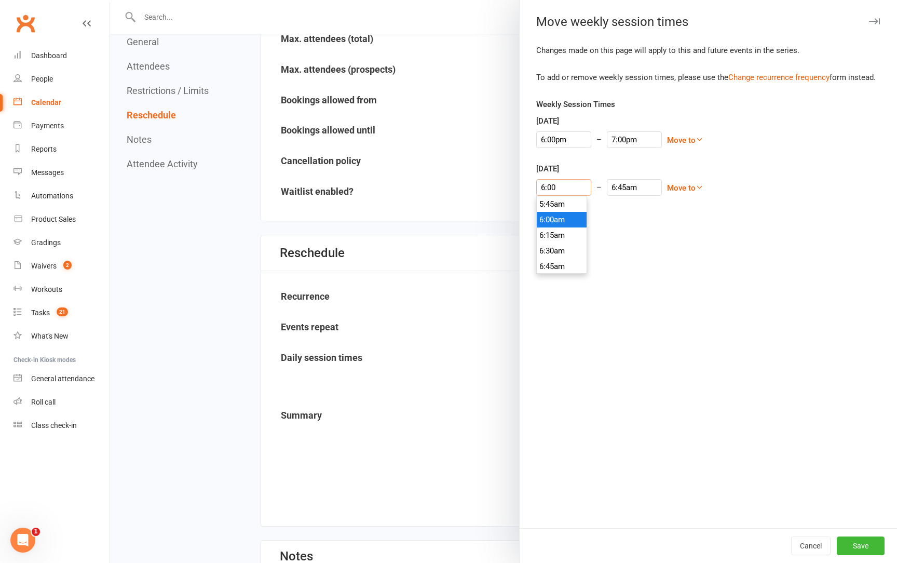
type input "6:45pm"
type input "6:00pm"
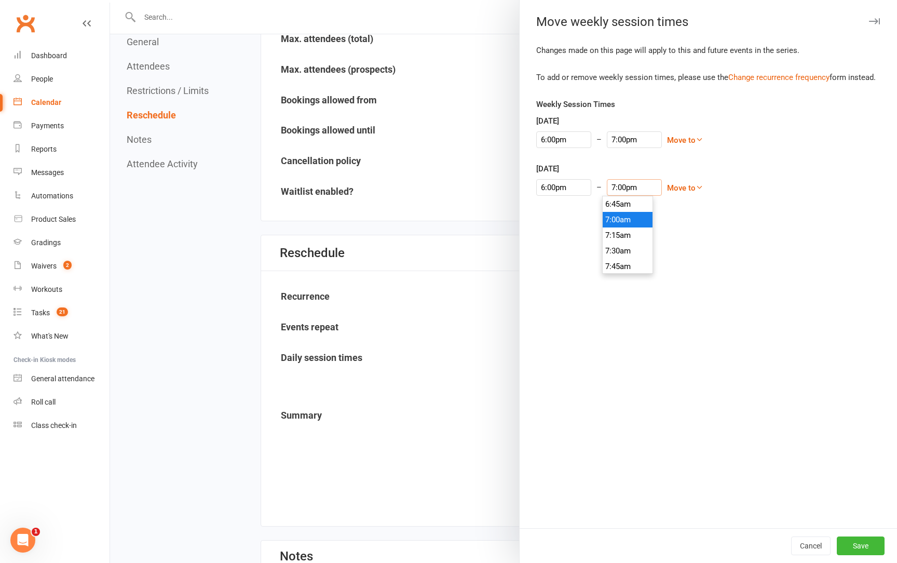
scroll to position [1168, 0]
type input "7:00pm"
click at [688, 248] on div "Changes made on this page will apply to this and future events in the series. T…" at bounding box center [707, 286] width 377 height 484
click at [848, 543] on button "Save" at bounding box center [860, 545] width 48 height 19
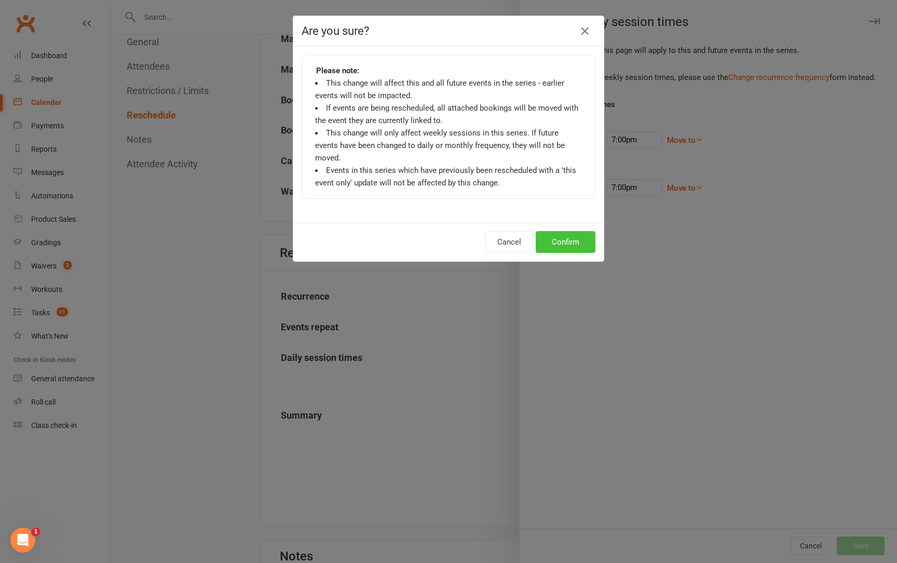
click at [567, 231] on button "Confirm" at bounding box center [566, 242] width 60 height 22
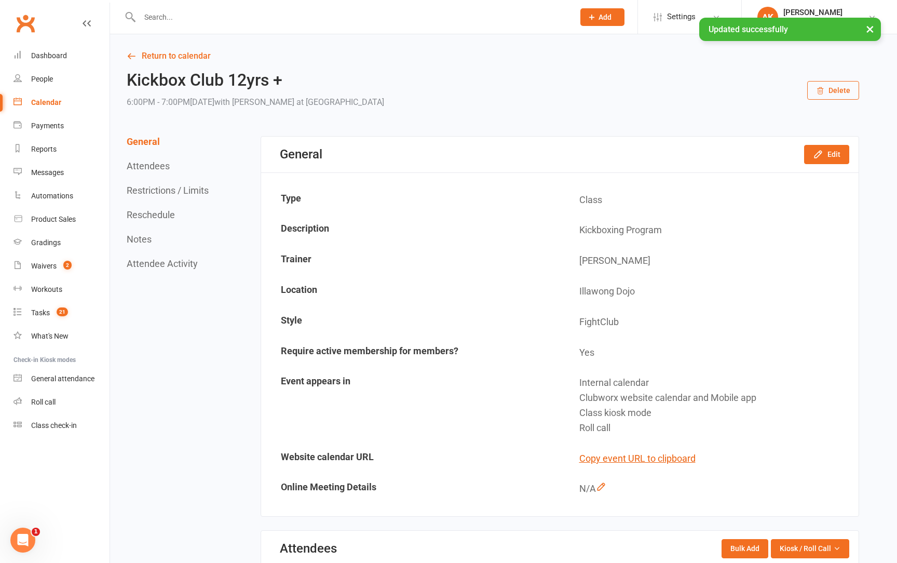
scroll to position [0, 0]
click at [34, 99] on div "Calendar" at bounding box center [46, 102] width 30 height 8
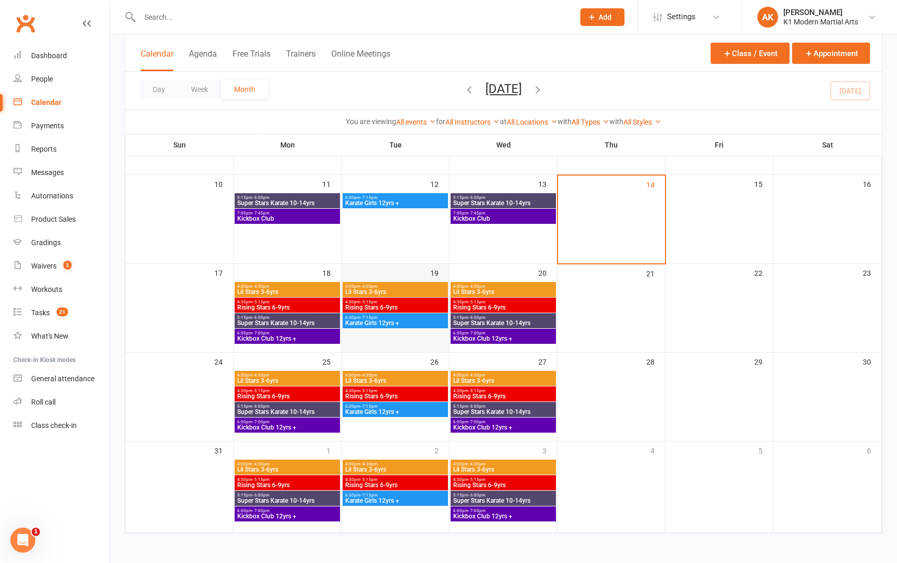
scroll to position [227, 0]
click at [369, 320] on span "Karate Girls 12yrs +" at bounding box center [395, 323] width 101 height 6
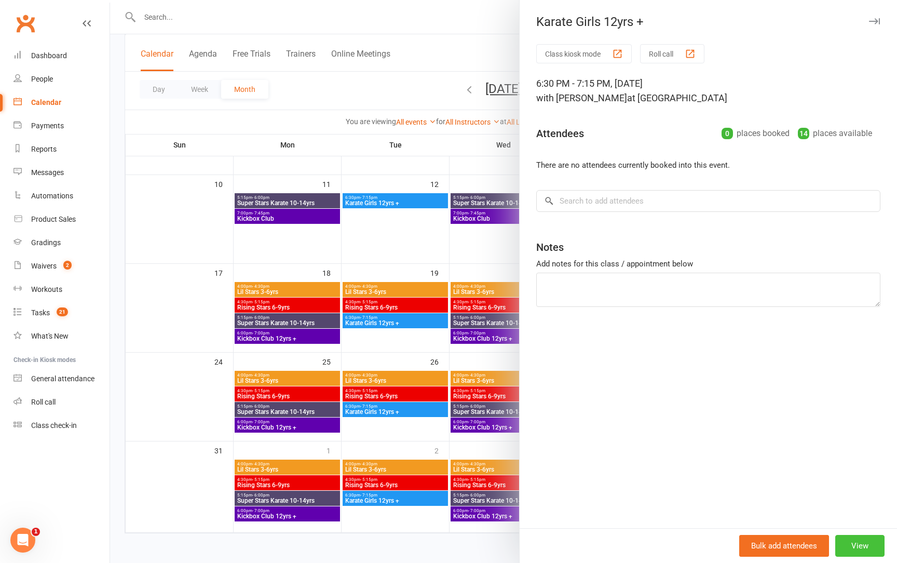
click at [859, 552] on button "View" at bounding box center [859, 545] width 49 height 22
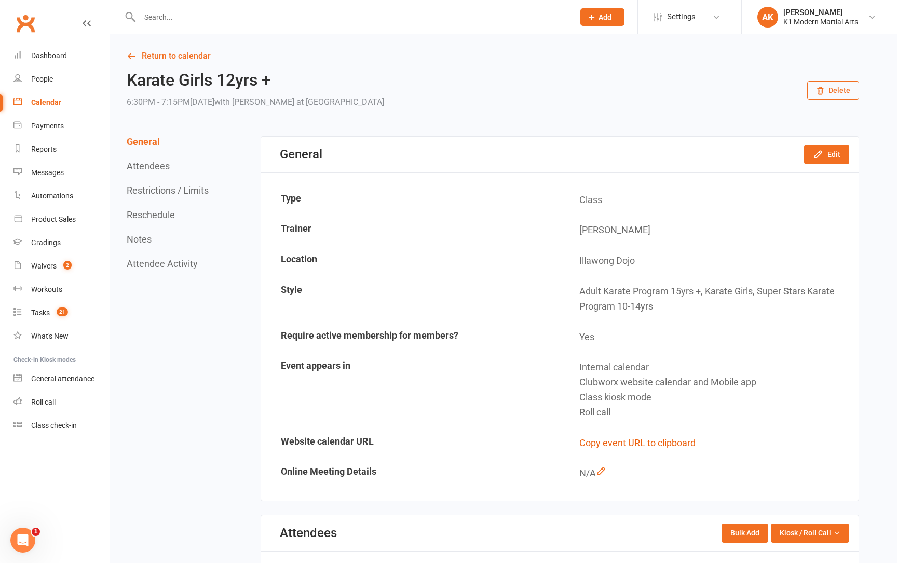
click at [833, 84] on button "Delete" at bounding box center [833, 90] width 52 height 19
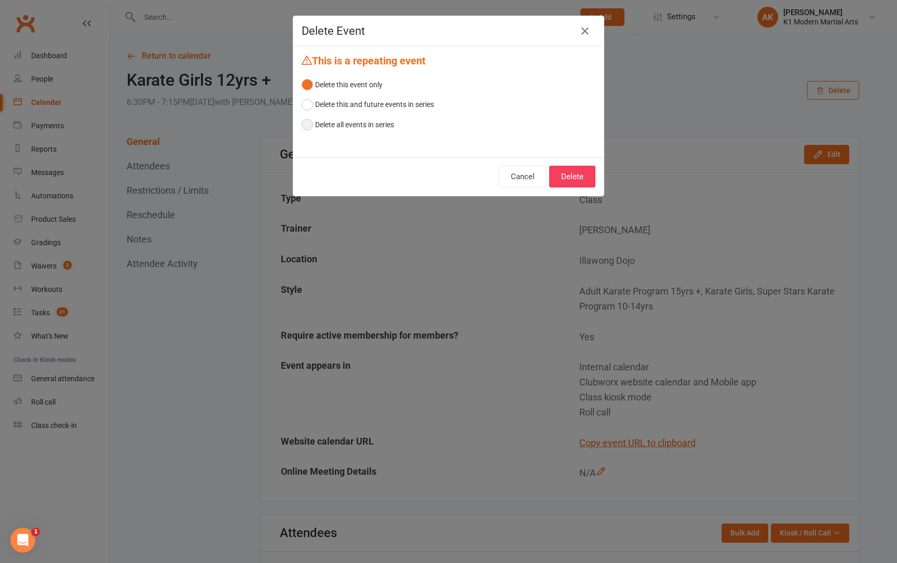
click at [369, 121] on button "Delete all events in series" at bounding box center [347, 125] width 92 height 20
click at [562, 175] on button "Delete" at bounding box center [572, 177] width 46 height 22
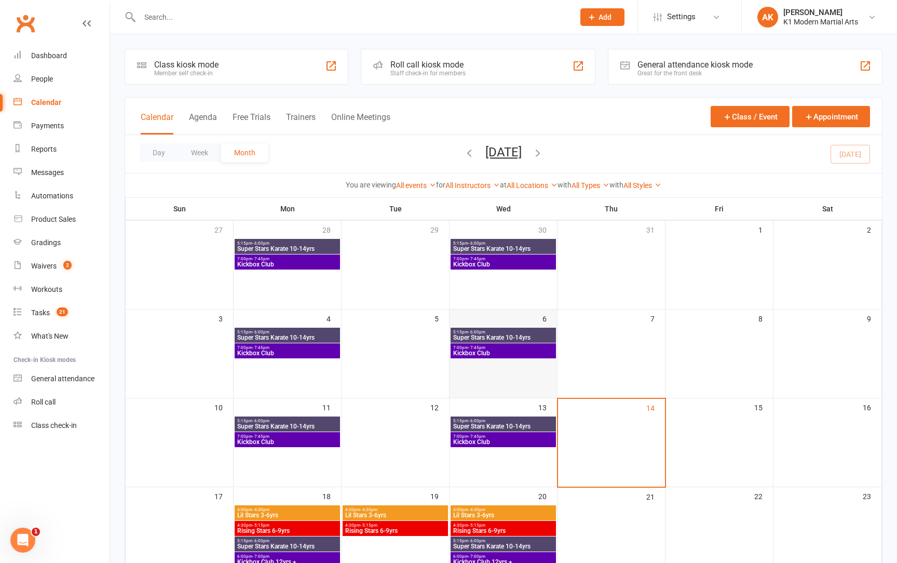
scroll to position [174, 0]
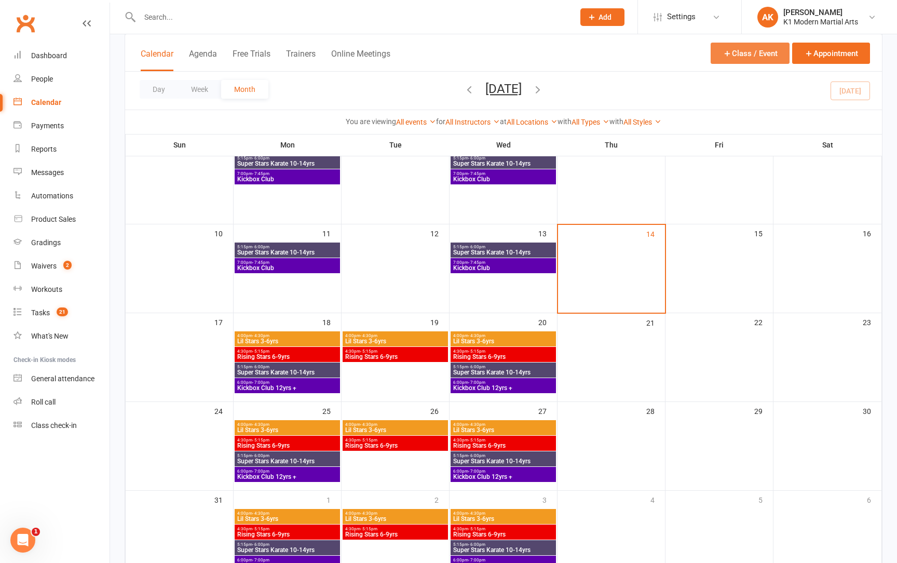
click at [728, 60] on button "Class / Event" at bounding box center [749, 53] width 79 height 21
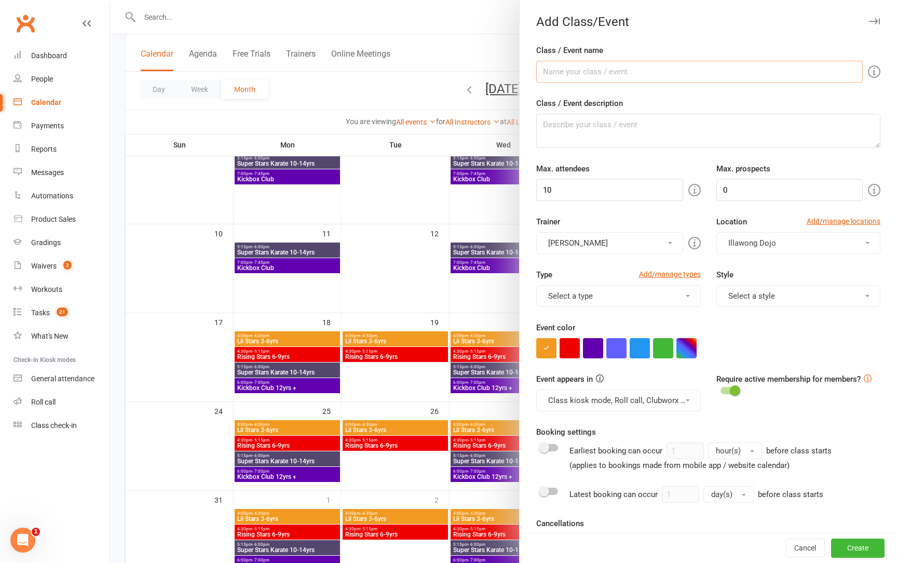
click at [632, 71] on input "Class / Event name" at bounding box center [699, 72] width 326 height 22
type input "Fightclub 7yrs +"
click at [596, 188] on input "10" at bounding box center [609, 190] width 146 height 22
type input "21"
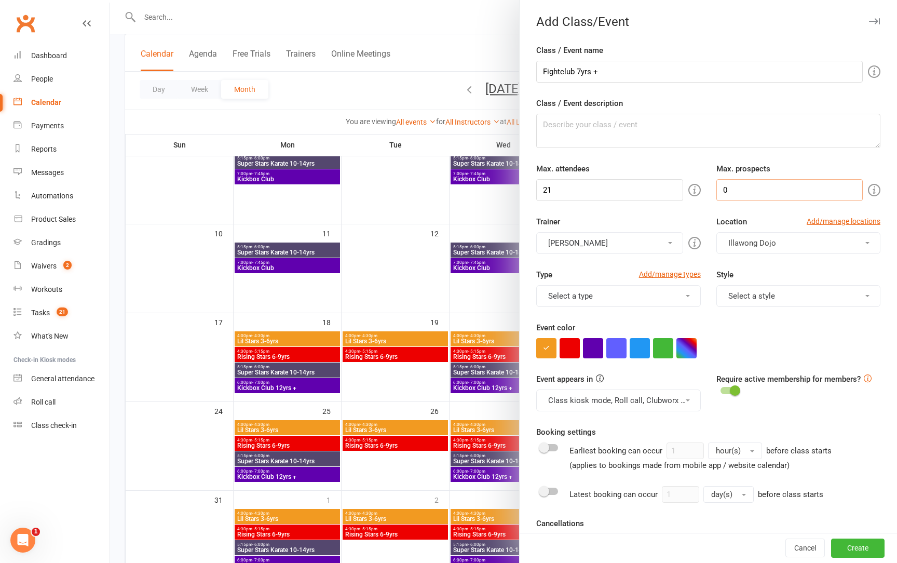
click at [747, 184] on input "0" at bounding box center [789, 190] width 146 height 22
type input "4"
click at [722, 279] on label "Style" at bounding box center [724, 274] width 17 height 12
click at [684, 298] on button "Select a type" at bounding box center [618, 296] width 164 height 22
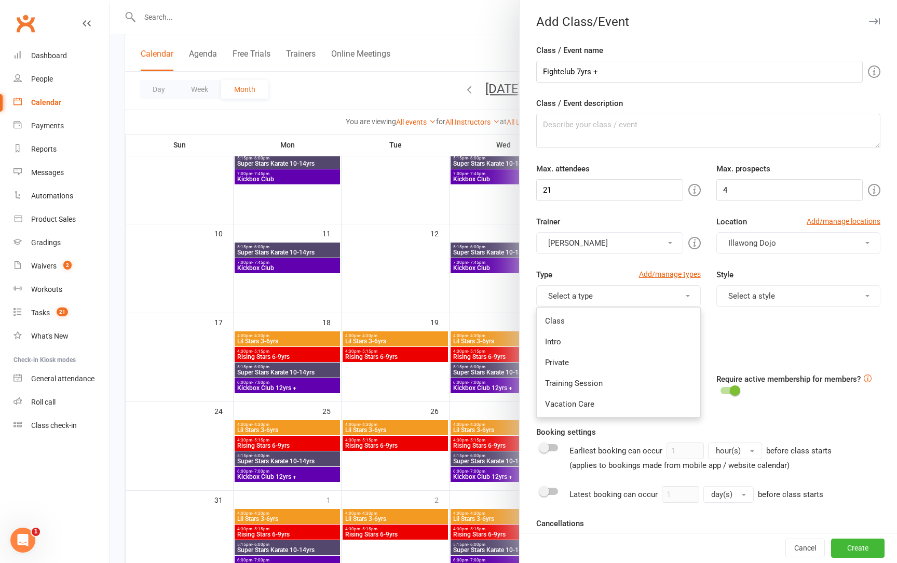
click at [655, 307] on ul "Class Intro Private Training Session Vacation Care" at bounding box center [618, 362] width 164 height 110
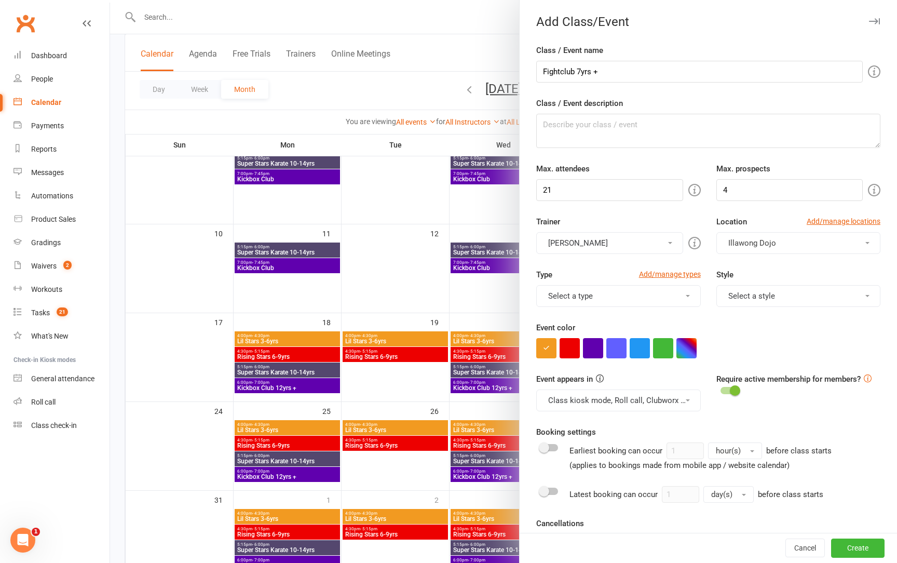
click at [648, 297] on button "Select a type" at bounding box center [618, 296] width 164 height 22
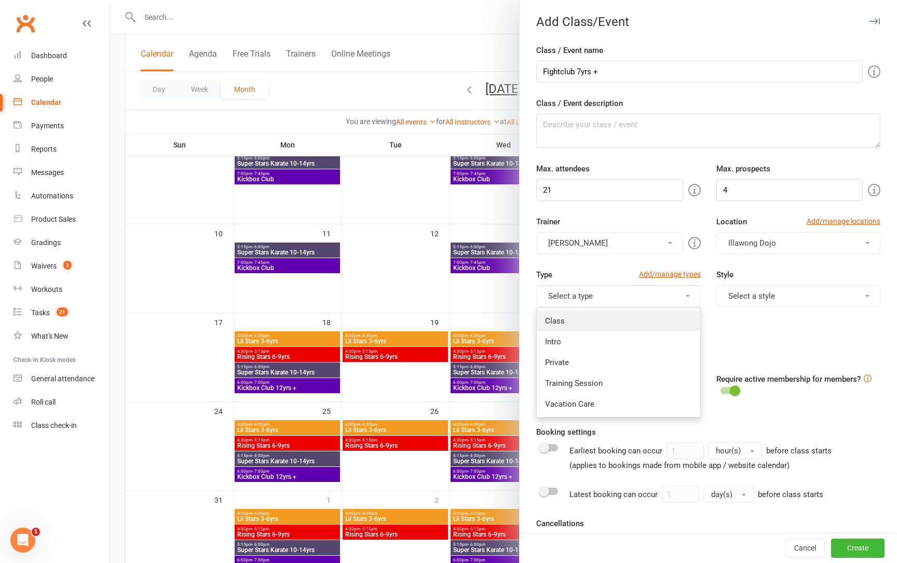
click at [633, 327] on link "Class" at bounding box center [618, 320] width 163 height 21
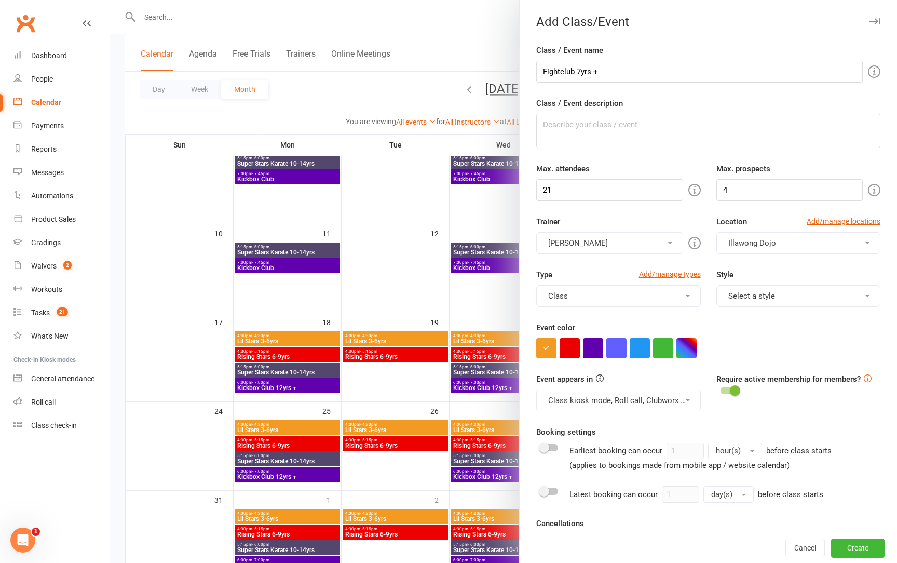
click at [767, 280] on div "Style Select a style Adult Karate Program 15yrs + FightClub Karate Girls Lil St…" at bounding box center [798, 287] width 180 height 38
click at [775, 298] on button "Select a style" at bounding box center [798, 296] width 164 height 22
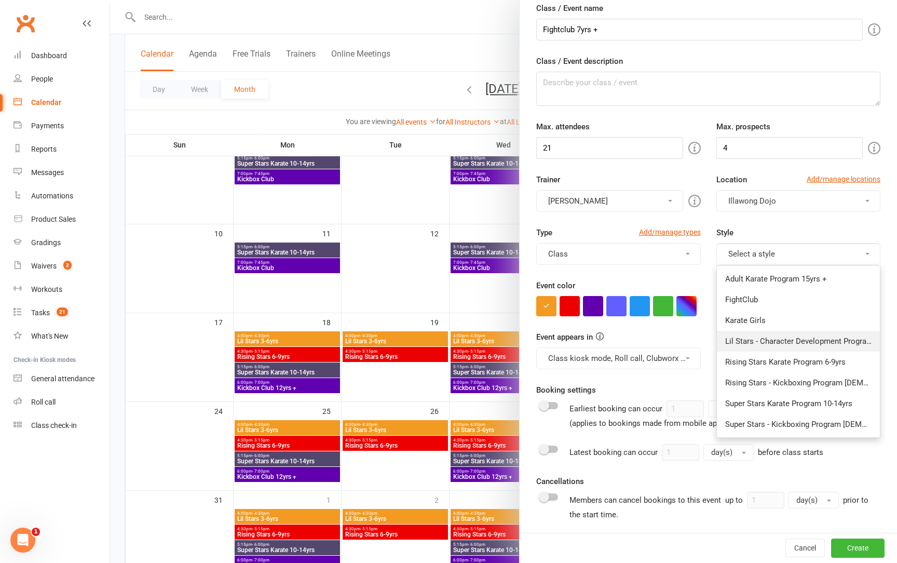
scroll to position [61, 0]
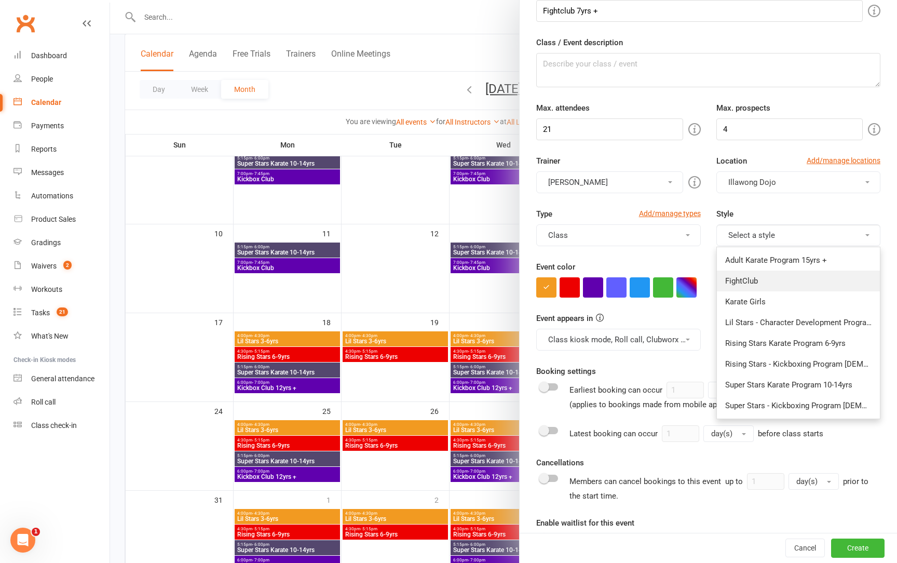
click at [749, 287] on link "FightClub" at bounding box center [798, 280] width 163 height 21
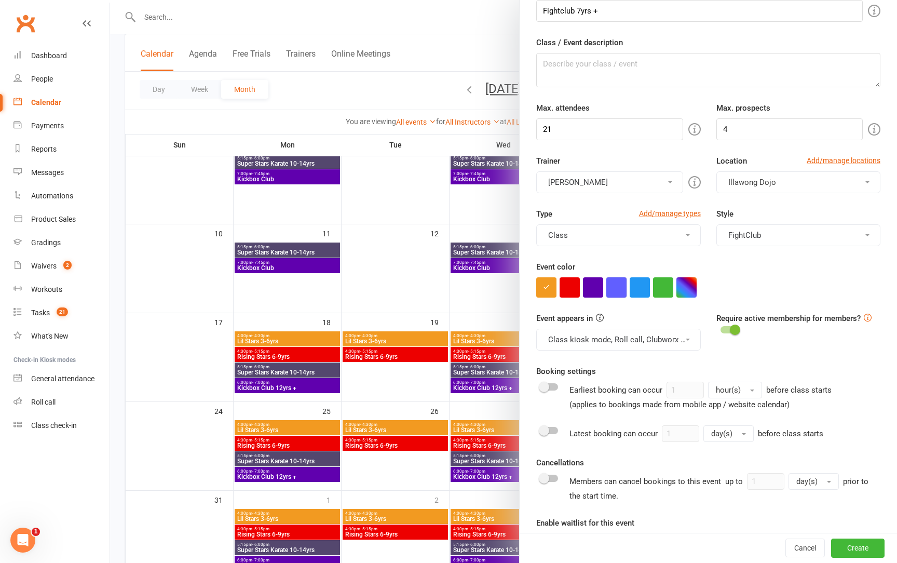
click at [622, 285] on button "button" at bounding box center [616, 287] width 20 height 20
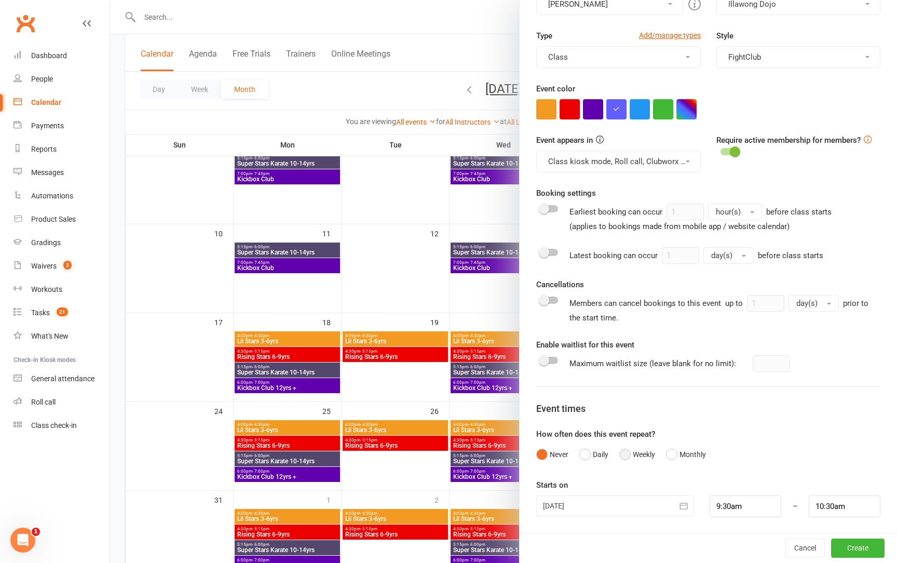
click at [629, 454] on button "Weekly" at bounding box center [637, 454] width 36 height 20
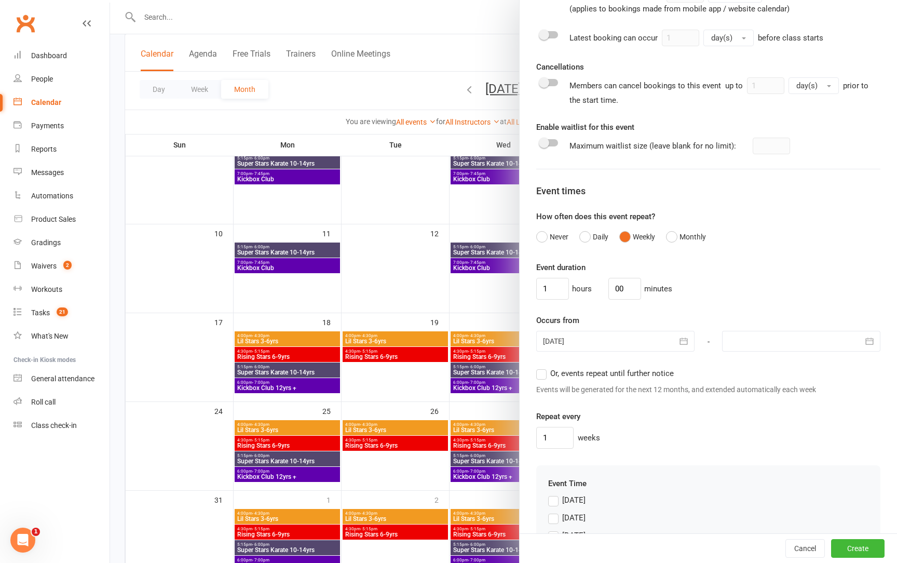
scroll to position [513, 0]
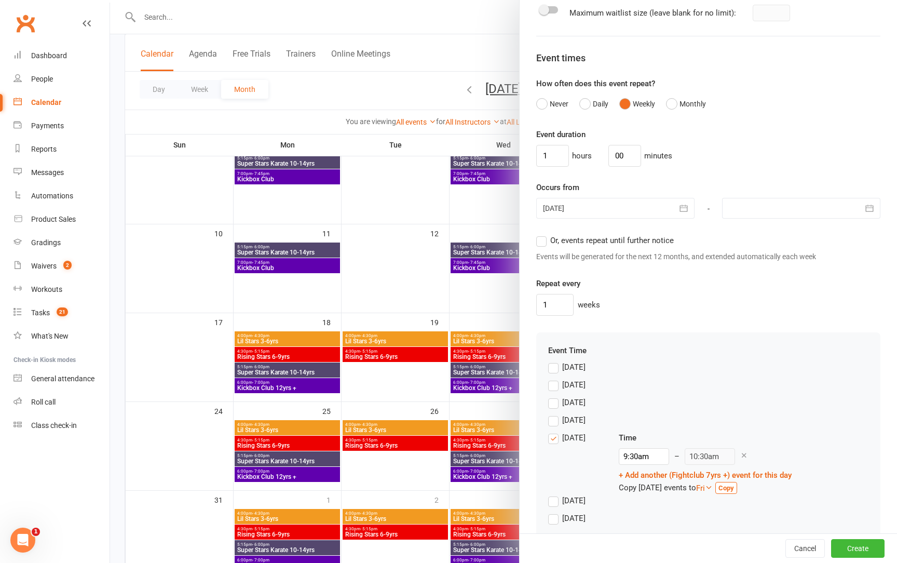
click at [553, 437] on label "Thursday" at bounding box center [566, 437] width 37 height 12
click at [553, 431] on input "Thursday" at bounding box center [551, 431] width 7 height 0
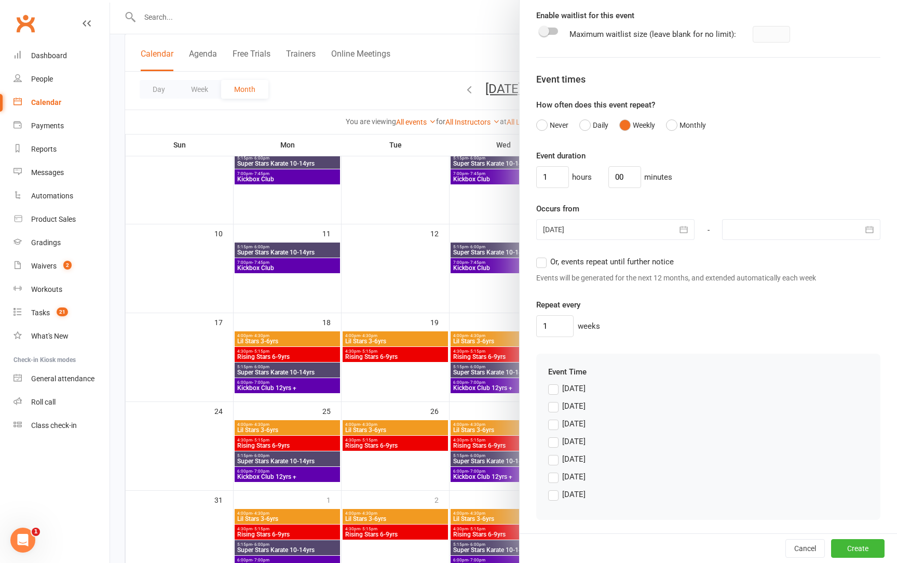
click at [554, 421] on label "Tuesday" at bounding box center [566, 423] width 37 height 12
click at [554, 417] on input "Tuesday" at bounding box center [551, 417] width 7 height 0
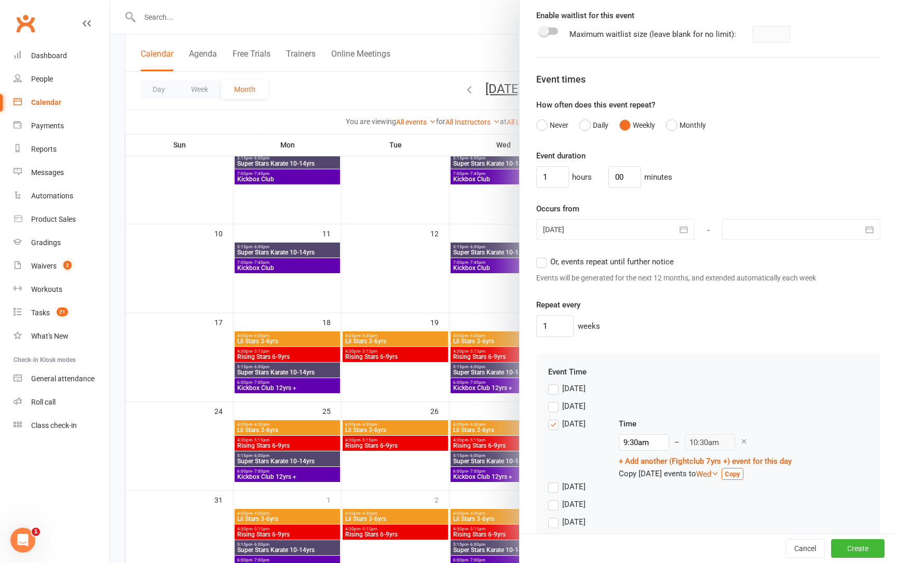
click at [546, 267] on div "Or, events repeat until further notice Events will be generated for the next 12…" at bounding box center [708, 269] width 344 height 28
click at [540, 263] on label "Or, events repeat until further notice" at bounding box center [605, 261] width 138 height 12
click at [540, 255] on input "Or, events repeat until further notice" at bounding box center [539, 255] width 7 height 0
click at [627, 438] on input "9:30am" at bounding box center [644, 442] width 50 height 17
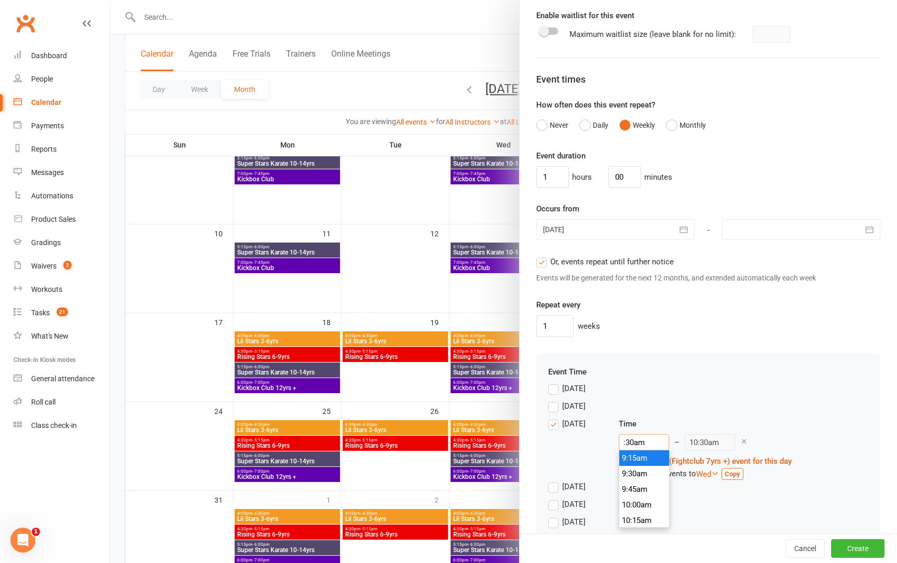
type input "5:30am"
type input "6:30am"
click at [636, 444] on input "5:30am" at bounding box center [644, 442] width 50 height 17
type input "5:3am"
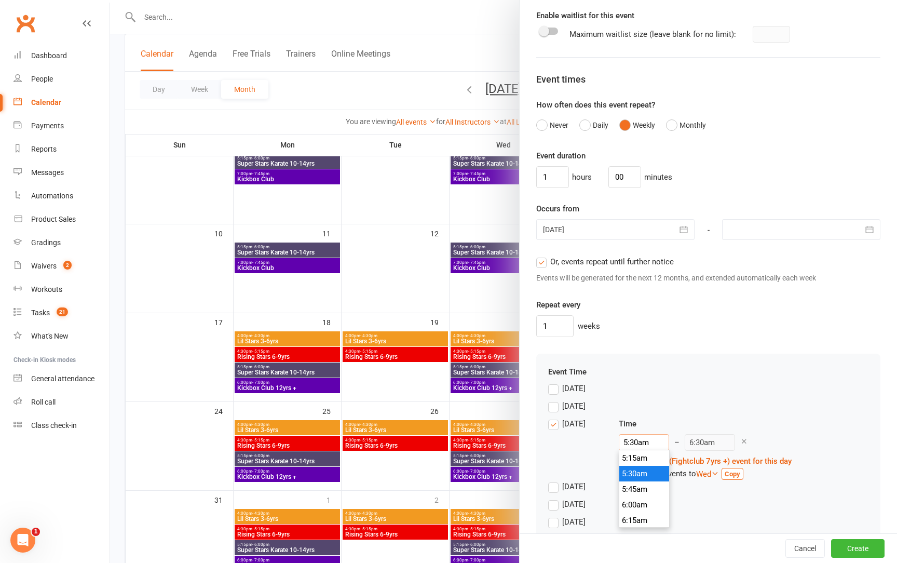
type input "10:30am"
type input "5:am"
type input "6:00am"
type input "5:1am"
type input "10:30am"
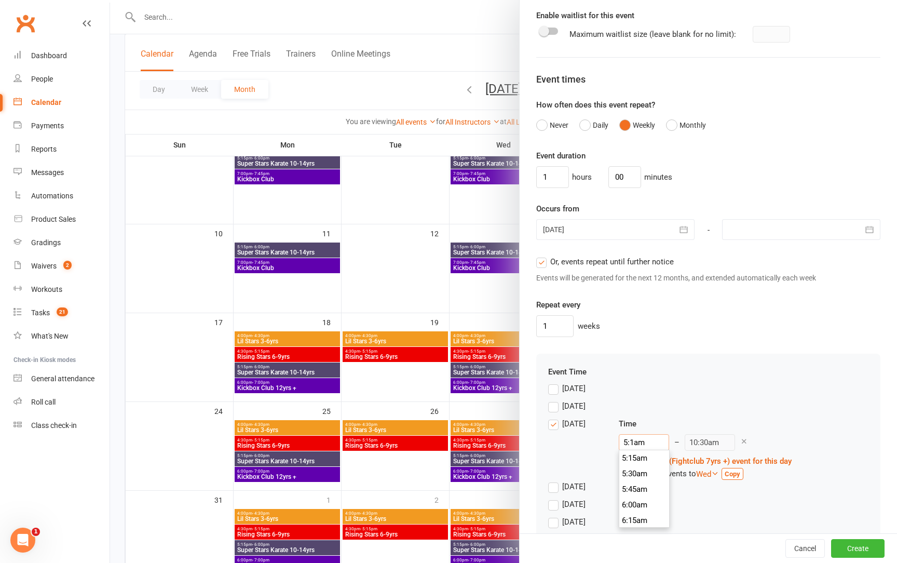
scroll to position [296, 0]
type input "5:15am"
type input "6:15am"
type input "5:15p"
type input "6:15pm"
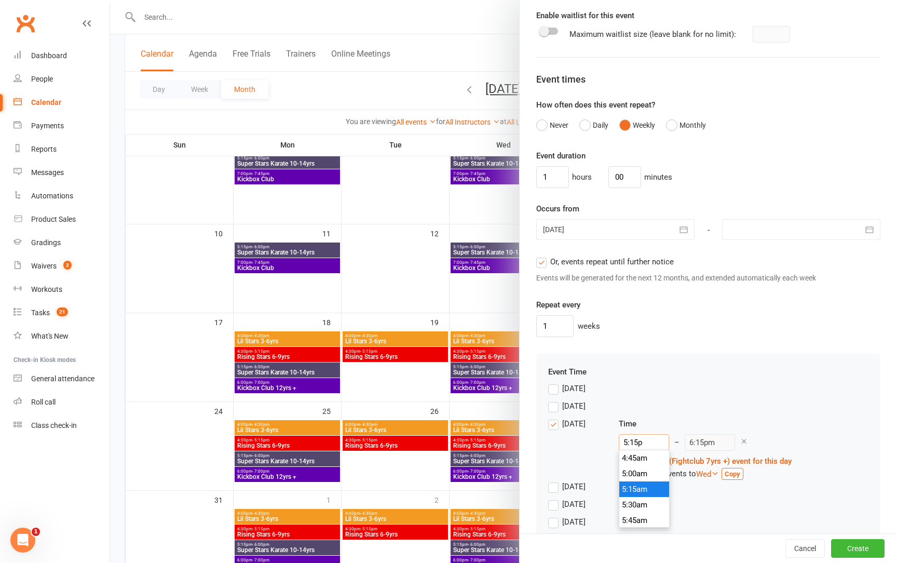
scroll to position [1059, 0]
type input "5:15pm"
click at [738, 411] on div "Monday" at bounding box center [708, 409] width 320 height 18
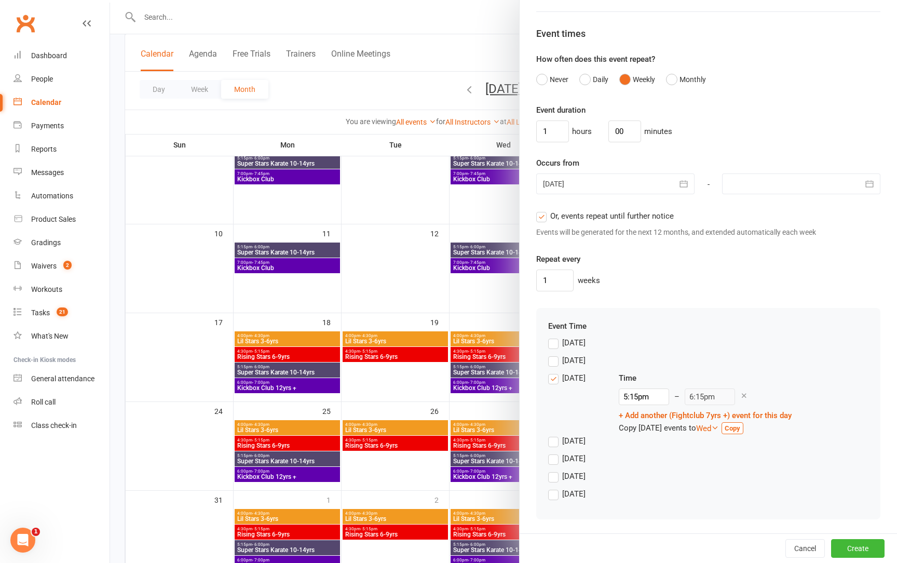
scroll to position [613, 0]
click at [858, 553] on button "Create" at bounding box center [857, 548] width 53 height 19
